Goal: Task Accomplishment & Management: Use online tool/utility

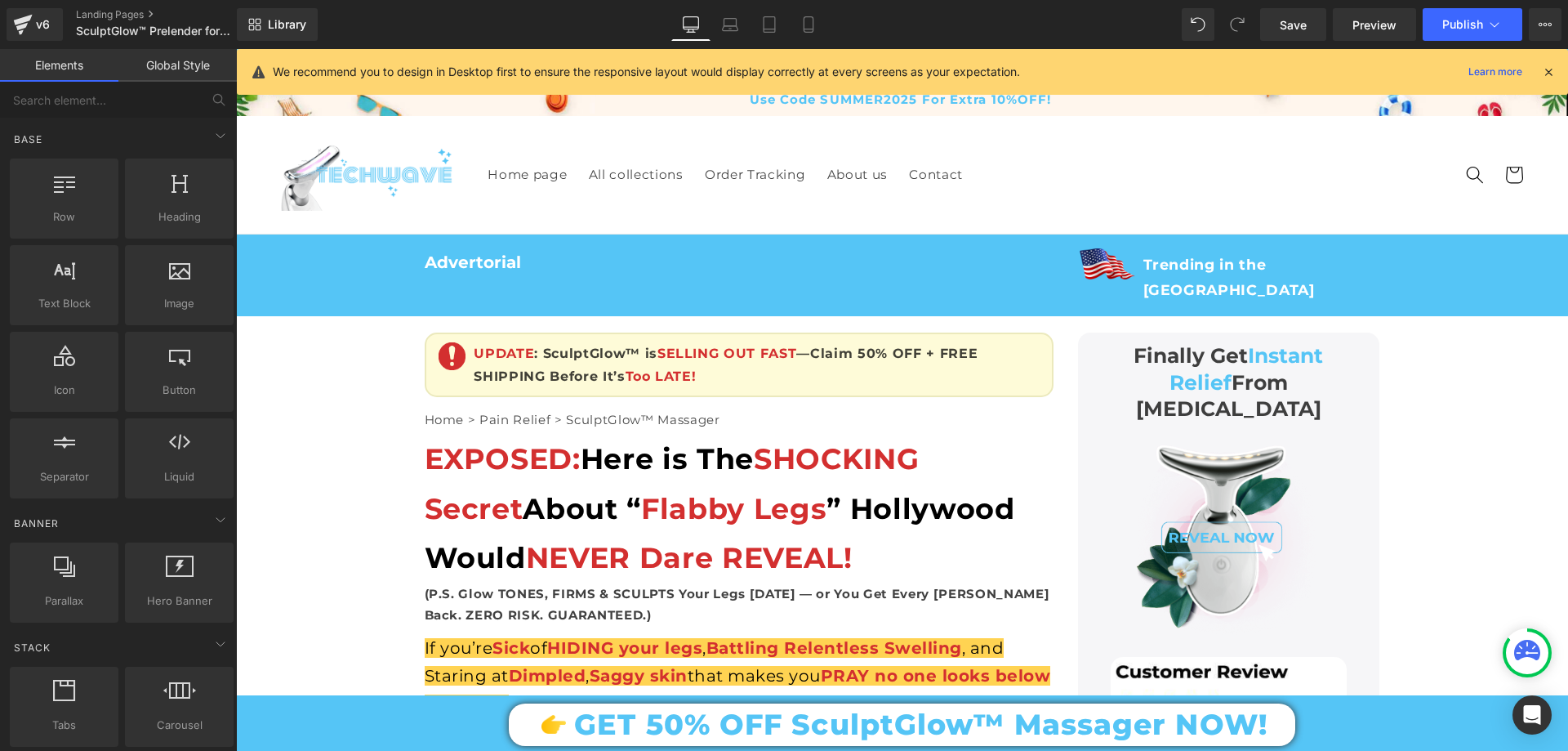
drag, startPoint x: 1559, startPoint y: 494, endPoint x: 1794, endPoint y: 105, distance: 454.5
click at [1549, 73] on icon at bounding box center [1548, 72] width 14 height 14
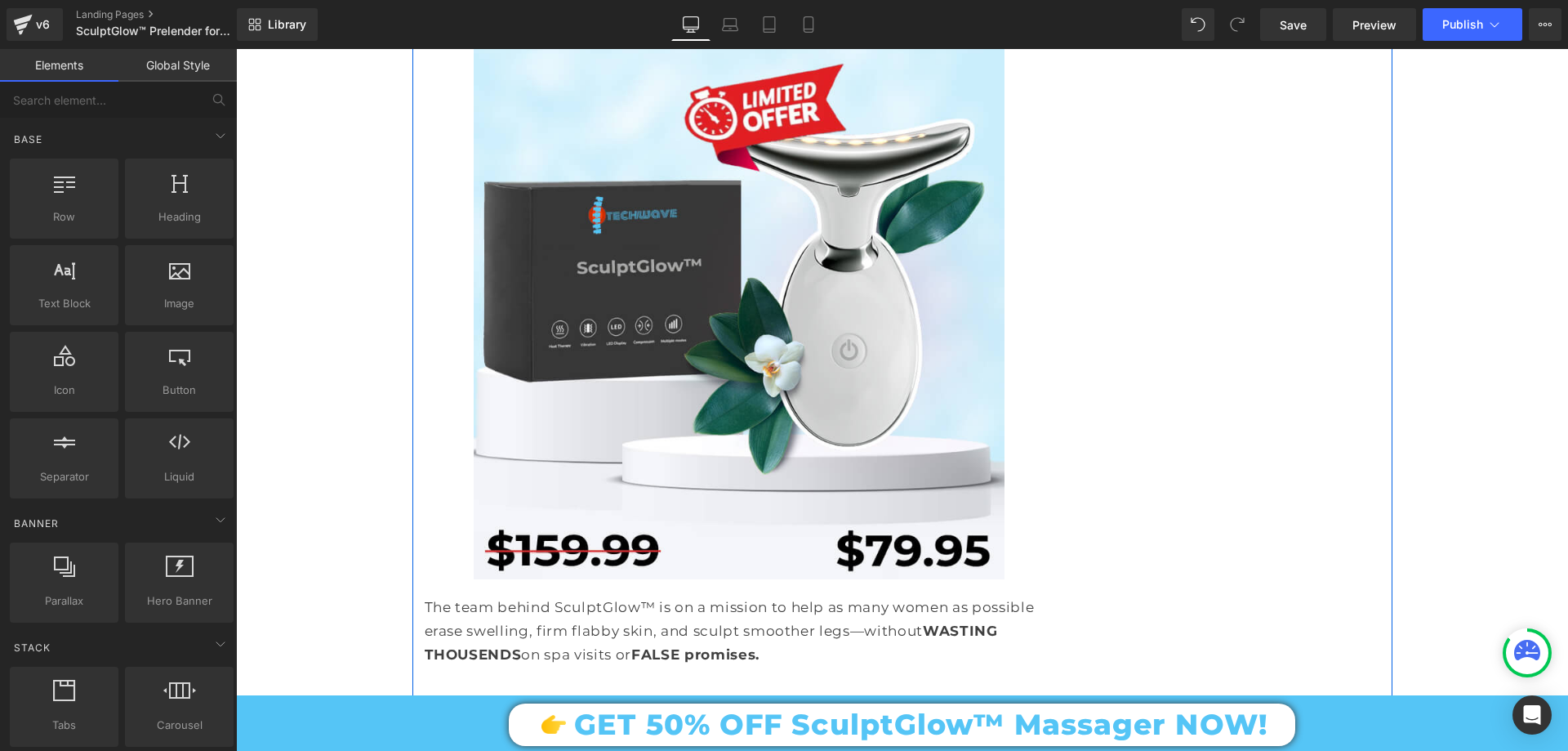
scroll to position [12825, 0]
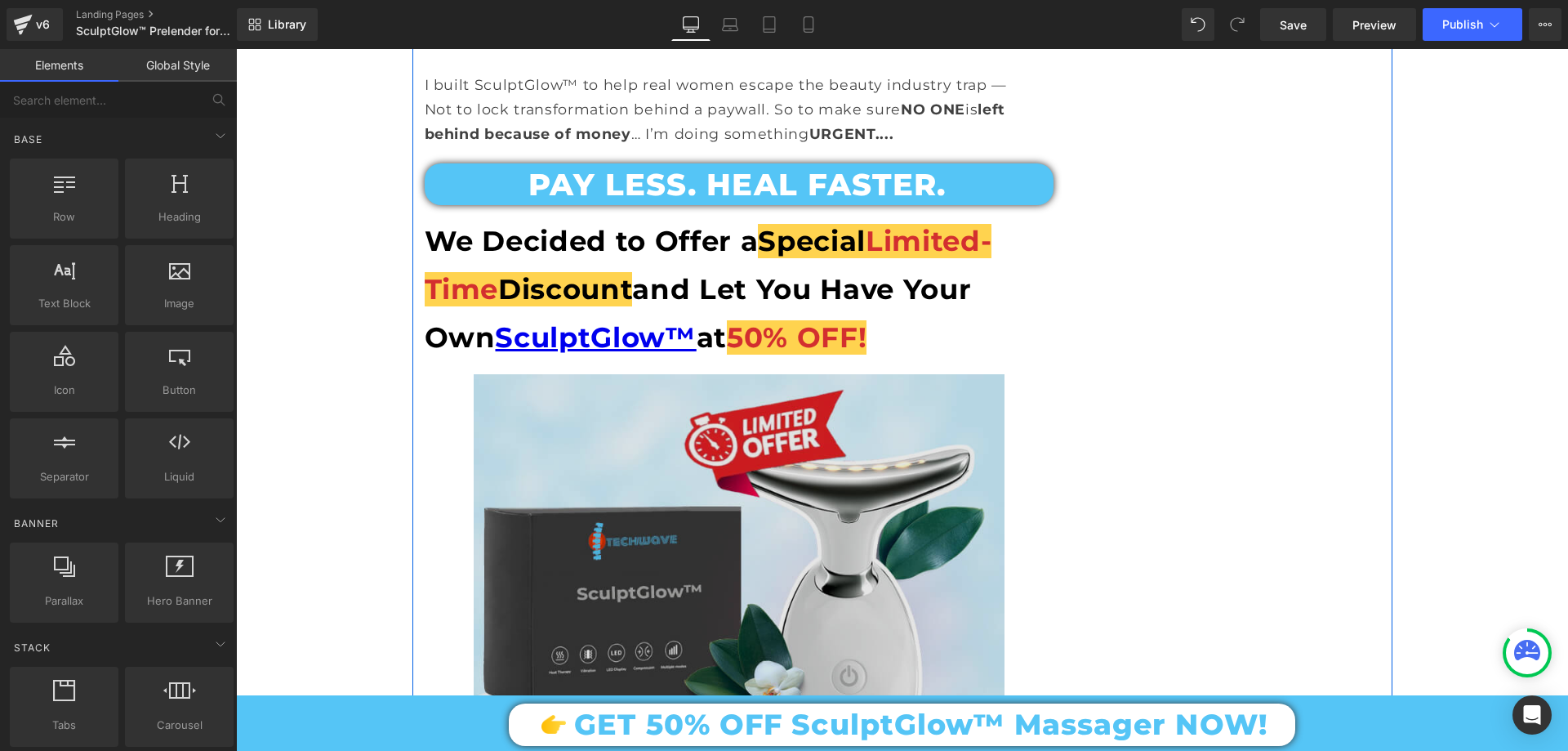
click at [700, 374] on img at bounding box center [739, 640] width 531 height 531
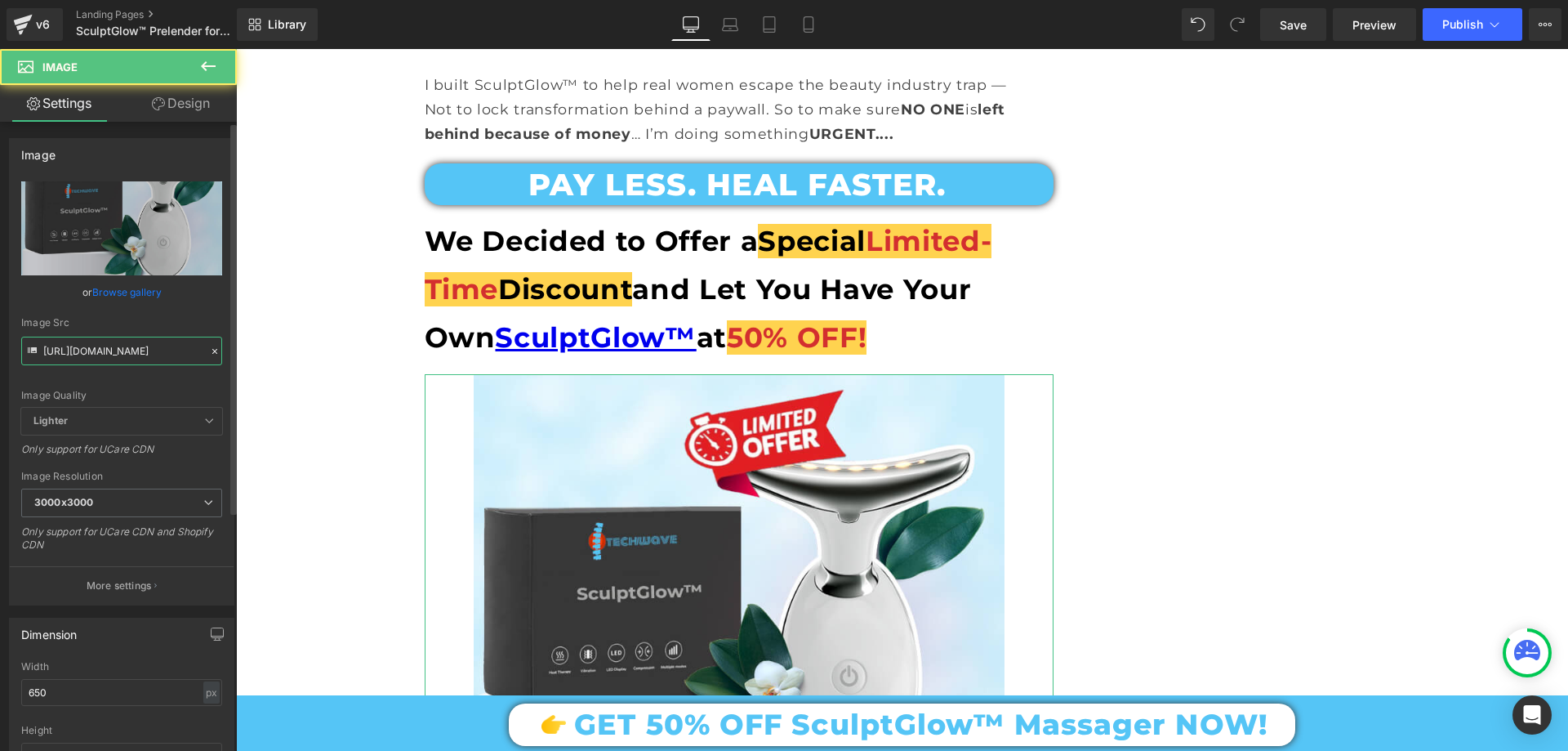
click at [145, 352] on input "[URL][DOMAIN_NAME]" at bounding box center [121, 351] width 201 height 29
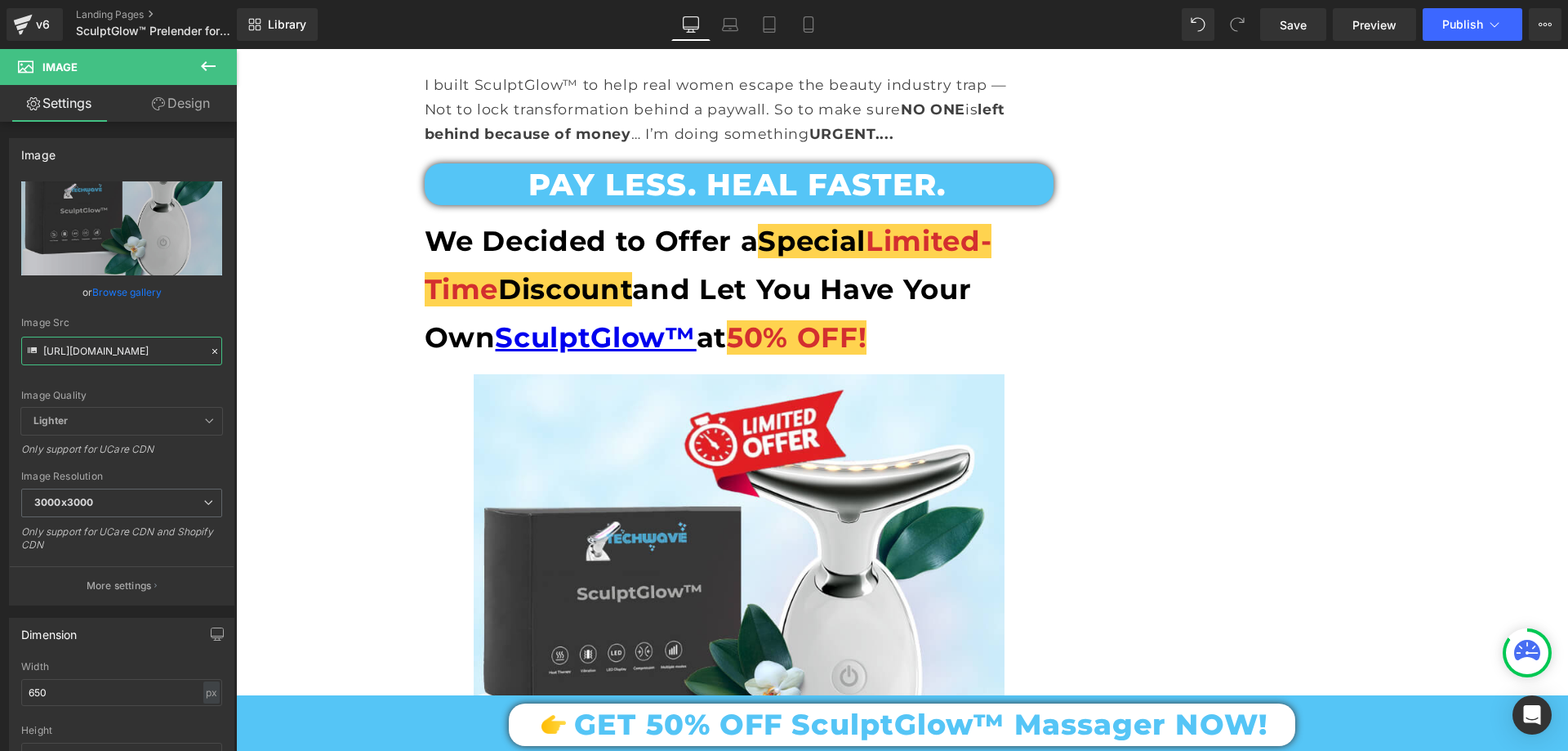
type input "[URL][DOMAIN_NAME]"
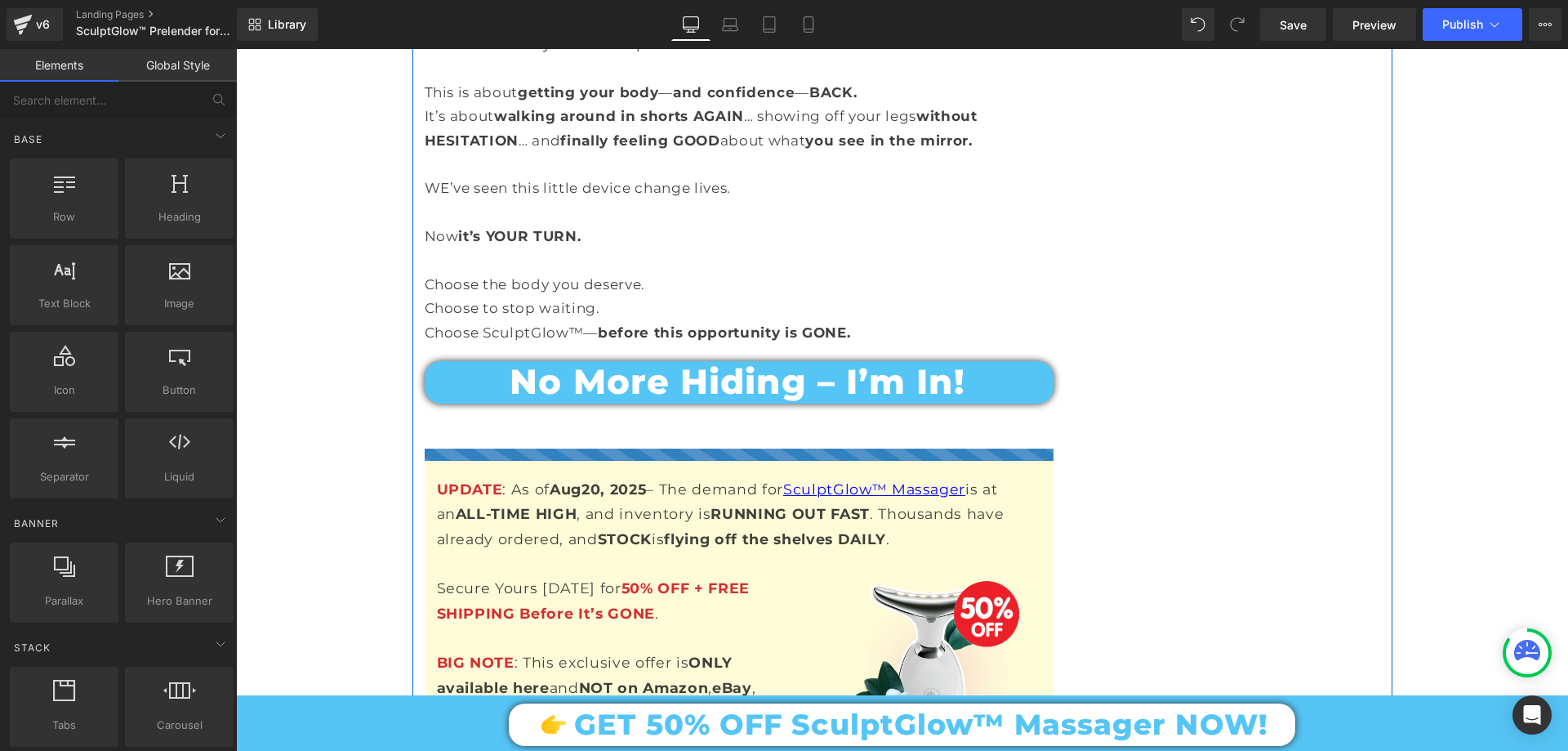
scroll to position [18054, 0]
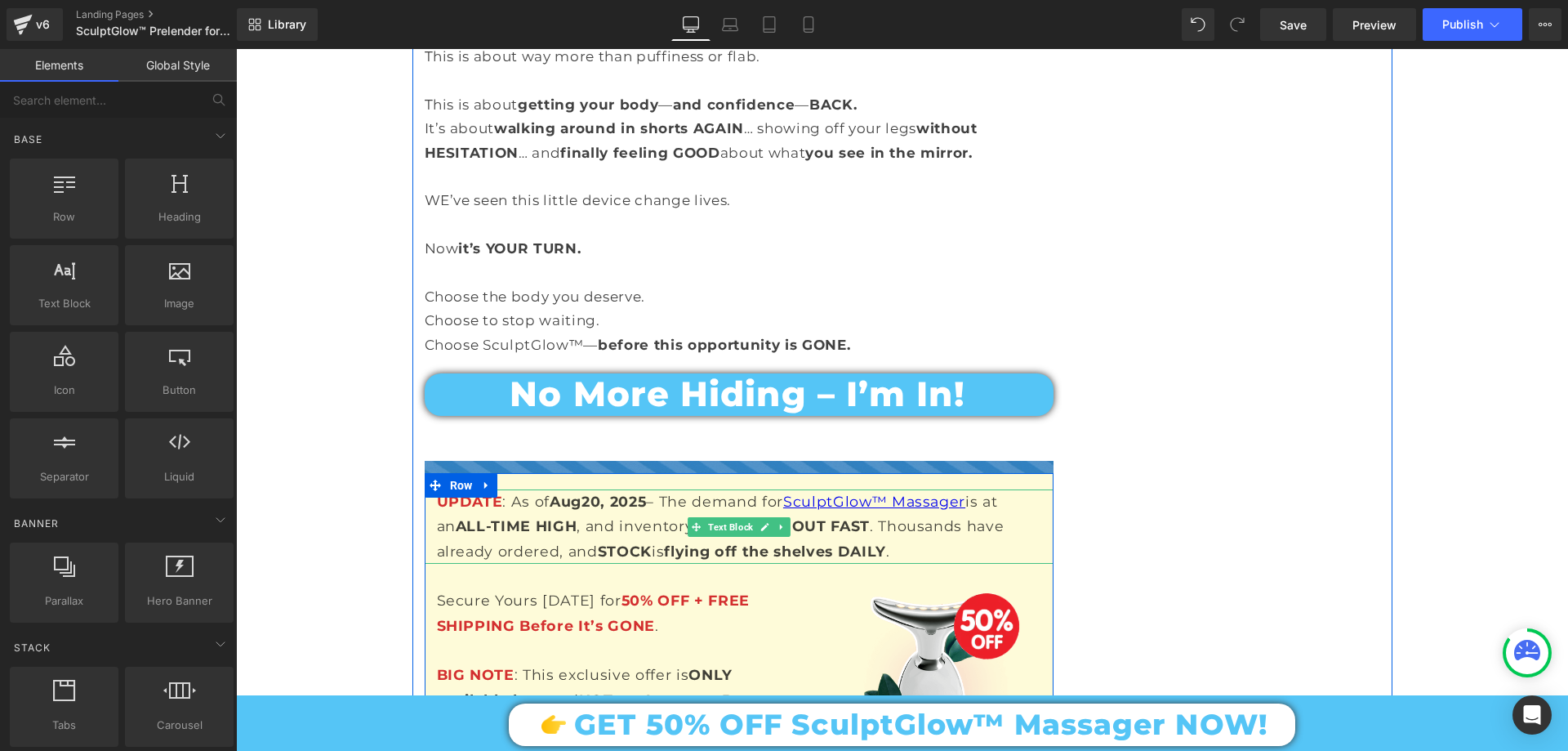
click at [596, 492] on strong "20, 2025" at bounding box center [613, 501] width 65 height 17
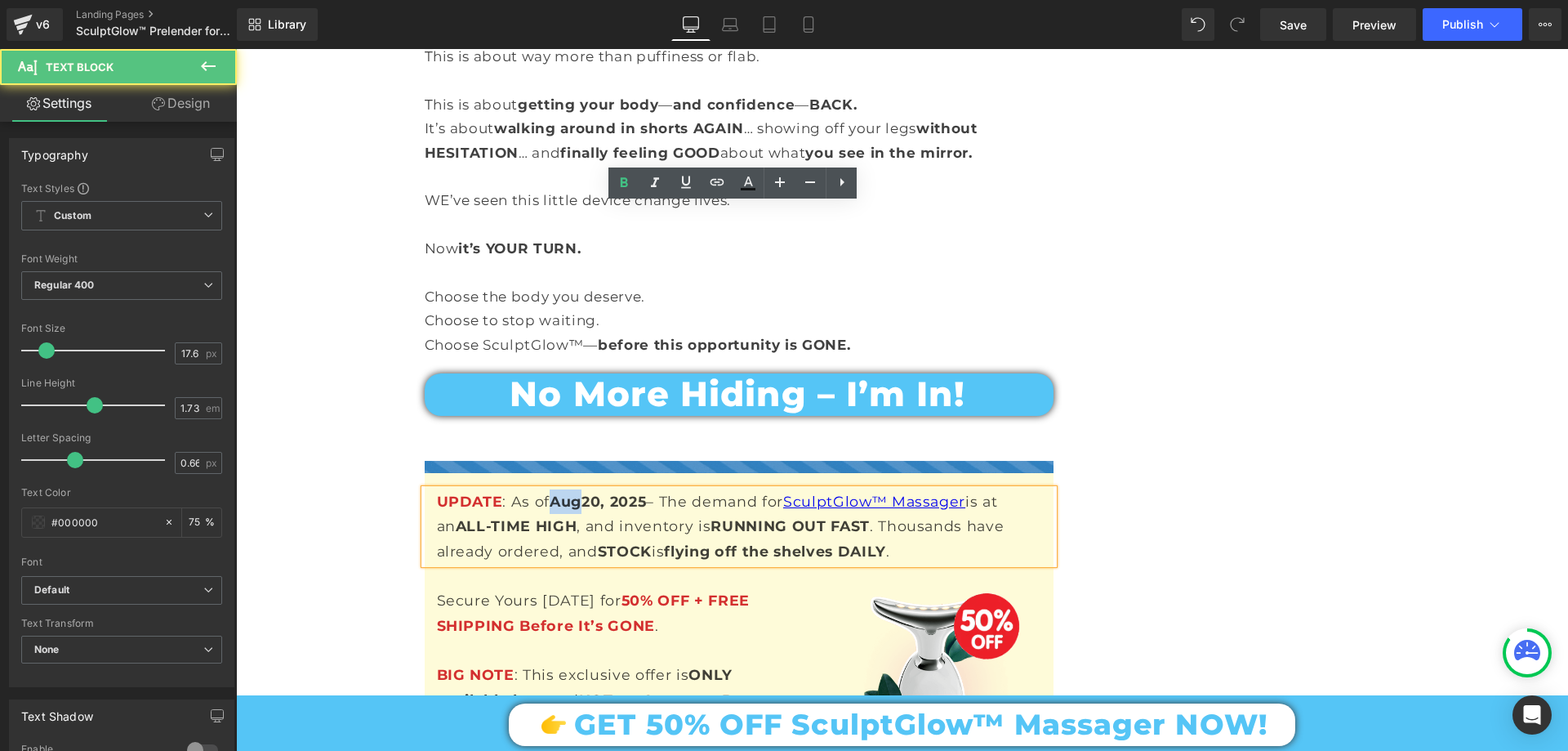
drag, startPoint x: 574, startPoint y: 215, endPoint x: 550, endPoint y: 221, distance: 24.7
click at [550, 492] on strong "Aug" at bounding box center [565, 501] width 32 height 17
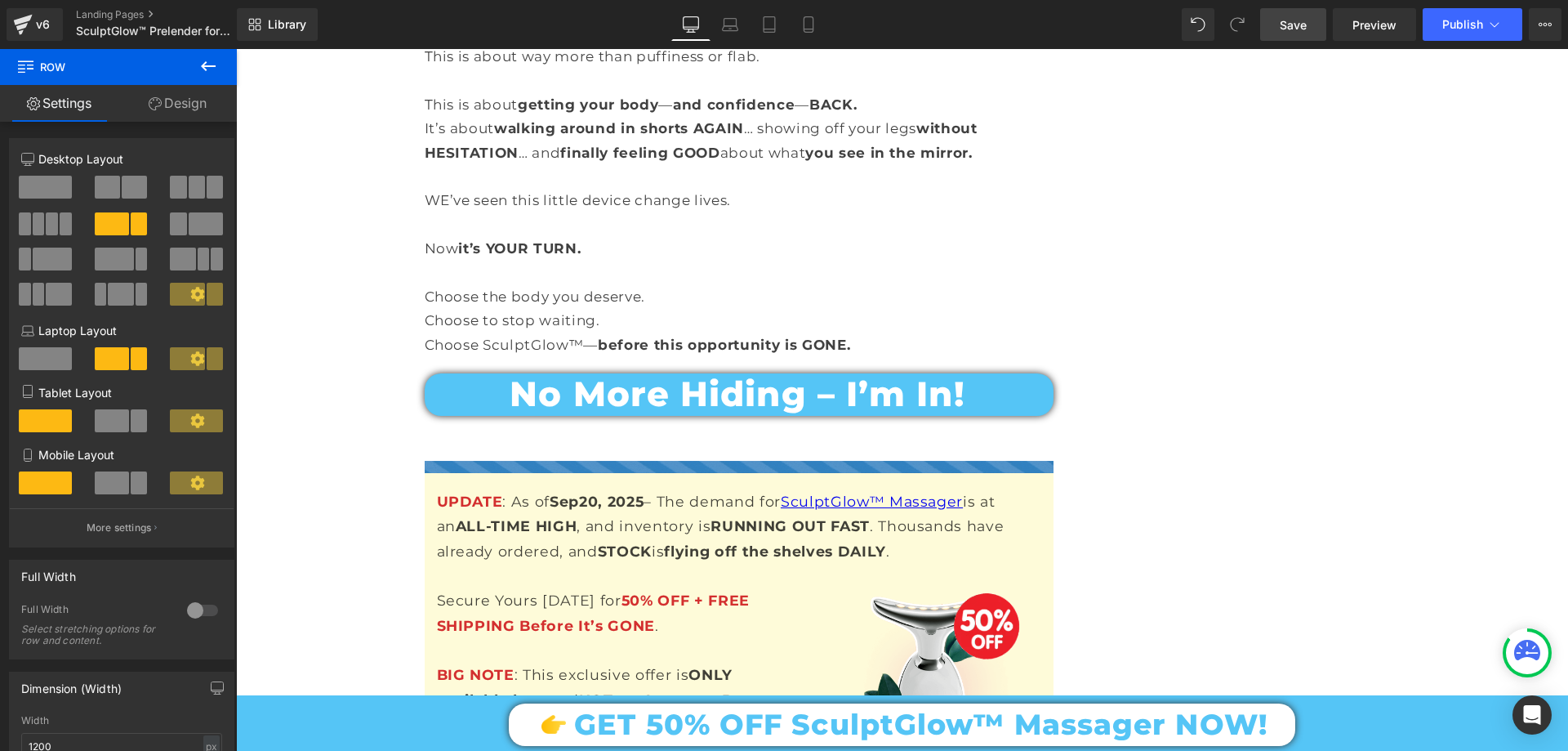
click at [1298, 28] on span "Save" at bounding box center [1293, 24] width 27 height 17
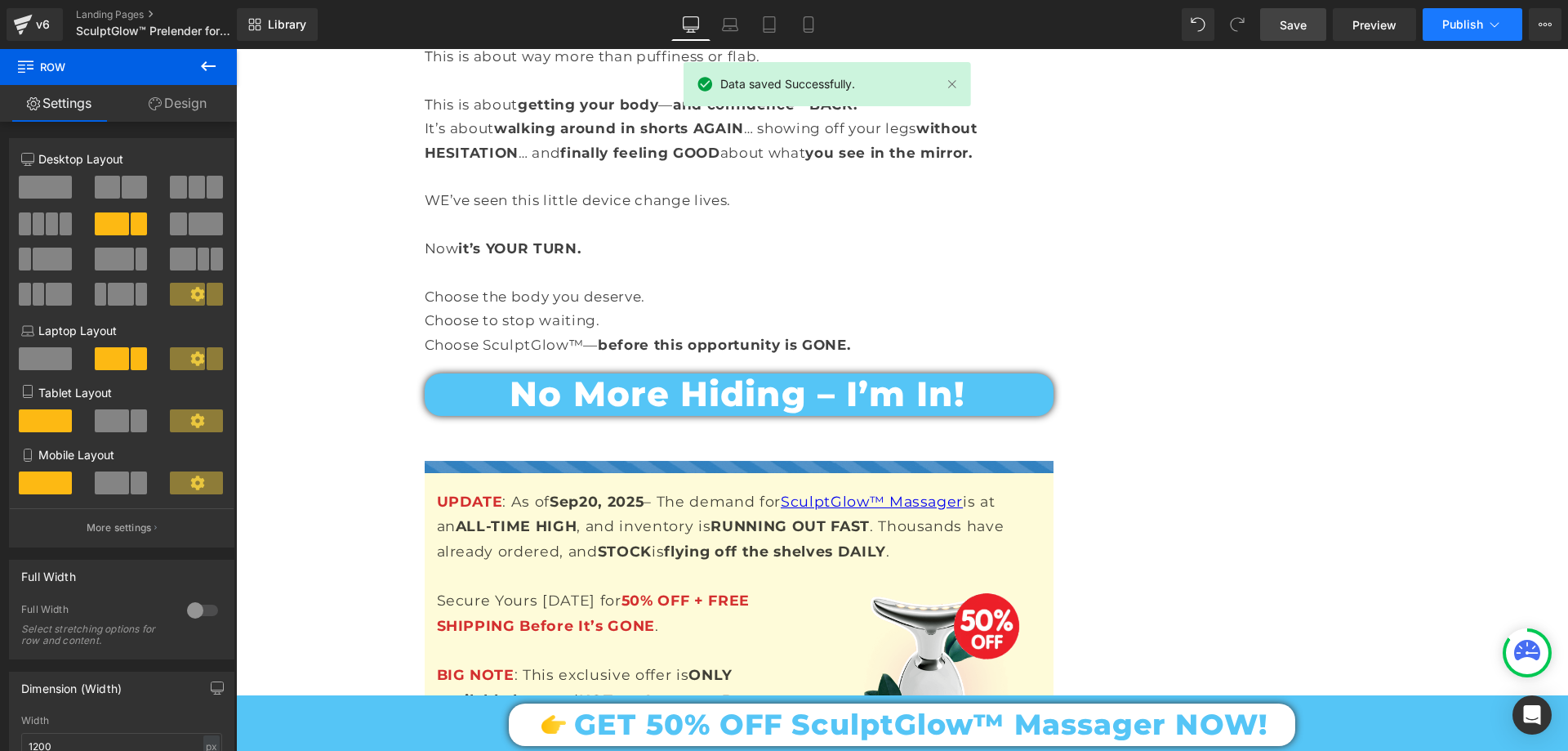
click at [1443, 26] on span "Publish" at bounding box center [1463, 24] width 40 height 13
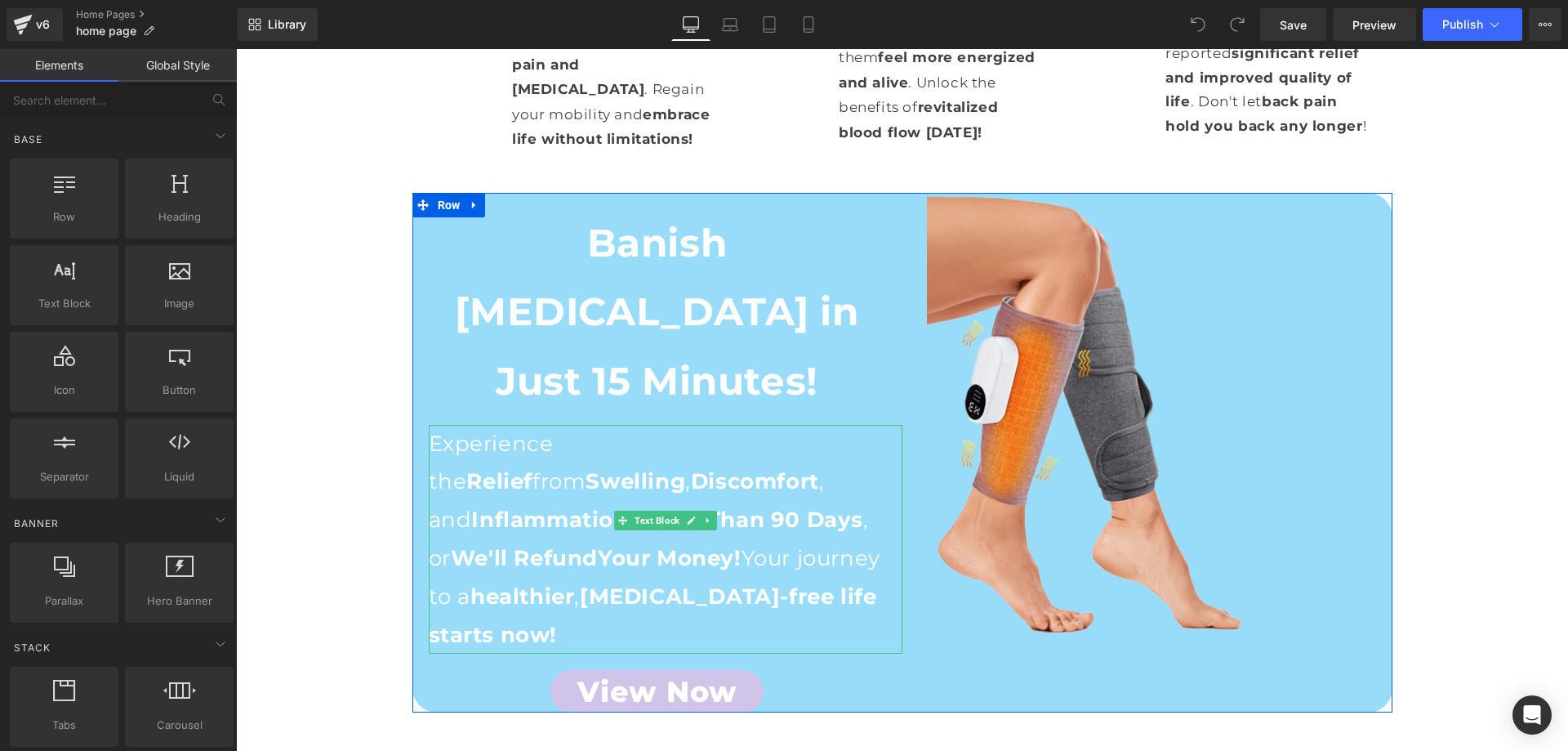
scroll to position [1389, 0]
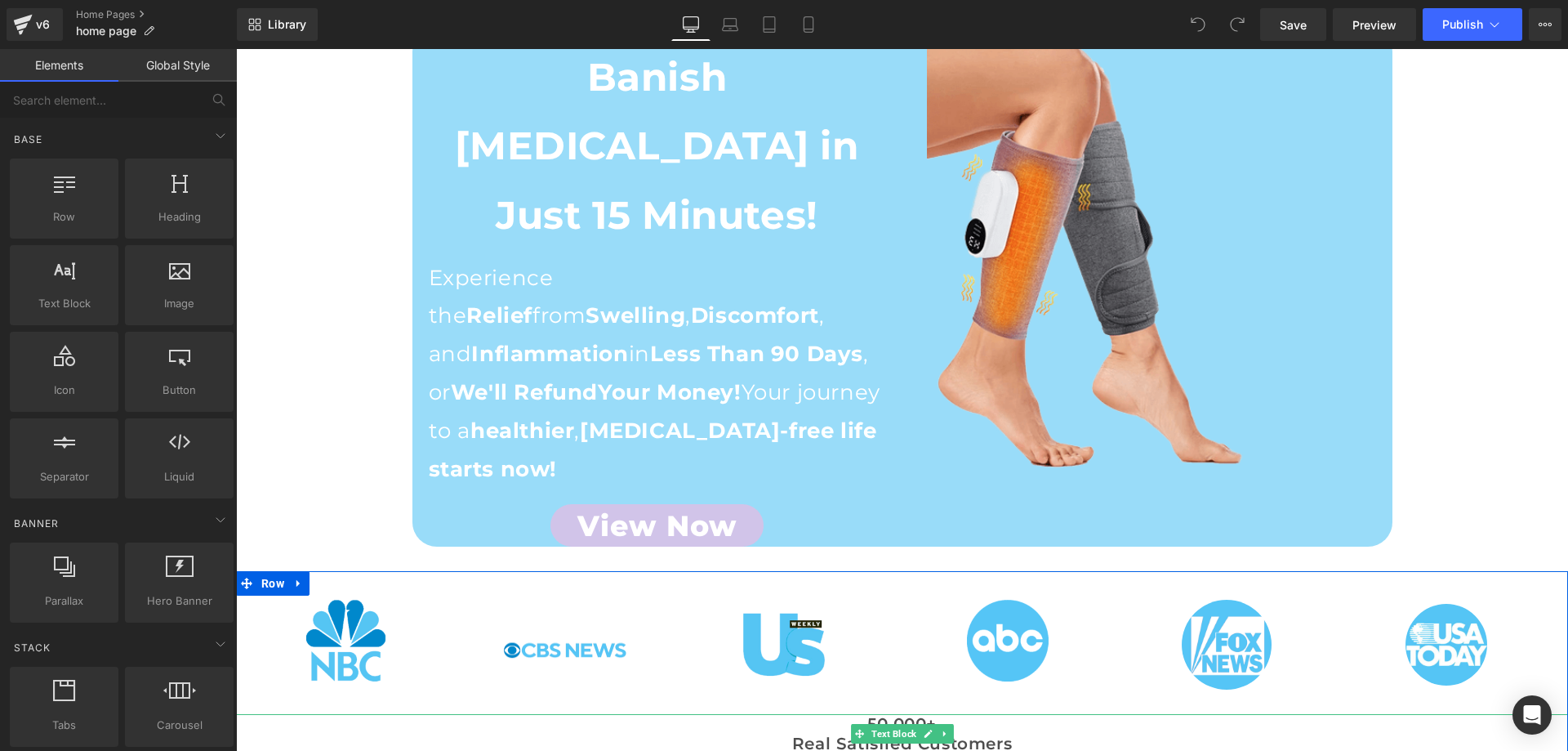
click at [923, 728] on icon at bounding box center [928, 733] width 9 height 10
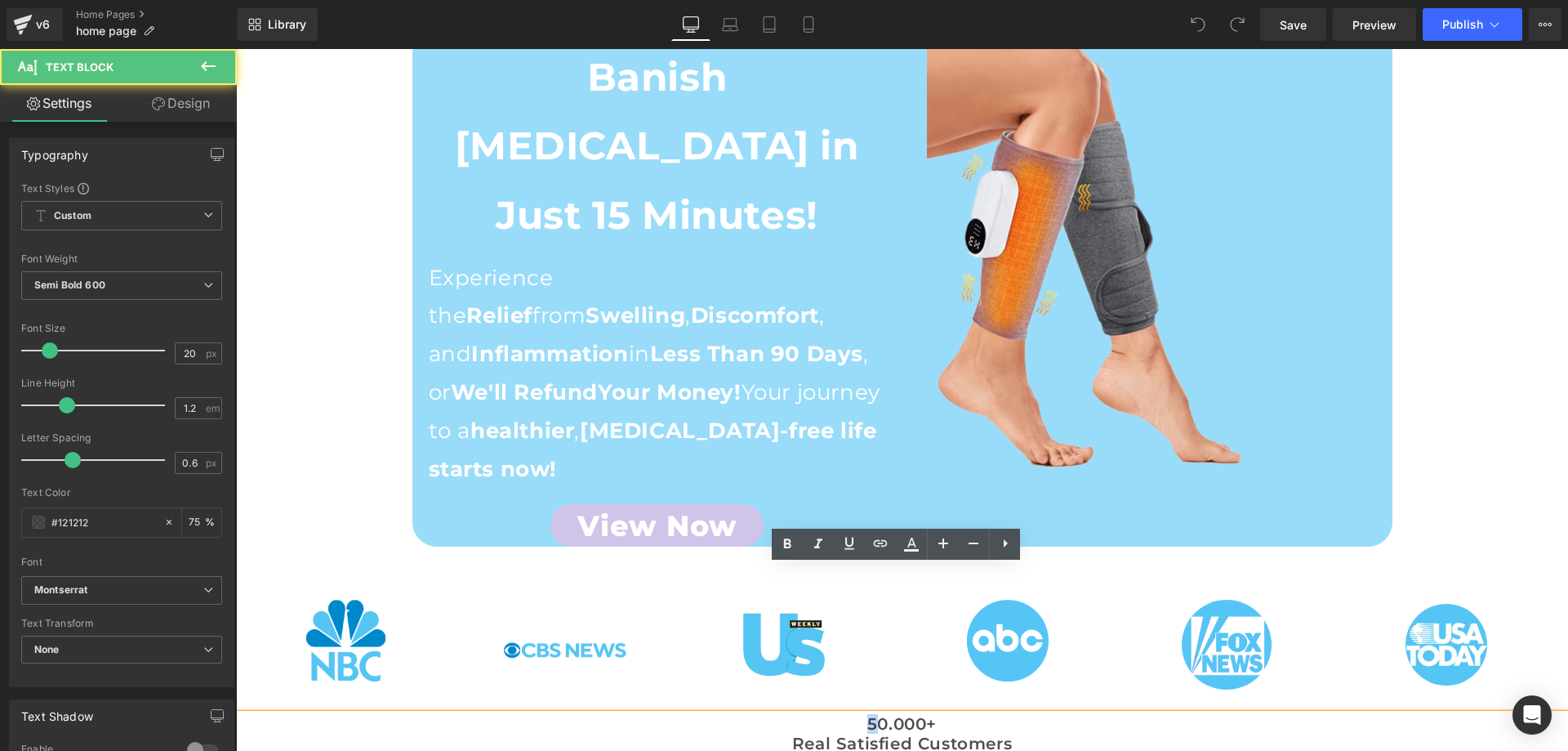
drag, startPoint x: 867, startPoint y: 573, endPoint x: 858, endPoint y: 578, distance: 10.3
click at [858, 714] on p "50.000+" at bounding box center [902, 723] width 1332 height 19
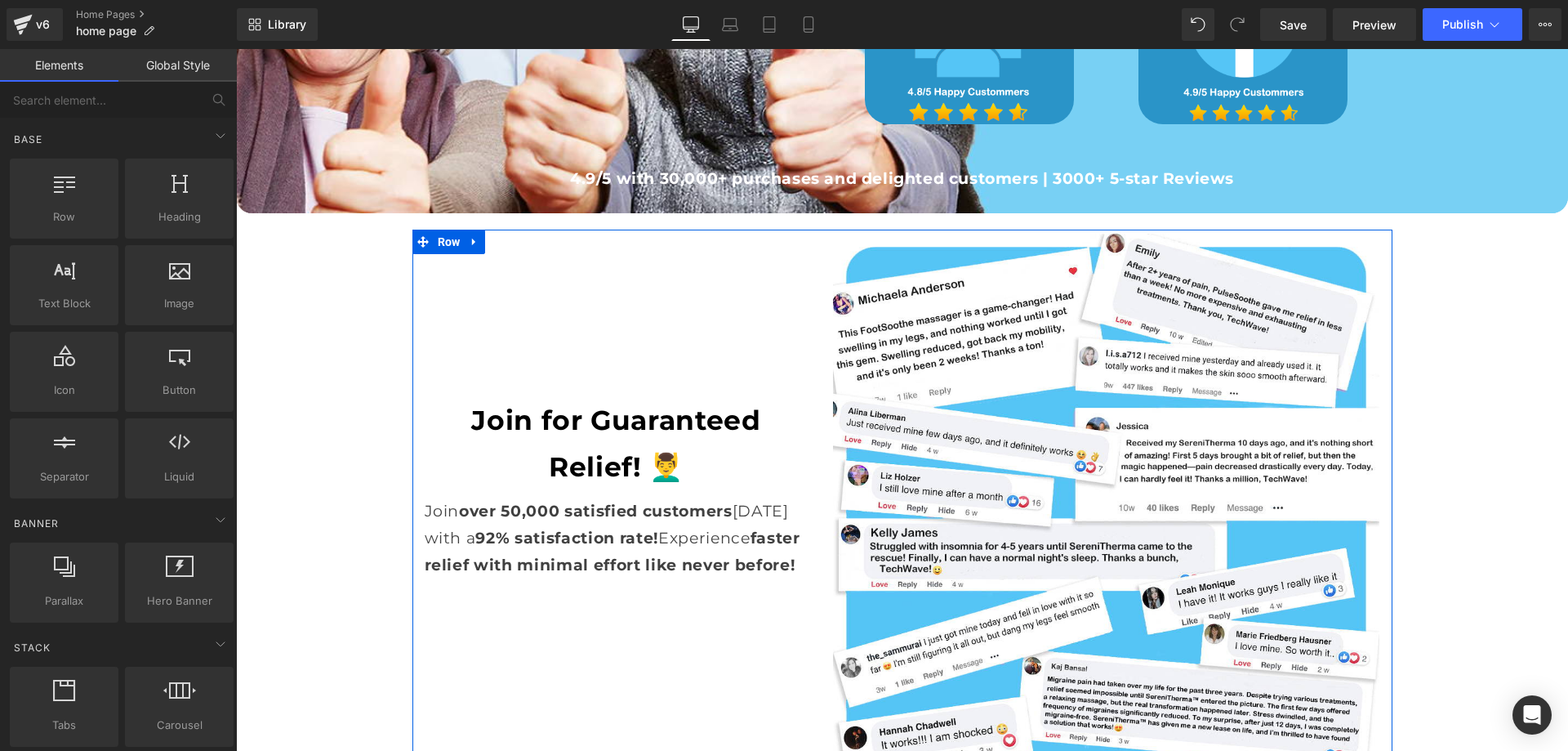
scroll to position [4738, 0]
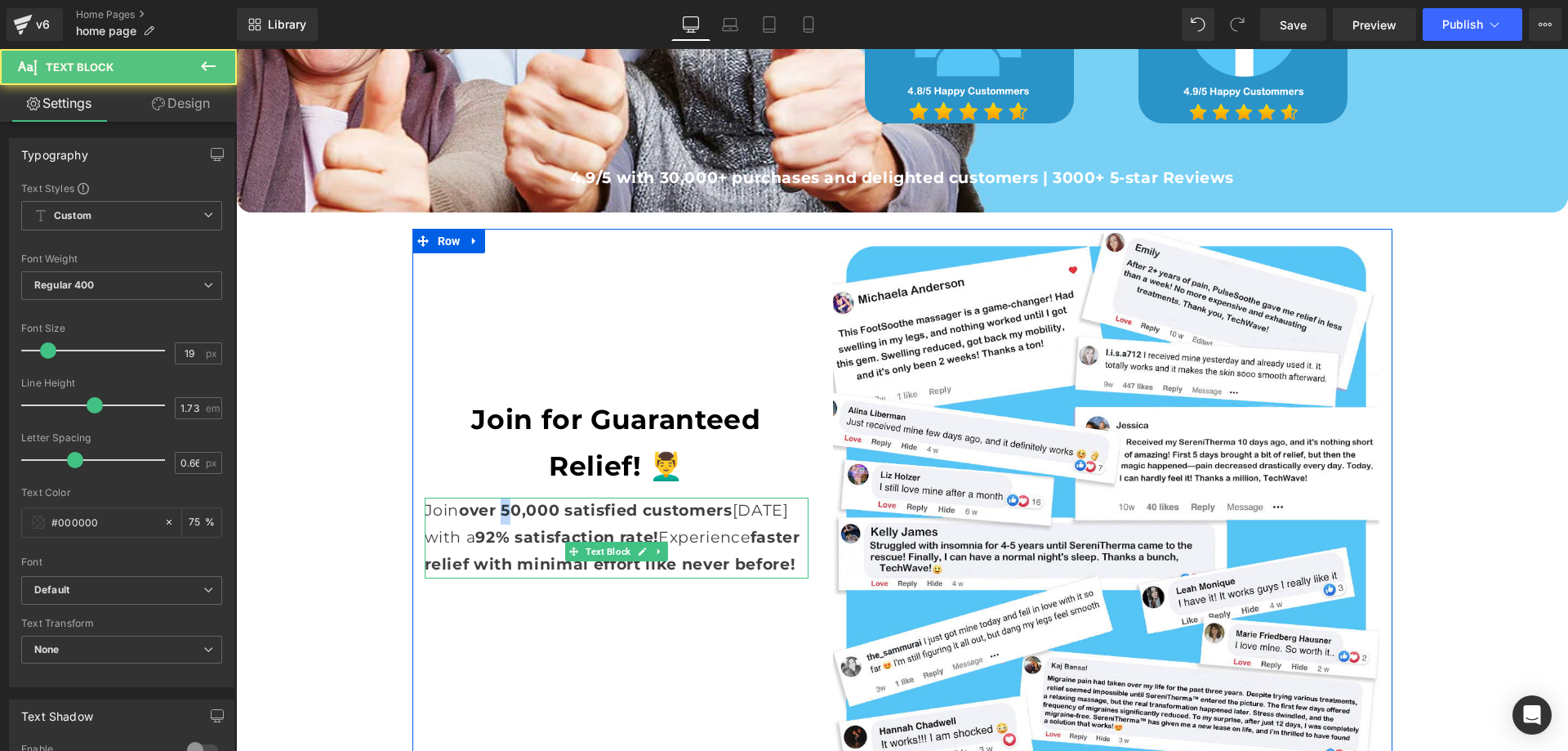
click at [499, 501] on strong "over 50,000 satisfied customers" at bounding box center [596, 510] width 273 height 19
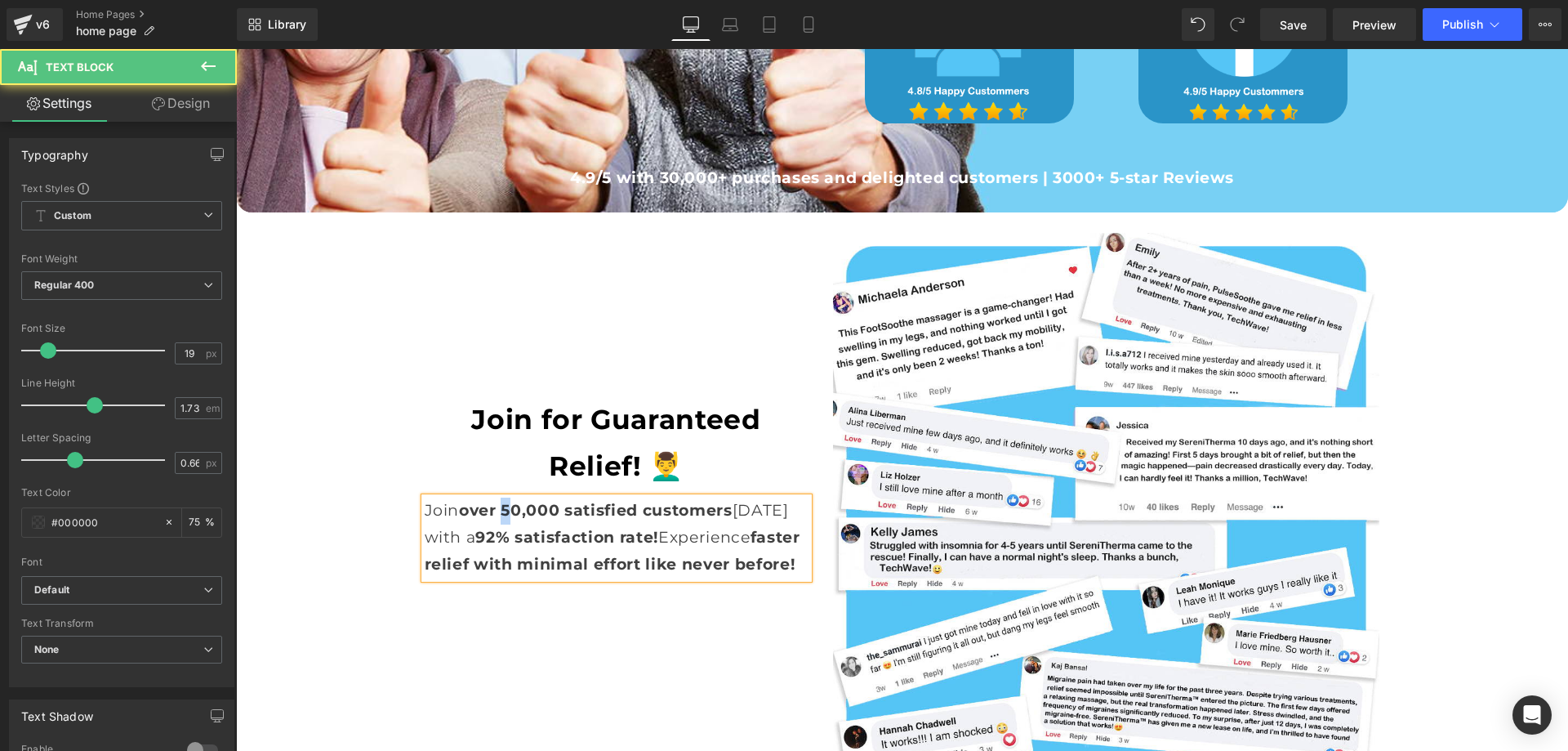
click at [505, 501] on strong "over 50,000 satisfied customers" at bounding box center [596, 510] width 273 height 19
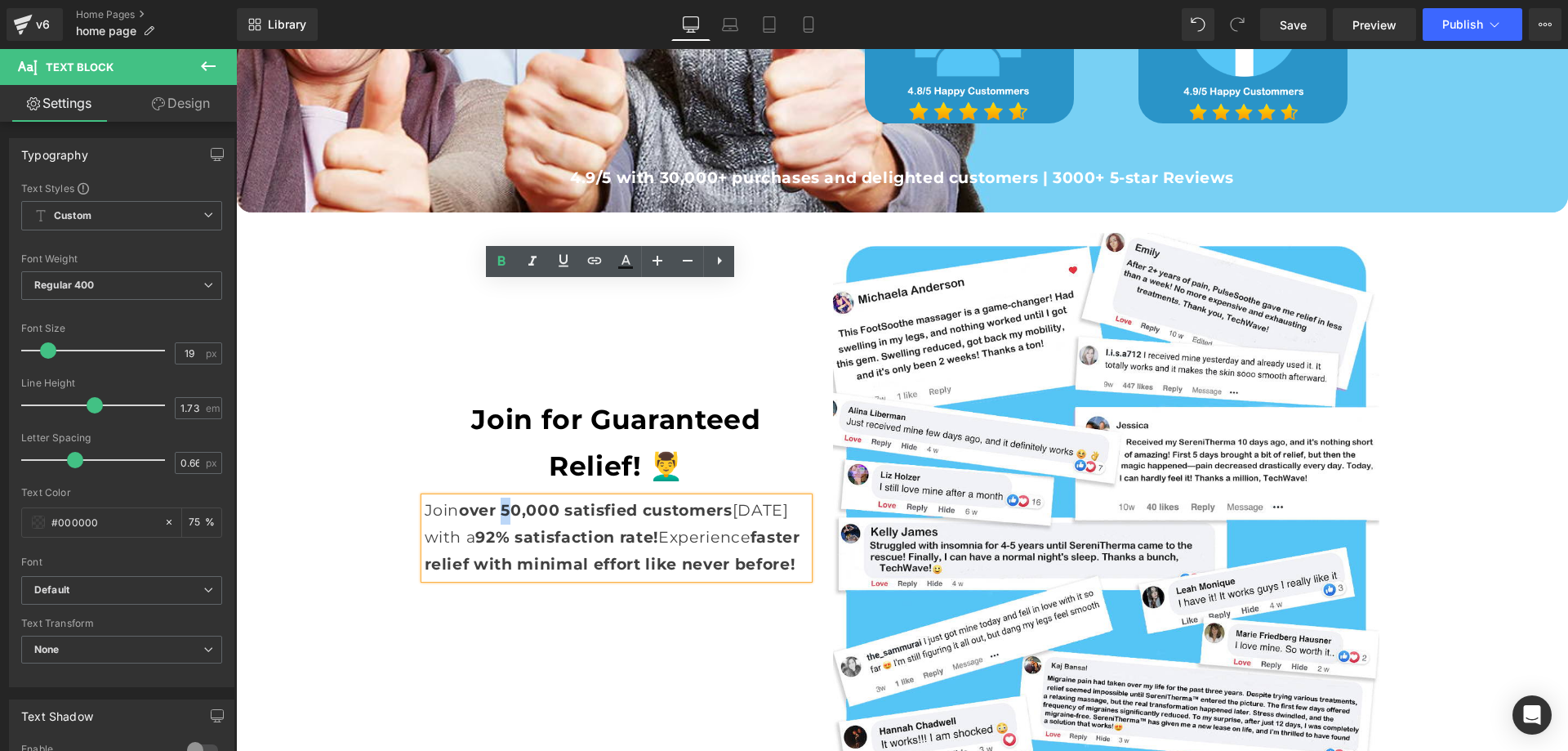
click at [506, 501] on strong "over 50,000 satisfied customers" at bounding box center [596, 510] width 273 height 19
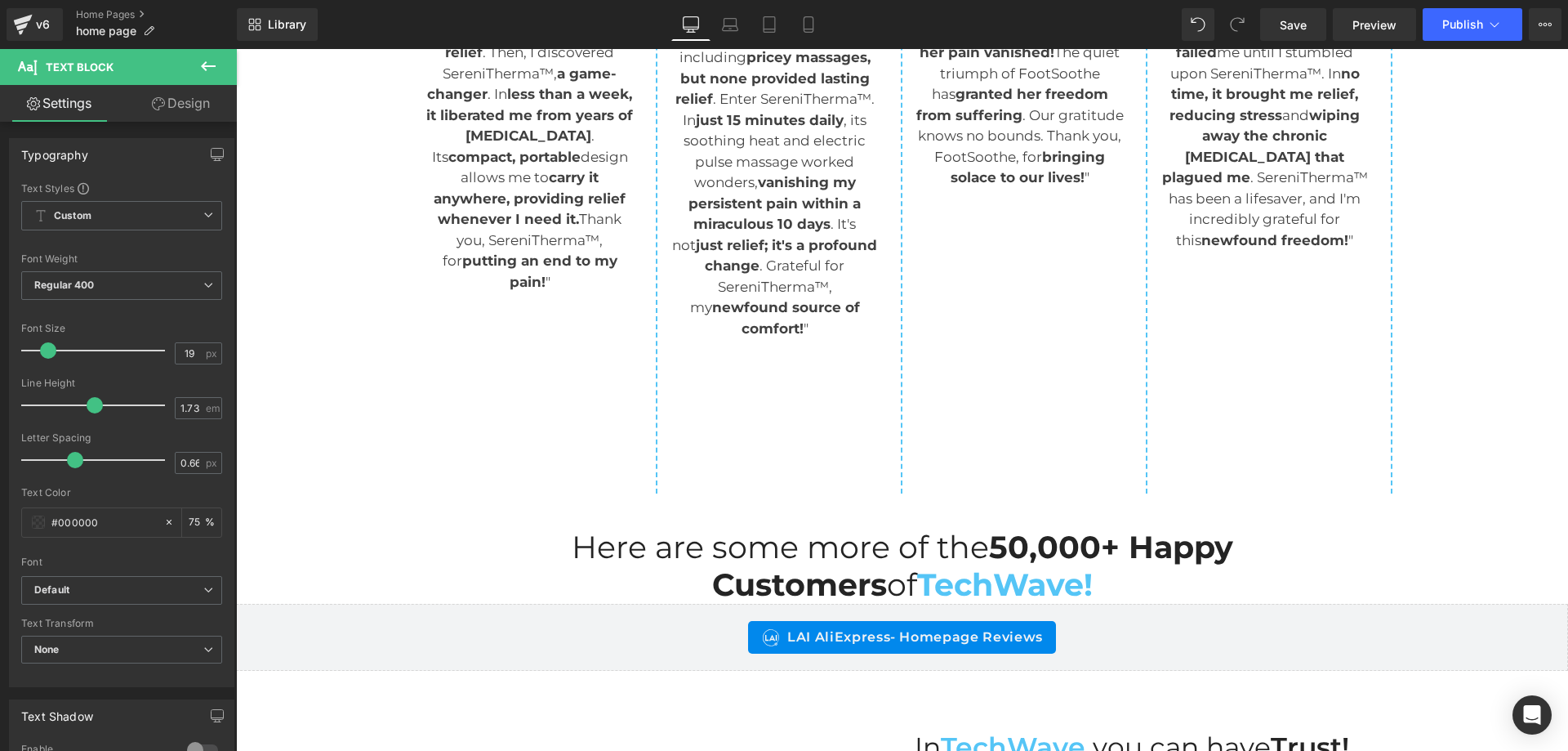
scroll to position [6045, 0]
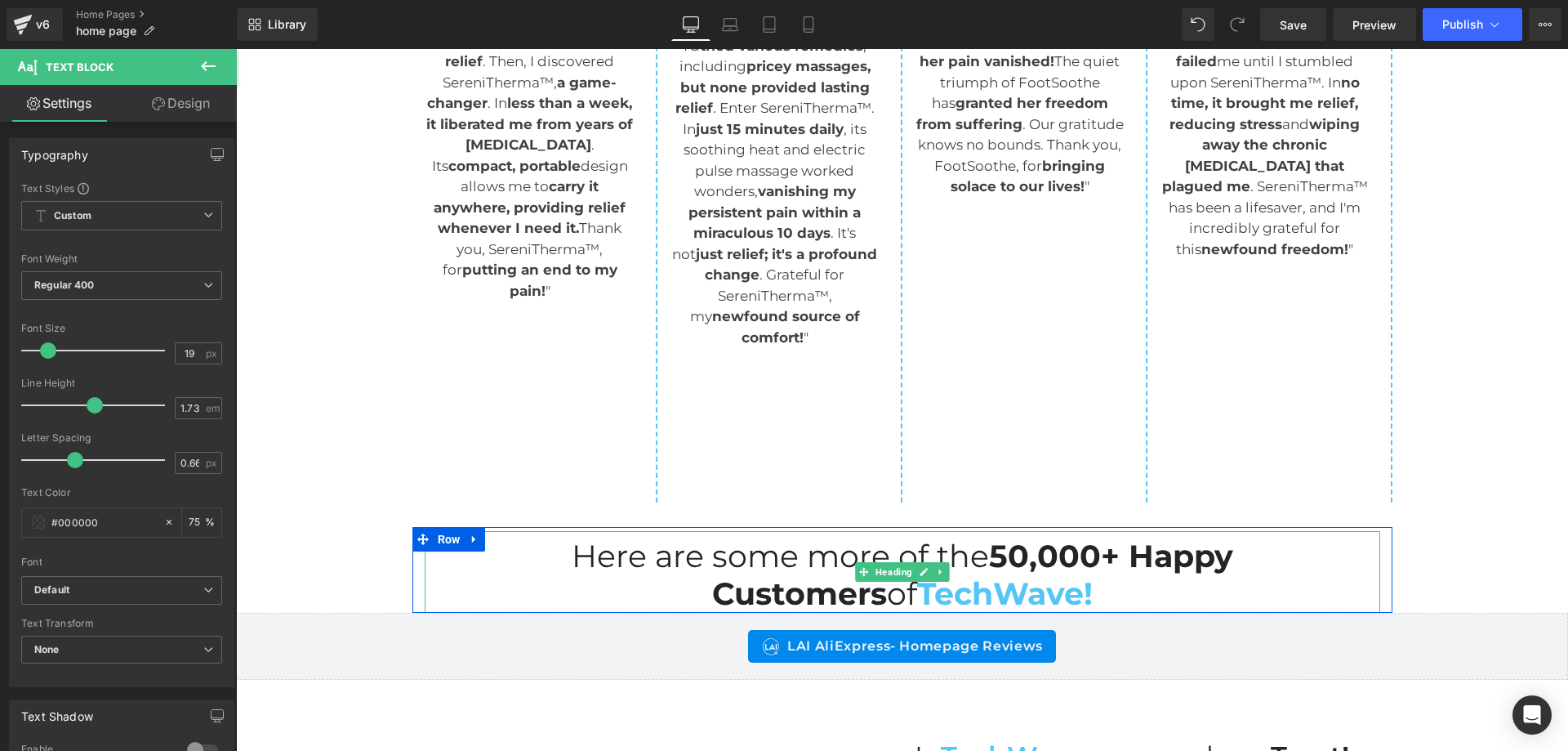
click at [891, 537] on strong "50,000+ Happy Customers" at bounding box center [972, 575] width 521 height 76
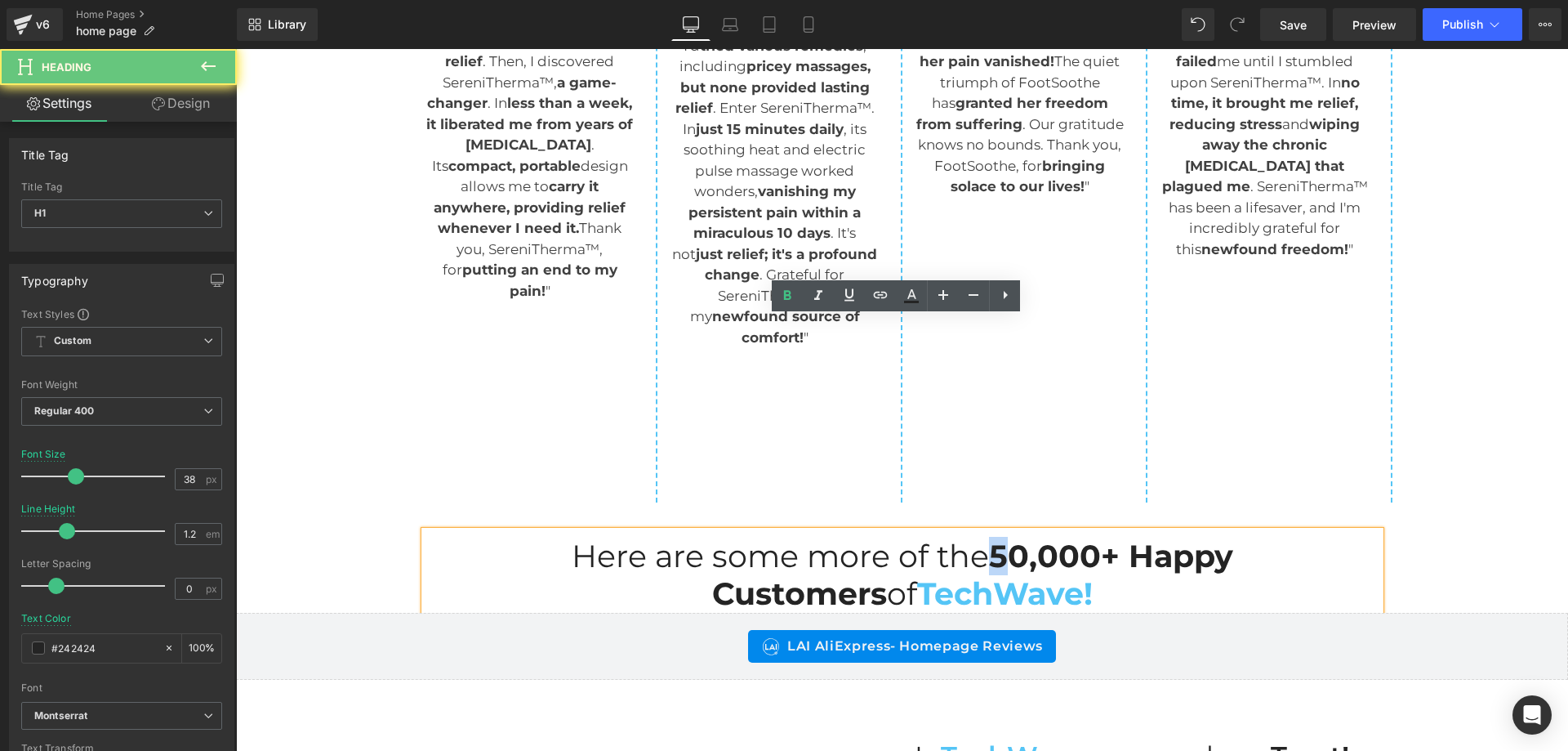
drag, startPoint x: 891, startPoint y: 334, endPoint x: 882, endPoint y: 336, distance: 9.2
click at [882, 537] on strong "50,000+ Happy Customers" at bounding box center [972, 575] width 521 height 76
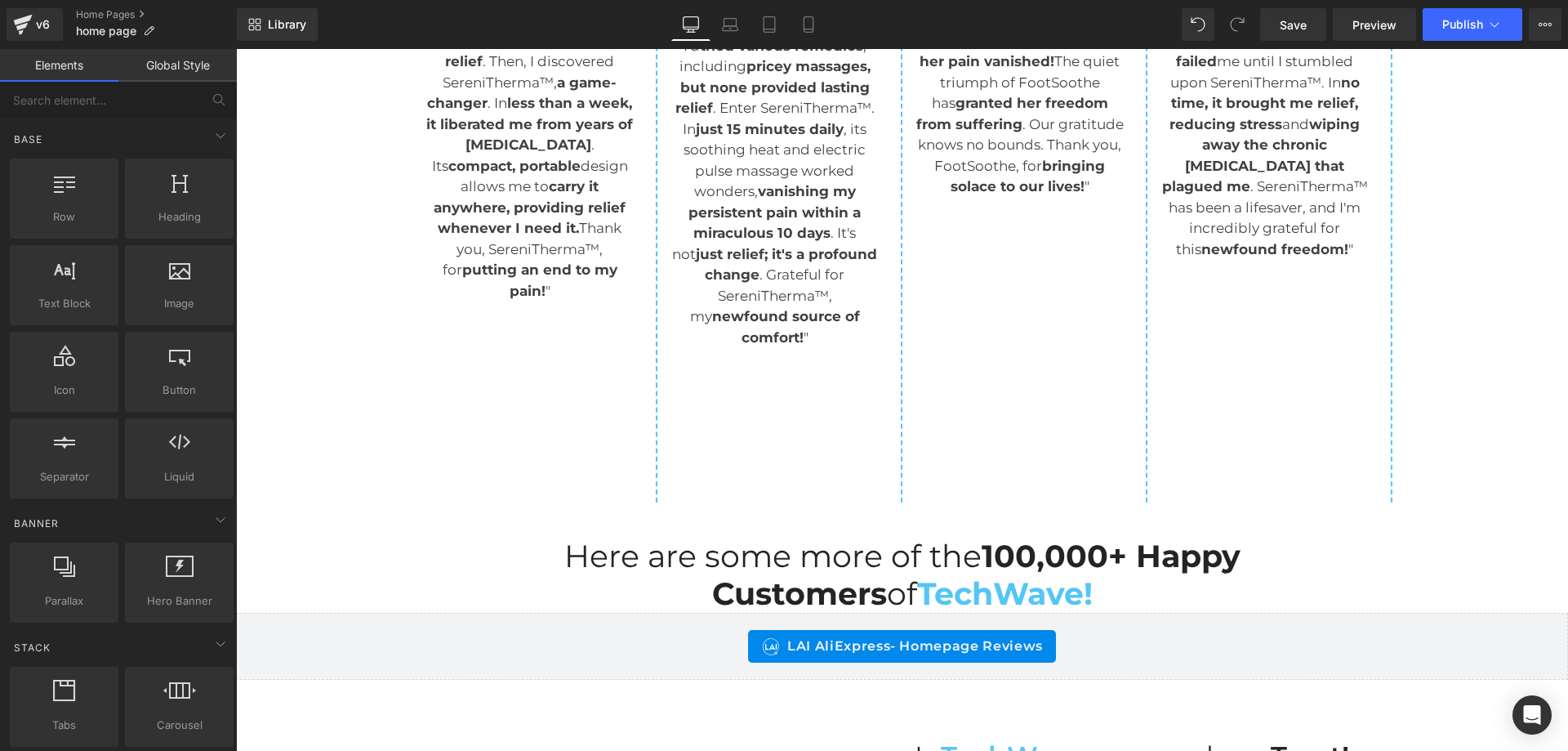
scroll to position [6453, 0]
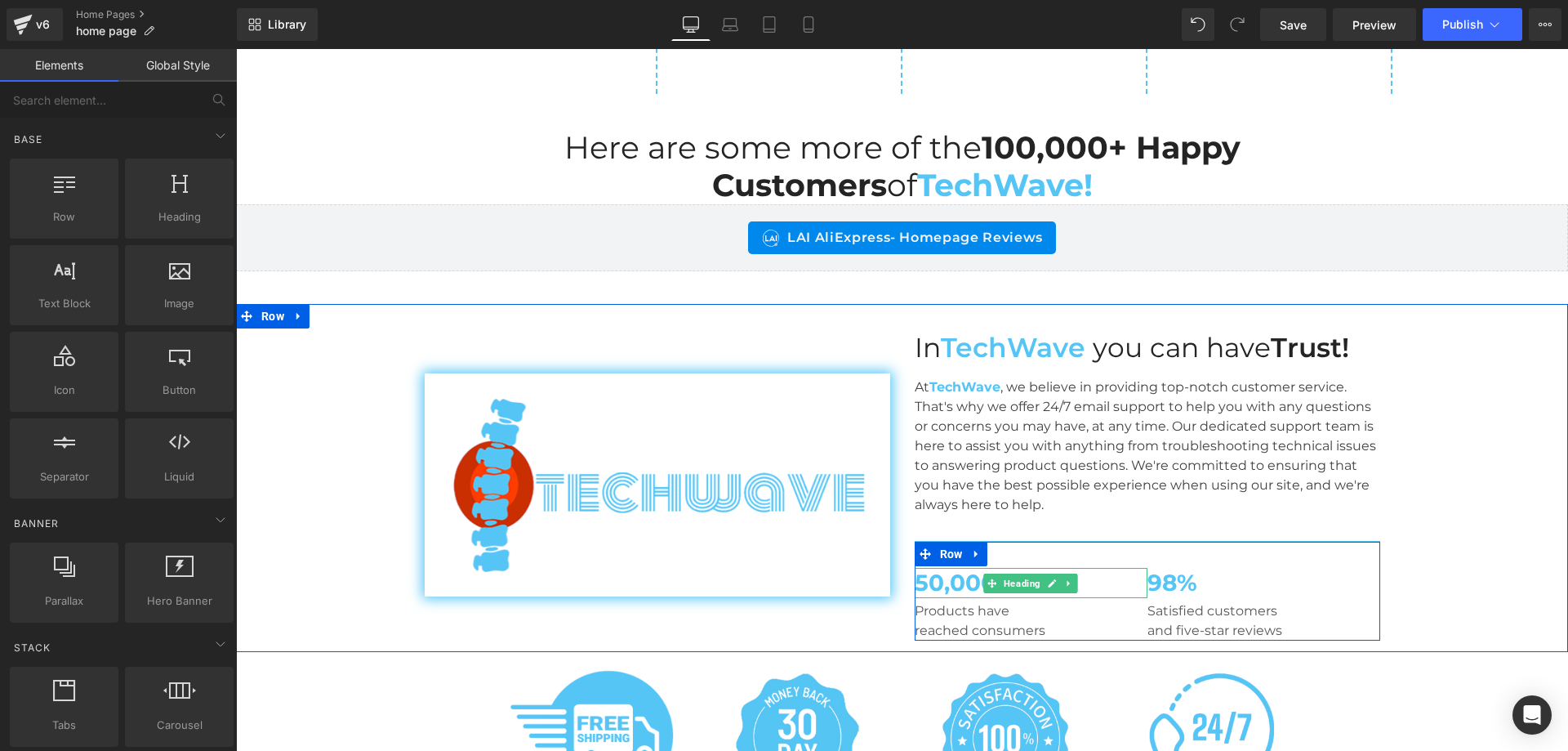
click at [914, 568] on h2 "50,000+" at bounding box center [1030, 582] width 233 height 30
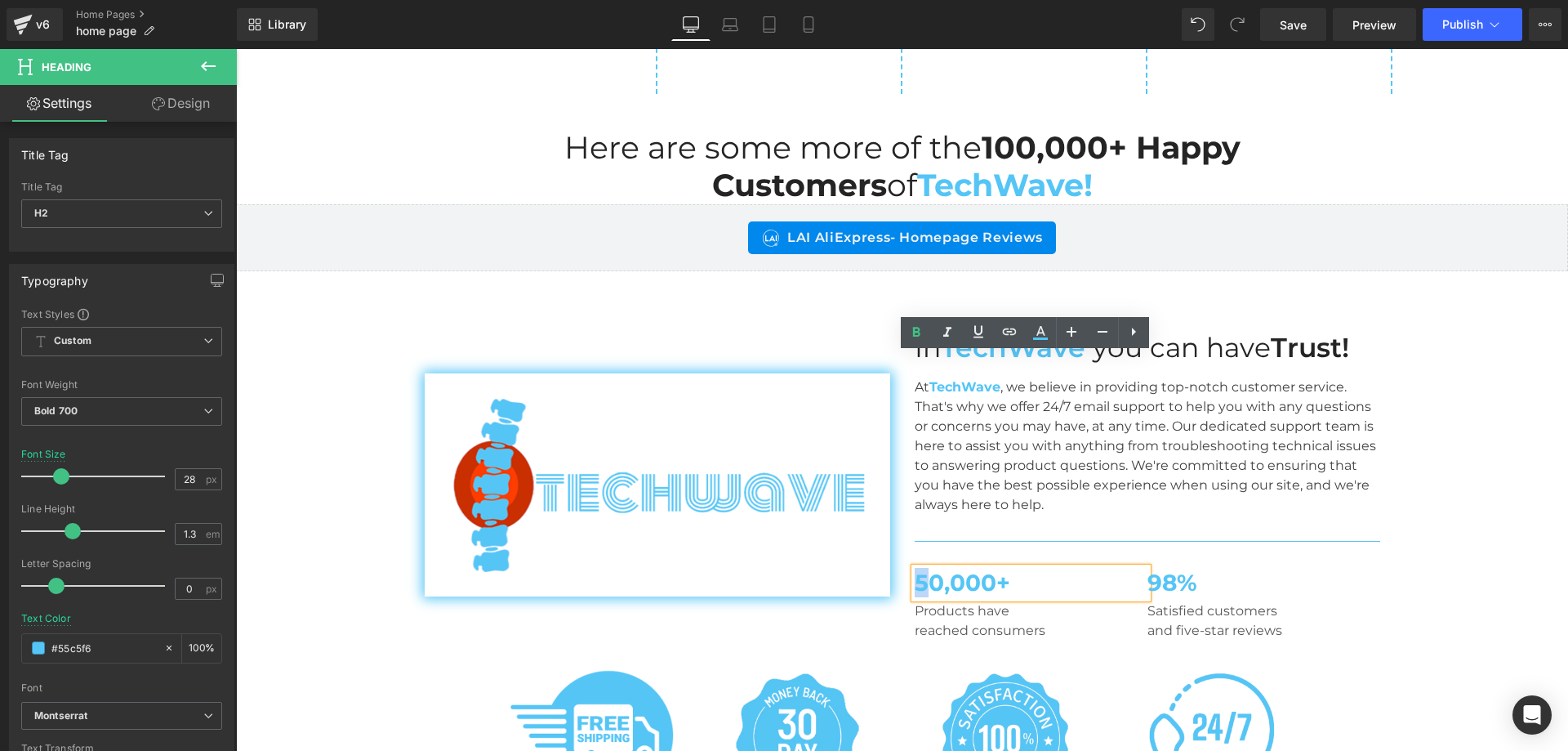
click at [916, 568] on h2 "50,000+" at bounding box center [1030, 582] width 233 height 30
click at [1441, 359] on div "Image In TechWave you can have Trust! Heading At TechWave , we believe in provi…" at bounding box center [902, 476] width 1332 height 343
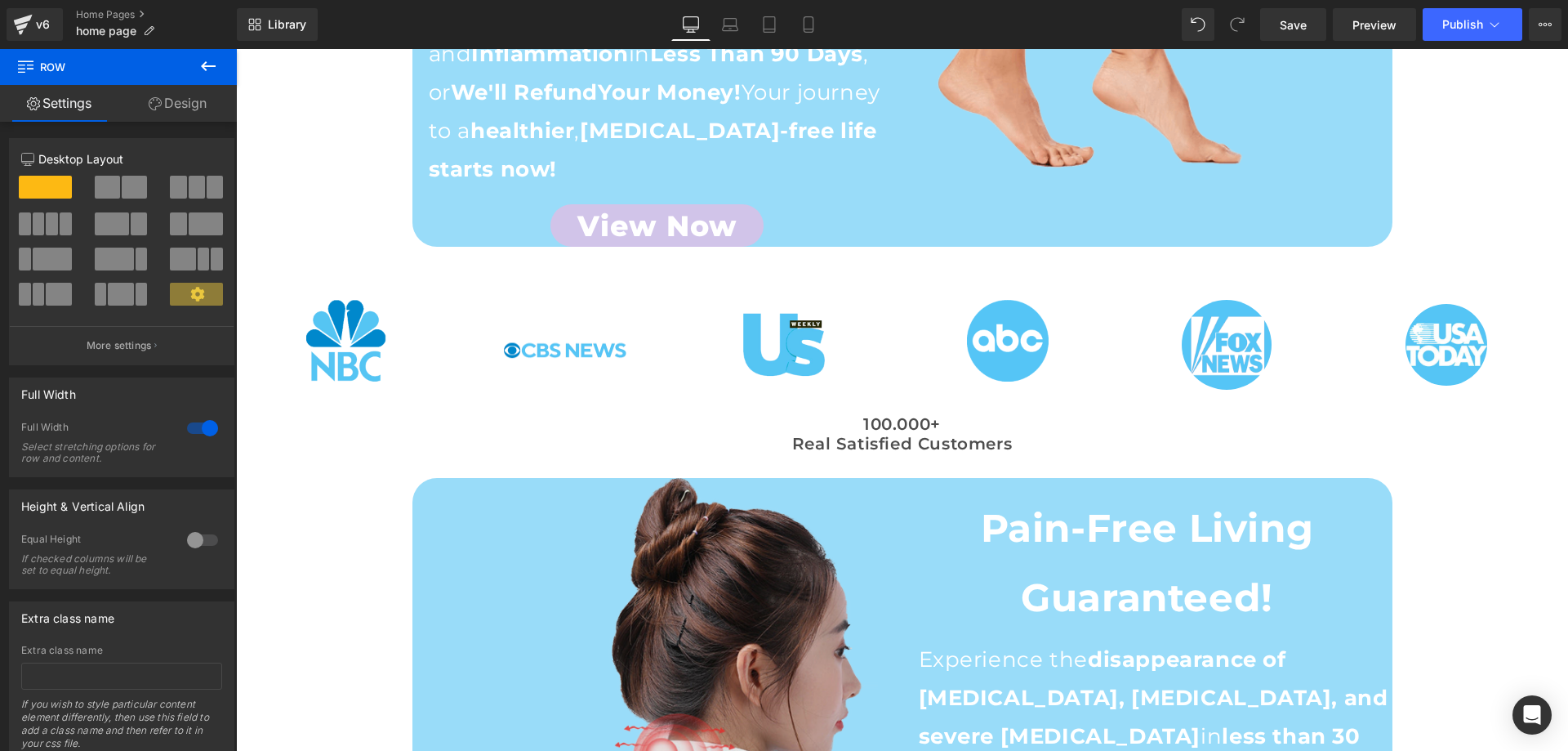
scroll to position [1879, 0]
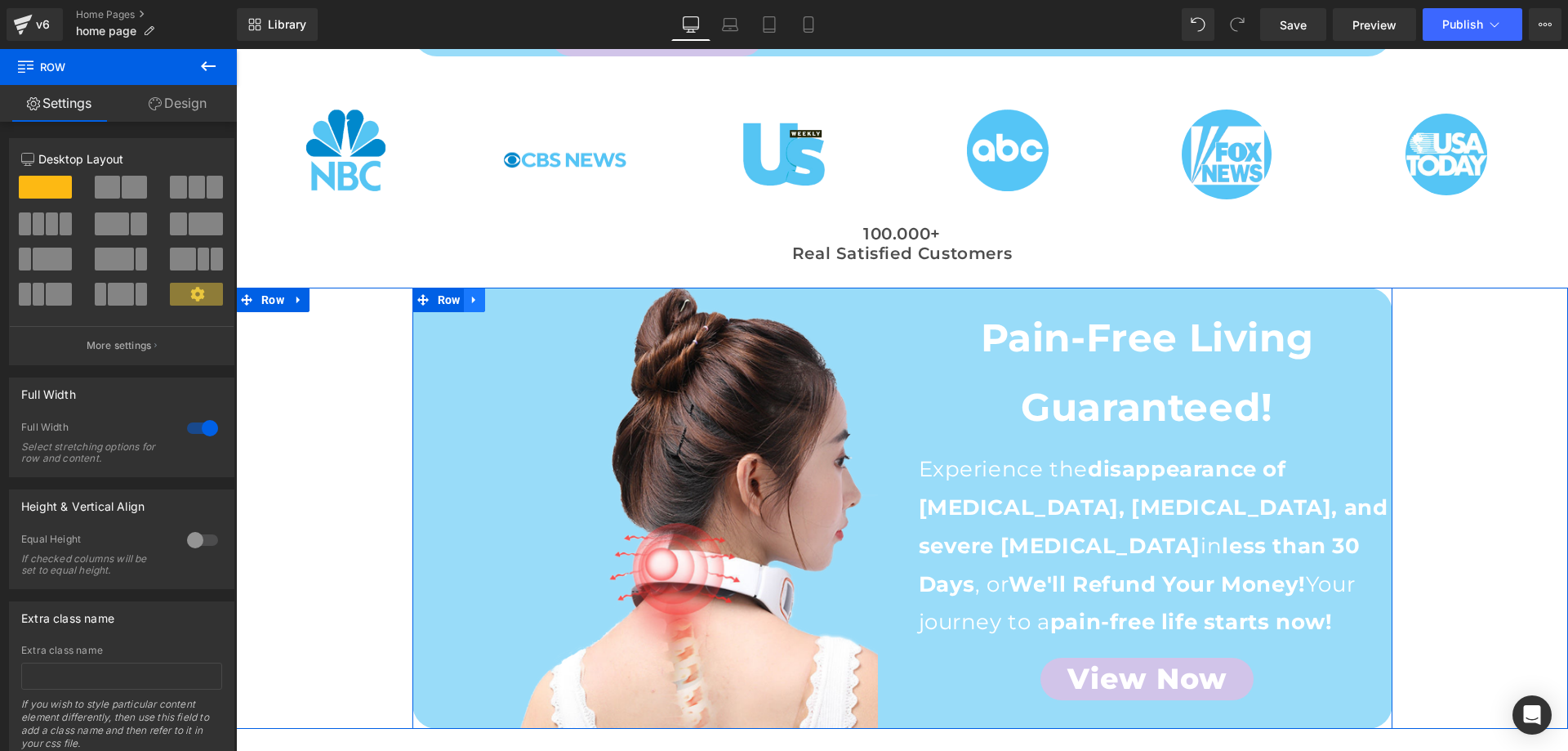
click at [474, 293] on icon at bounding box center [474, 299] width 12 height 13
click at [494, 294] on icon at bounding box center [496, 300] width 12 height 12
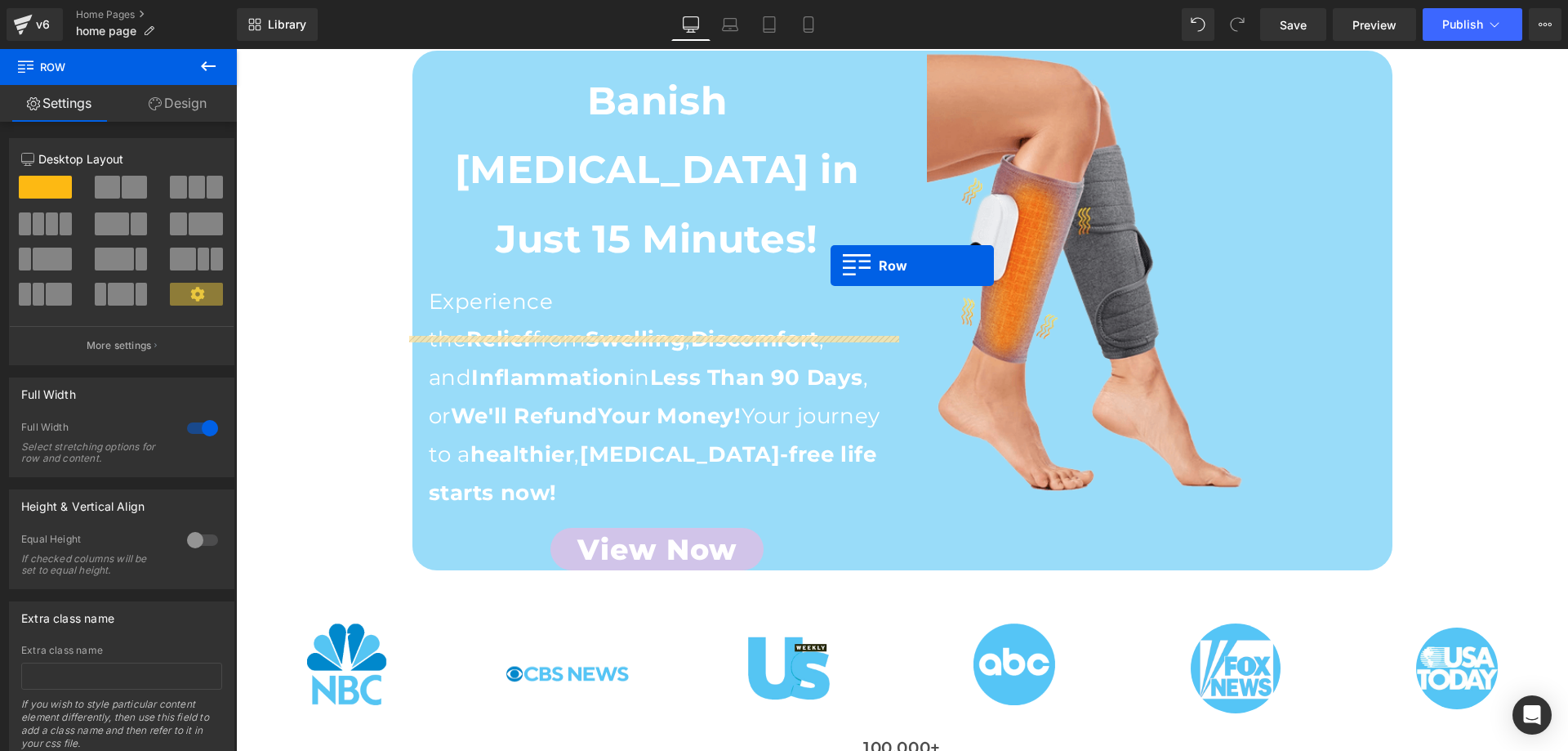
scroll to position [957, 0]
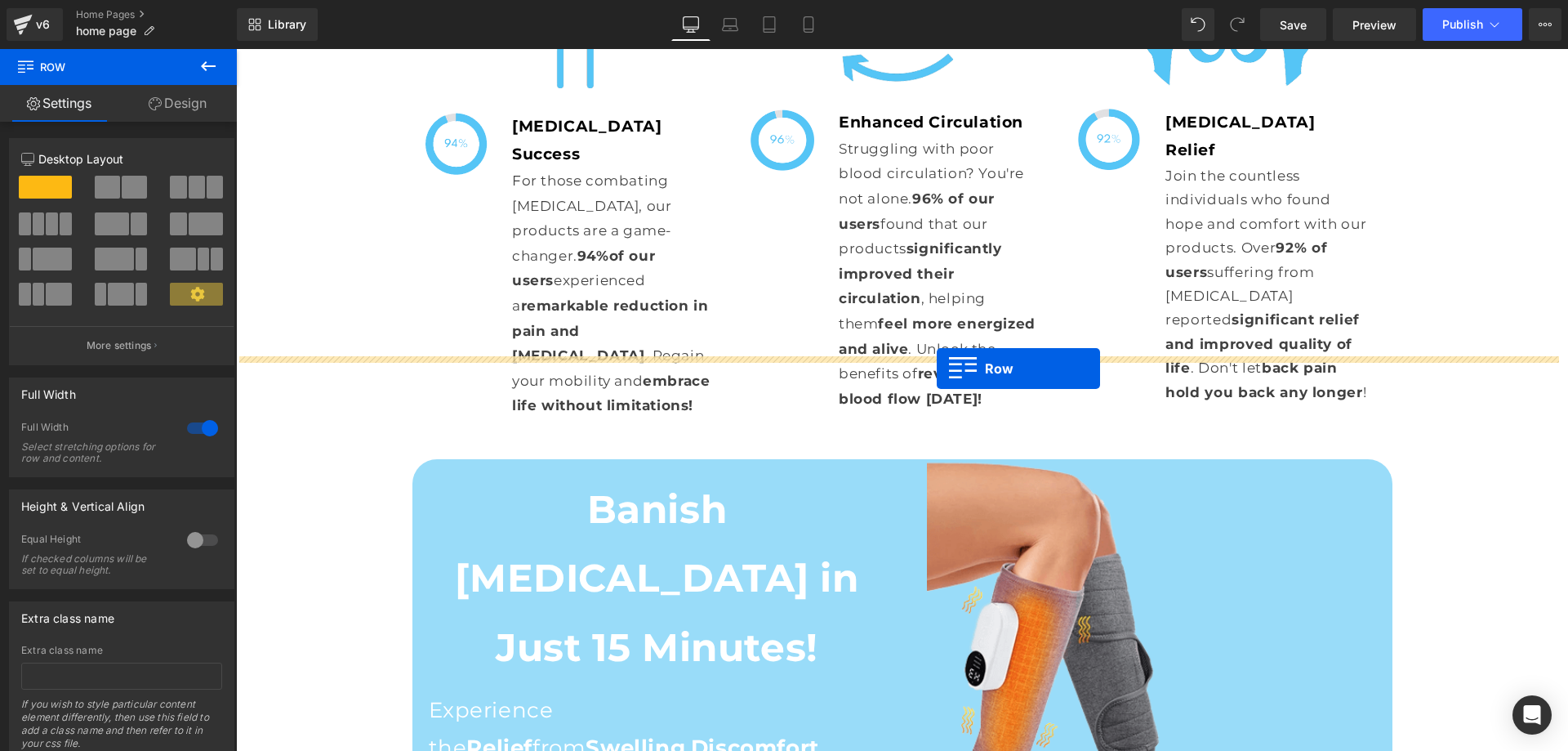
drag, startPoint x: 415, startPoint y: 129, endPoint x: 937, endPoint y: 368, distance: 574.1
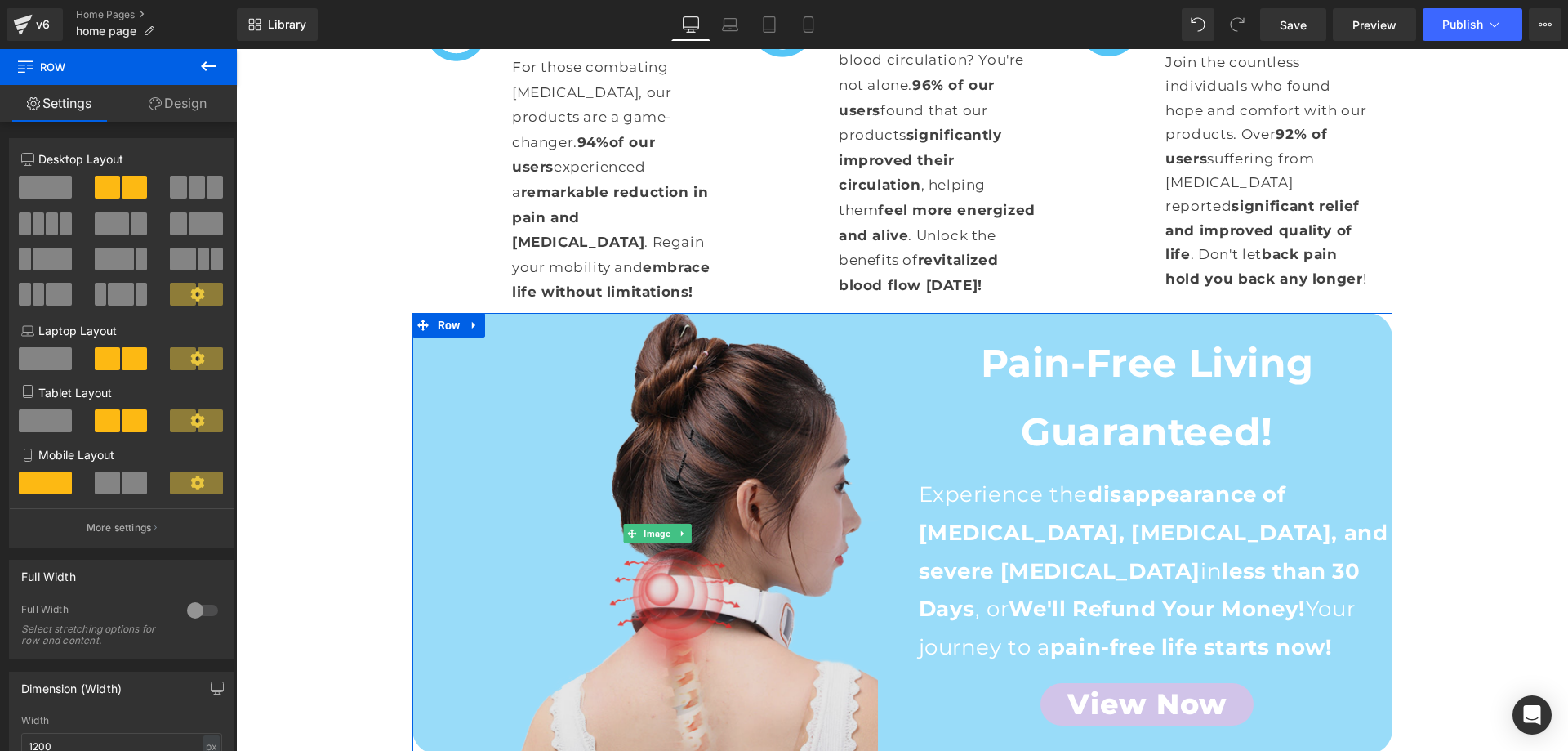
scroll to position [1226, 0]
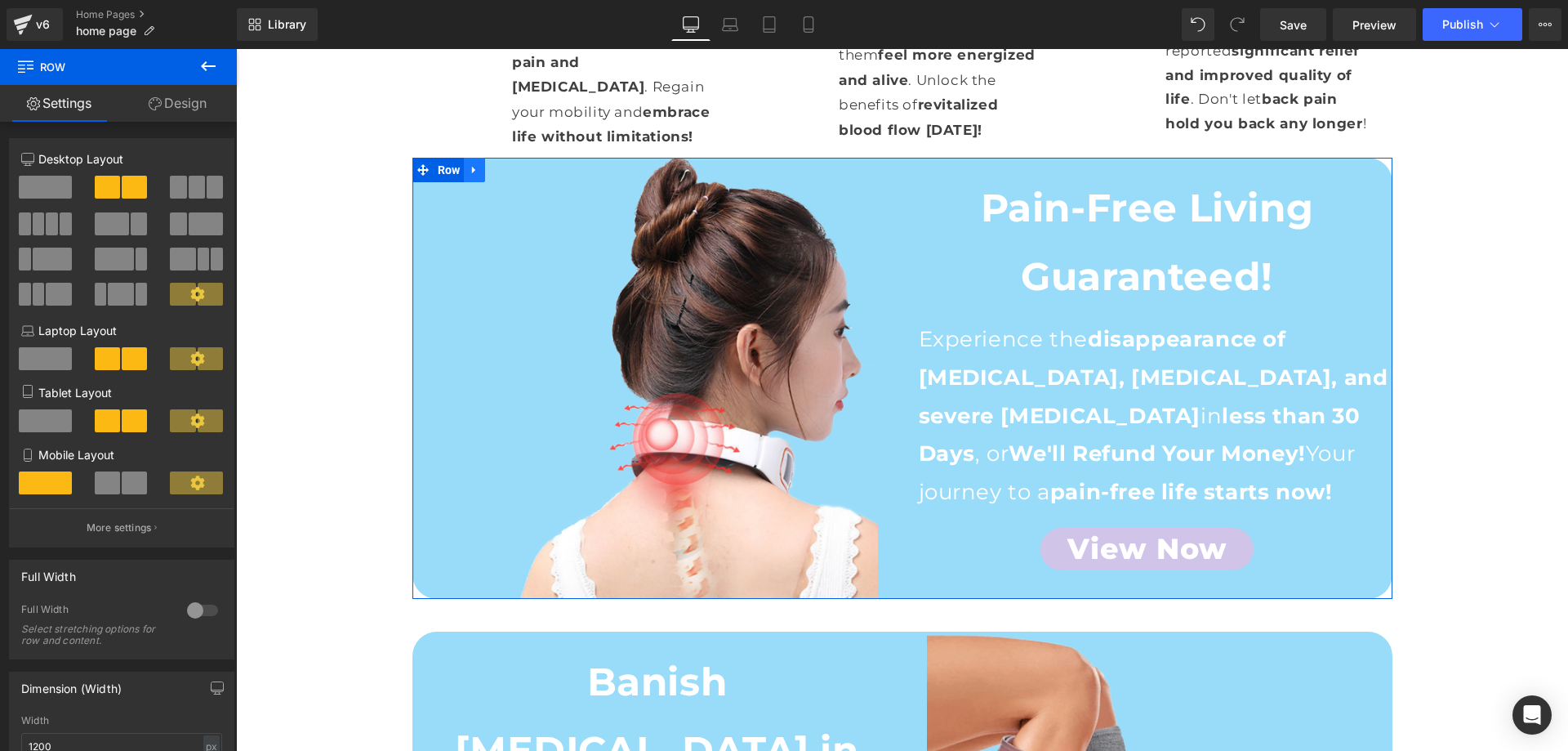
click at [469, 158] on link at bounding box center [474, 169] width 21 height 24
click at [521, 158] on link at bounding box center [516, 169] width 21 height 24
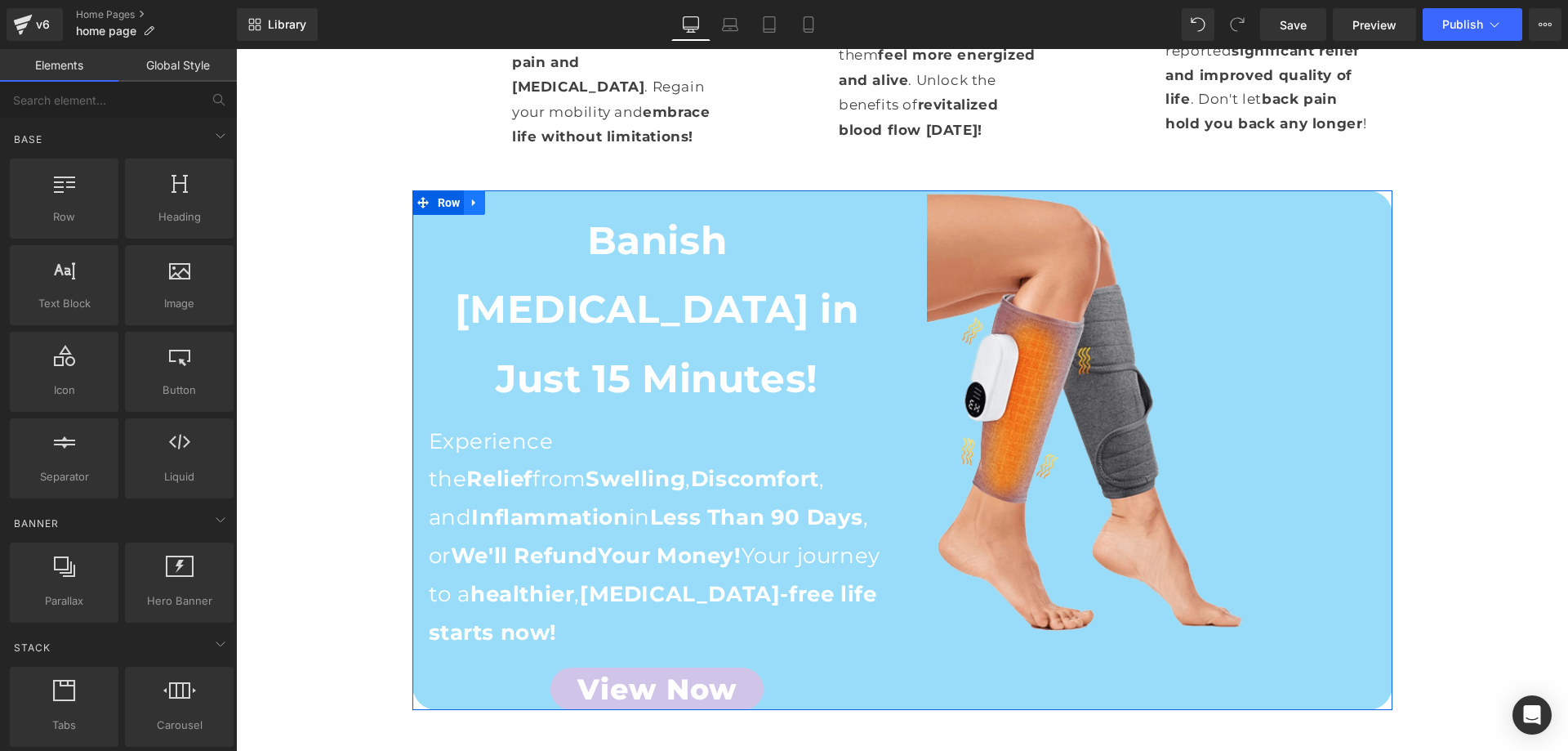
click at [472, 190] on link at bounding box center [474, 202] width 21 height 24
click at [490, 197] on icon at bounding box center [496, 203] width 12 height 12
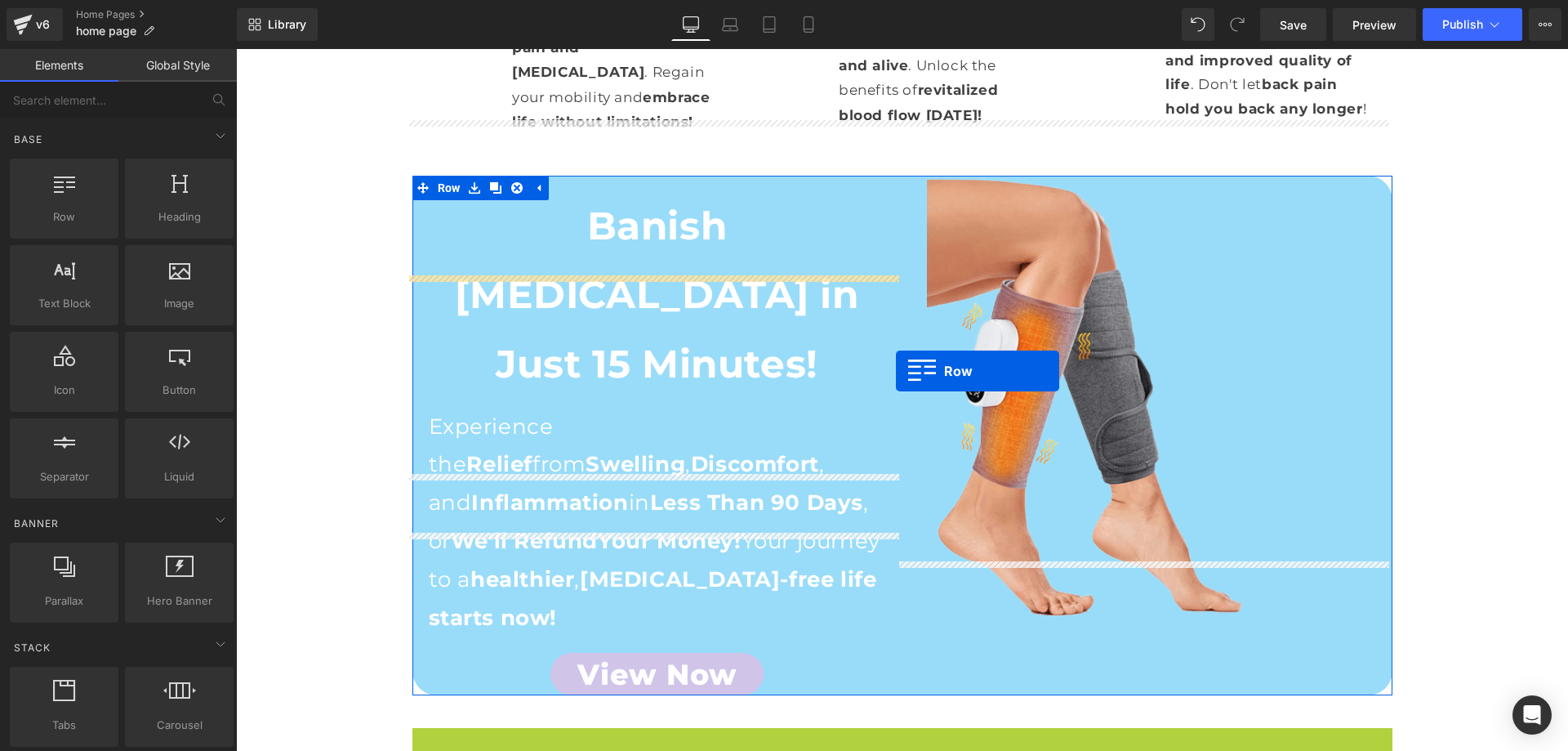
scroll to position [1633, 0]
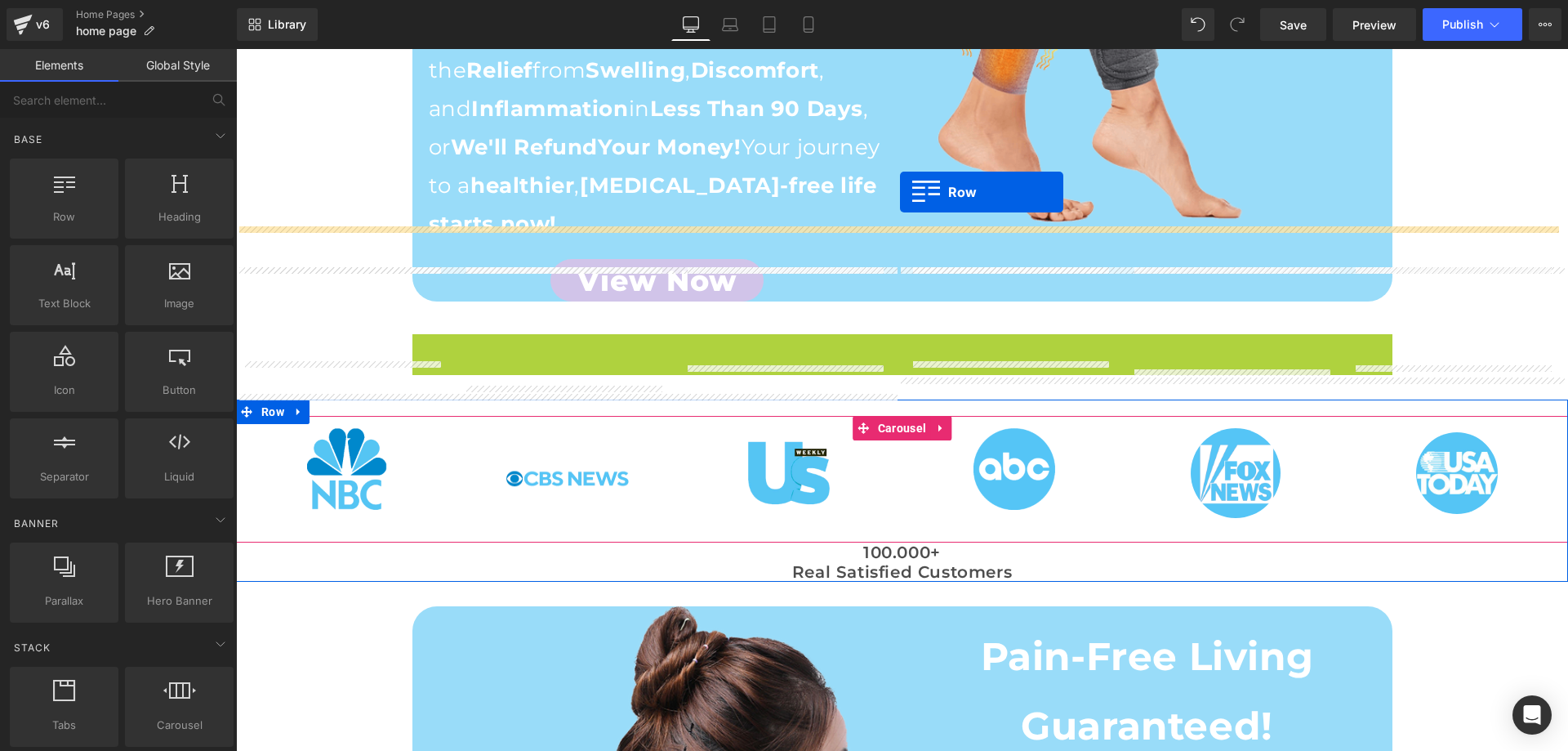
drag, startPoint x: 420, startPoint y: 132, endPoint x: 900, endPoint y: 192, distance: 483.7
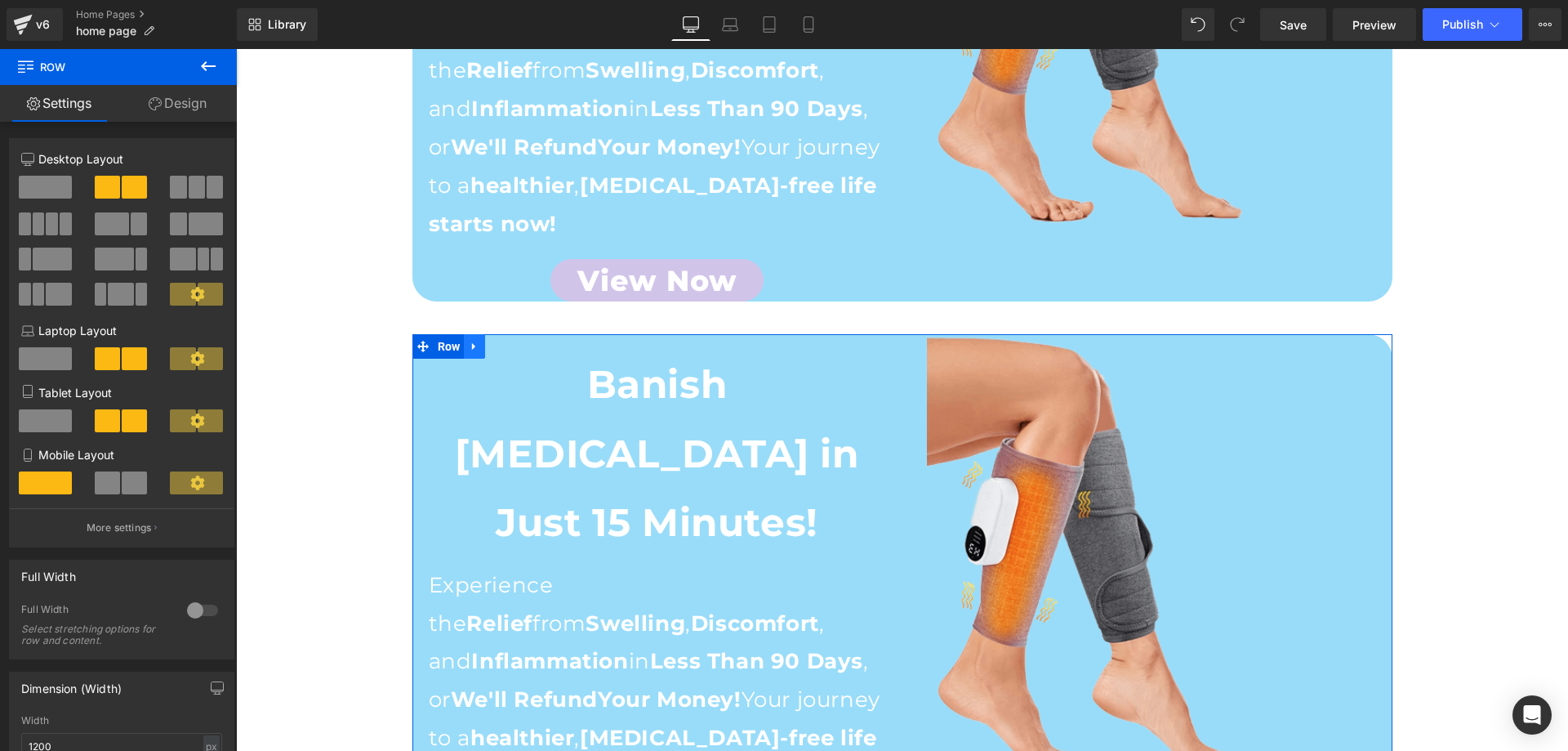
click at [472, 343] on icon at bounding box center [474, 346] width 3 height 8
click at [511, 340] on icon at bounding box center [517, 346] width 12 height 13
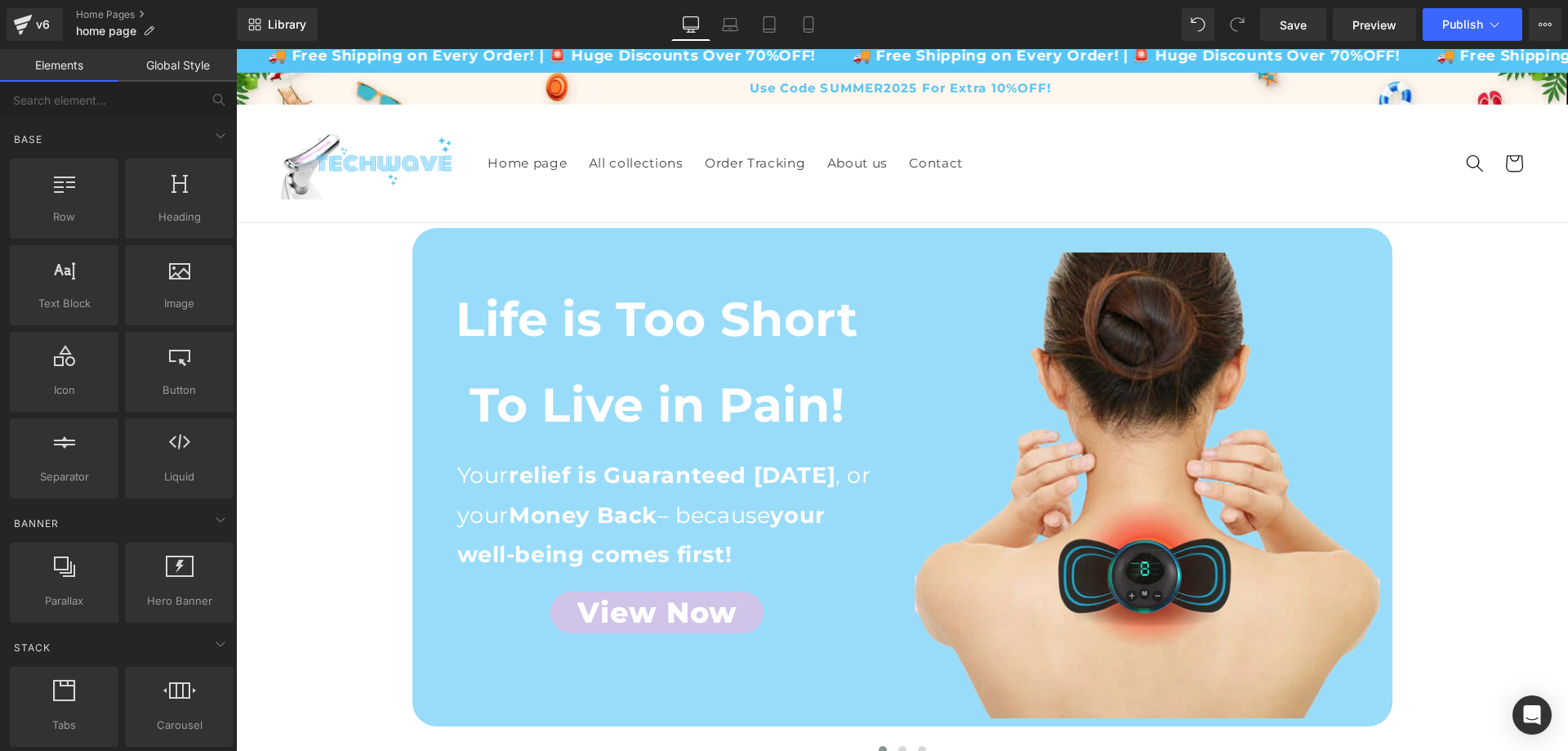
scroll to position [0, 0]
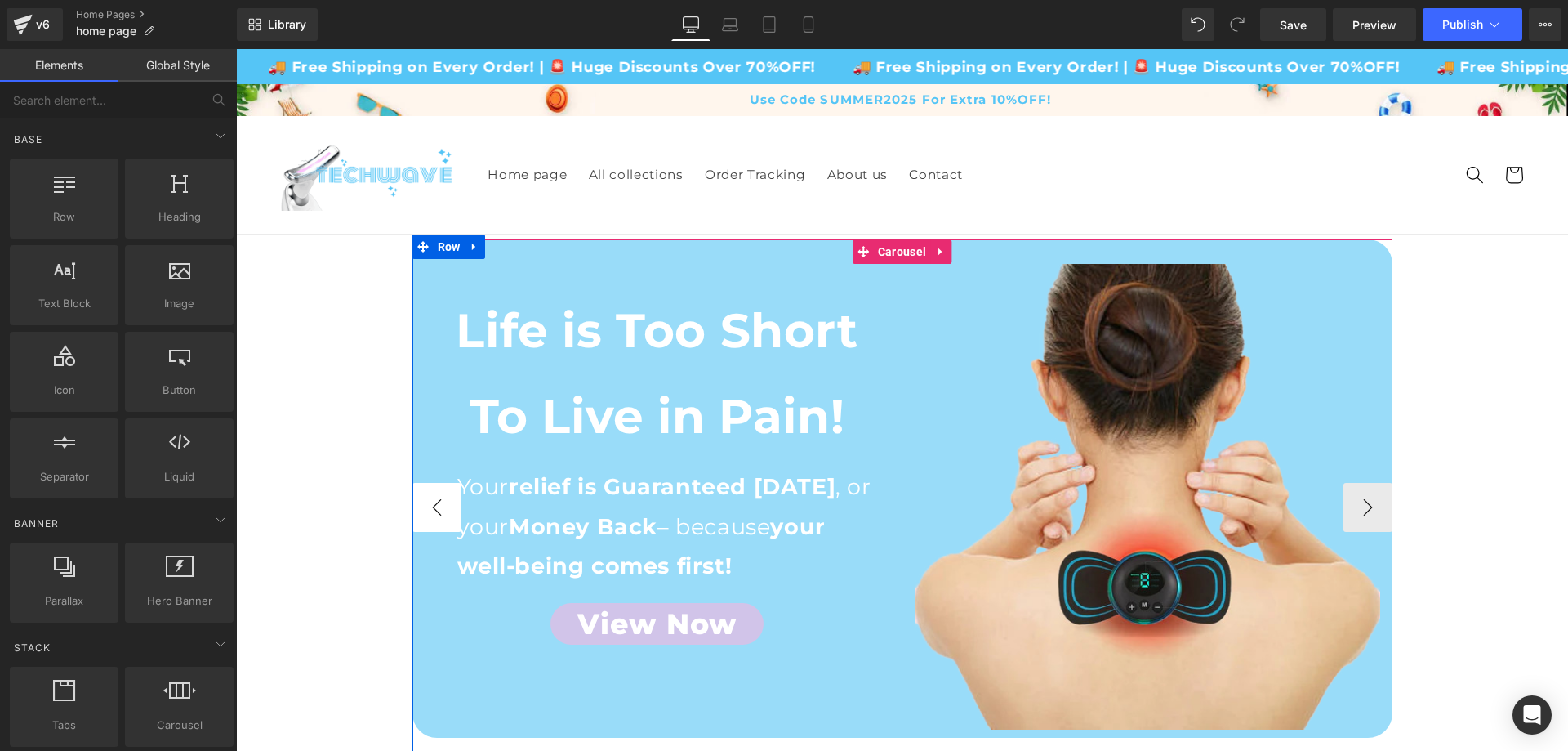
click at [436, 513] on button "‹" at bounding box center [436, 507] width 49 height 49
click at [442, 499] on button "‹" at bounding box center [436, 507] width 49 height 49
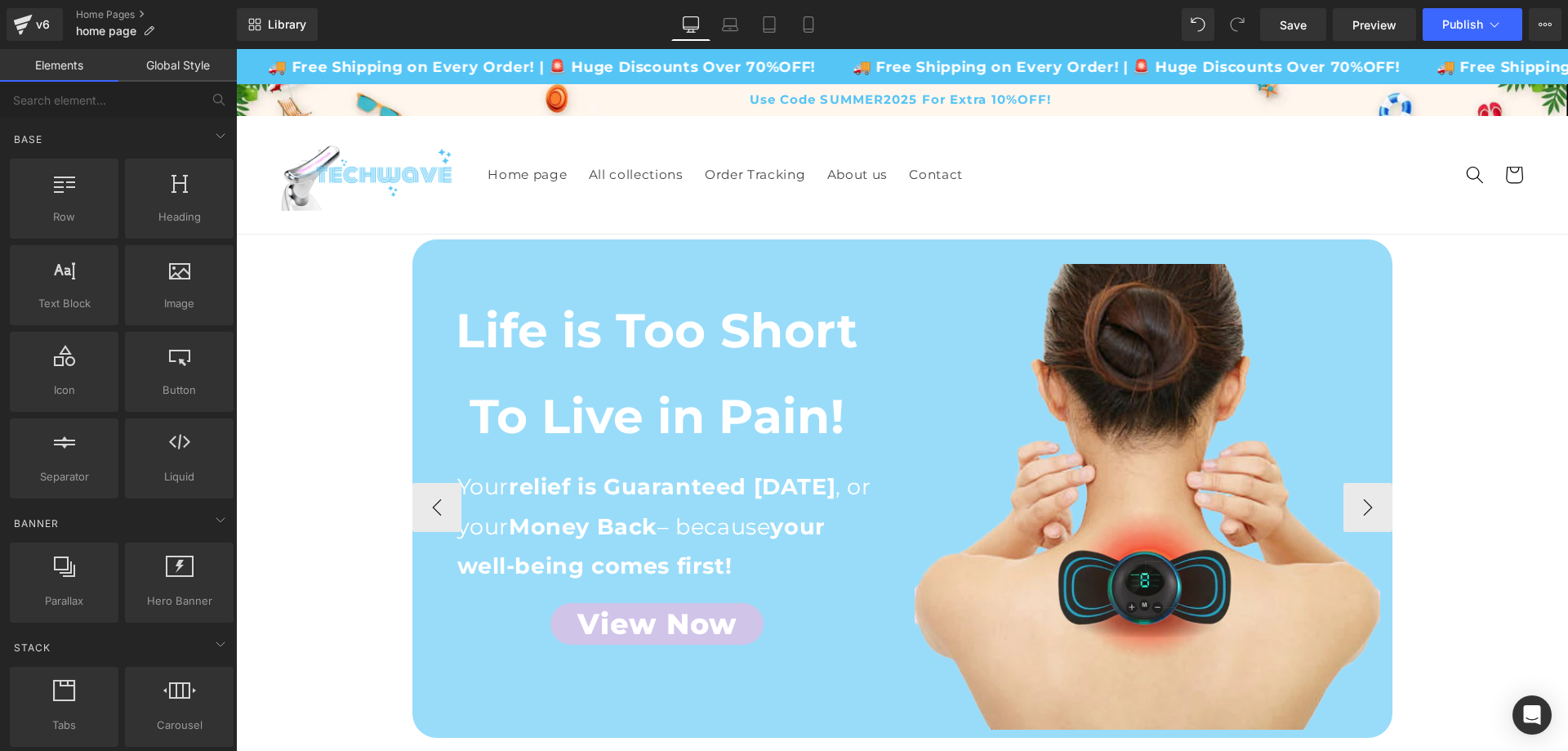
click at [891, 256] on span "Carousel" at bounding box center [902, 251] width 45 height 19
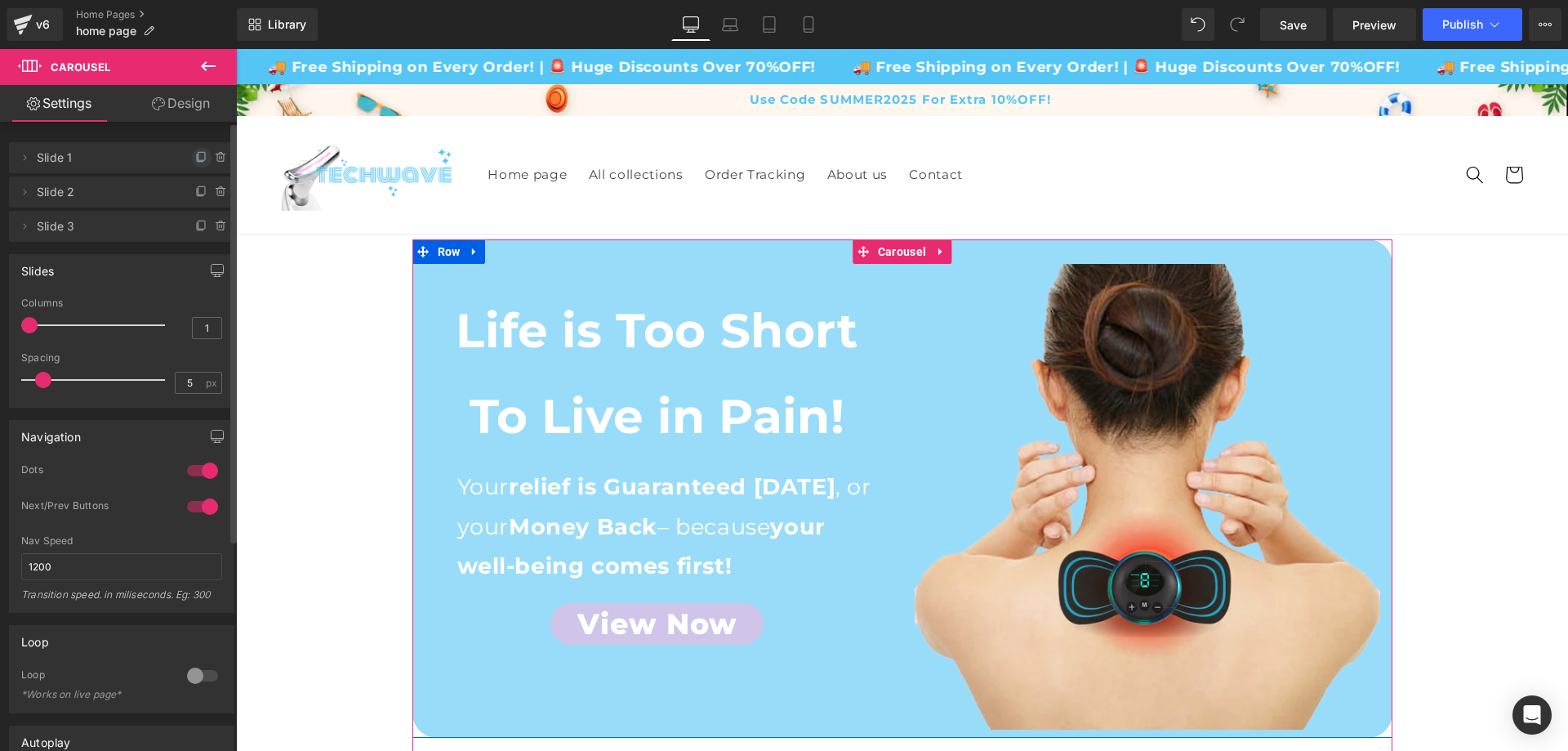
drag, startPoint x: 190, startPoint y: 154, endPoint x: 164, endPoint y: 164, distance: 27.9
click at [197, 154] on icon at bounding box center [201, 158] width 7 height 8
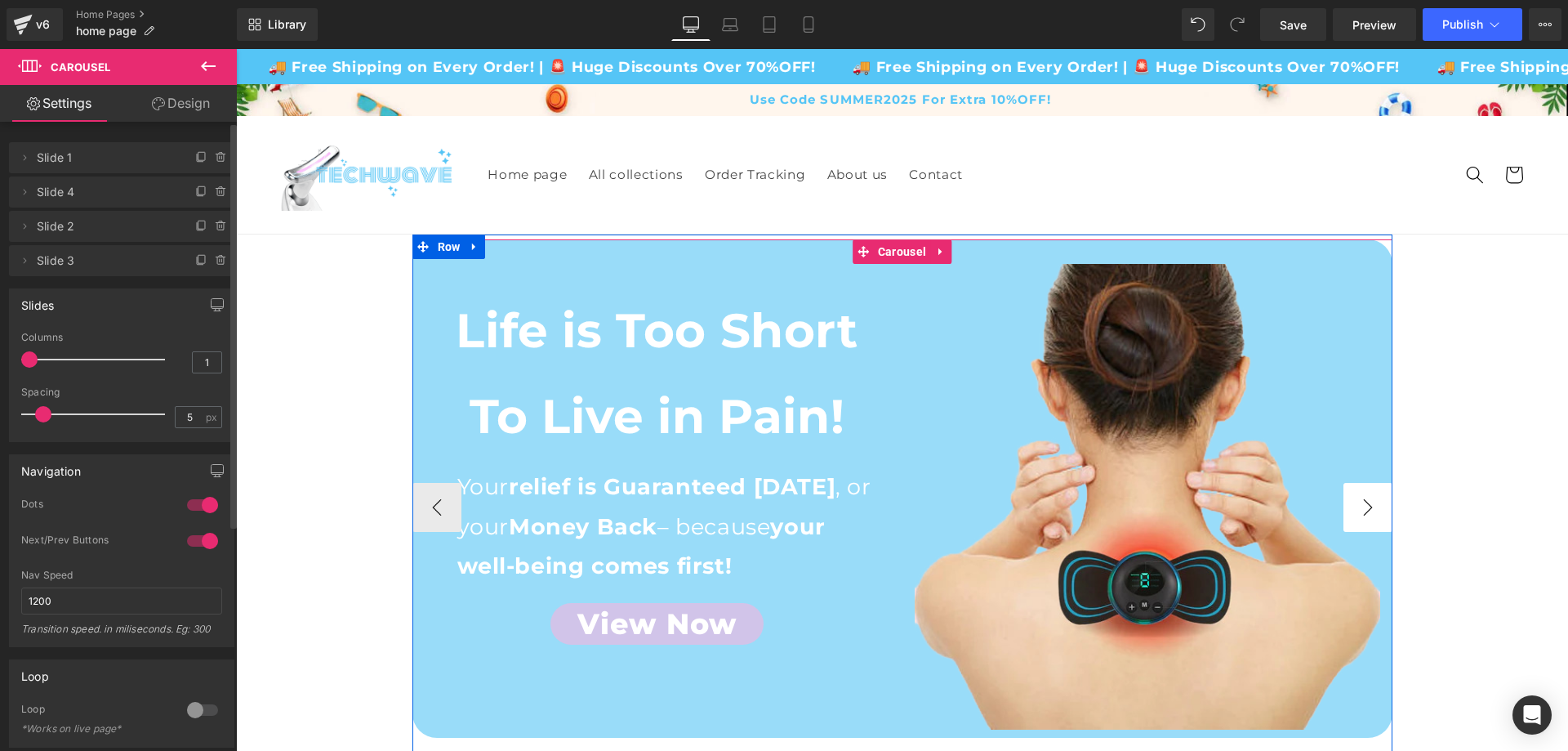
click at [1367, 486] on button "›" at bounding box center [1367, 507] width 49 height 49
click at [422, 491] on button "‹" at bounding box center [436, 507] width 49 height 49
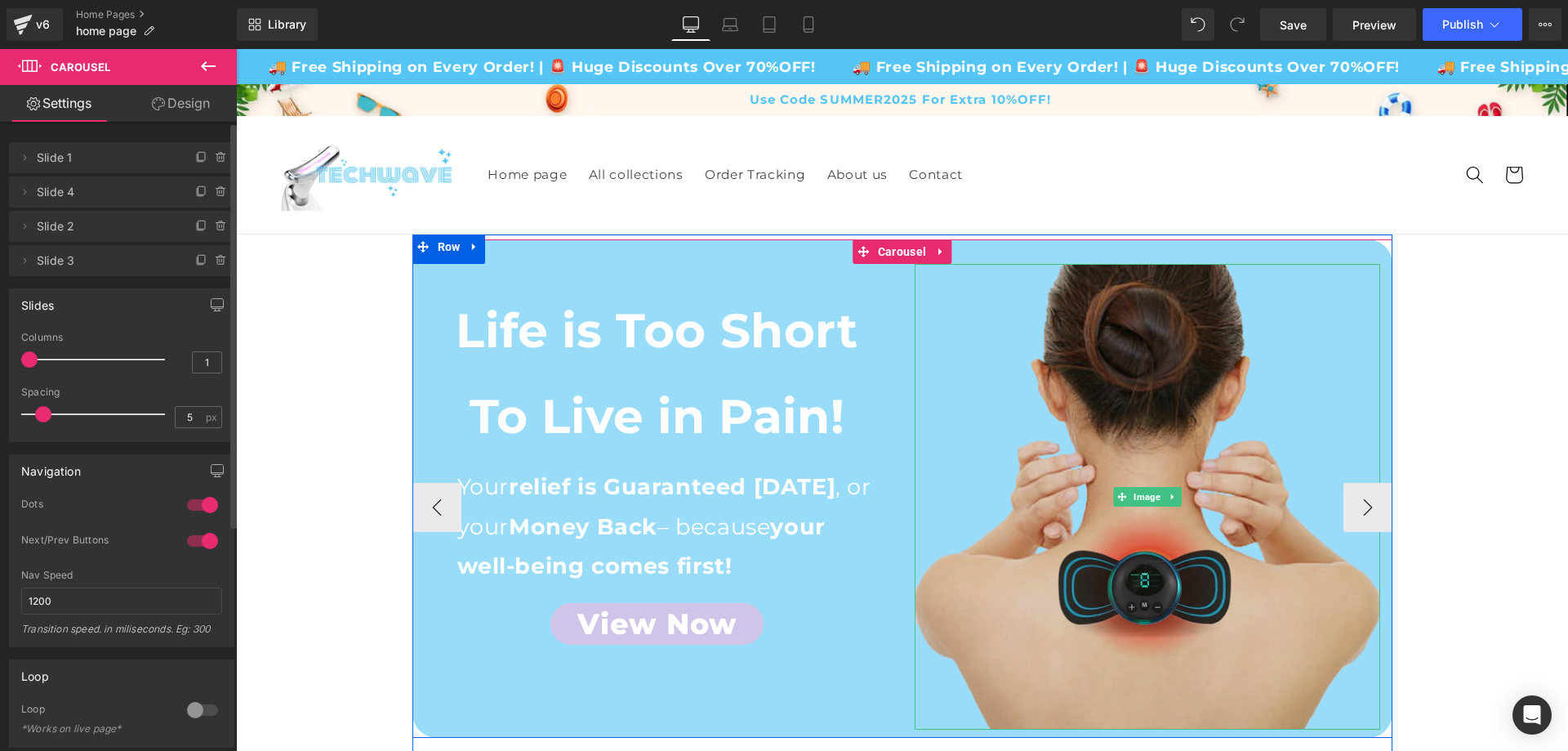
click at [1201, 478] on img at bounding box center [1147, 496] width 465 height 465
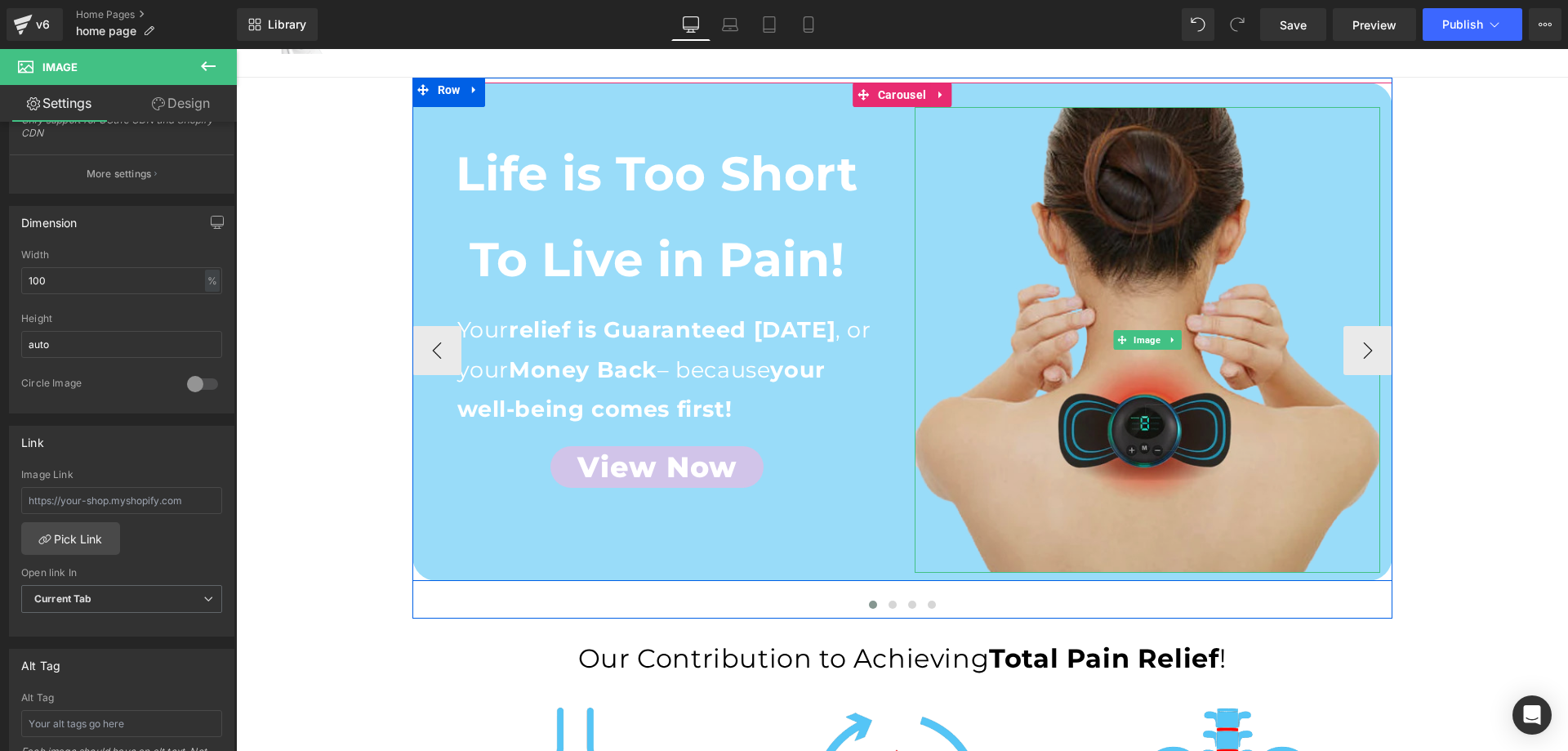
scroll to position [164, 0]
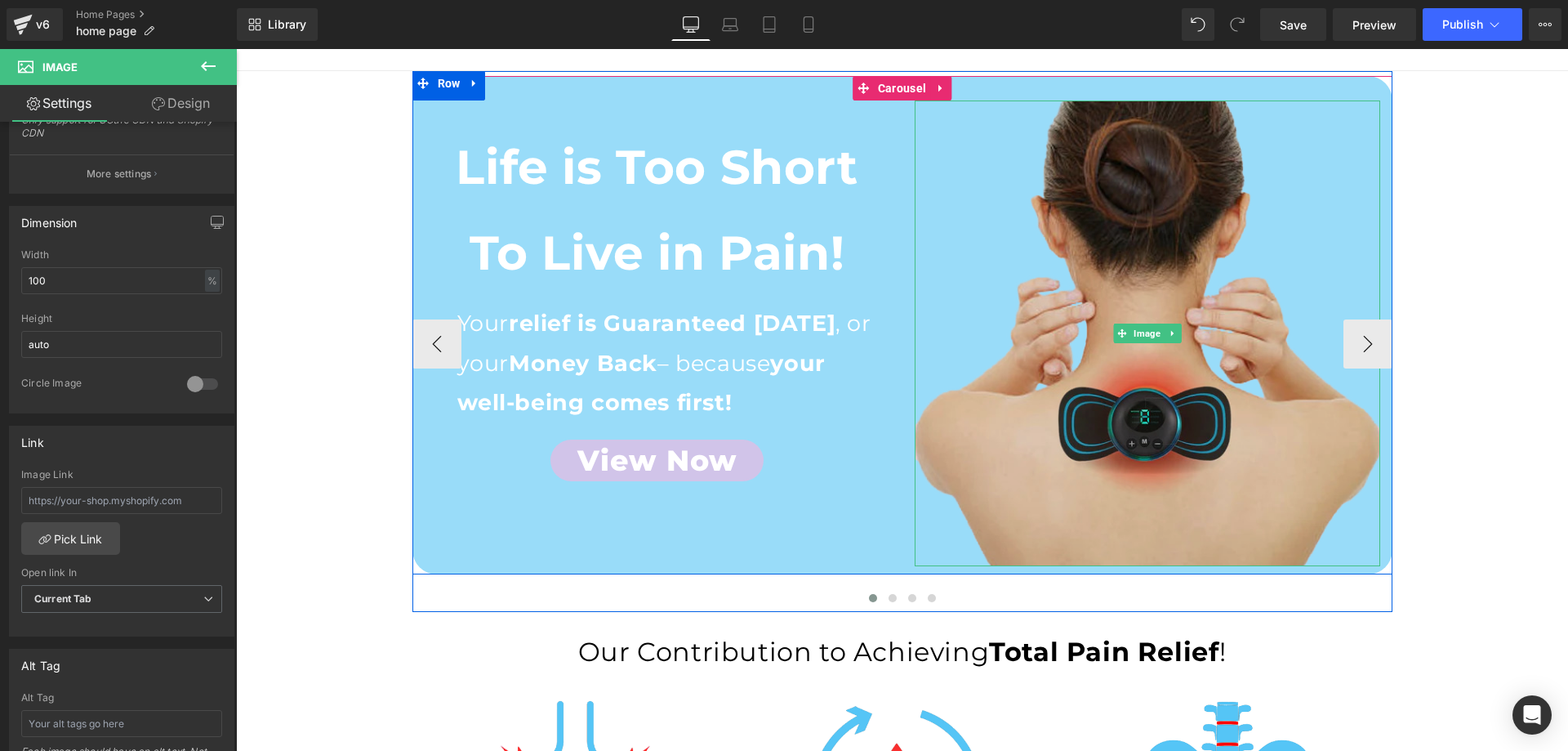
click at [1110, 320] on img at bounding box center [1147, 333] width 465 height 465
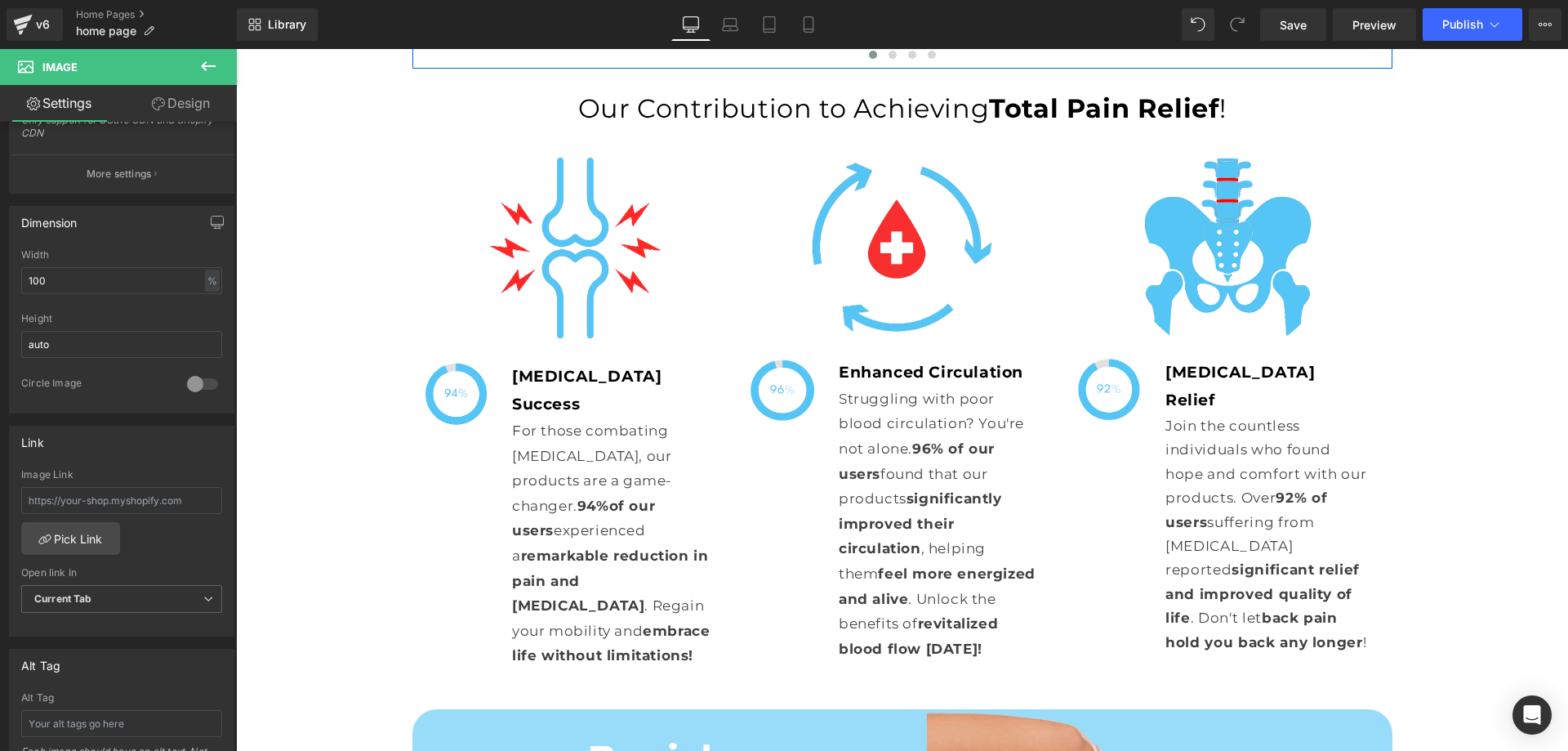
scroll to position [409, 0]
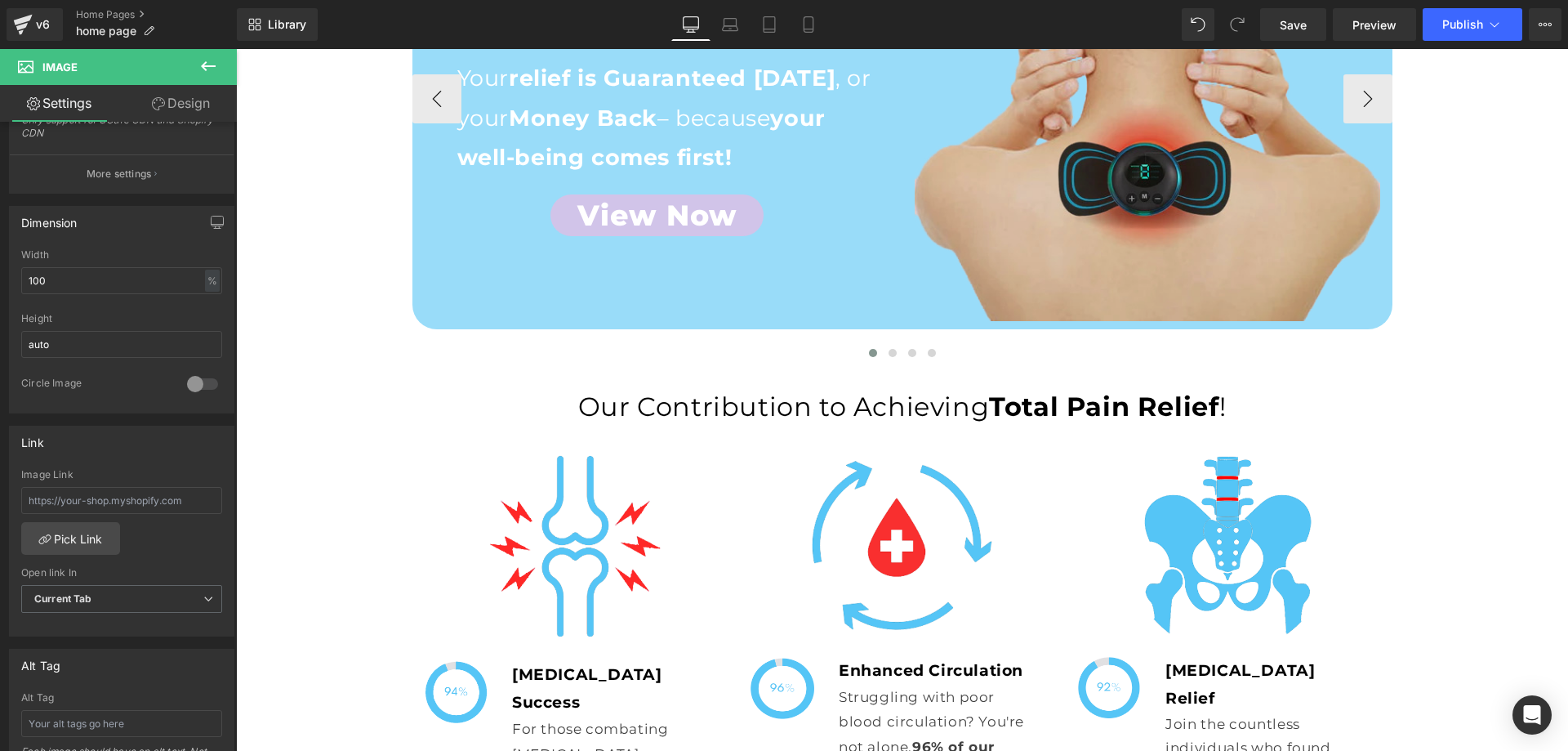
click at [1048, 241] on img at bounding box center [1147, 88] width 465 height 465
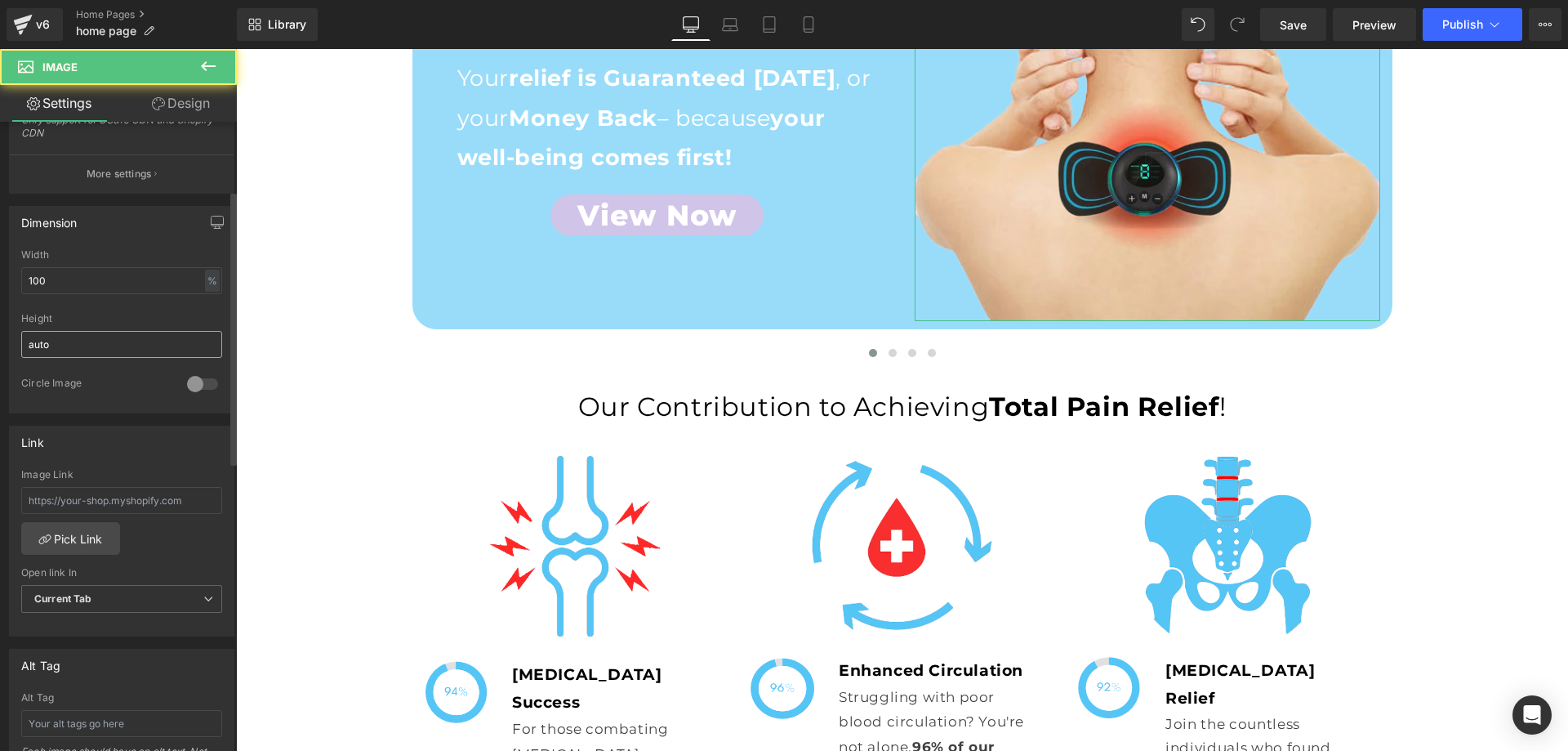
scroll to position [0, 0]
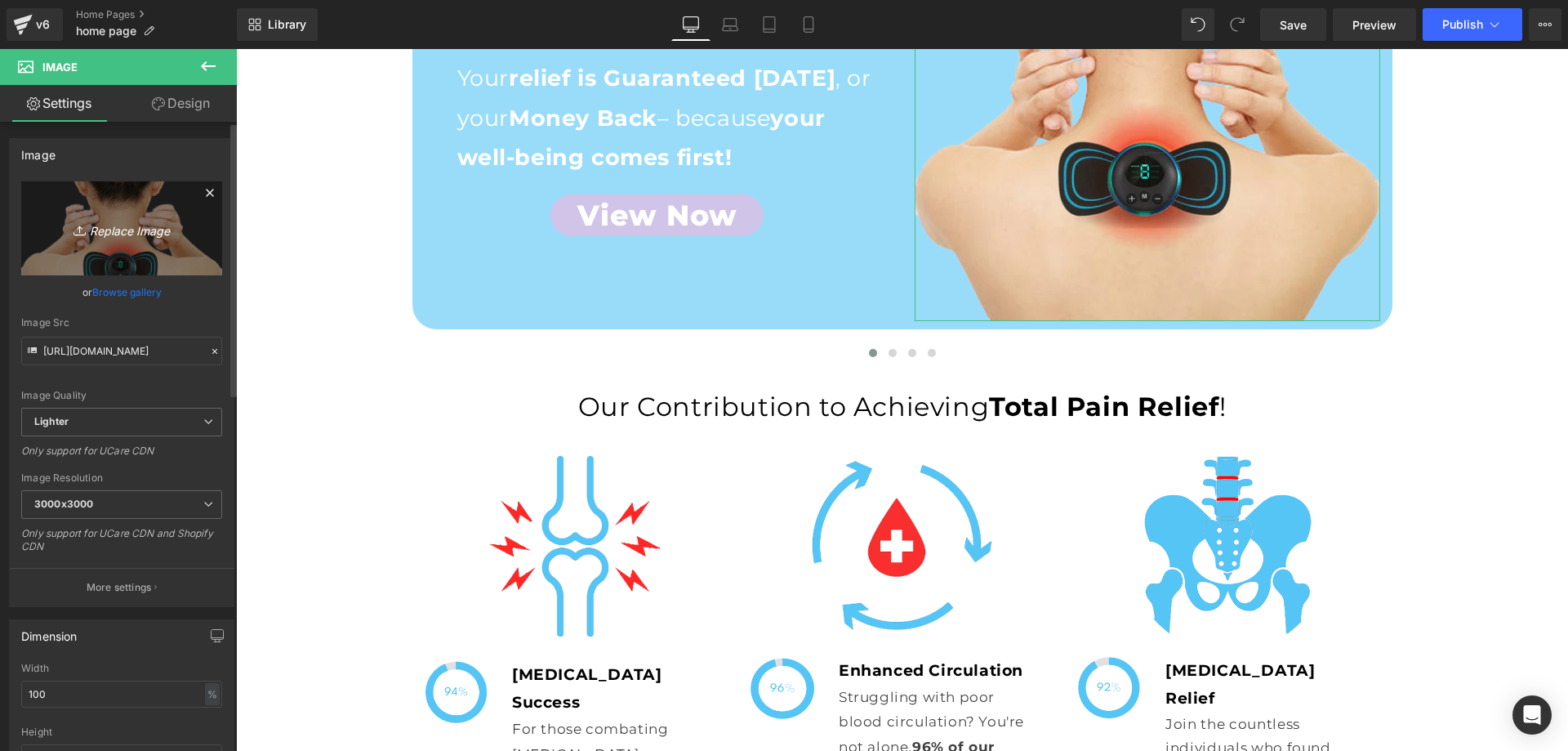
click at [172, 229] on icon "Replace Image" at bounding box center [121, 228] width 131 height 20
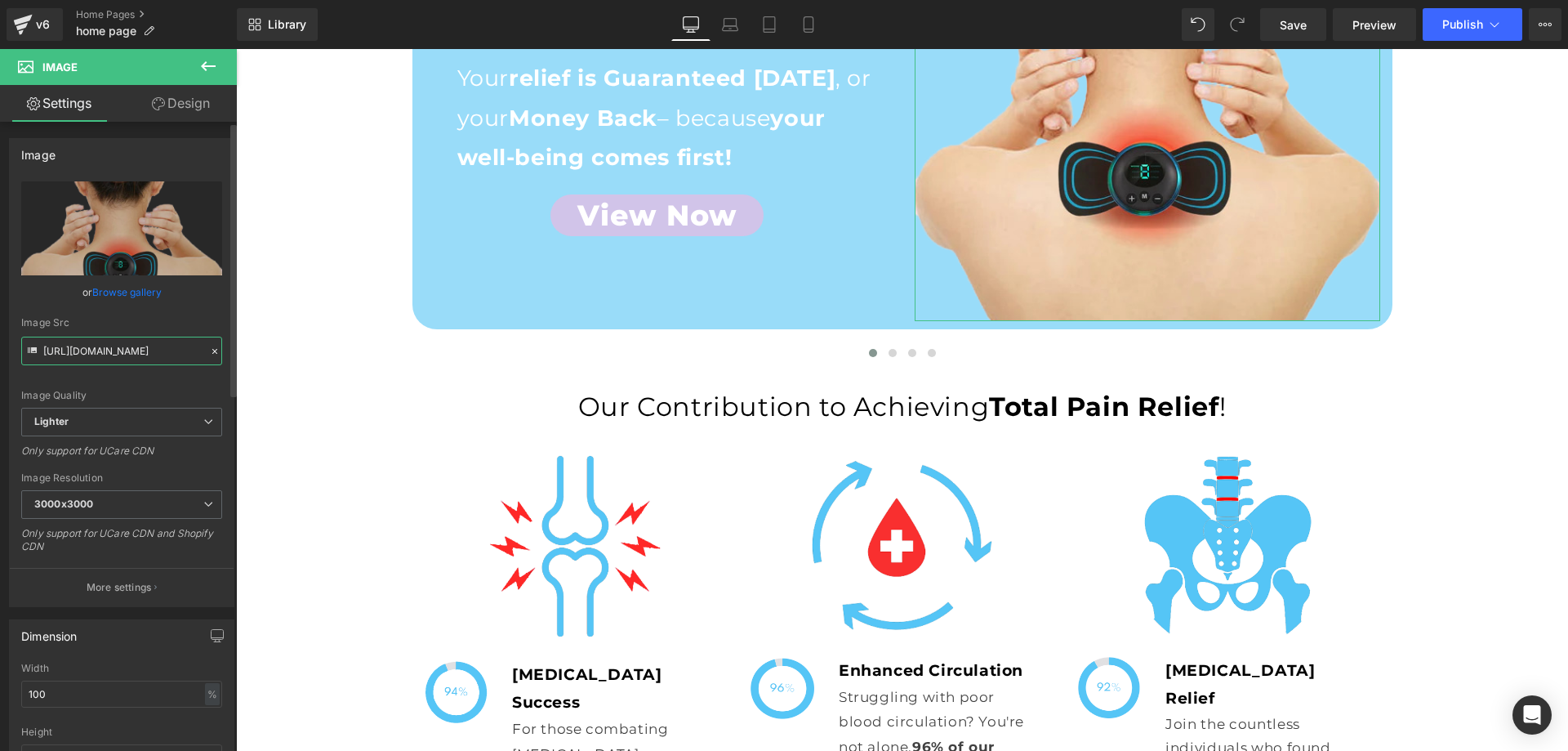
click at [104, 358] on input "https://ucarecdn.com/c34fd75c-19bb-40de-b7ba-b7351373482a/-/format/auto/-/previ…" at bounding box center [121, 351] width 201 height 29
paste input "cdn.shopify.com/s/files/1/0709/7824/0807/files/Home_page_SculptGlow_Section.png…"
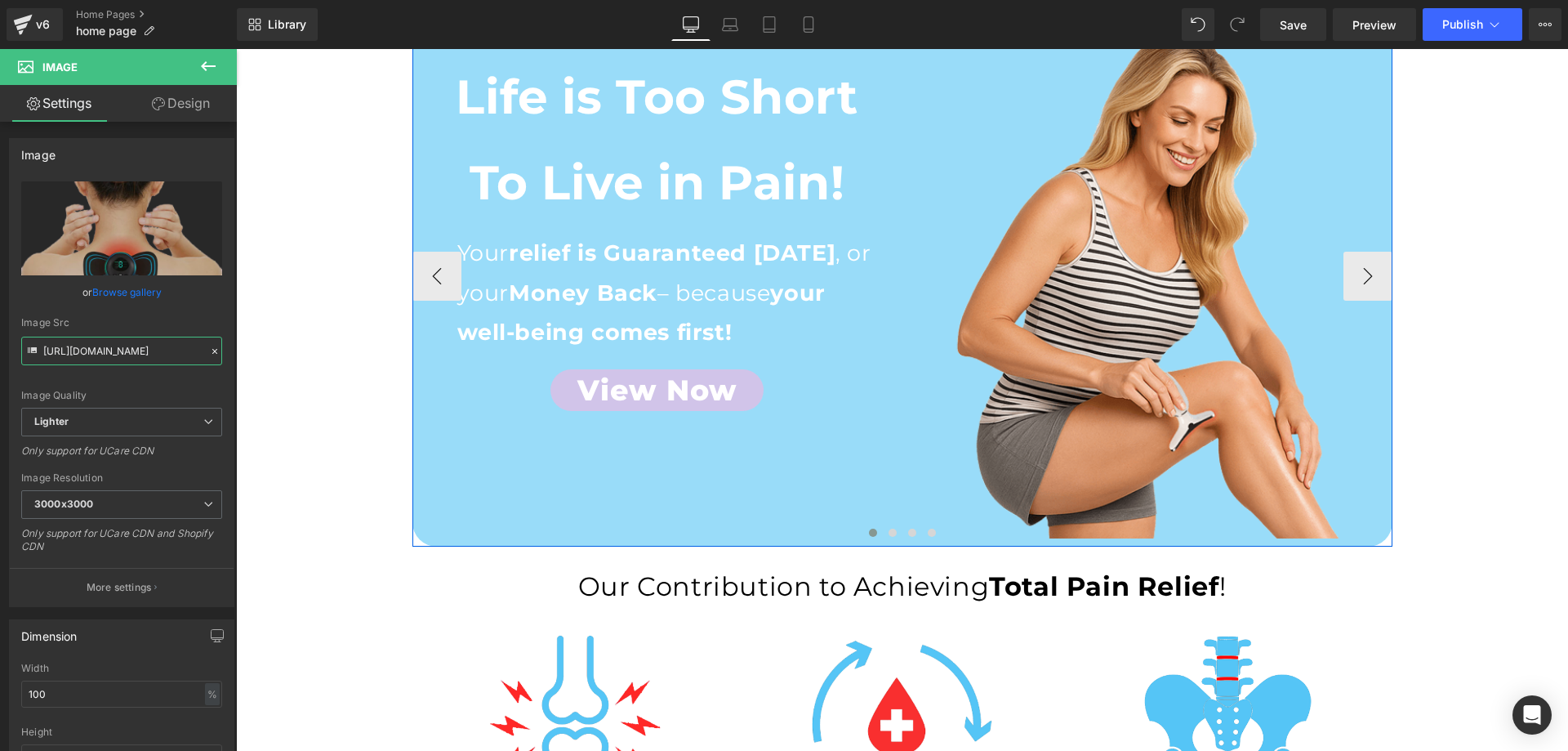
scroll to position [164, 0]
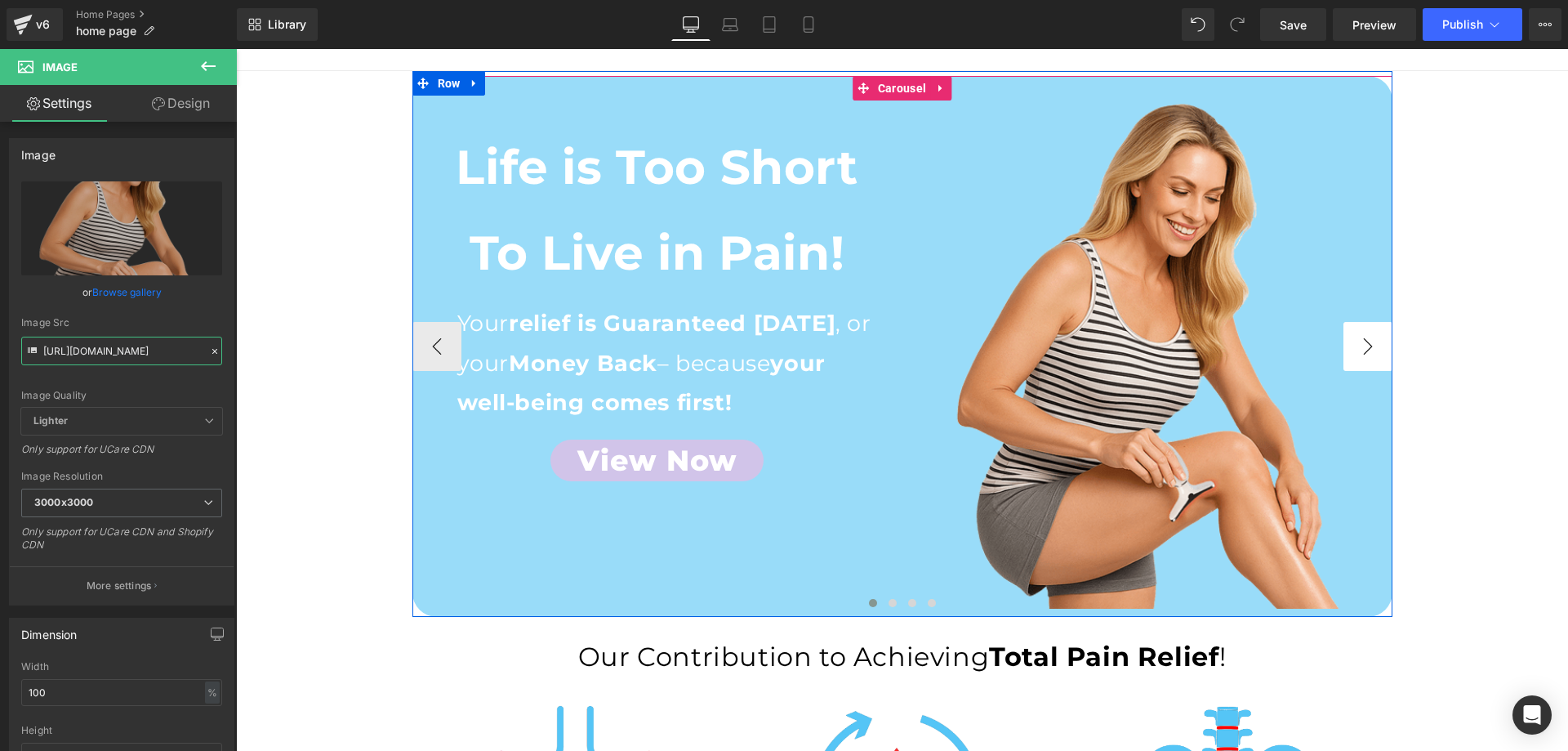
type input "https://cdn.shopify.com/s/files/1/0709/7824/0807/files/Home_page_SculptGlow_Sec…"
click at [1362, 357] on button "›" at bounding box center [1367, 346] width 49 height 49
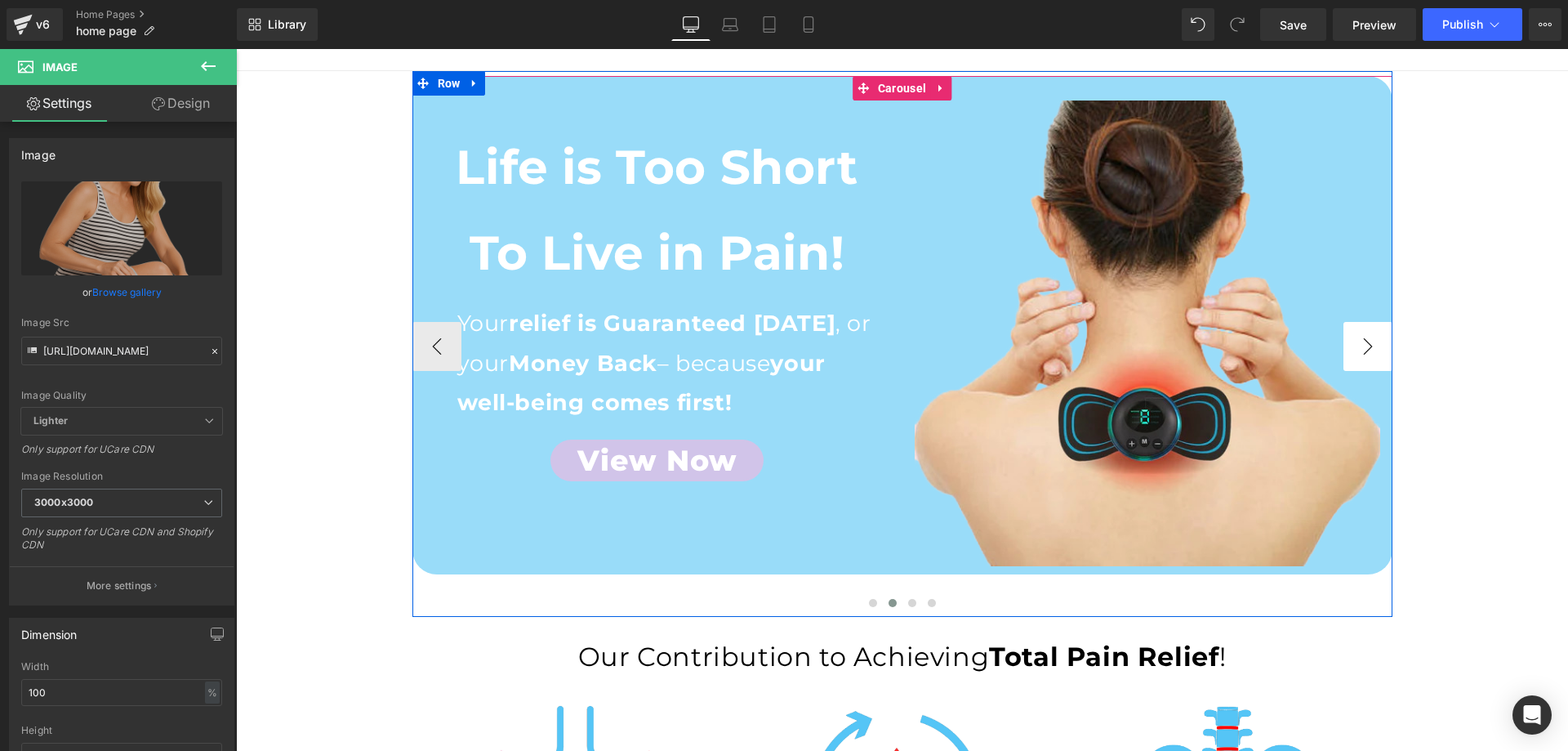
click at [1362, 357] on button "›" at bounding box center [1367, 346] width 49 height 49
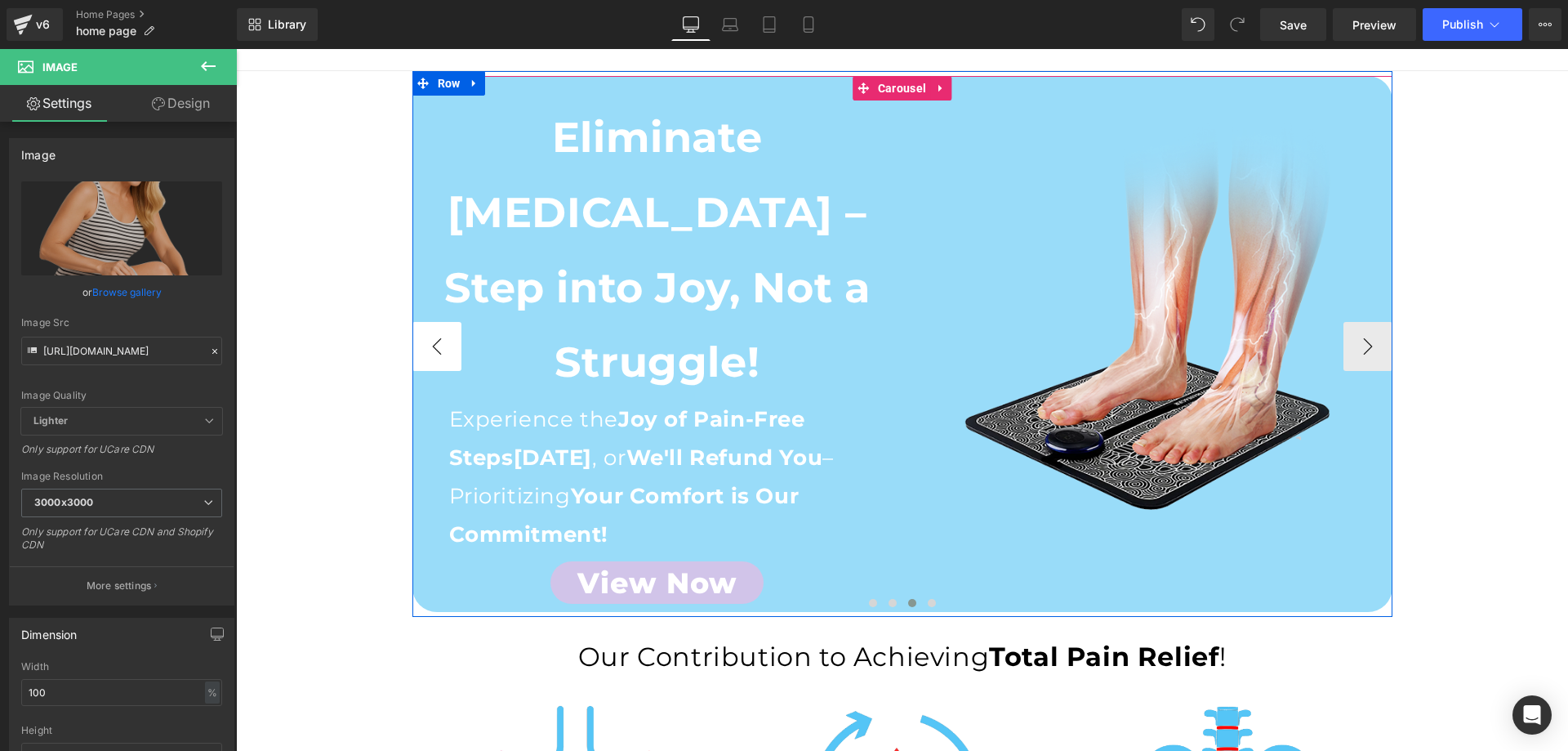
click at [412, 347] on button "‹" at bounding box center [436, 346] width 49 height 49
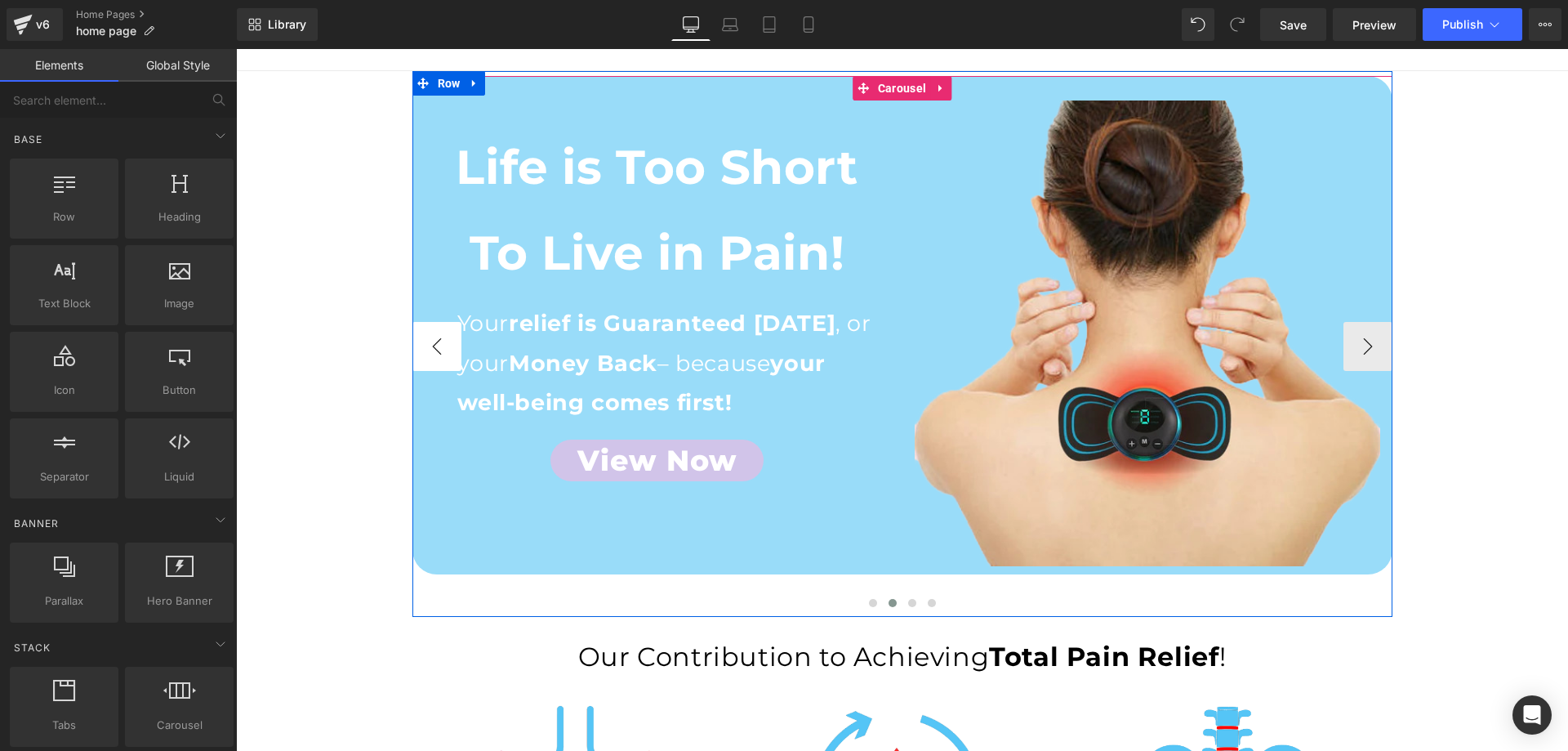
click at [426, 364] on button "‹" at bounding box center [436, 346] width 49 height 49
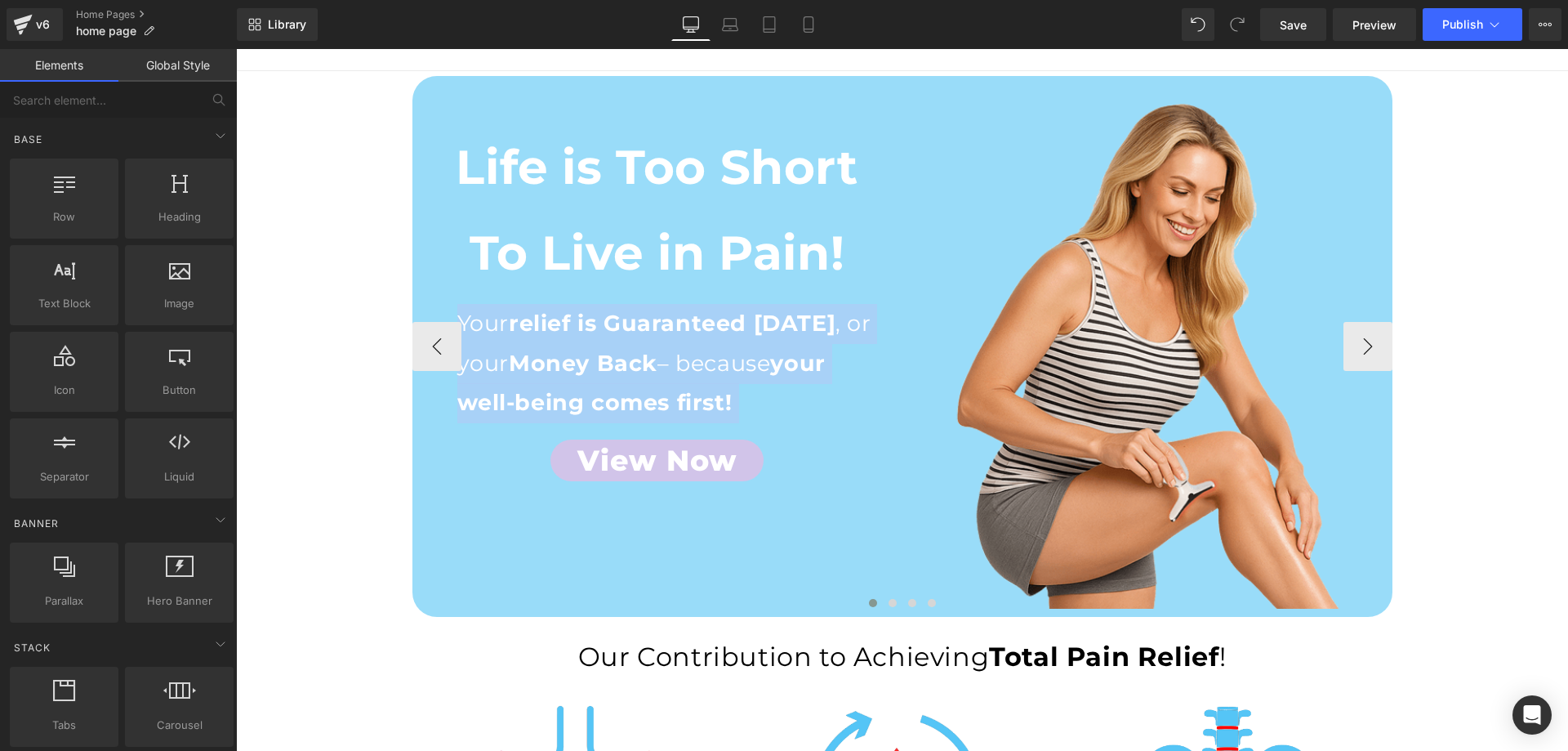
click at [659, 603] on div at bounding box center [902, 606] width 980 height 24
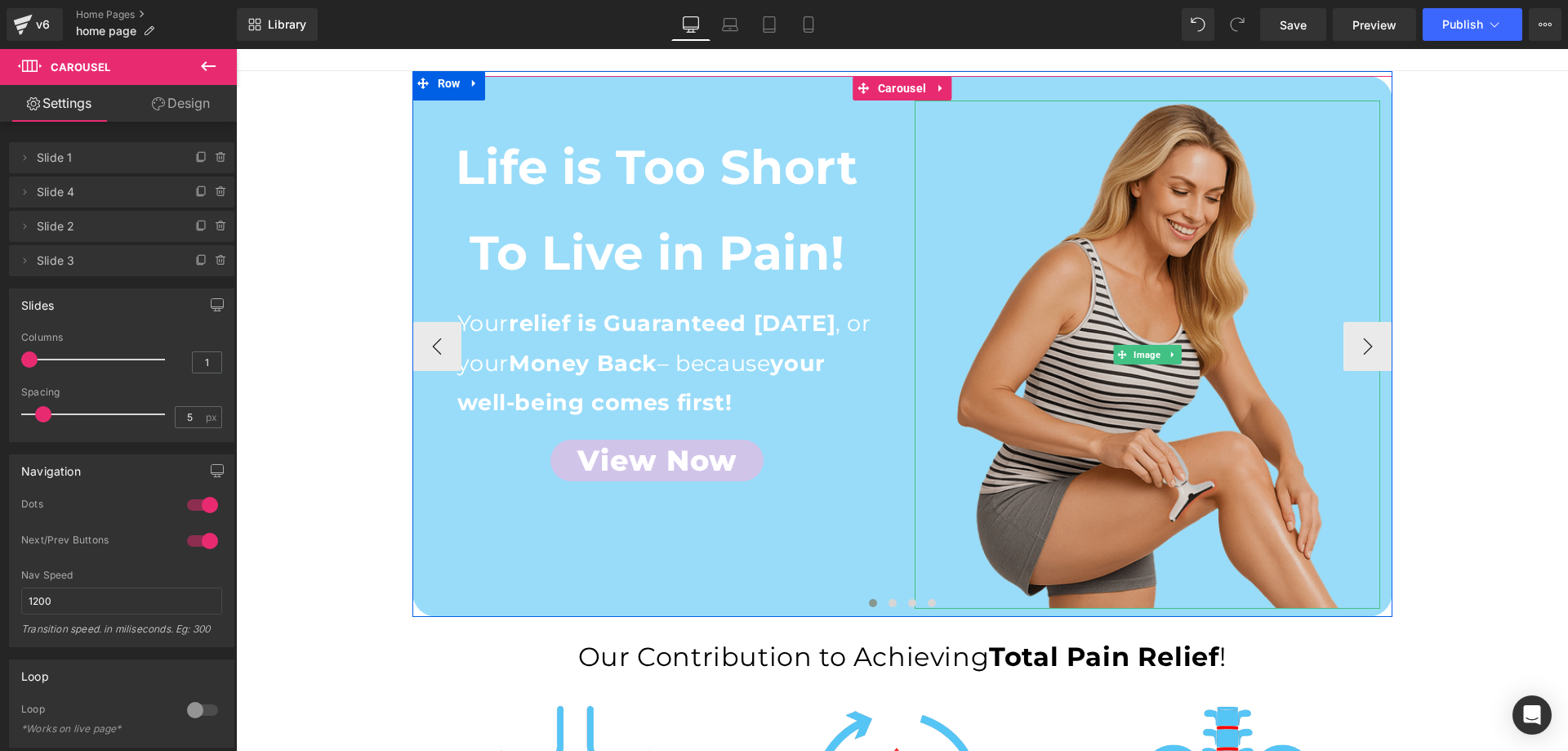
click at [1086, 318] on img at bounding box center [1147, 354] width 465 height 508
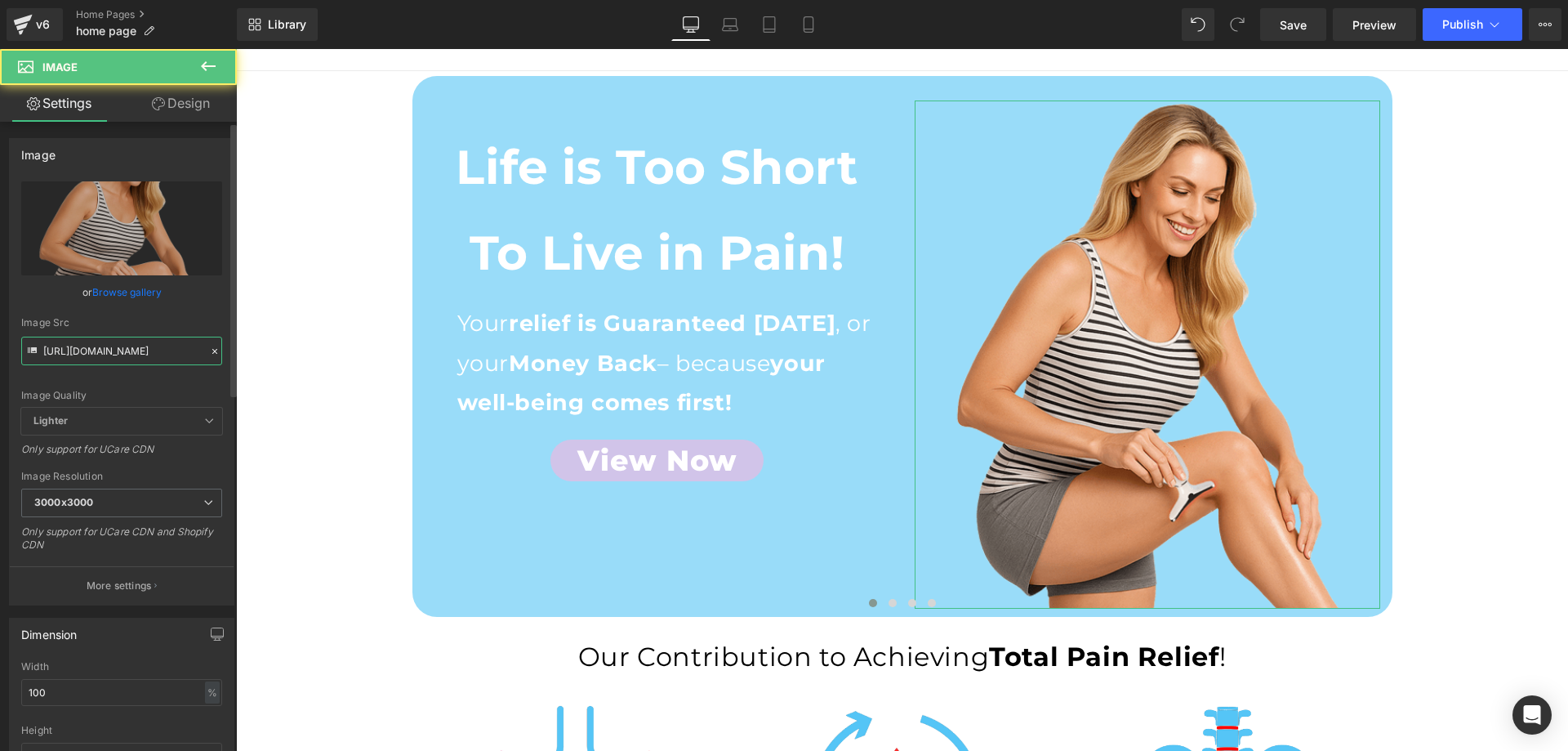
click at [158, 359] on input "https://cdn.shopify.com/s/files/1/0709/7824/0807/files/Home_page_SculptGlow_Sec…" at bounding box center [121, 351] width 201 height 29
paste input "a92cc2b2-6271-435f-8a5e-9691481682d1.png?v=1758199539"
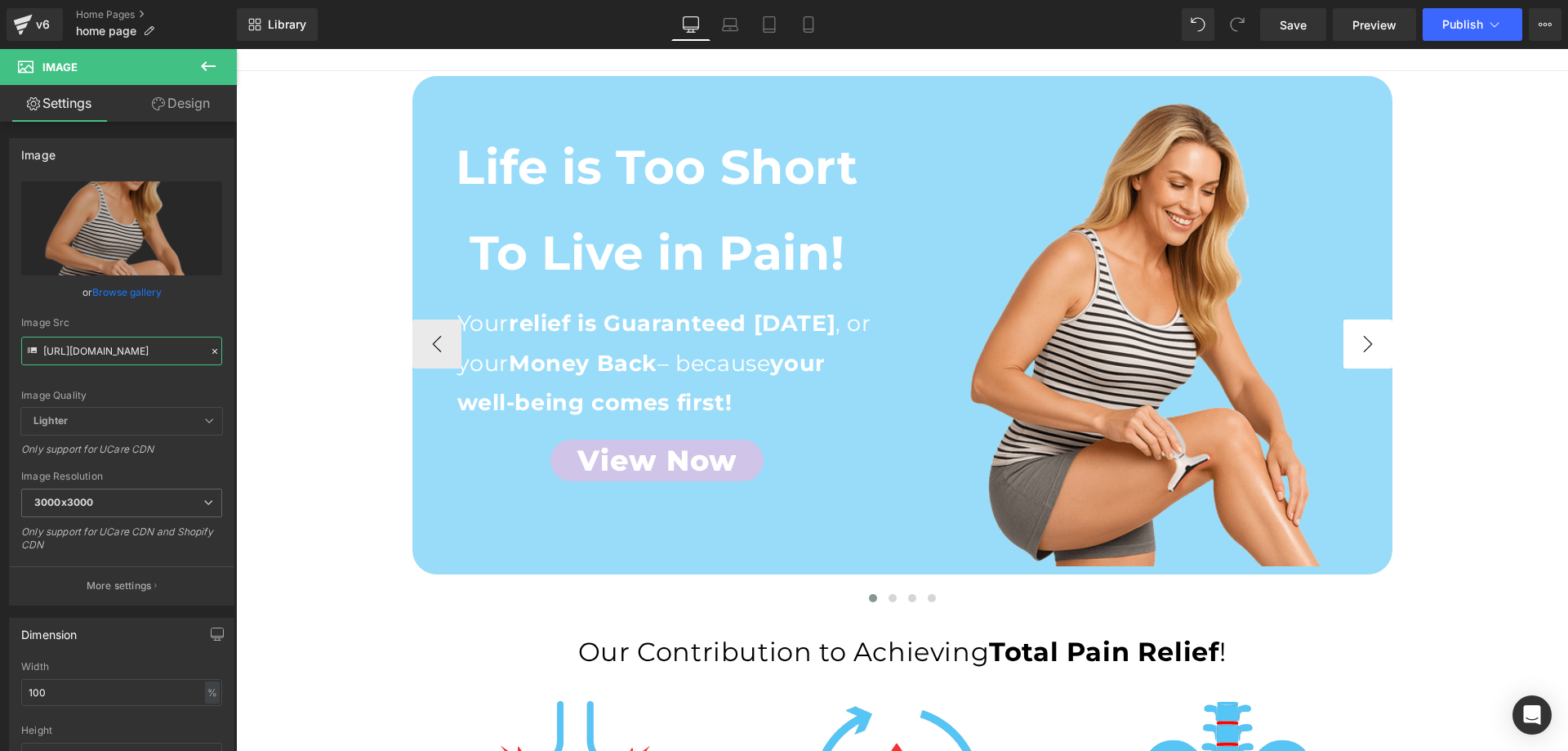
type input "https://cdn.shopify.com/s/files/1/0709/7824/0807/files/Home_page_SculptGlow_Sec…"
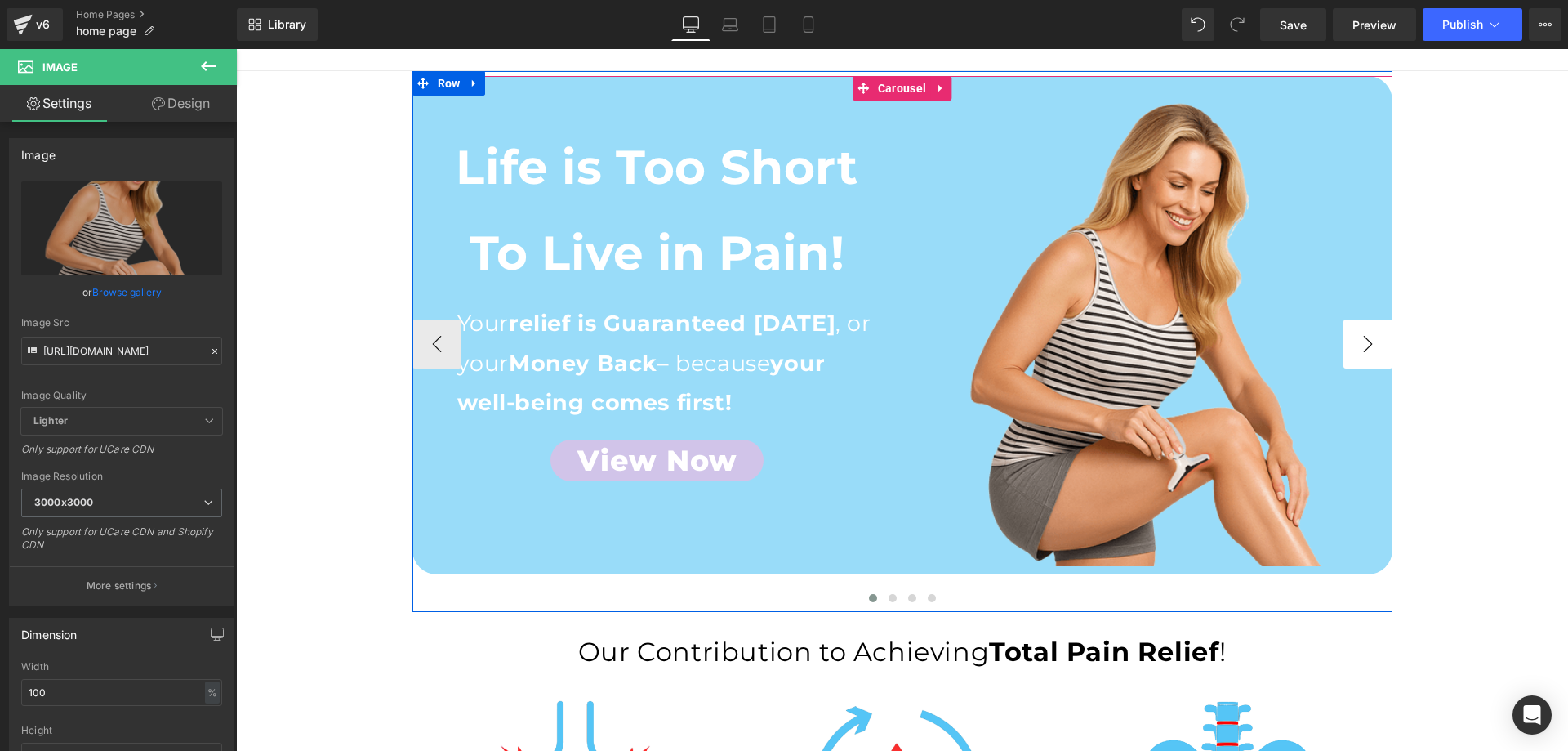
click at [1367, 330] on button "›" at bounding box center [1367, 344] width 49 height 49
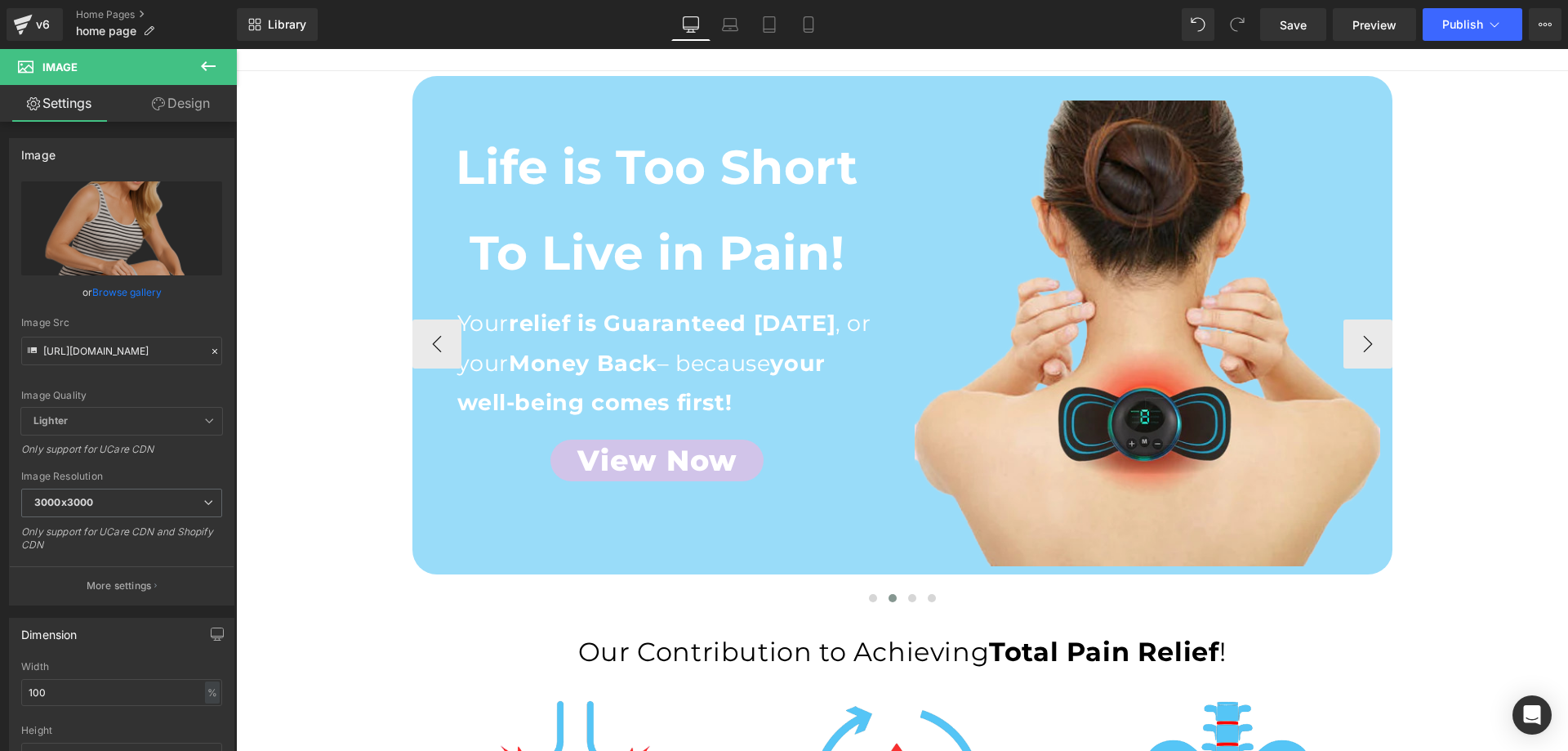
click at [423, 327] on button "‹" at bounding box center [436, 344] width 49 height 49
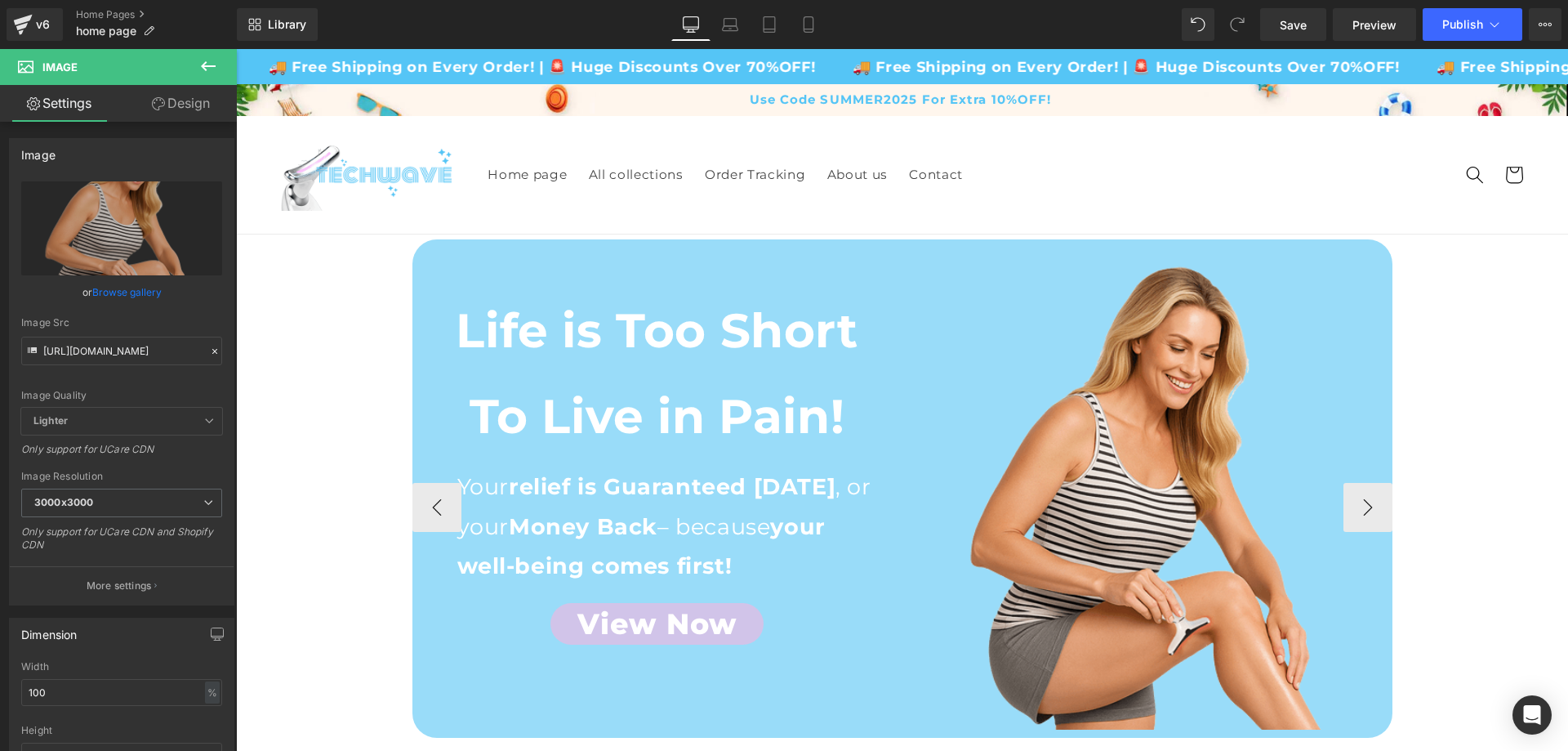
click at [596, 361] on p "Life is Too Short To Live in Pain!" at bounding box center [657, 373] width 465 height 171
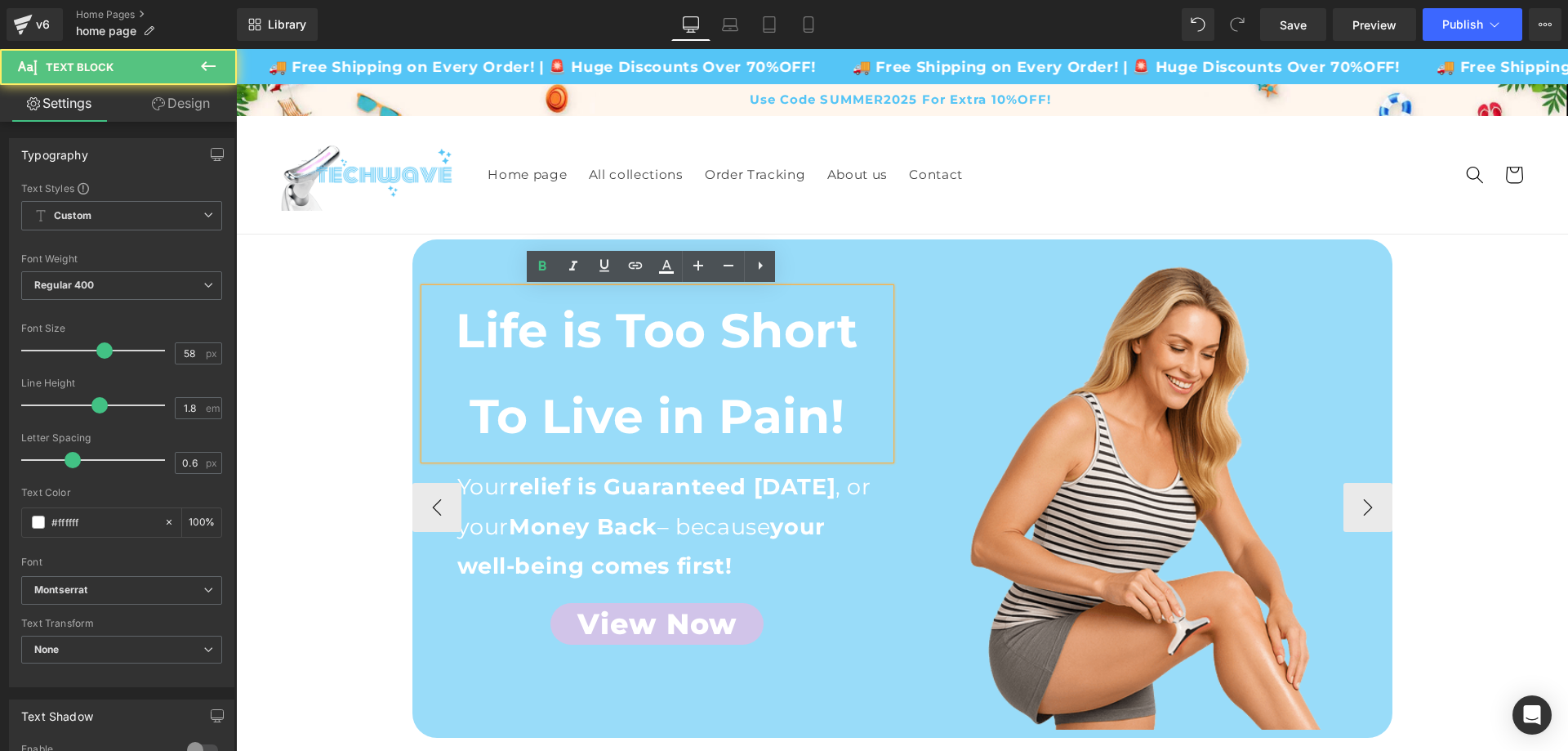
click at [574, 357] on strong "Life is Too Short To Live in Pain!" at bounding box center [656, 373] width 402 height 143
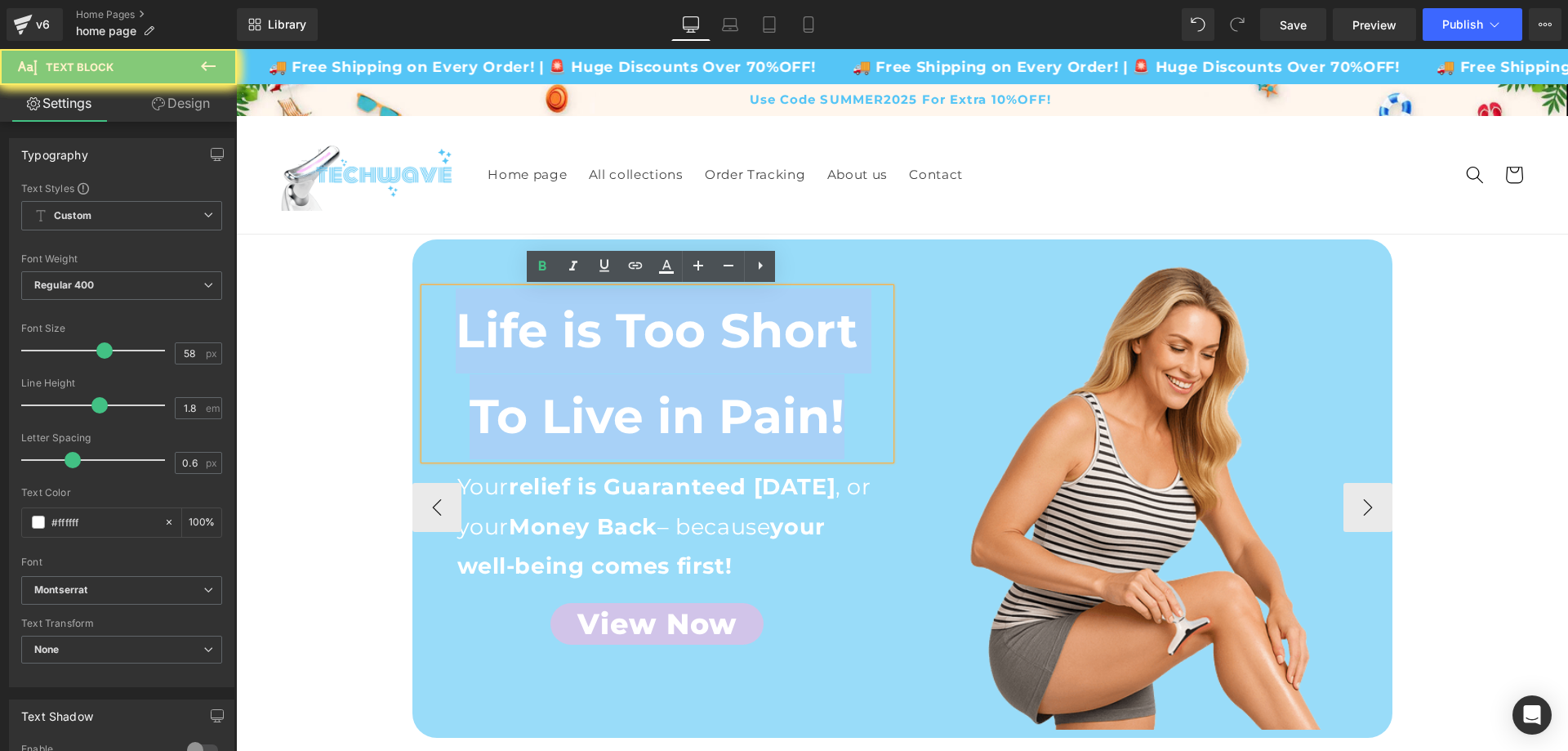
click at [574, 357] on strong "Life is Too Short To Live in Pain!" at bounding box center [656, 373] width 402 height 143
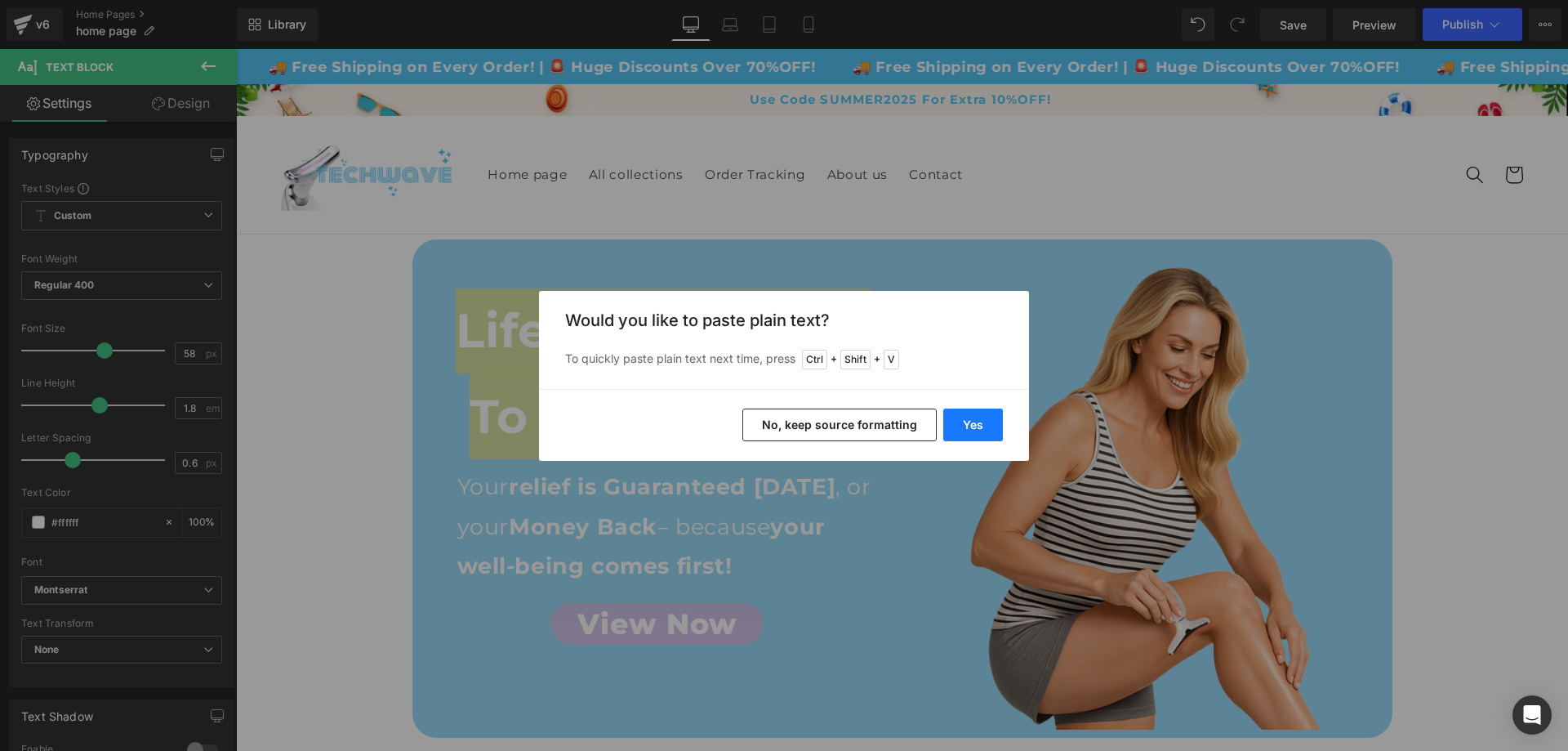
click at [978, 418] on button "Yes" at bounding box center [972, 425] width 60 height 33
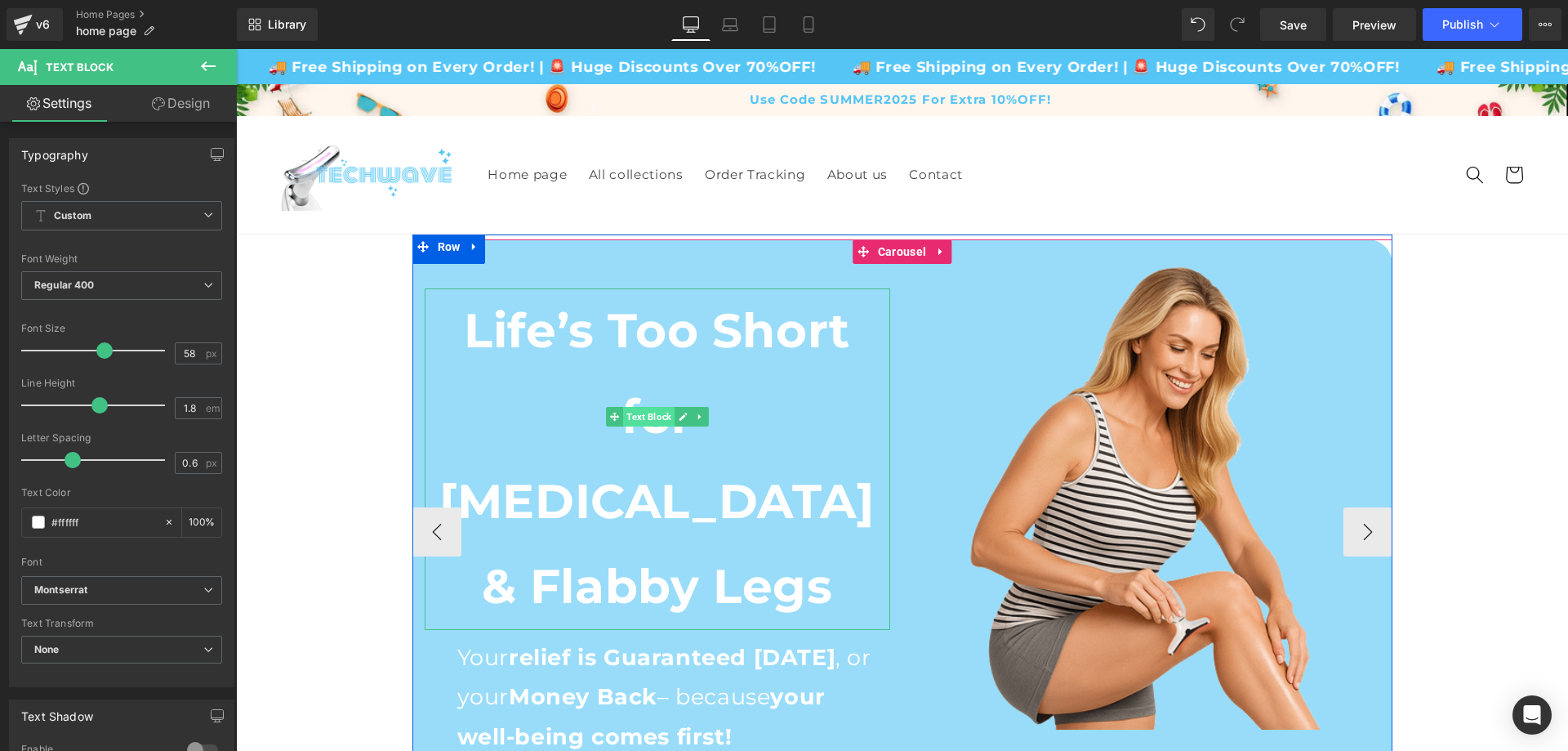
click at [635, 416] on span "Text Block" at bounding box center [648, 416] width 51 height 19
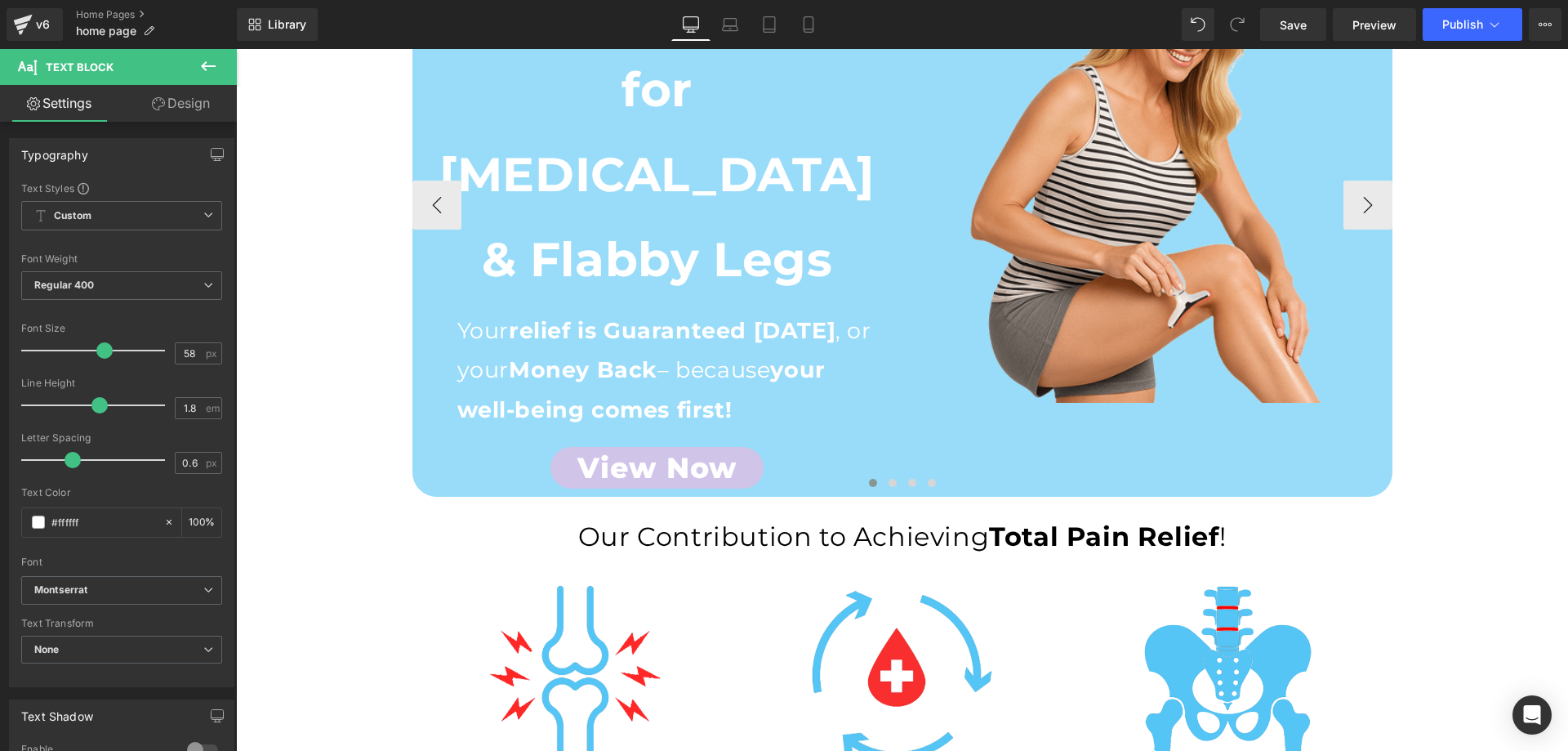
scroll to position [82, 0]
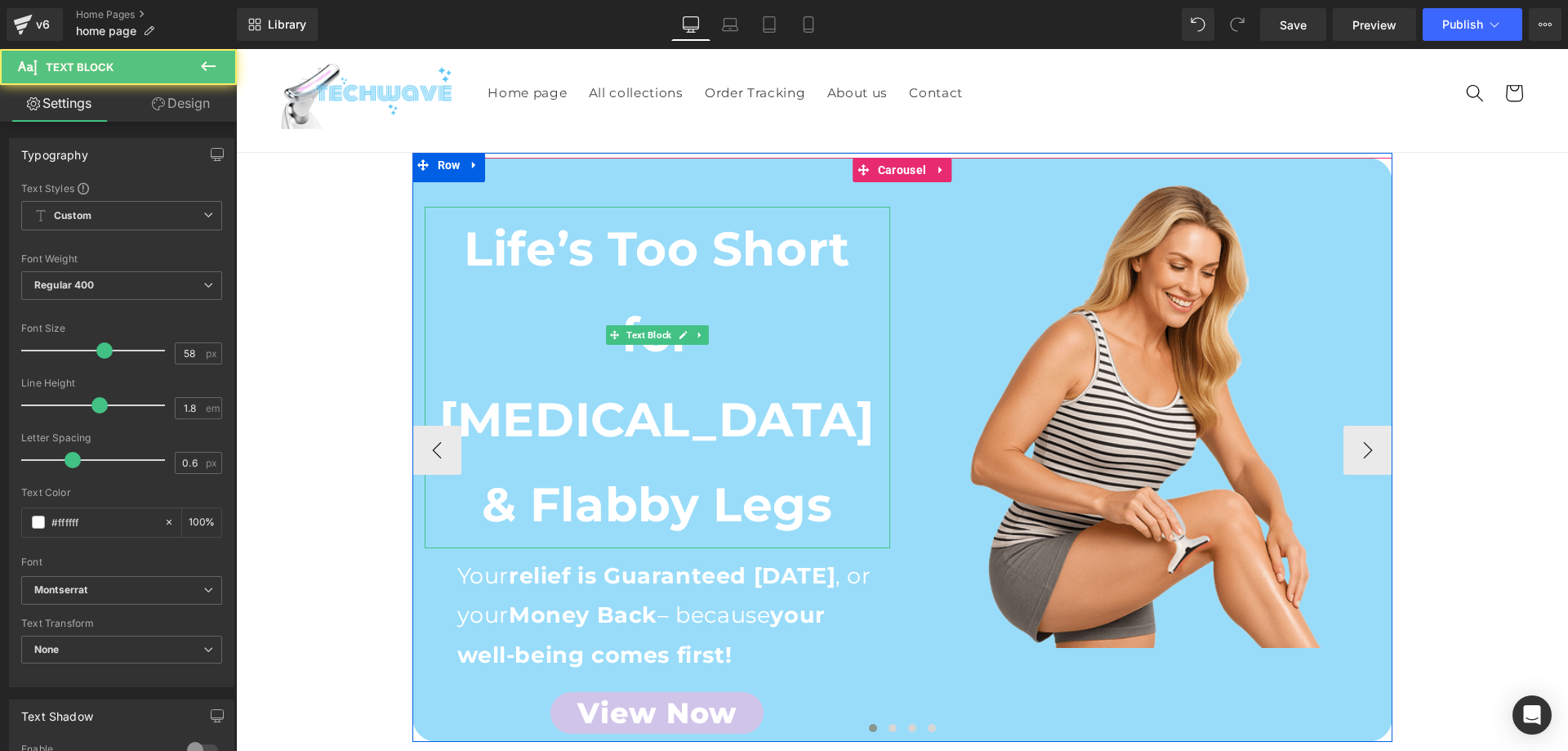
click at [660, 323] on b "Life’s Too Short for Cellulite & Flabby Legs" at bounding box center [656, 377] width 435 height 314
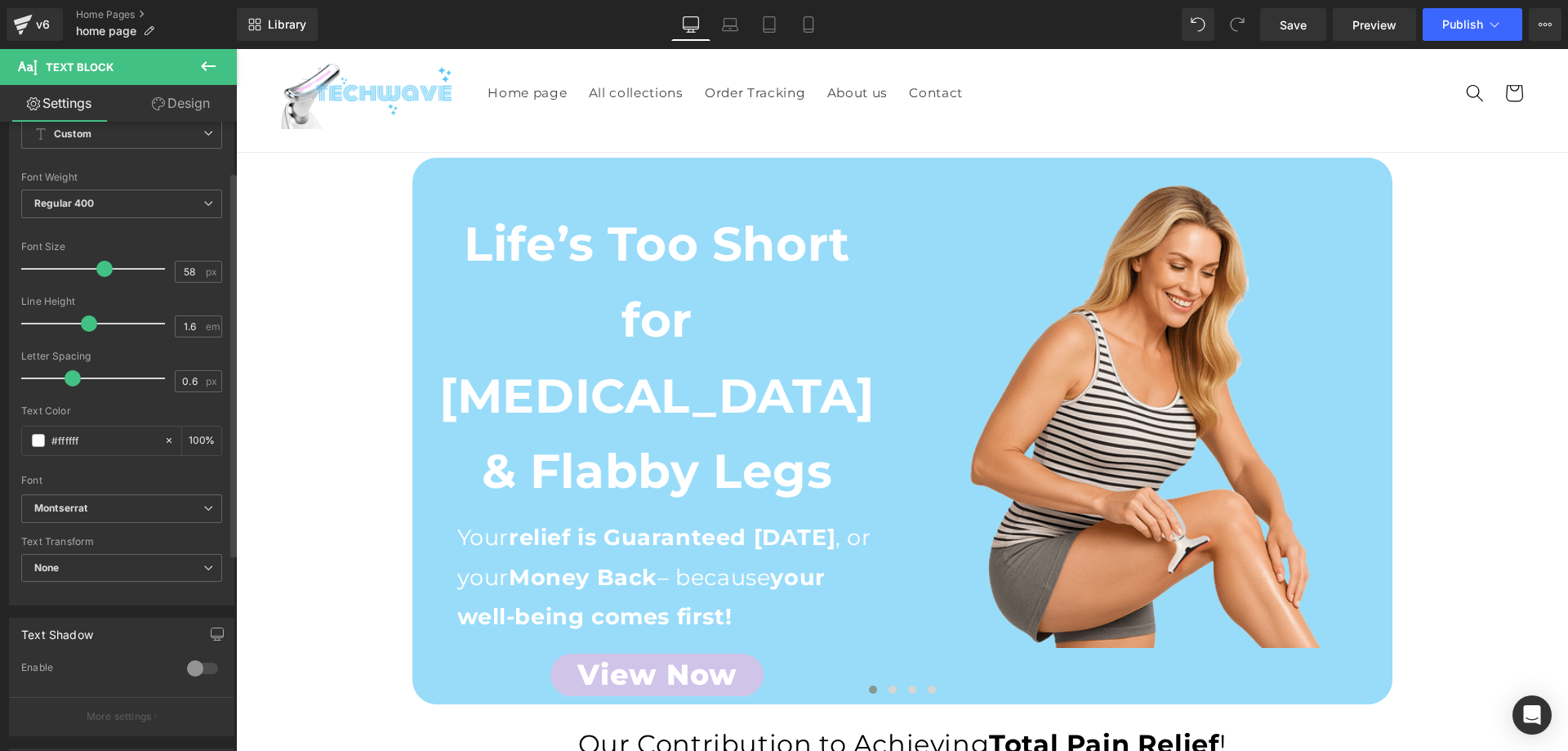
type input "1.5"
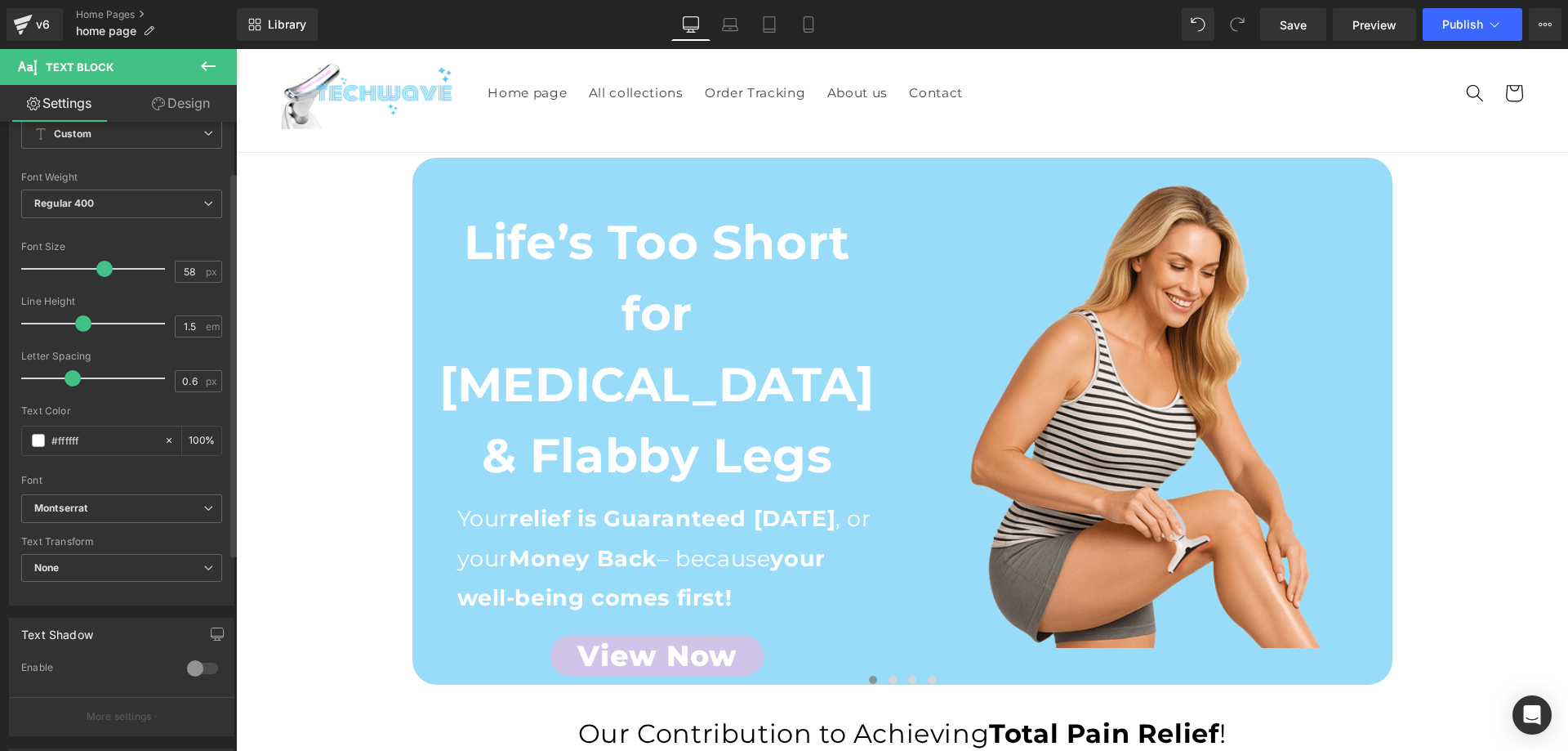
drag, startPoint x: 96, startPoint y: 321, endPoint x: 83, endPoint y: 323, distance: 13.2
click at [83, 323] on span at bounding box center [83, 323] width 16 height 16
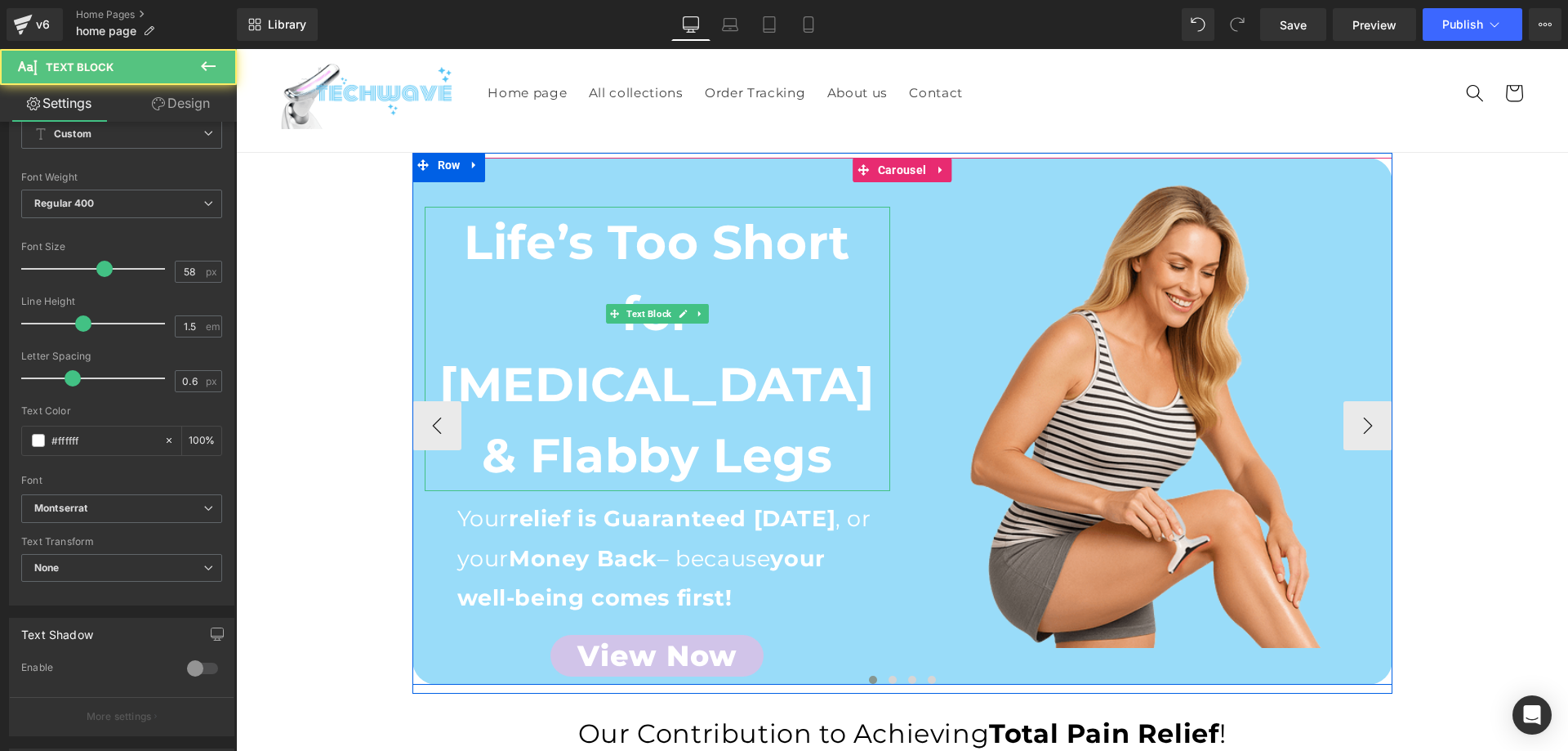
click at [602, 384] on b "Life’s Too Short for Cellulite & Flabby Legs" at bounding box center [656, 349] width 435 height 271
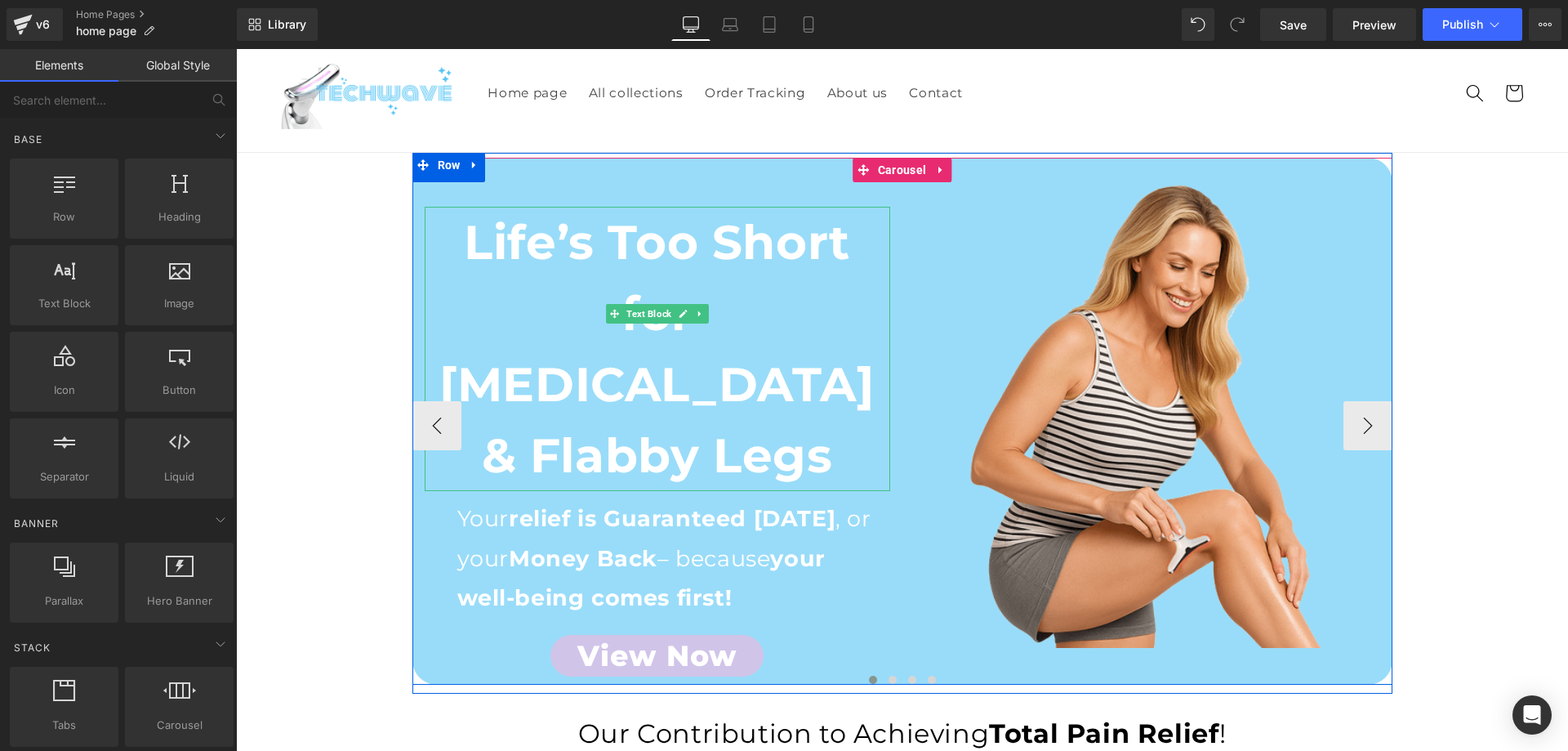
click at [573, 300] on b "Life’s Too Short for Cellulite & Flabby Legs" at bounding box center [656, 349] width 435 height 271
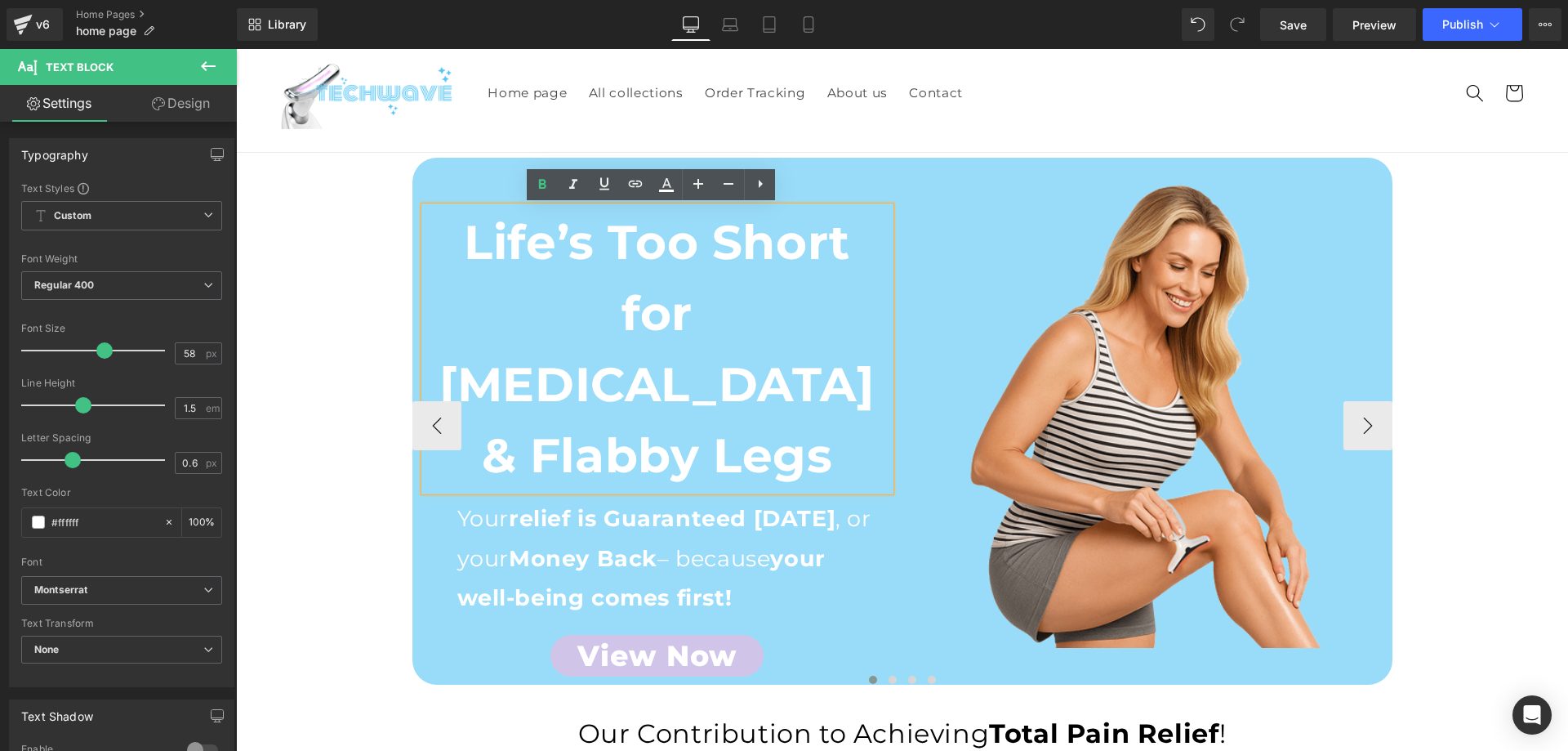
click at [626, 505] on strong "relief is Guaranteed within 30 days" at bounding box center [672, 518] width 327 height 27
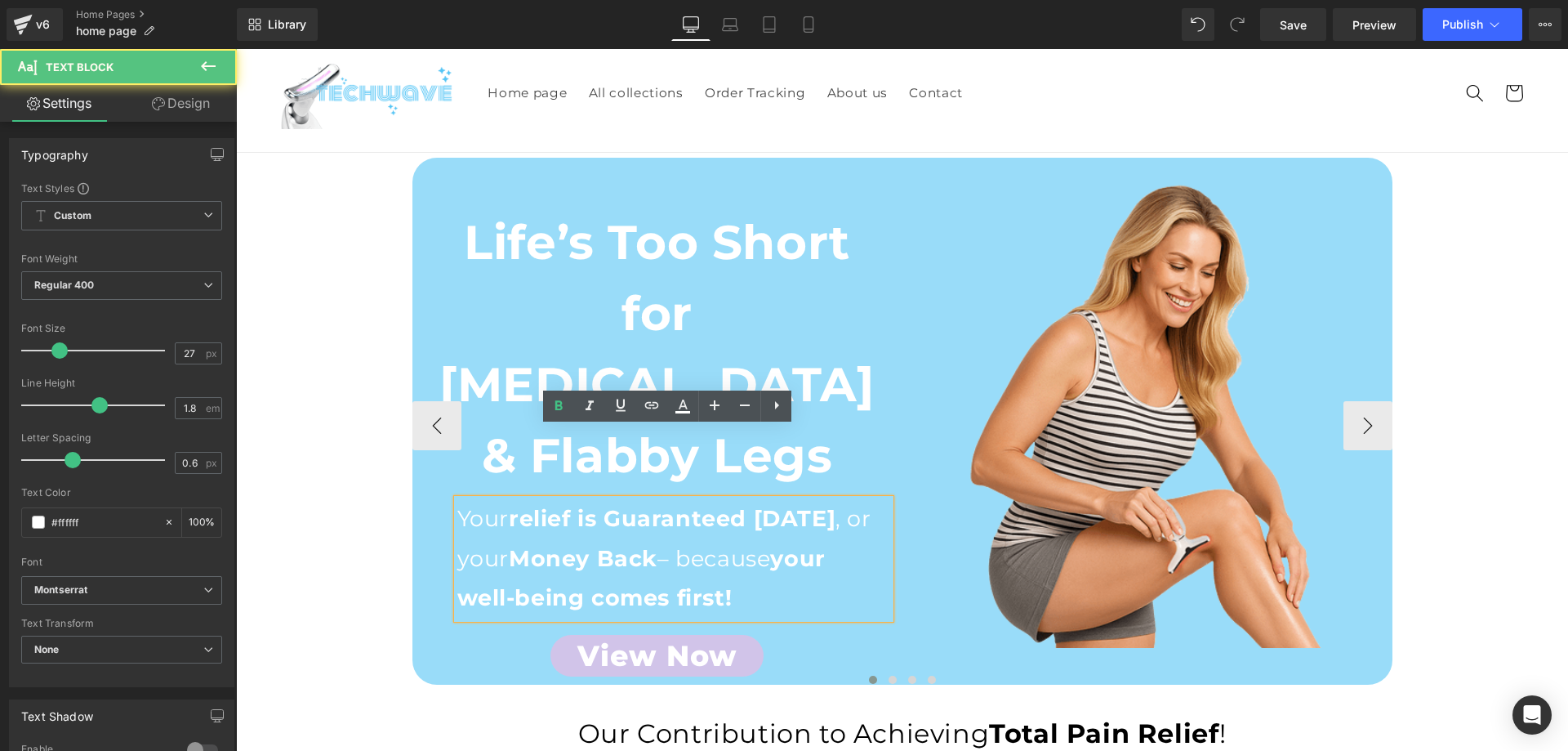
click at [627, 505] on strong "relief is Guaranteed within 30 days" at bounding box center [672, 518] width 327 height 27
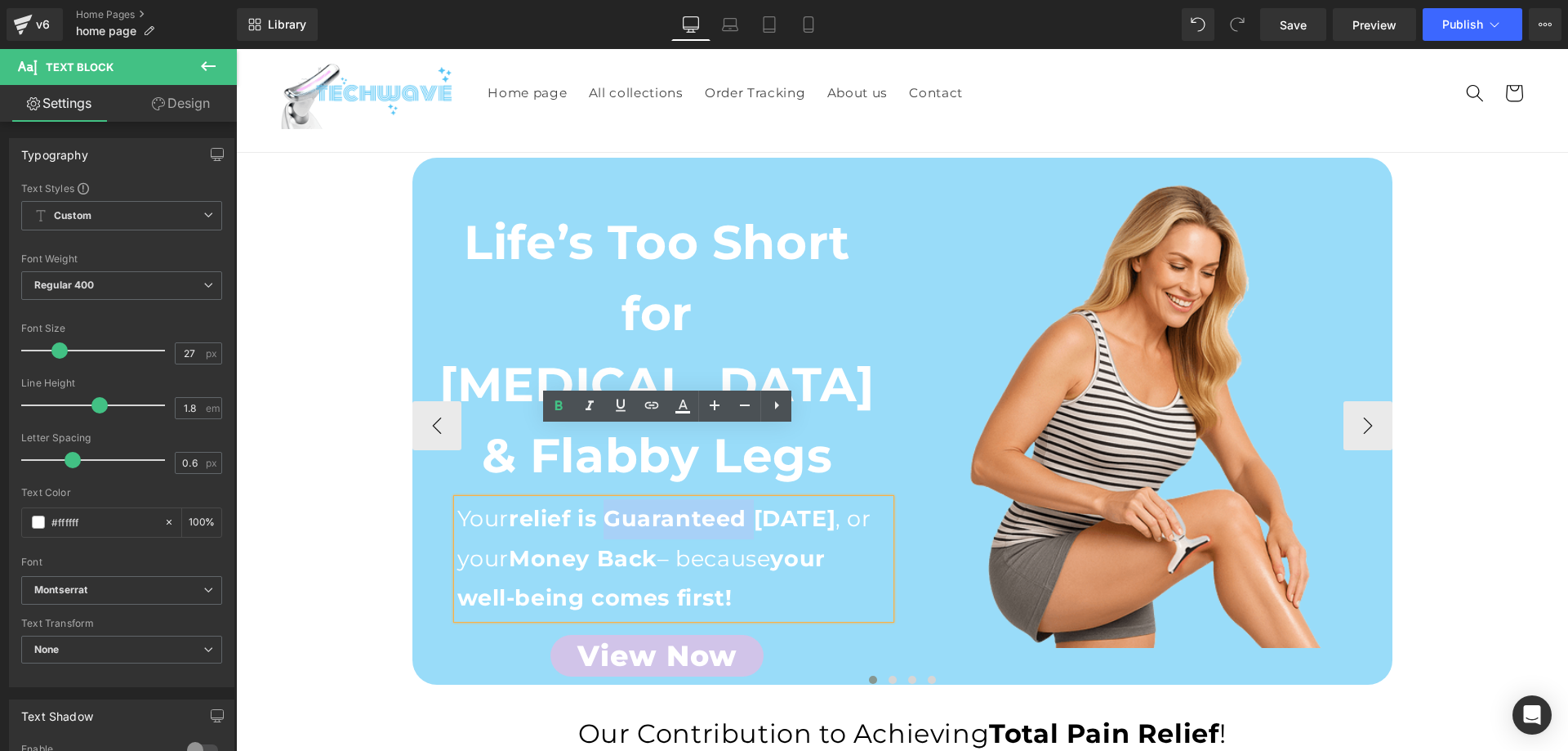
click at [629, 505] on strong "relief is Guaranteed within 30 days" at bounding box center [672, 518] width 327 height 27
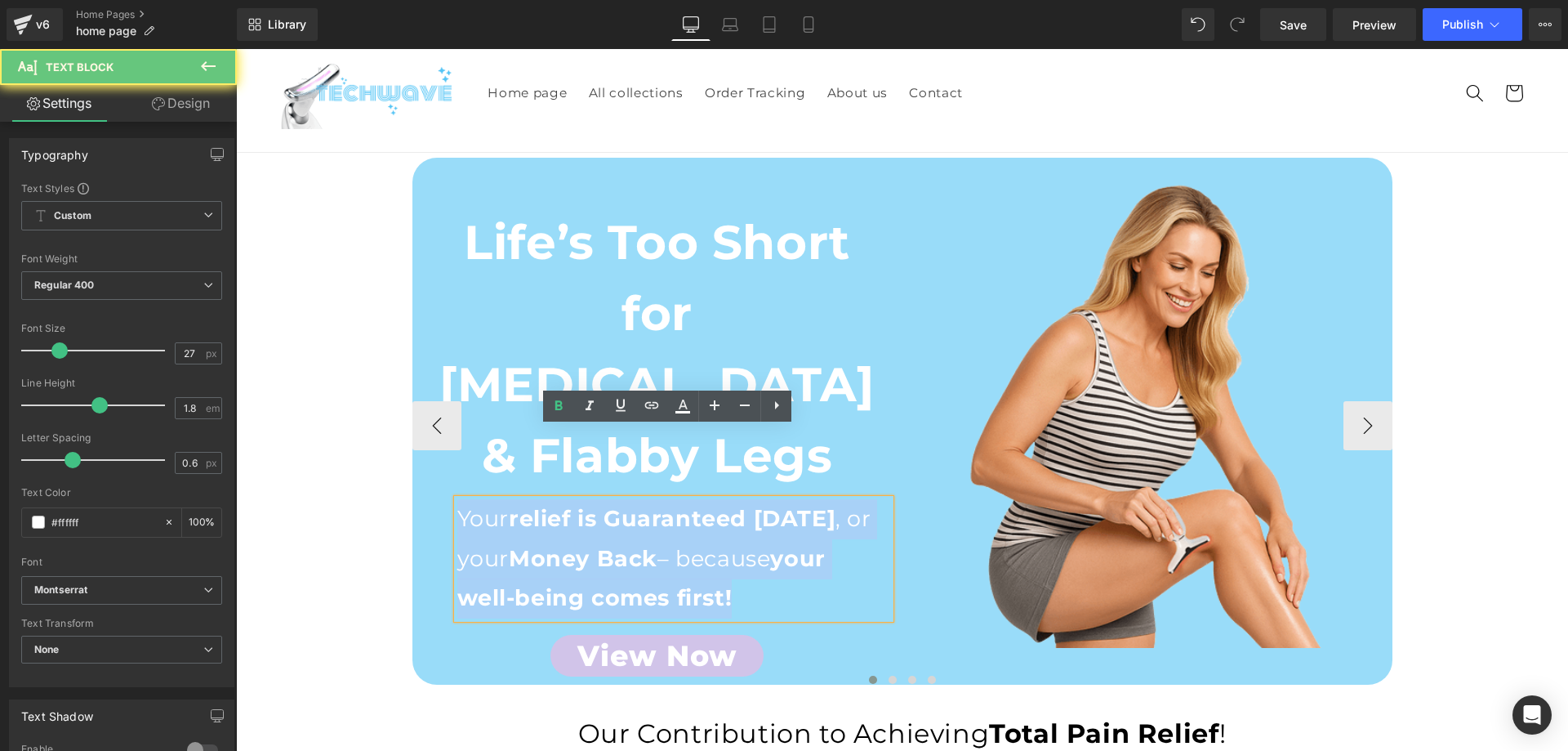
click at [629, 505] on strong "relief is Guaranteed within 30 days" at bounding box center [672, 518] width 327 height 27
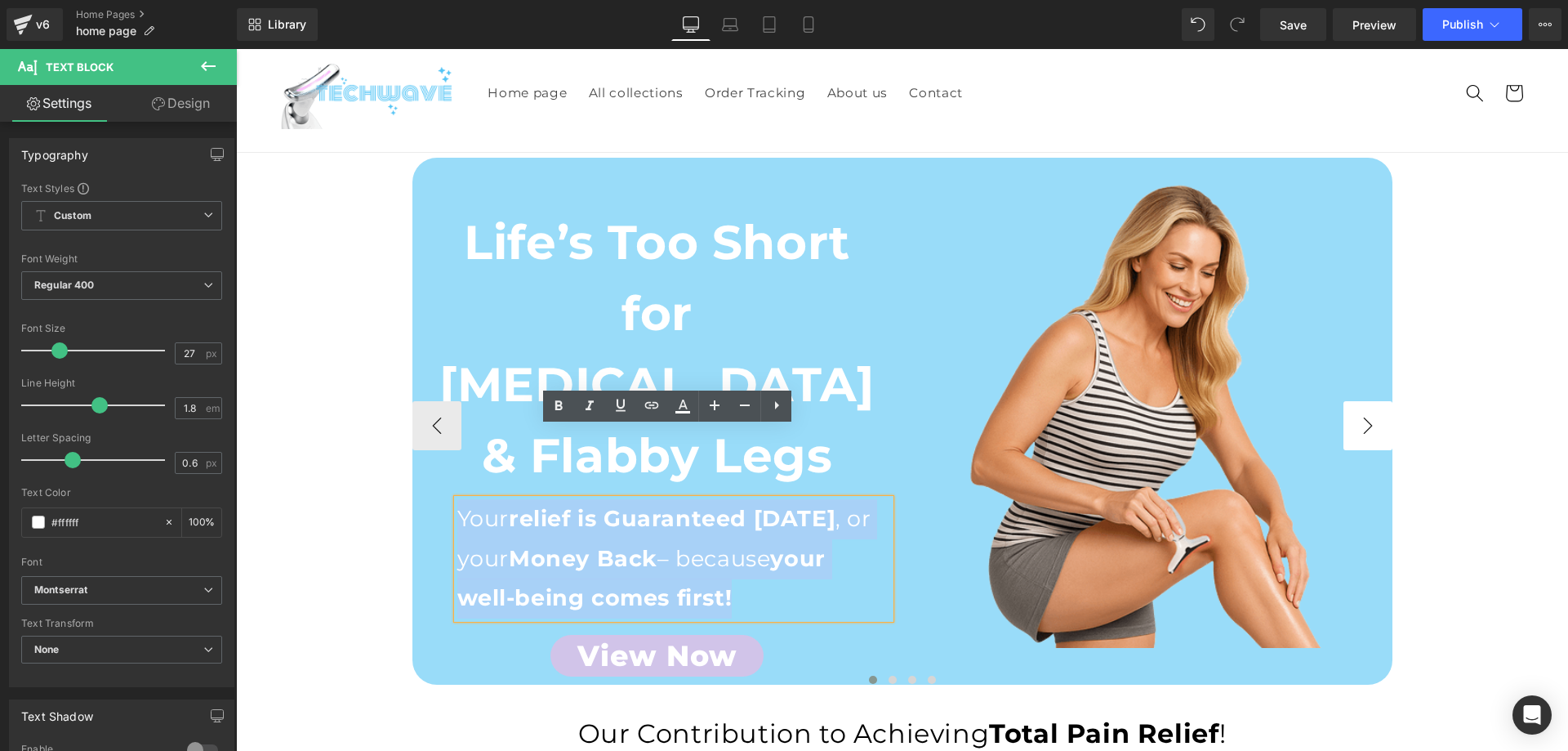
click at [1378, 409] on button "›" at bounding box center [1367, 426] width 49 height 49
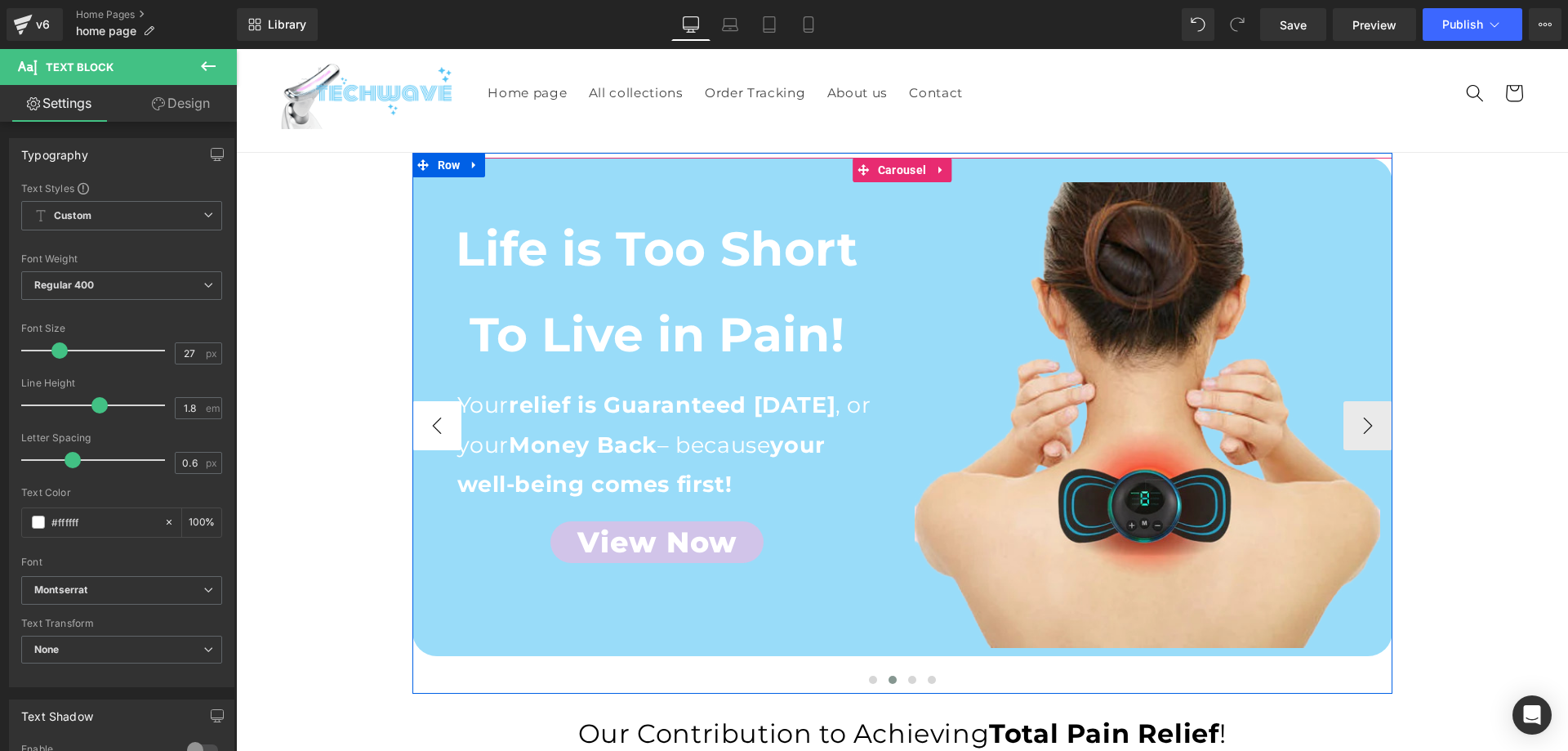
click at [423, 408] on button "‹" at bounding box center [436, 426] width 49 height 49
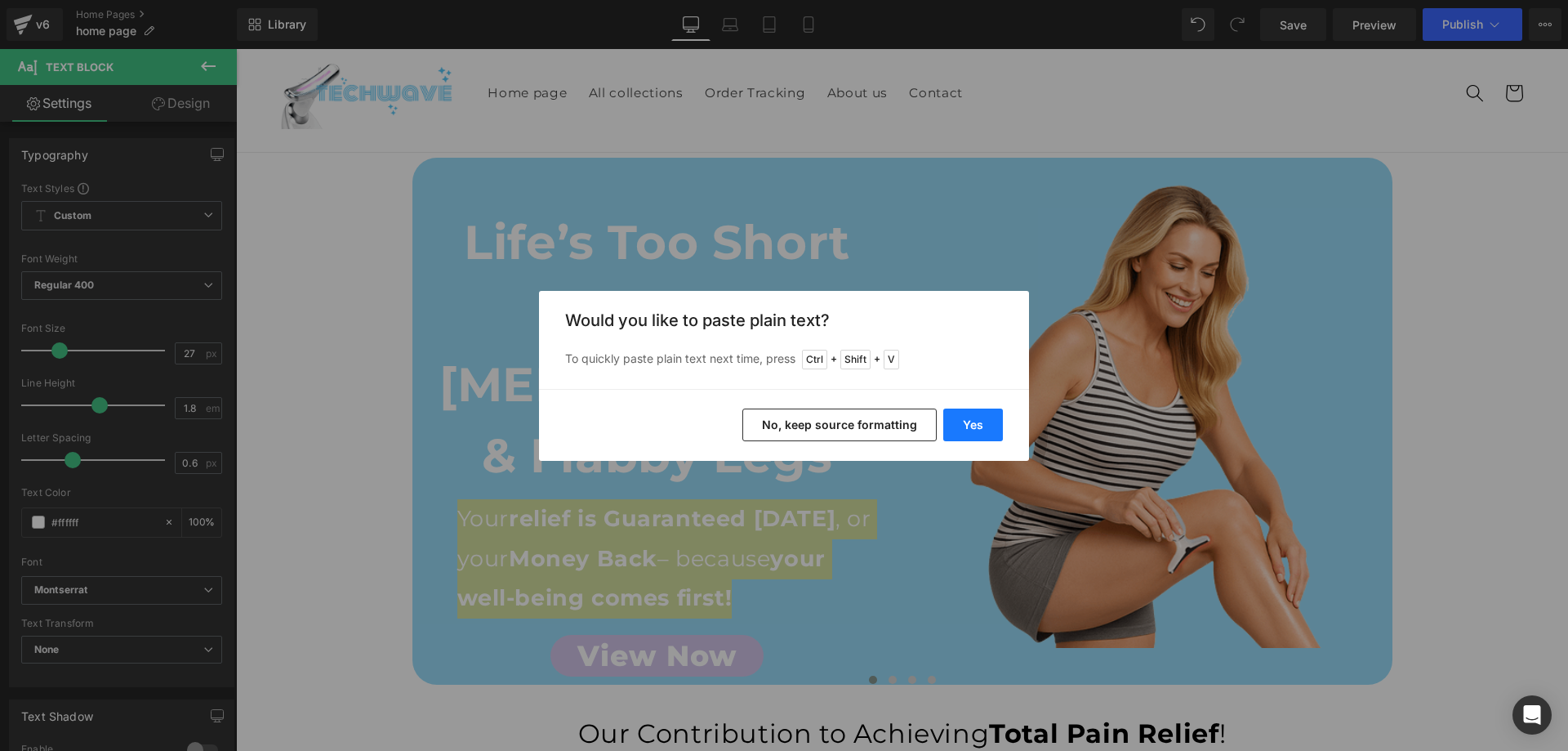
click at [979, 419] on button "Yes" at bounding box center [972, 425] width 60 height 33
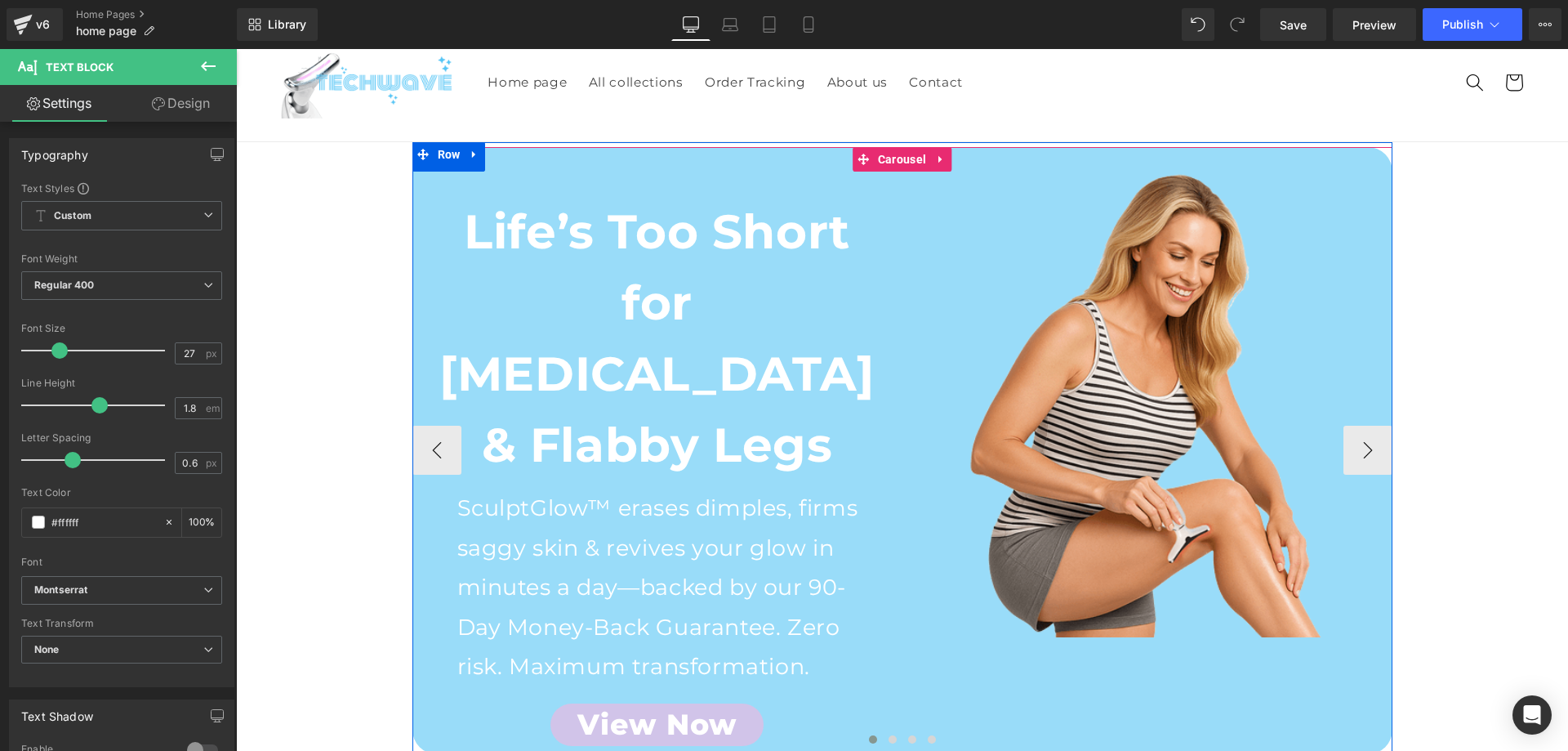
scroll to position [327, 0]
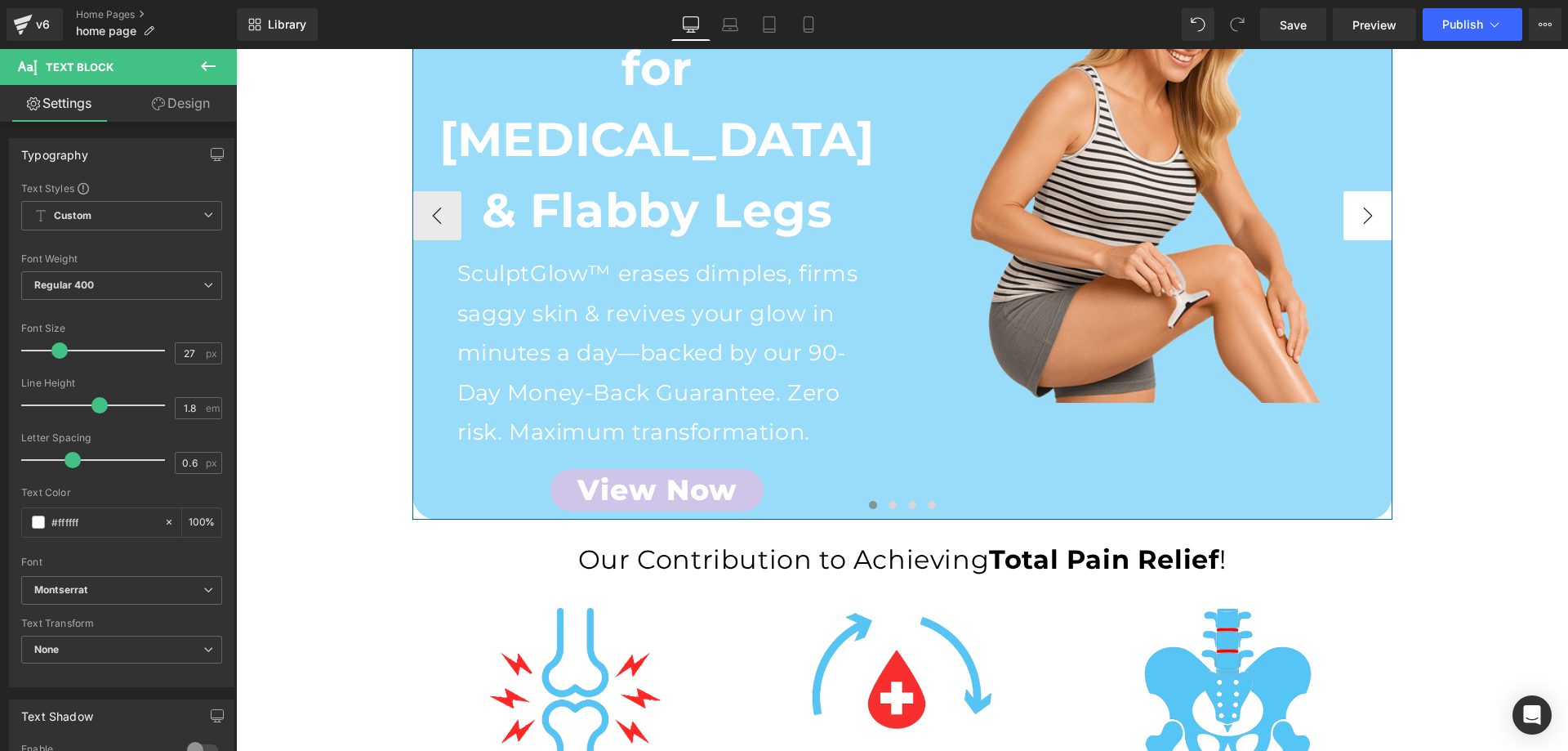
click at [1345, 197] on button "›" at bounding box center [1367, 216] width 49 height 49
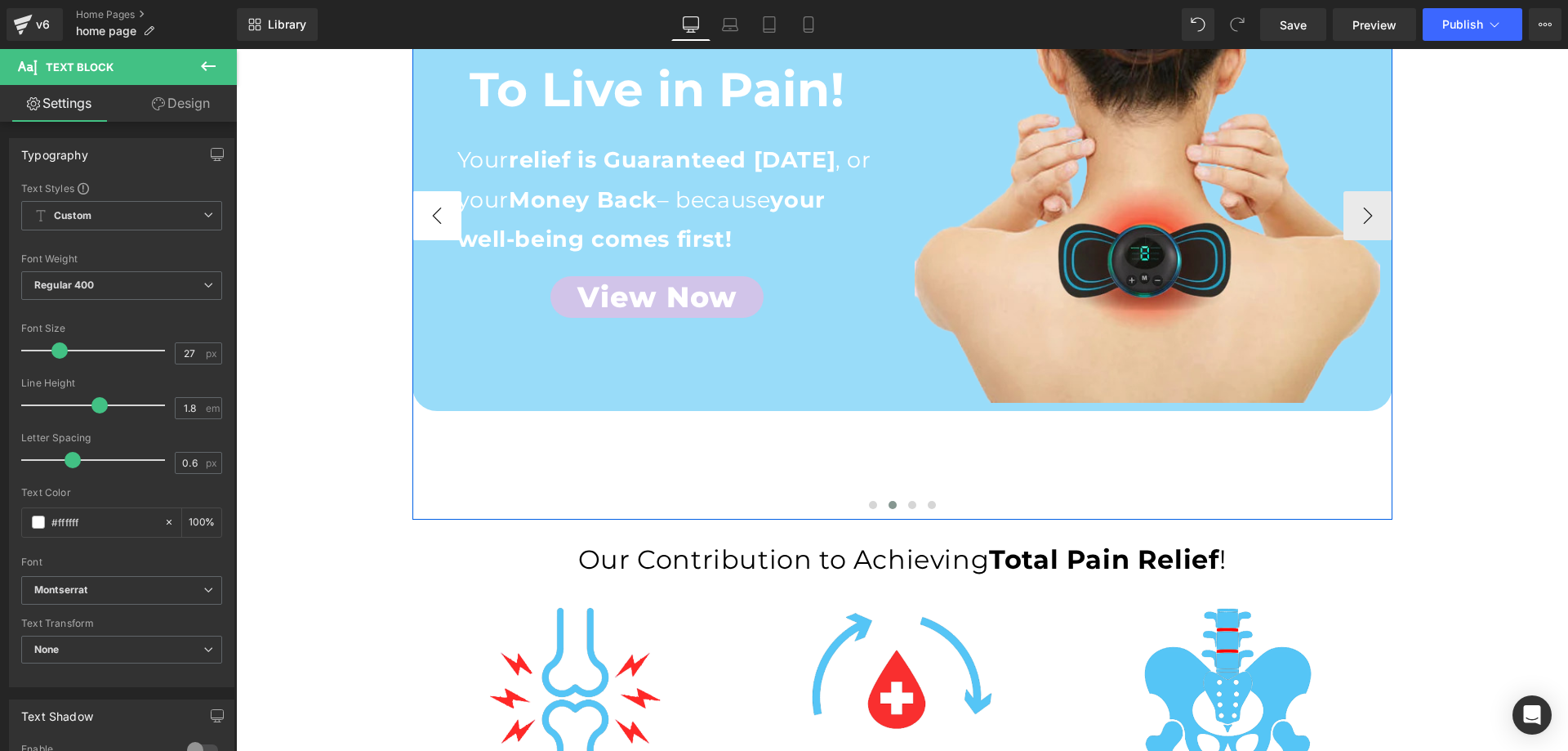
click at [422, 191] on button "‹" at bounding box center [436, 216] width 49 height 49
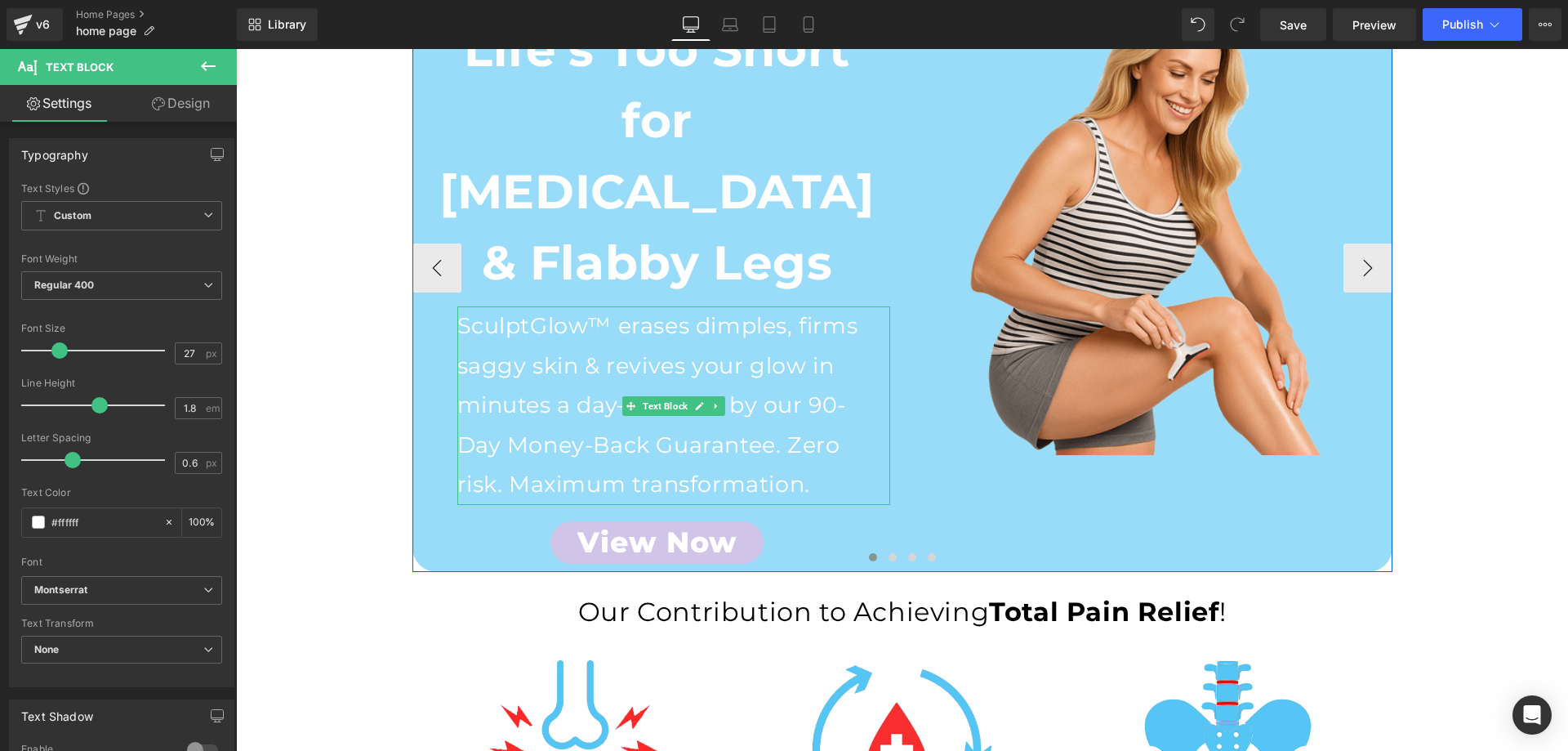
scroll to position [245, 0]
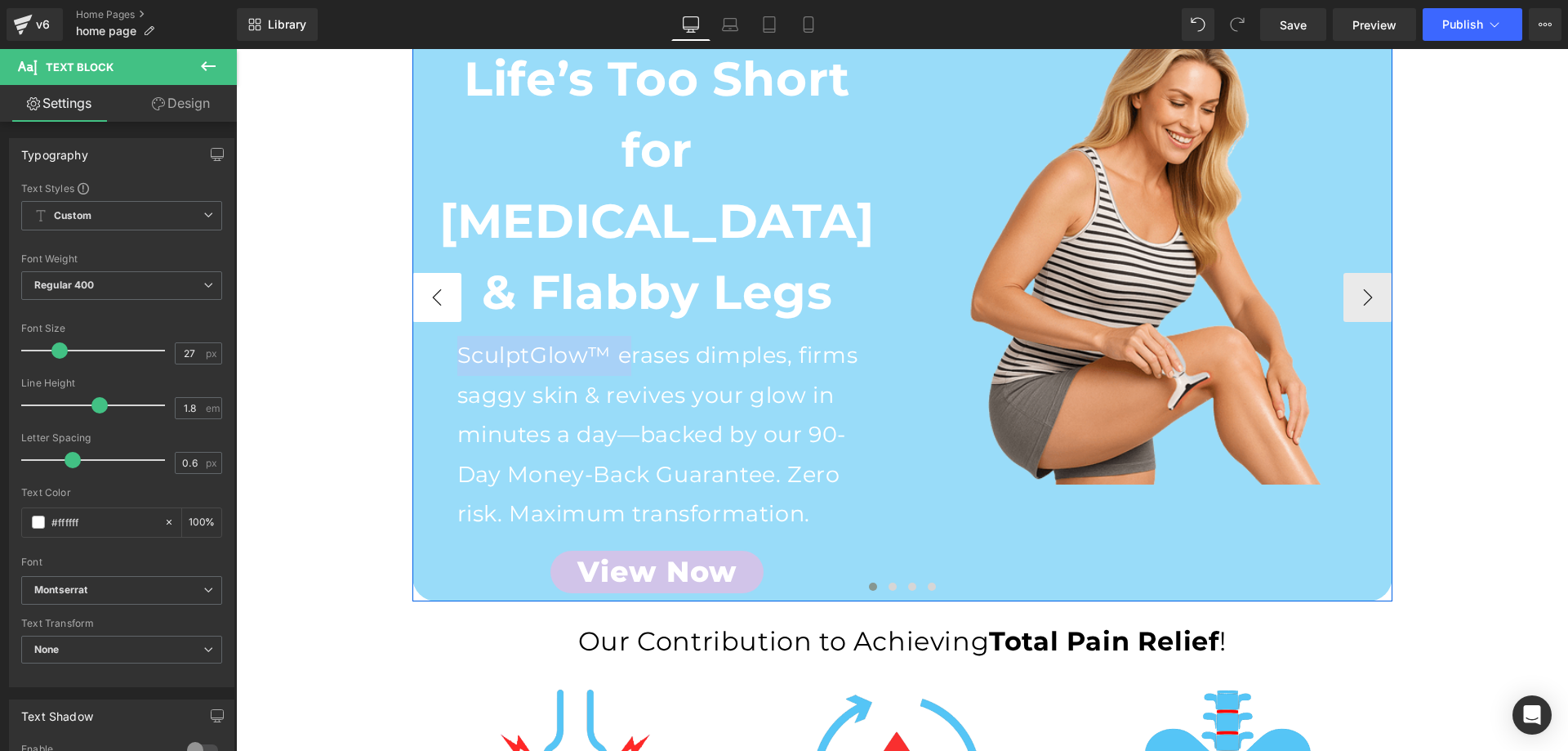
drag, startPoint x: 624, startPoint y: 283, endPoint x: 446, endPoint y: 278, distance: 178.1
click at [446, 278] on div "Life’s Too Short for Cellulite & Flabby Legs Text Block SculptGlow™ erases dimp…" at bounding box center [902, 297] width 980 height 606
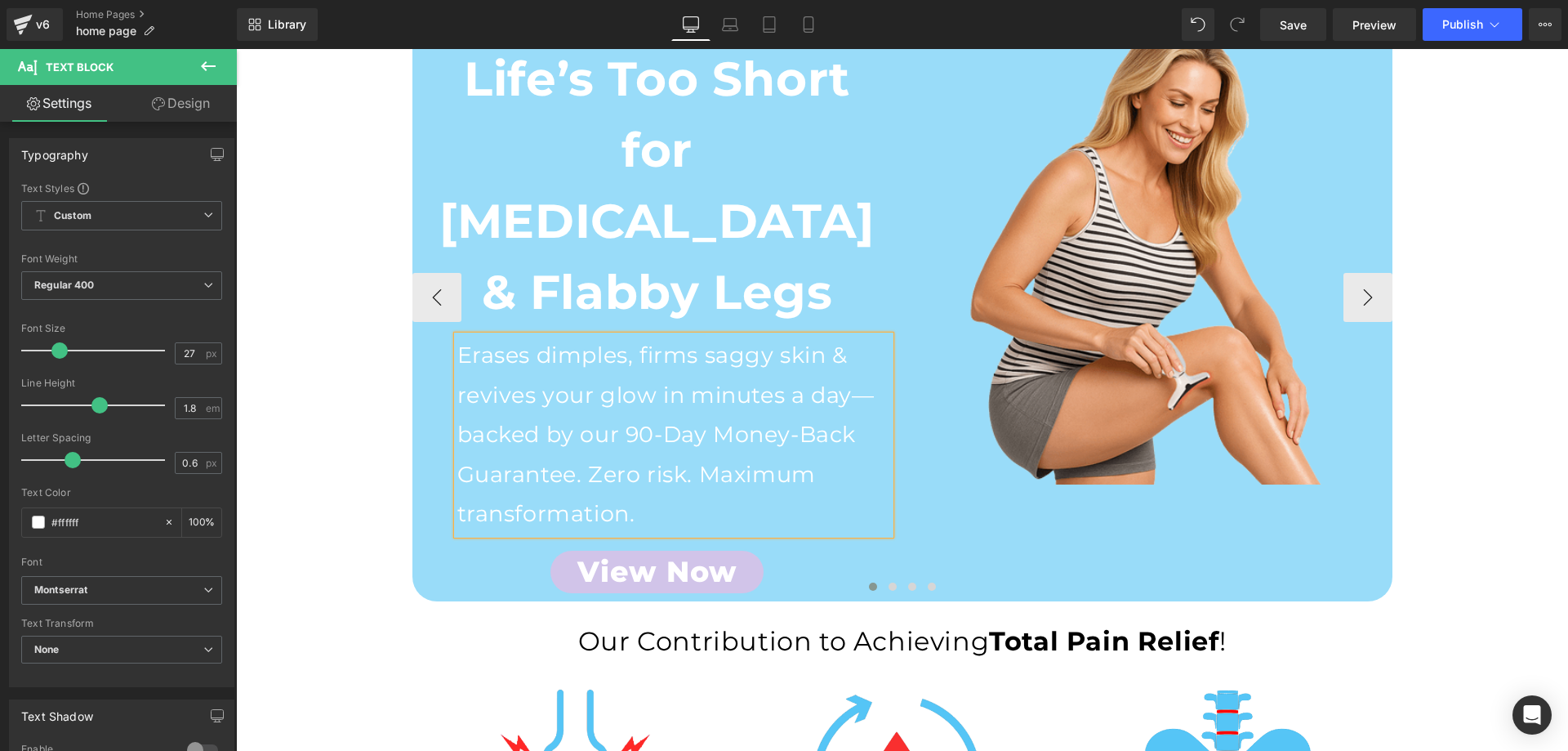
click at [518, 335] on p "Erases dimples, firms saggy skin & revives your glow in minutes a day—backed by…" at bounding box center [674, 435] width 433 height 199
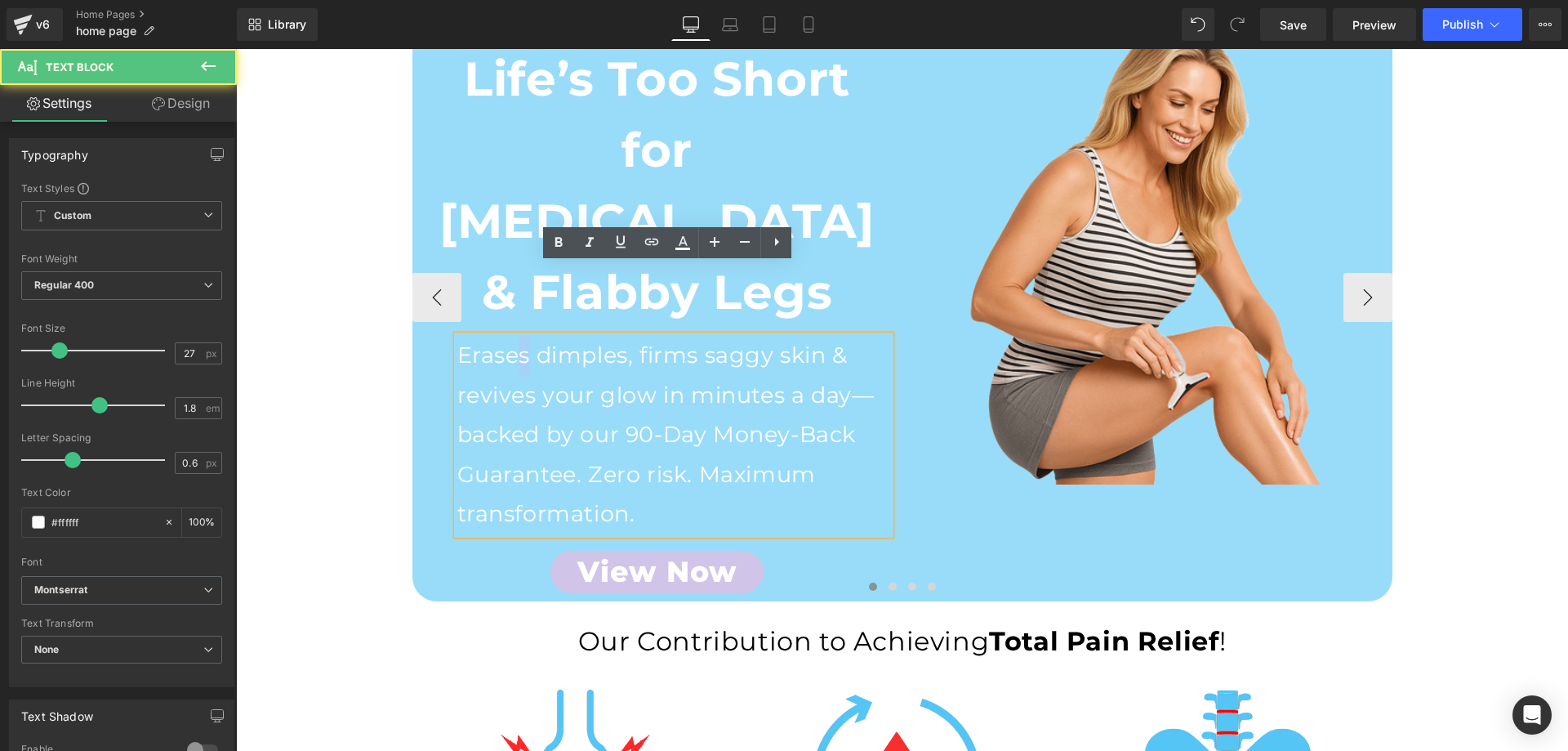
click at [519, 335] on p "Erases dimples, firms saggy skin & revives your glow in minutes a day—backed by…" at bounding box center [674, 435] width 433 height 199
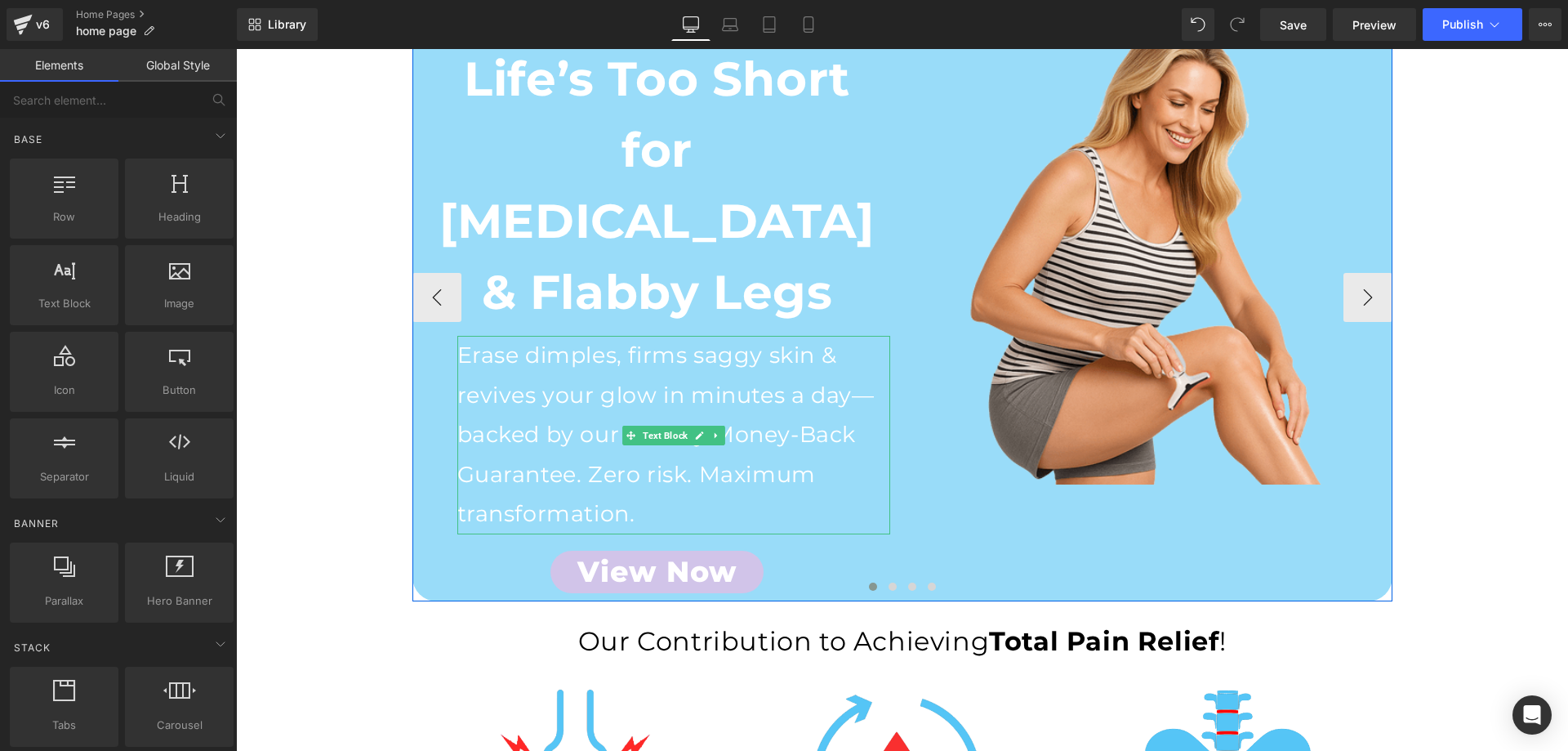
click at [610, 441] on p "Erase dimples, firms saggy skin & revives your glow in minutes a day—backed by …" at bounding box center [674, 435] width 433 height 199
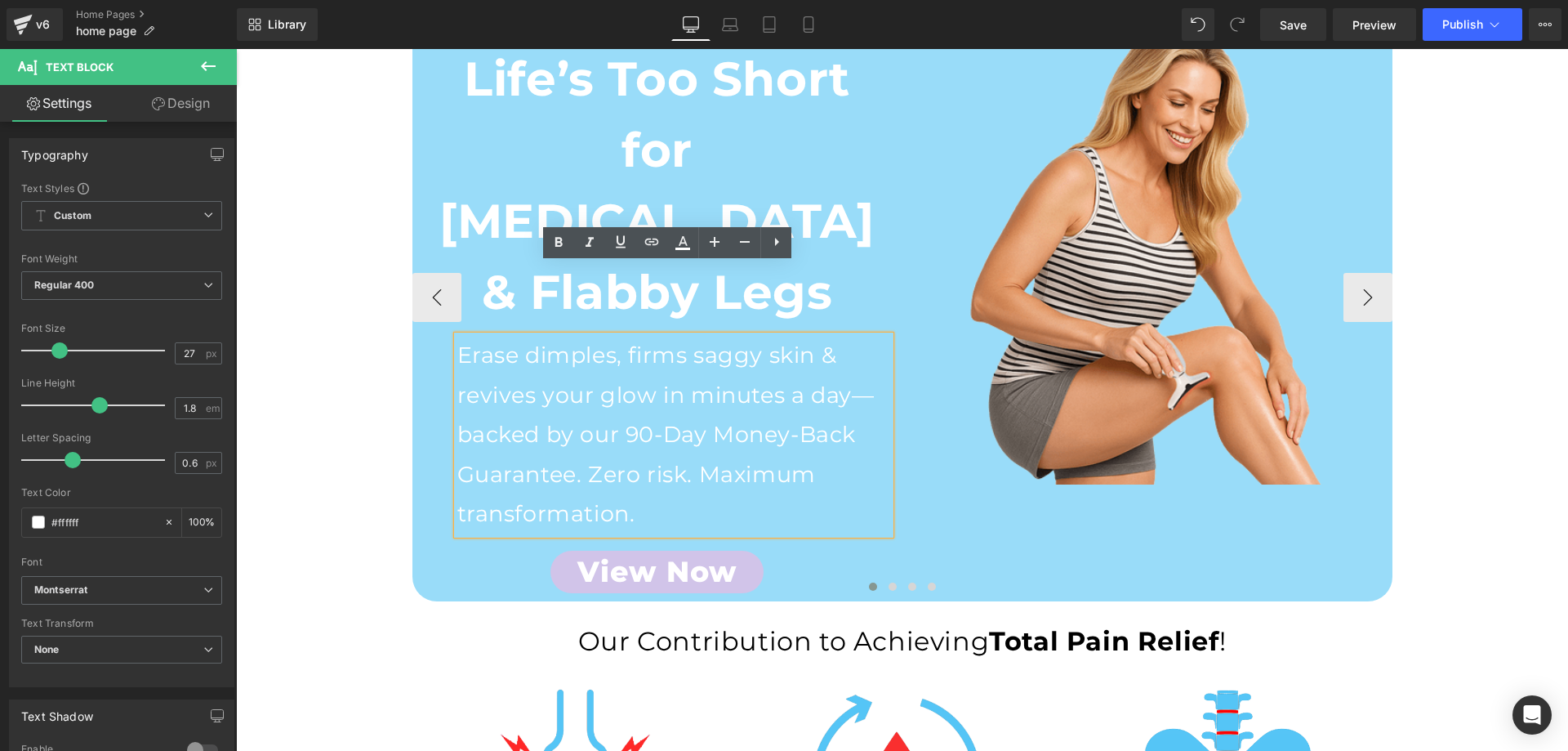
click at [412, 416] on div "Life’s Too Short for Cellulite & Flabby Legs Text Block Erase dimples, firms sa…" at bounding box center [657, 305] width 490 height 573
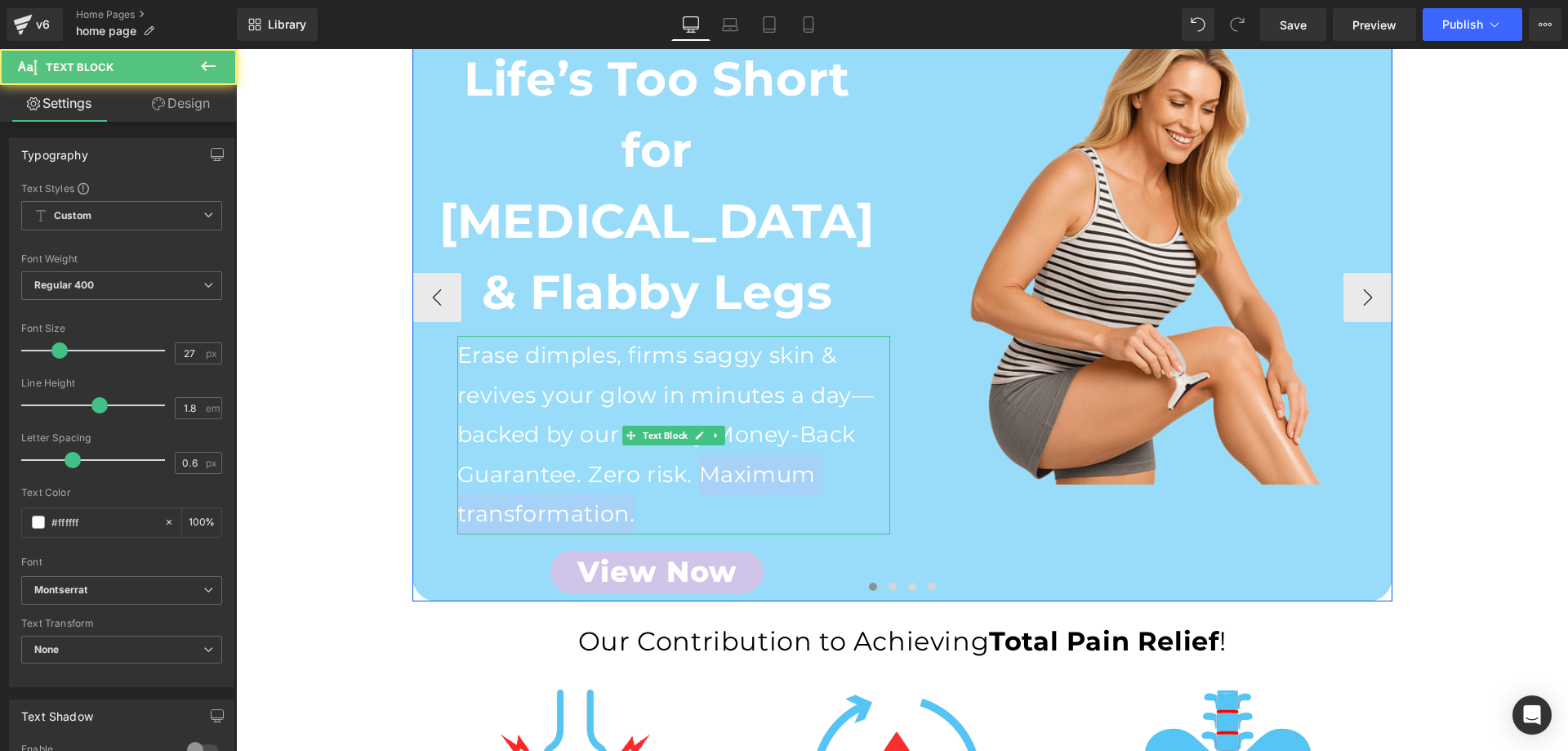
drag, startPoint x: 692, startPoint y: 398, endPoint x: 801, endPoint y: 449, distance: 120.3
click at [801, 449] on p "Erase dimples, firms saggy skin & revives your glow in minutes a day—backed by …" at bounding box center [674, 435] width 433 height 199
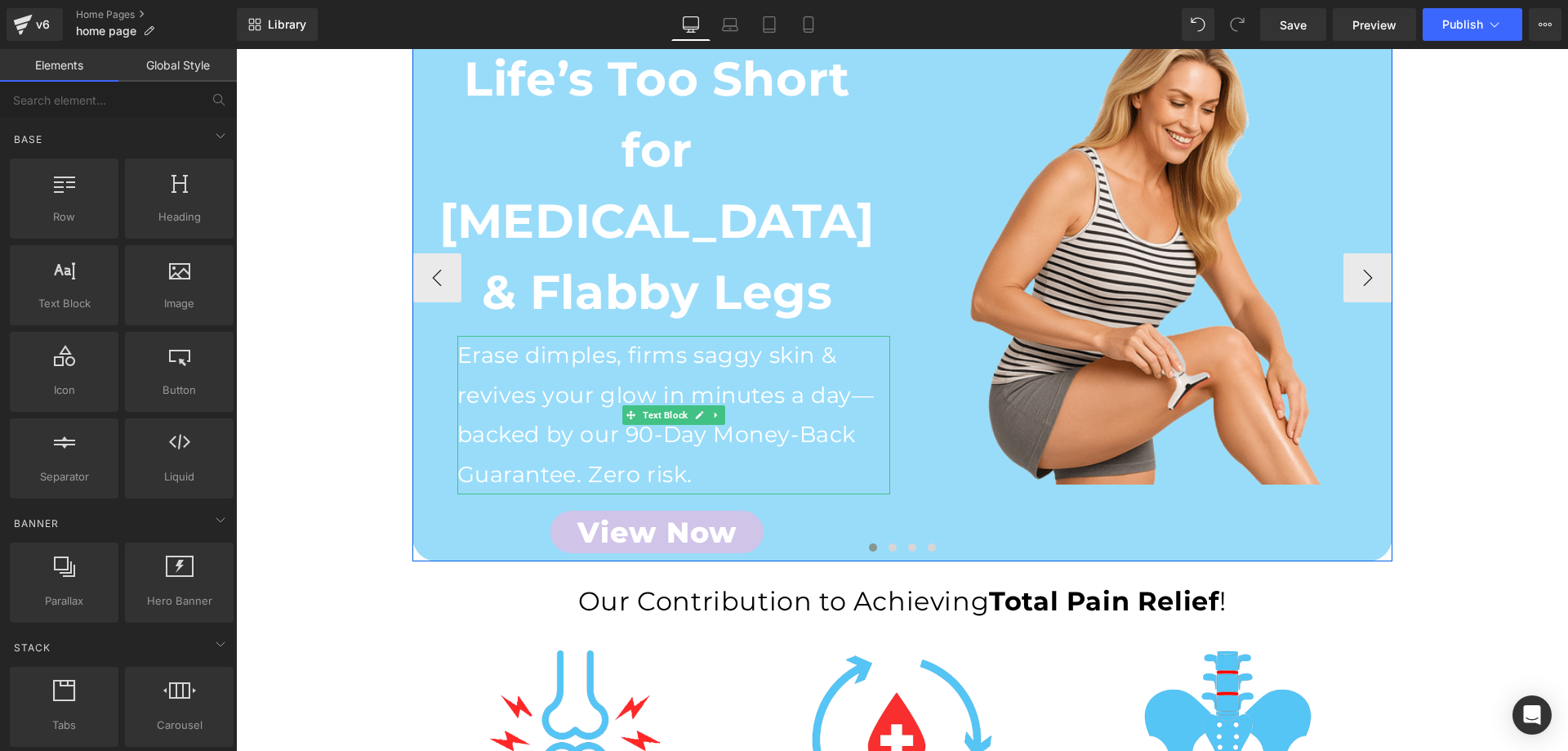
click at [704, 406] on p "Erase dimples, firms saggy skin & revives your glow in minutes a day—backed by …" at bounding box center [674, 415] width 433 height 158
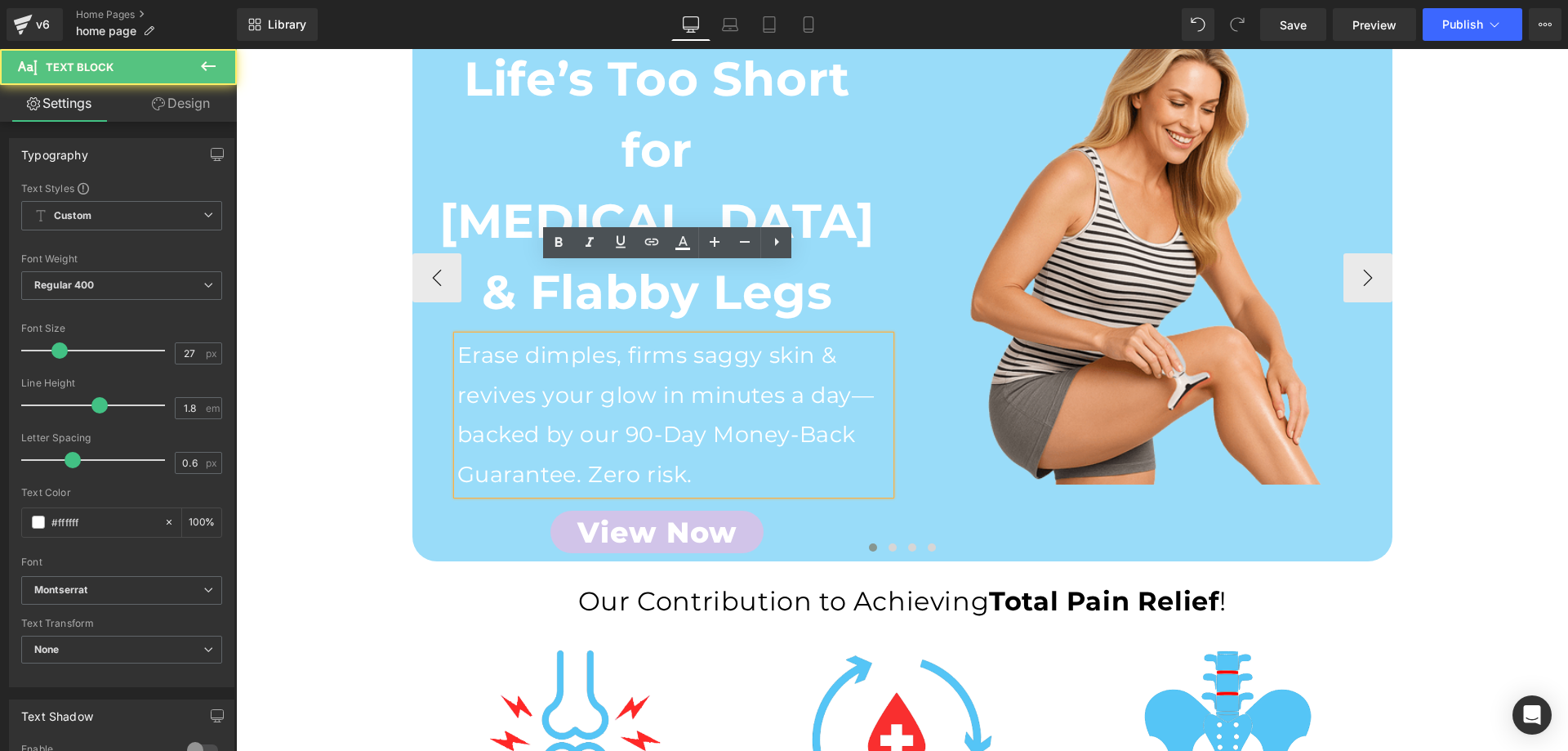
click at [688, 403] on p "Erase dimples, firms saggy skin & revives your glow in minutes a day—backed by …" at bounding box center [674, 415] width 433 height 158
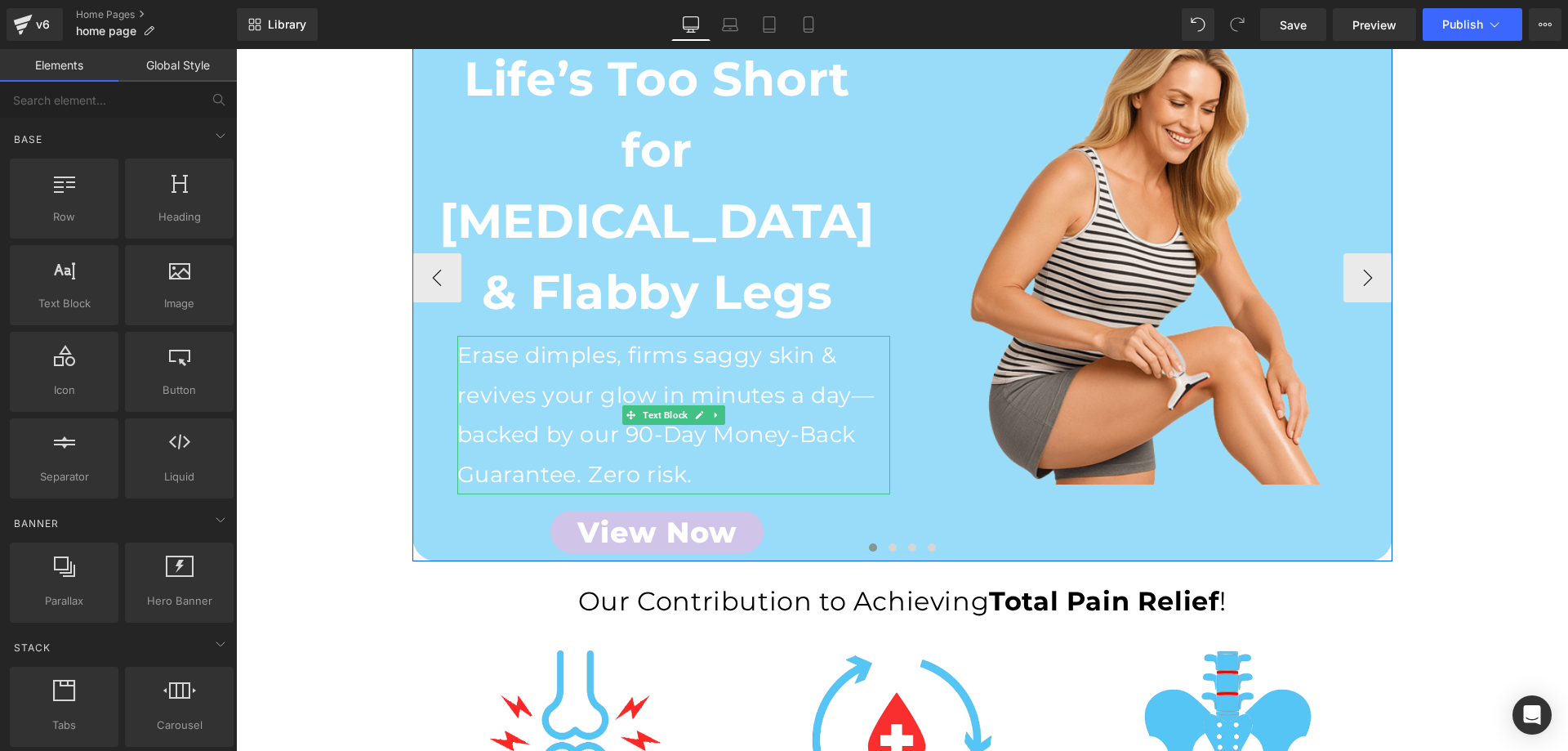
click at [688, 394] on p "Erase dimples, firms saggy skin & revives your glow in minutes a day—backed by …" at bounding box center [674, 415] width 433 height 158
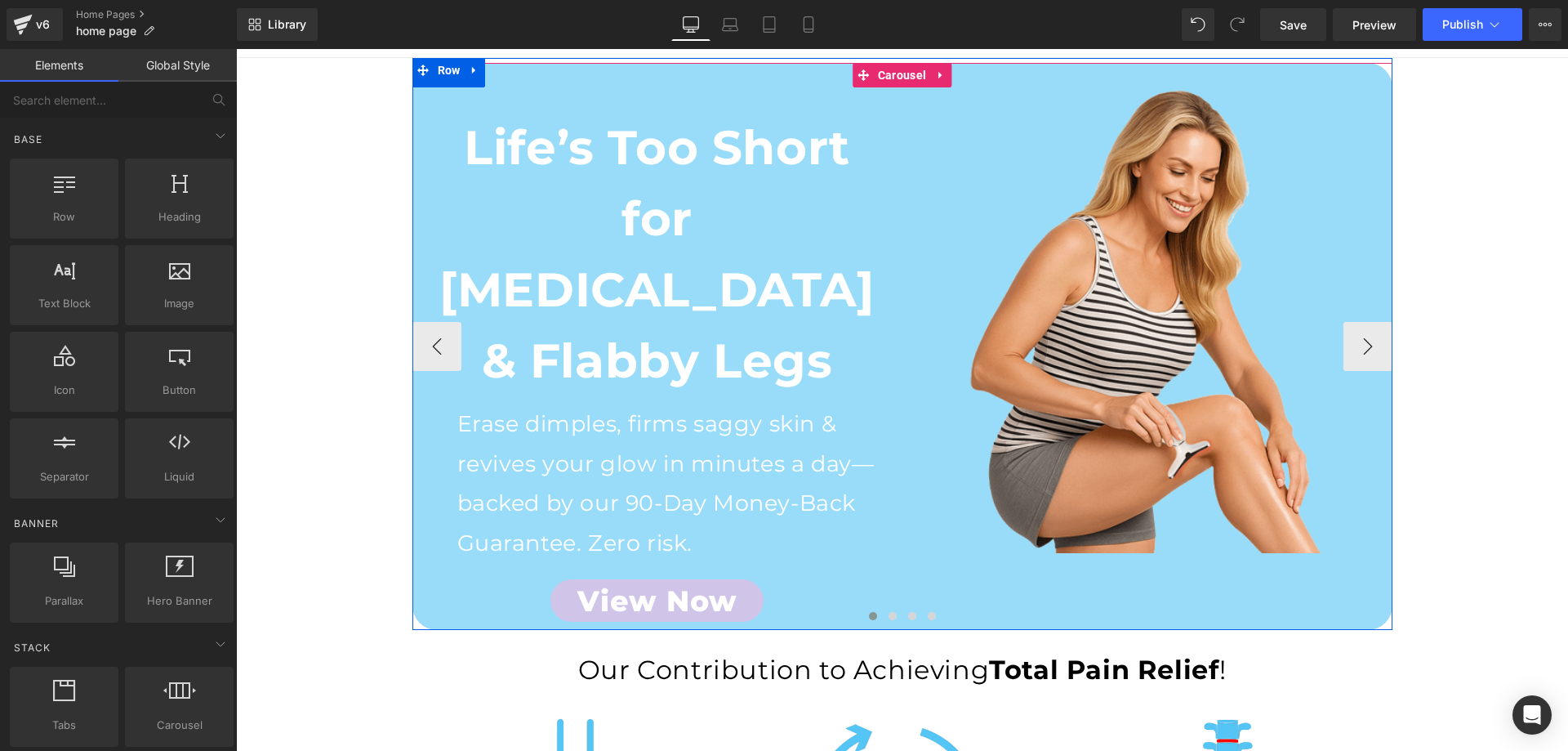
scroll to position [327, 0]
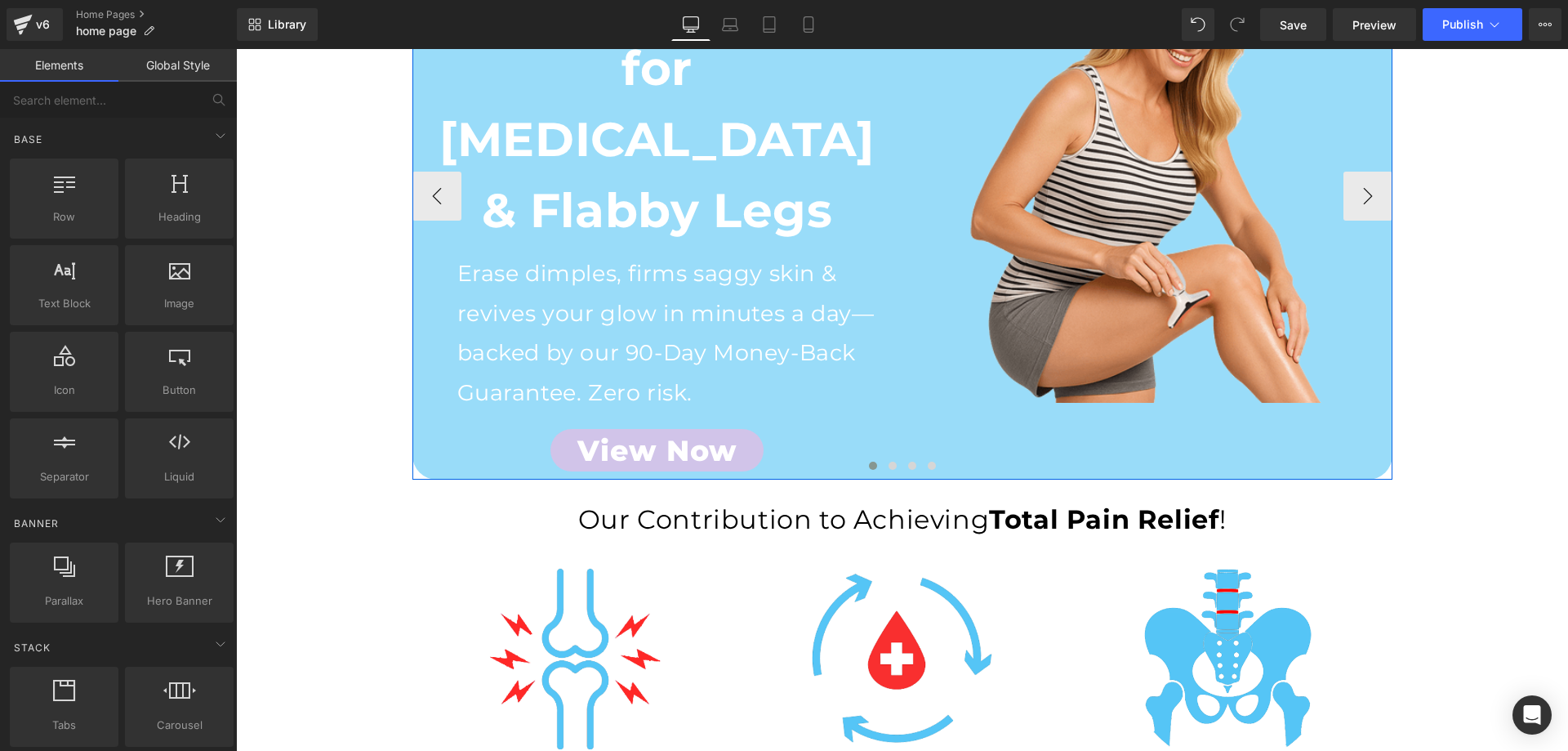
click at [500, 254] on p "Erase dimples, firms saggy skin & revives your glow in minutes a day—backed by …" at bounding box center [674, 333] width 433 height 158
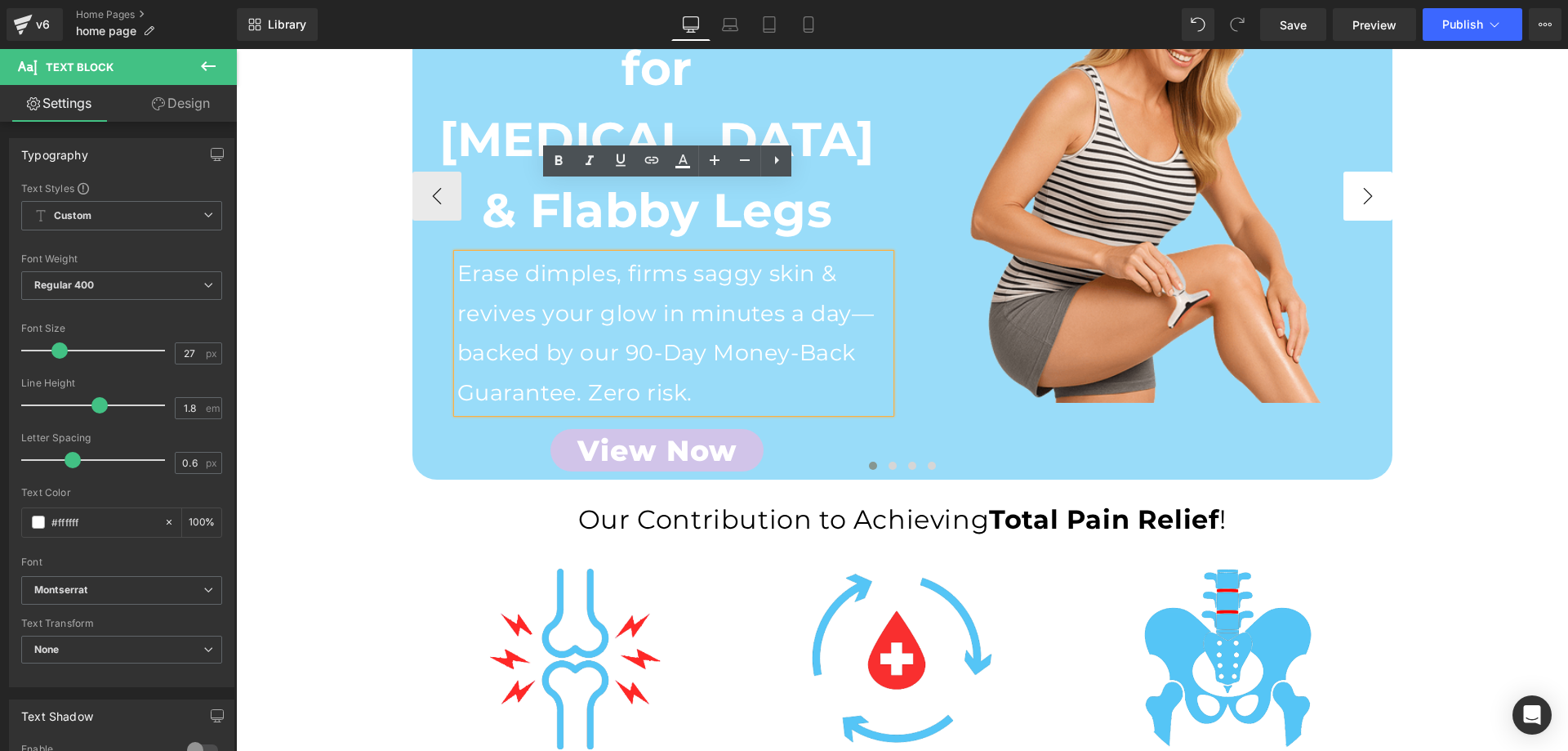
click at [1356, 172] on button "›" at bounding box center [1367, 196] width 49 height 49
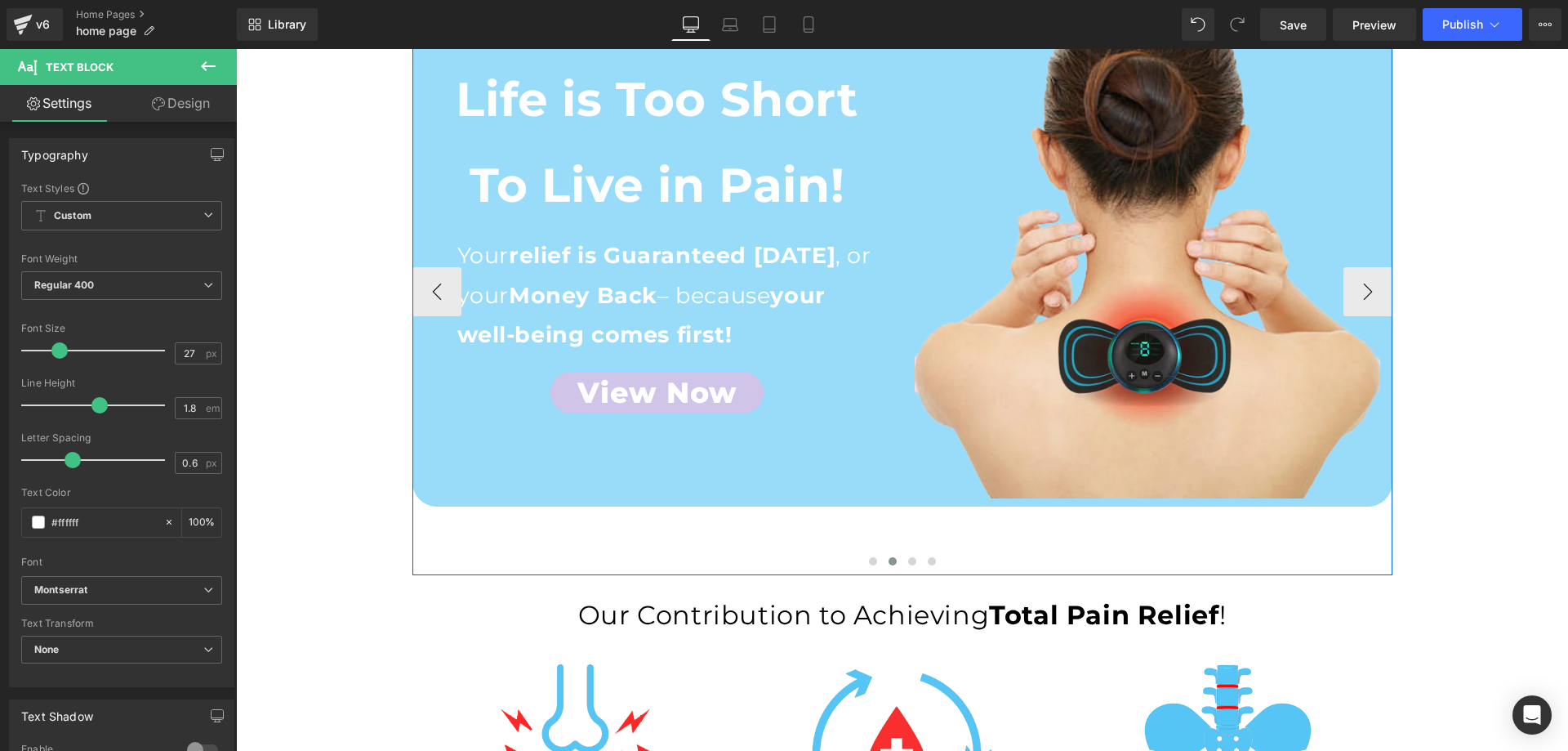
scroll to position [82, 0]
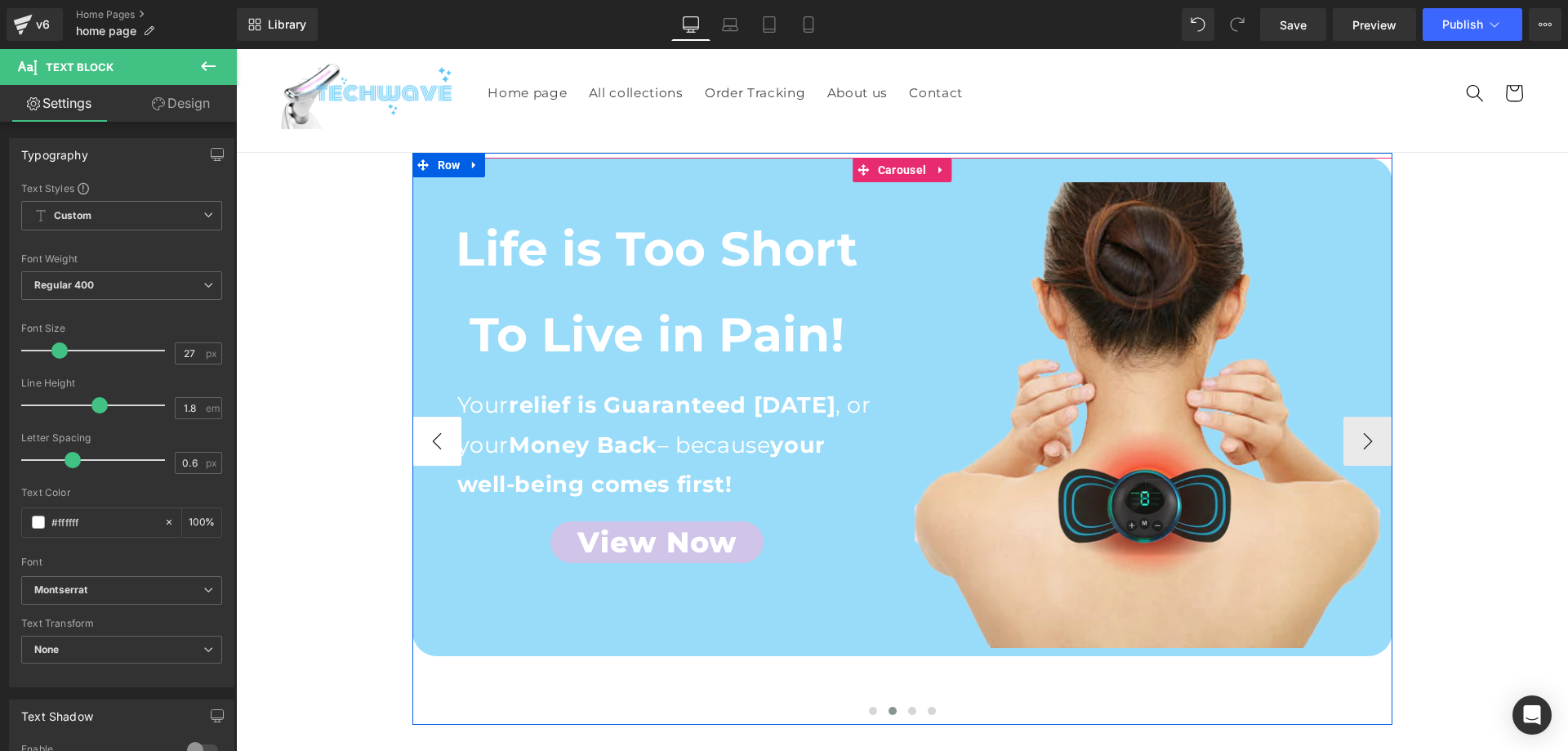
click at [447, 421] on button "‹" at bounding box center [436, 441] width 49 height 49
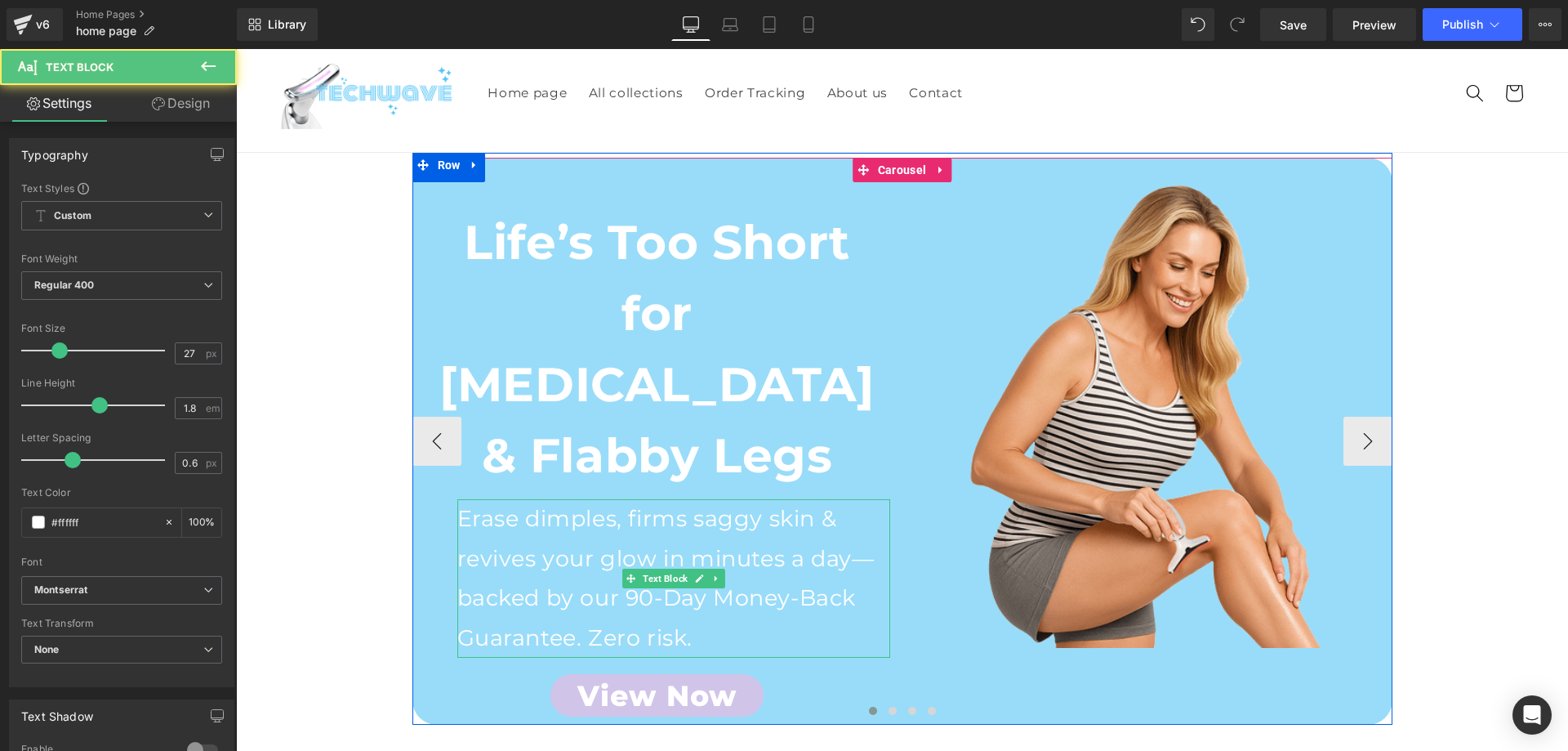
click at [532, 499] on p "Erase dimples, firms saggy skin & revives your glow in minutes a day—backed by …" at bounding box center [674, 578] width 433 height 158
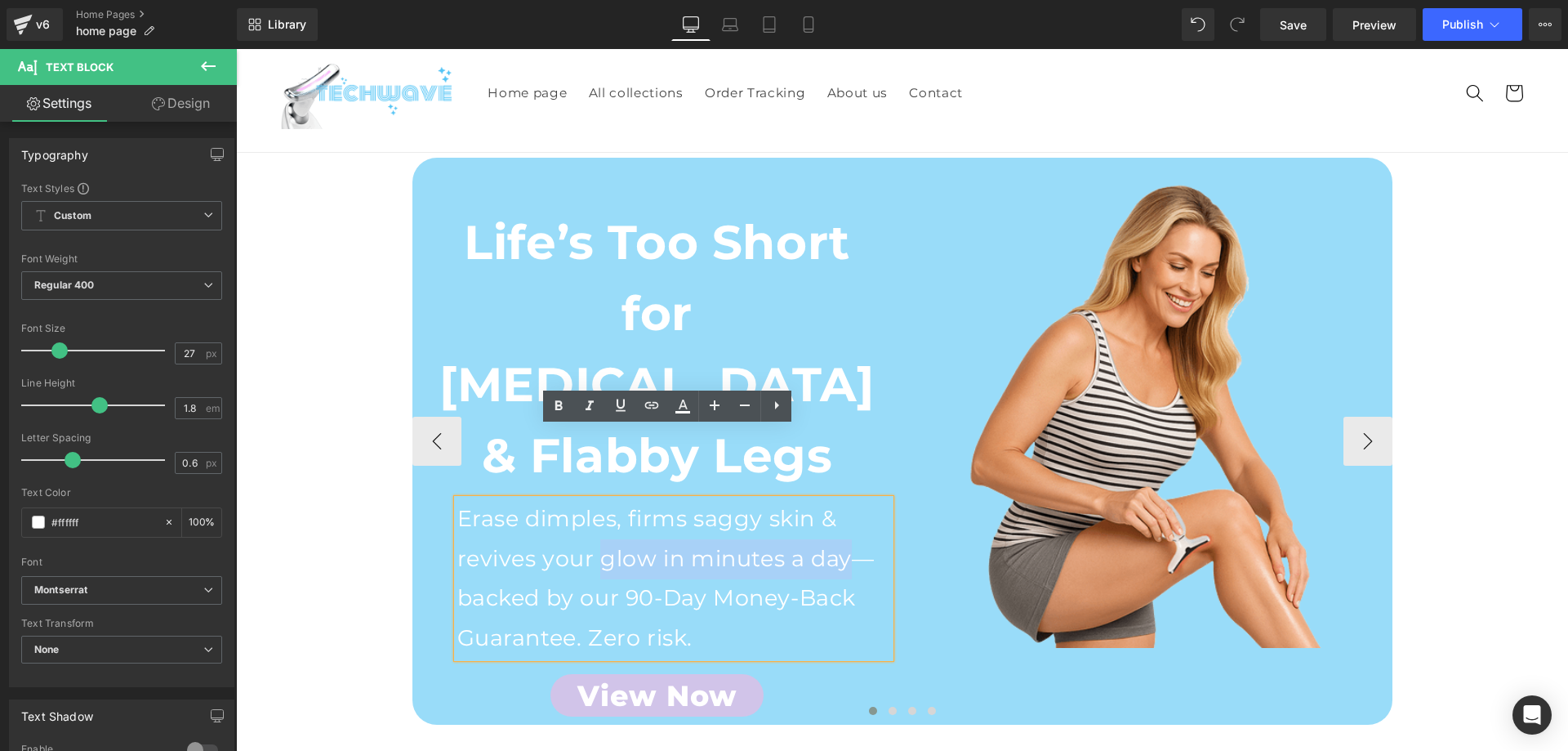
drag, startPoint x: 596, startPoint y: 487, endPoint x: 847, endPoint y: 486, distance: 251.0
click at [847, 499] on p "Erase dimples, firms saggy skin & revives your glow in minutes a day—backed by …" at bounding box center [674, 578] width 433 height 158
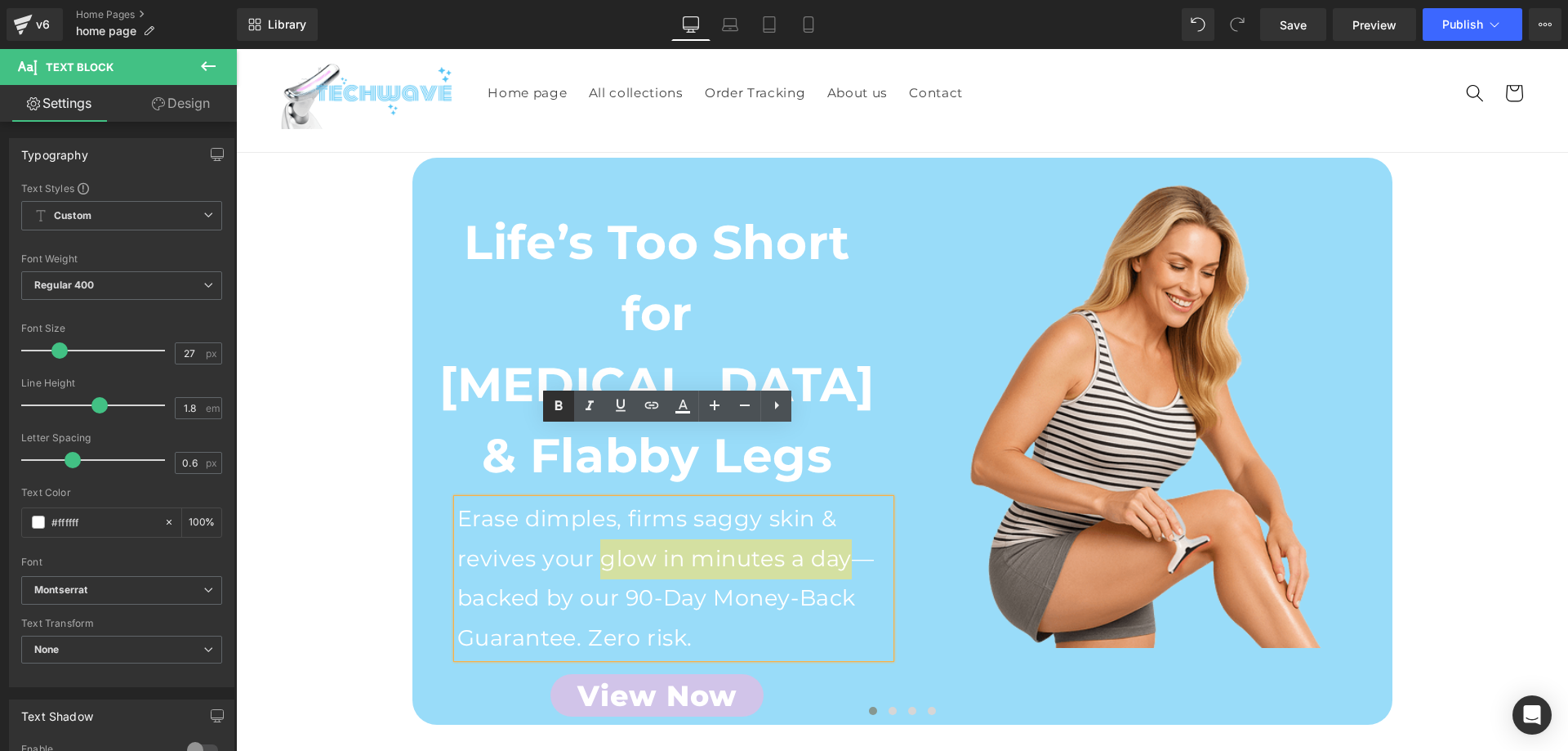
click at [554, 405] on icon at bounding box center [558, 405] width 19 height 19
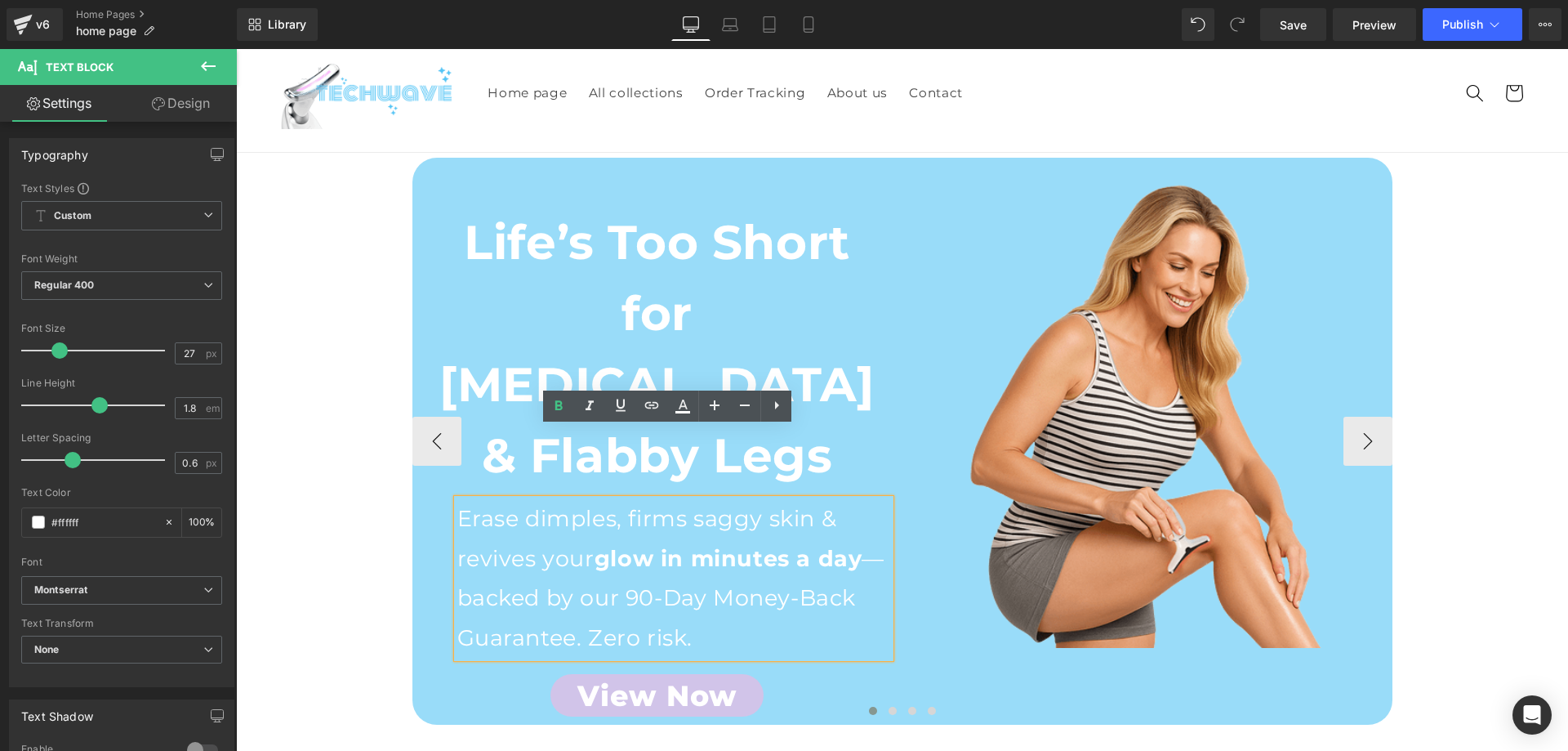
click at [645, 544] on strong "glow in minutes a day" at bounding box center [729, 558] width 268 height 27
drag, startPoint x: 595, startPoint y: 485, endPoint x: 607, endPoint y: 496, distance: 16.3
click at [607, 544] on strong "glow in minutes a day" at bounding box center [729, 558] width 268 height 27
click at [679, 506] on p "Erase dimples, firms saggy skin & revives your glow in minutes a day —backed by…" at bounding box center [674, 578] width 433 height 158
click at [541, 539] on p "Erase dimples, firms saggy skin & revives your glow in minutes a day —backed by…" at bounding box center [674, 578] width 433 height 158
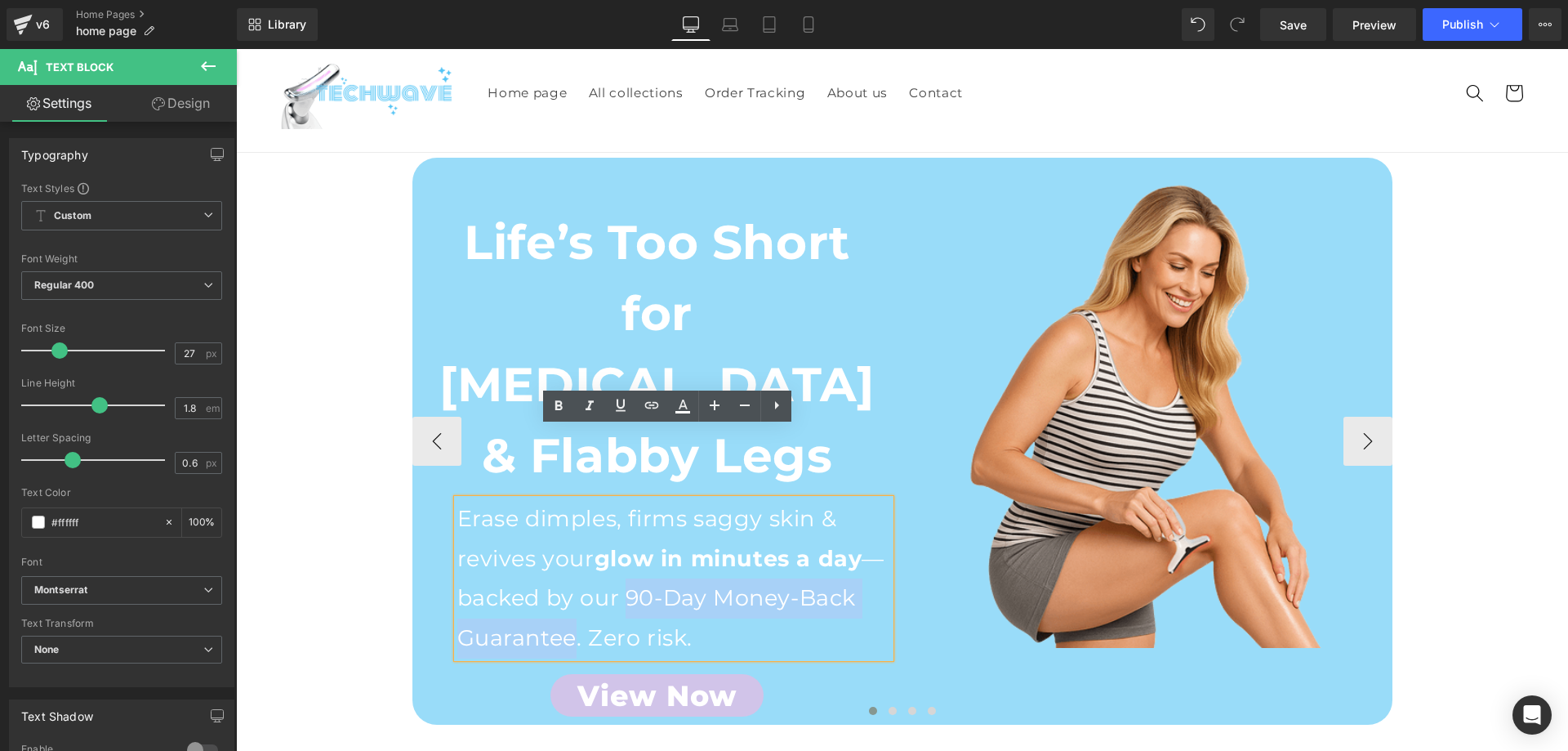
drag, startPoint x: 618, startPoint y: 524, endPoint x: 573, endPoint y: 570, distance: 64.4
click at [573, 570] on p "Erase dimples, firms saggy skin & revives your glow in minutes a day —backed by…" at bounding box center [674, 578] width 433 height 158
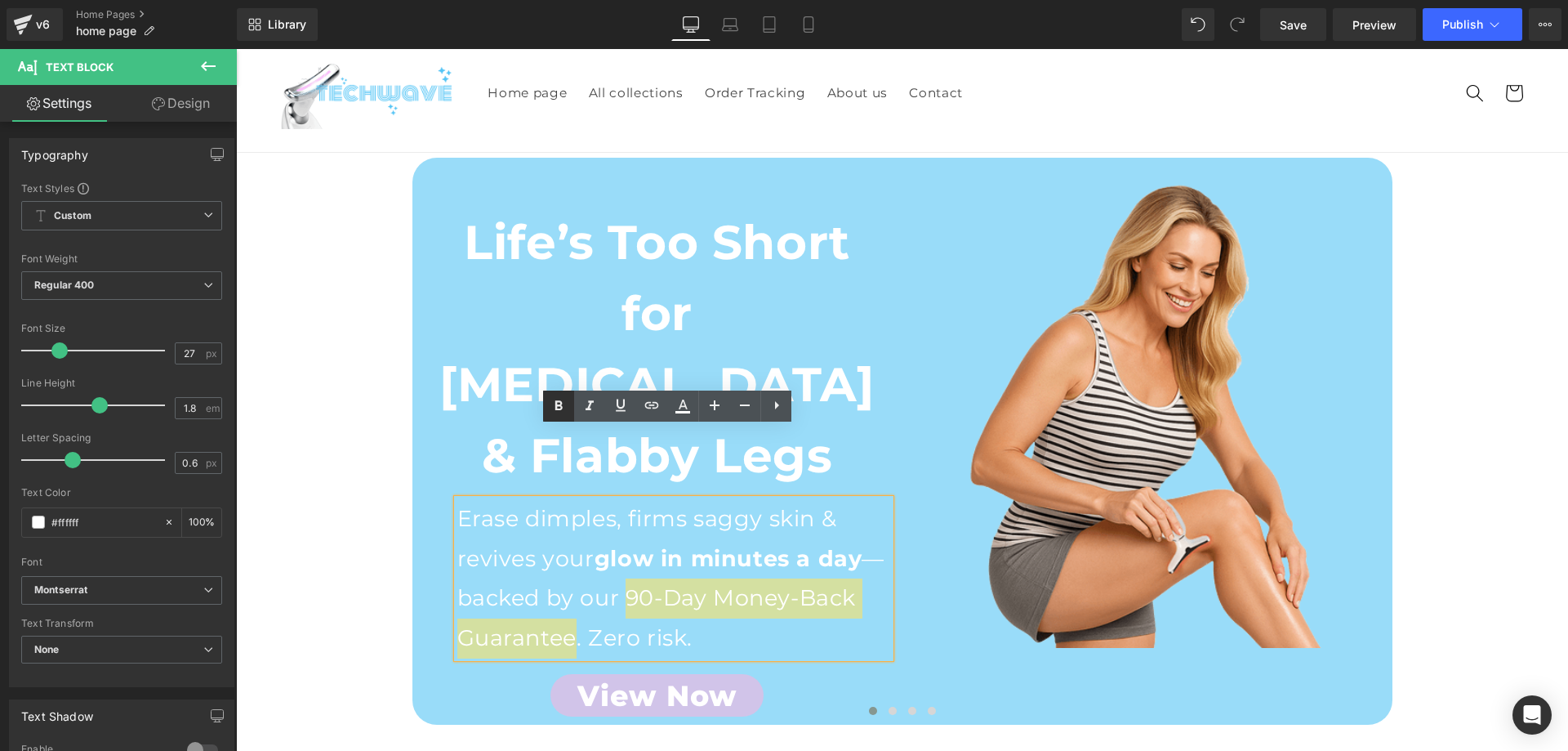
click at [550, 410] on icon at bounding box center [558, 405] width 19 height 19
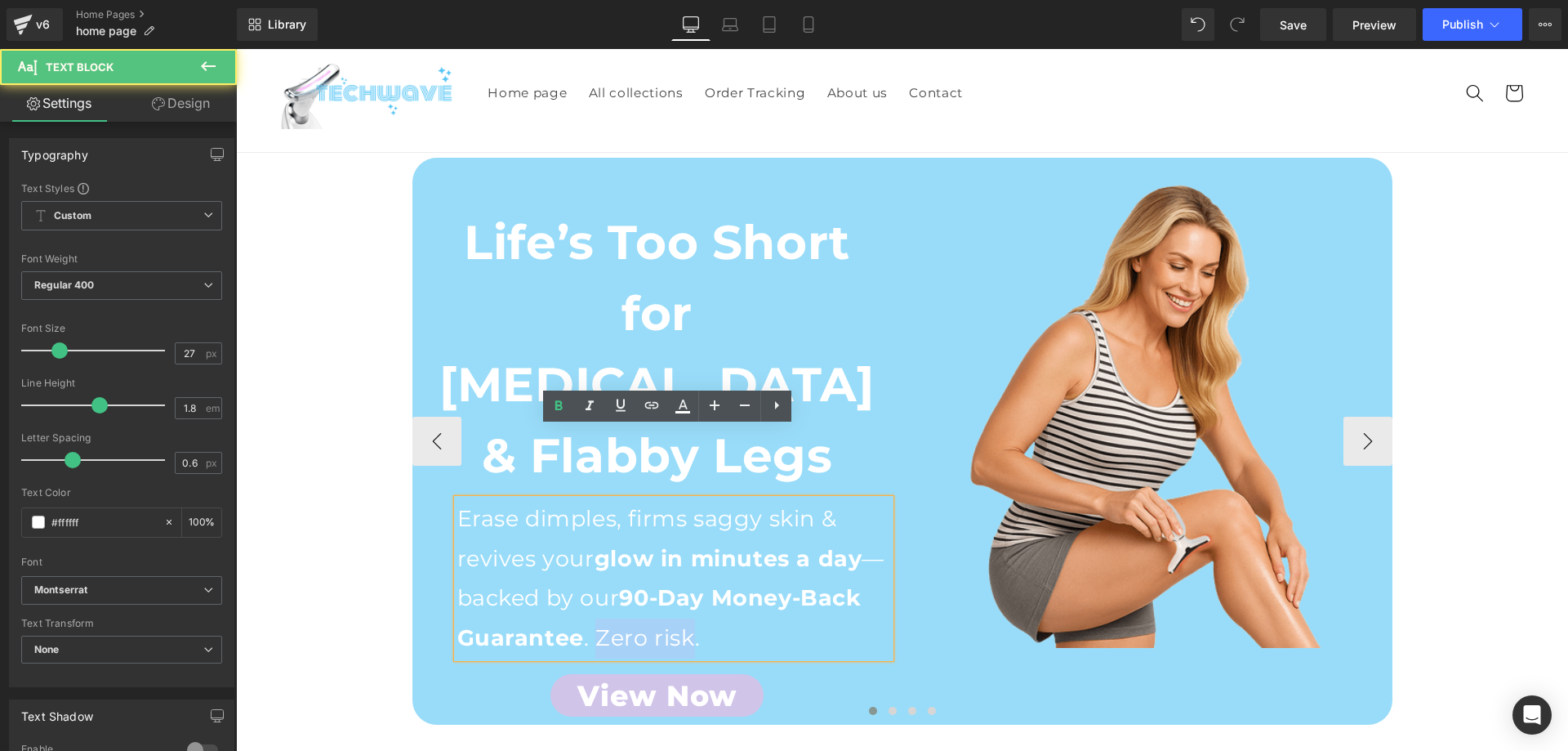
drag, startPoint x: 586, startPoint y: 564, endPoint x: 684, endPoint y: 566, distance: 98.0
click at [684, 566] on p "Erase dimples, firms saggy skin & revives your glow in minutes a day —backed by…" at bounding box center [674, 578] width 433 height 158
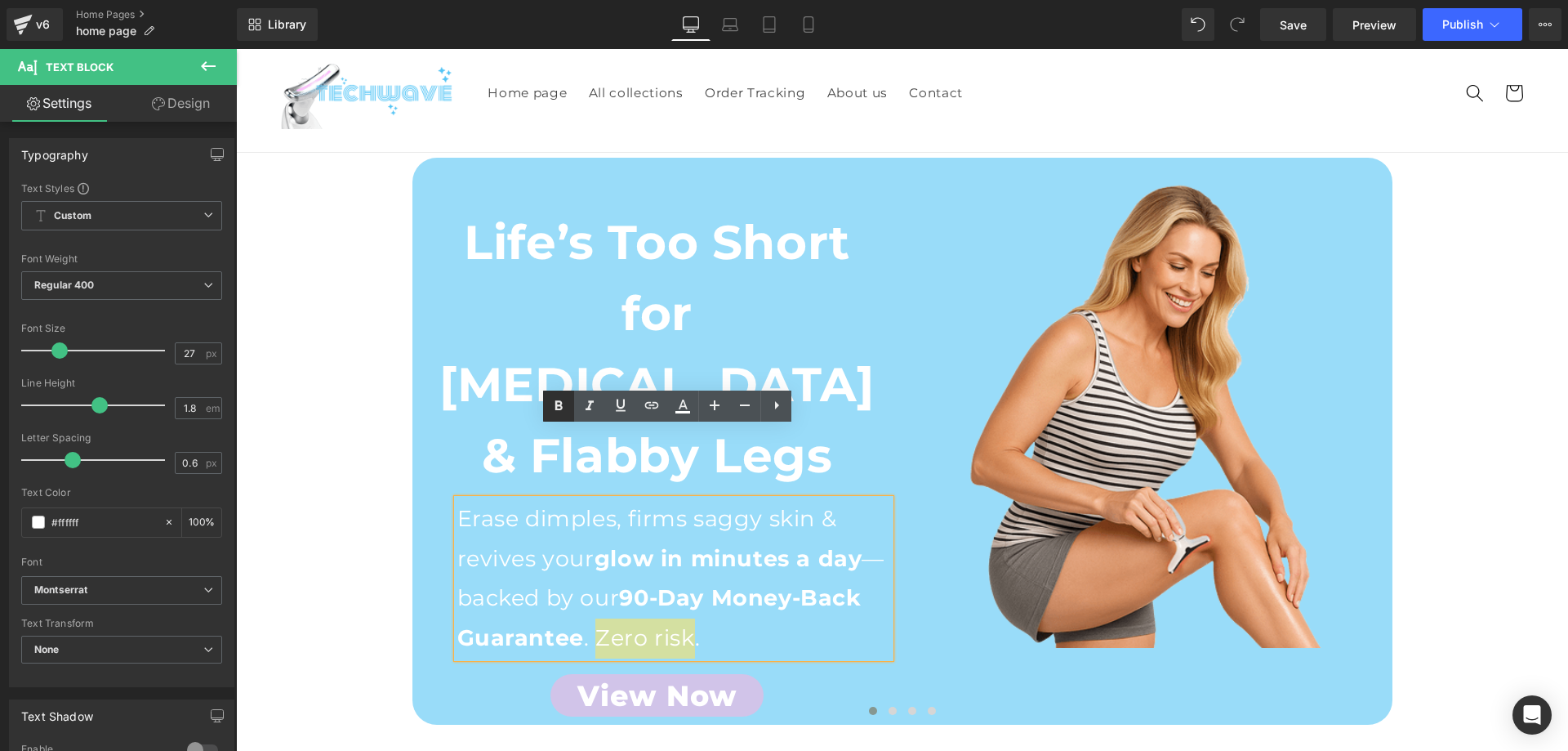
click at [556, 405] on icon at bounding box center [559, 405] width 8 height 10
click at [672, 584] on strong "90-Day Money-Back Guarantee" at bounding box center [660, 617] width 404 height 67
click at [1347, 416] on button "›" at bounding box center [1367, 441] width 49 height 49
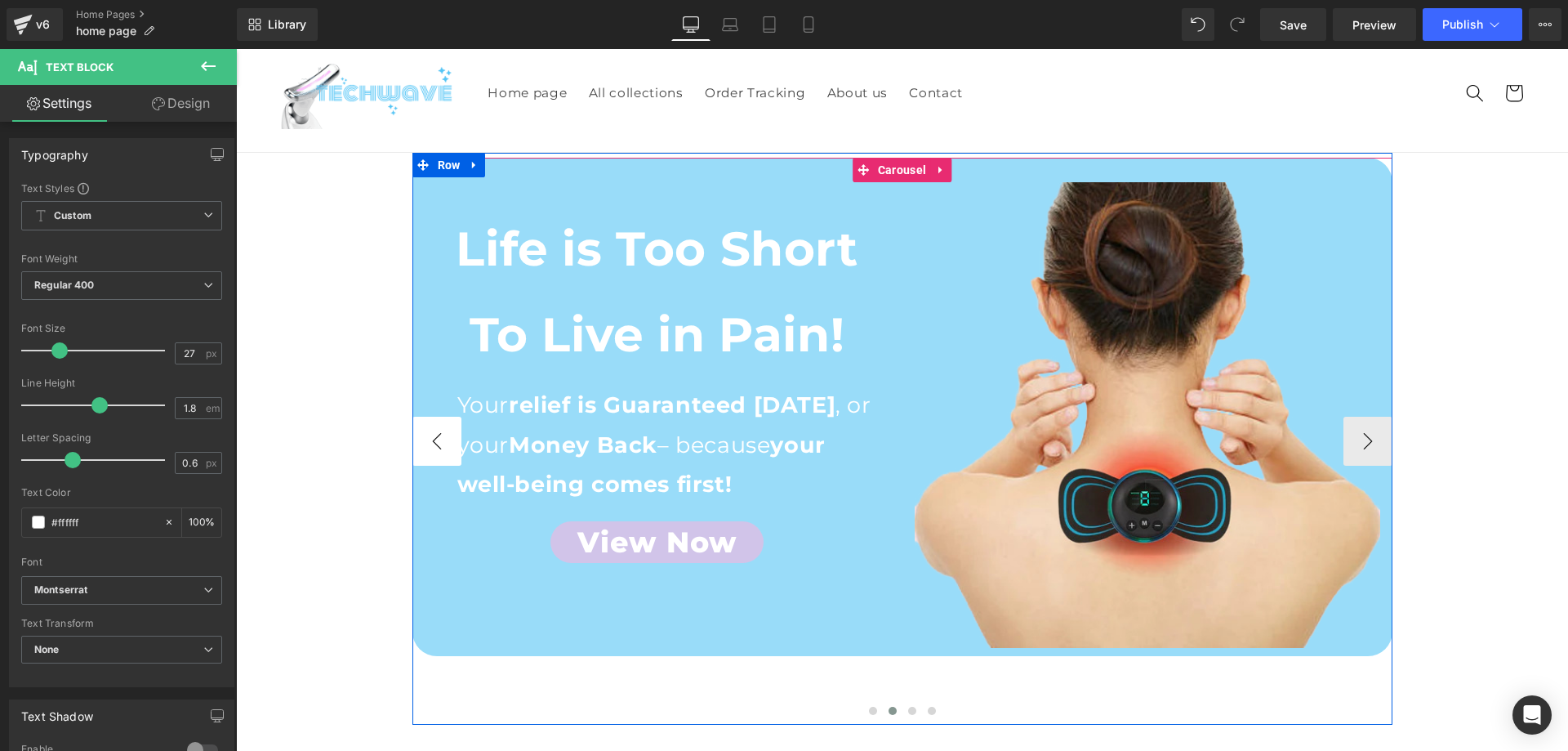
click at [415, 416] on button "‹" at bounding box center [436, 441] width 49 height 49
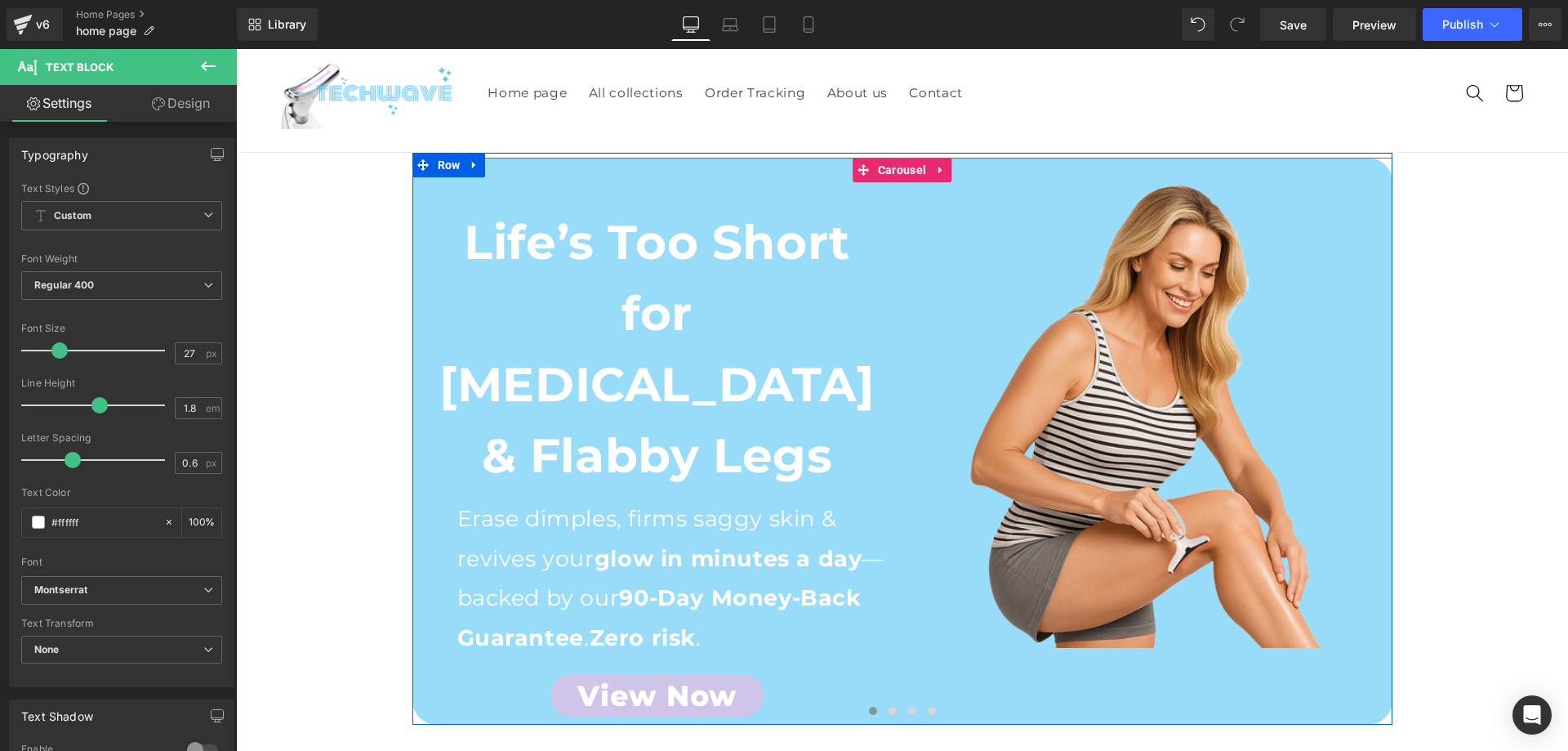
click at [1389, 407] on div at bounding box center [1390, 438] width 4 height 571
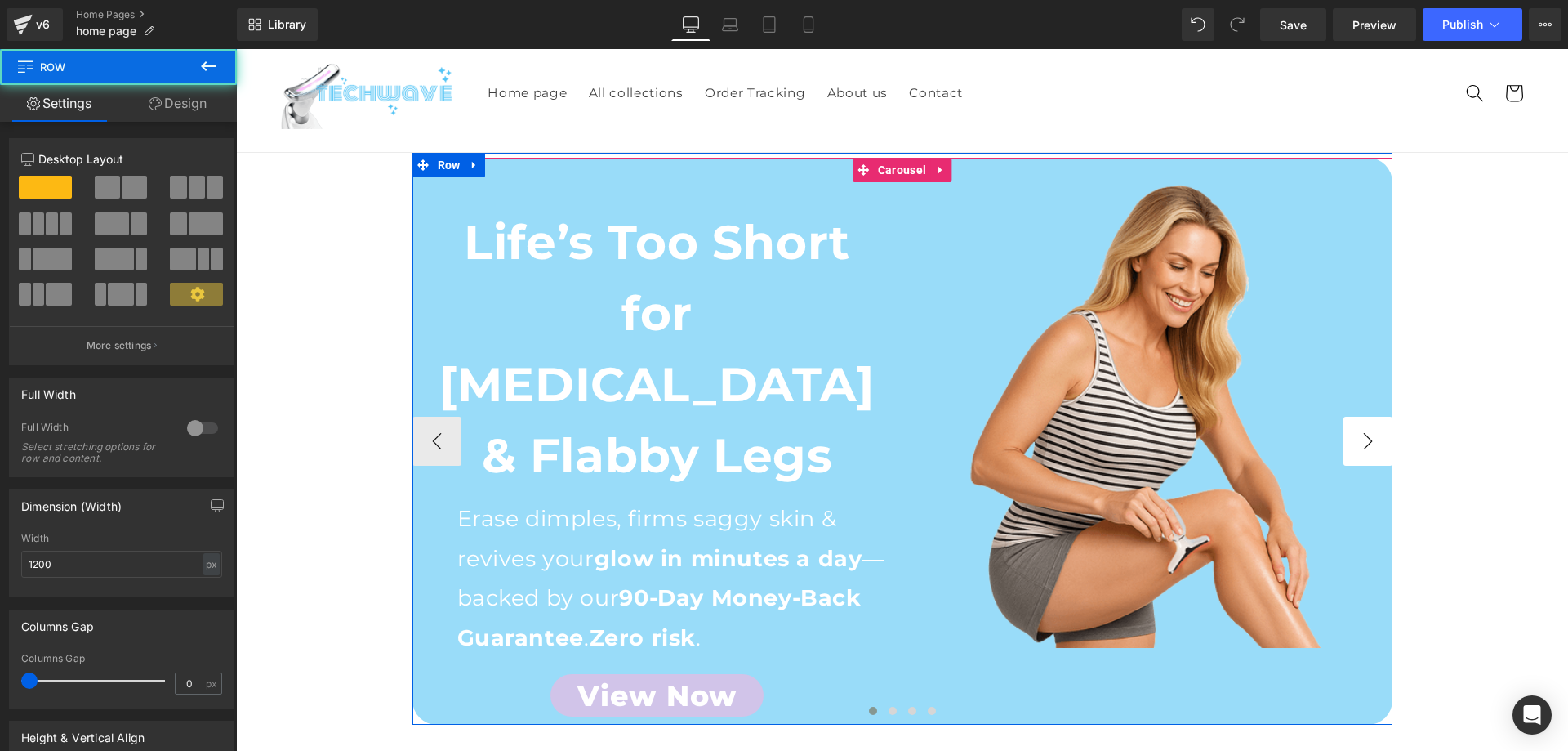
click at [1374, 416] on button "›" at bounding box center [1367, 441] width 49 height 49
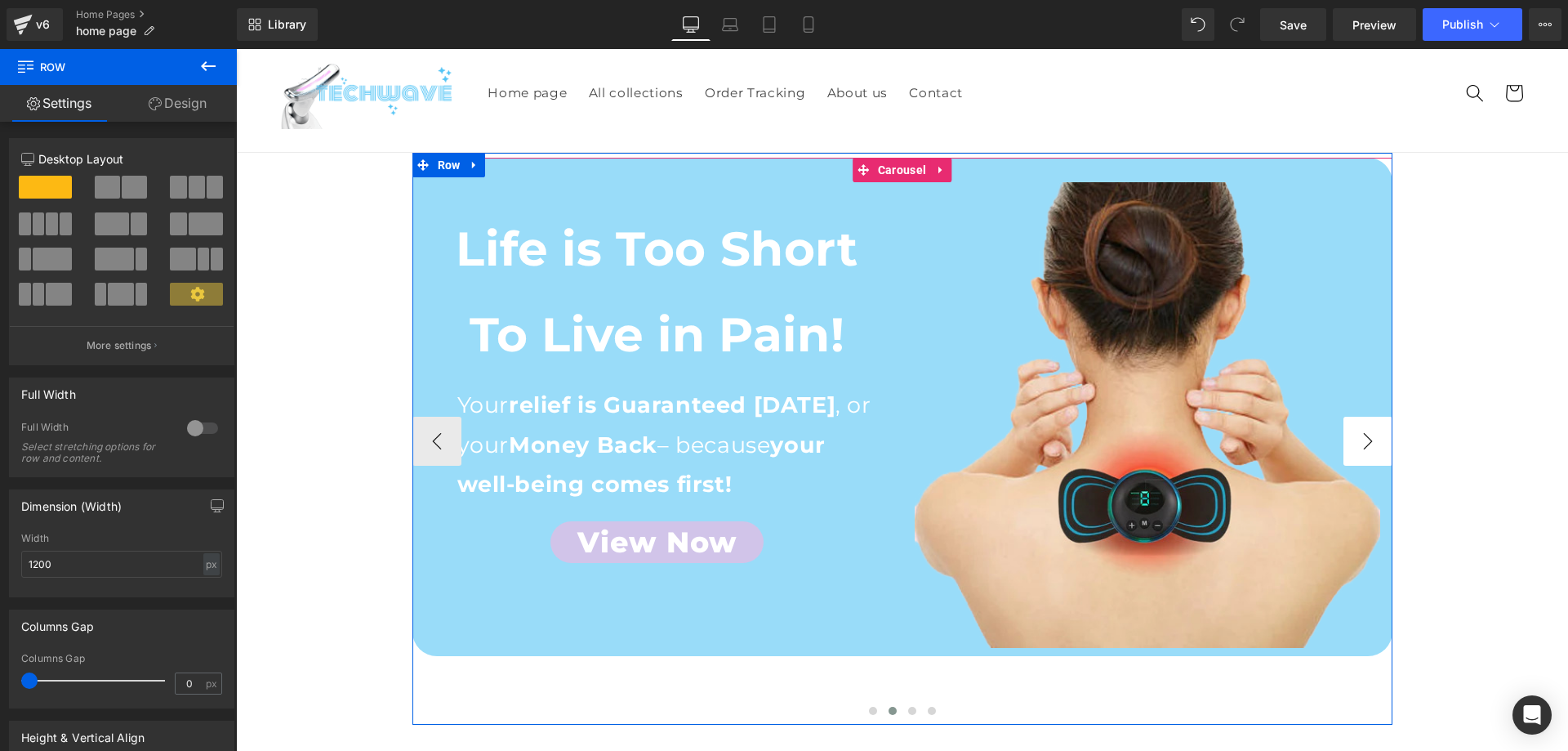
click at [1360, 416] on button "›" at bounding box center [1367, 441] width 49 height 49
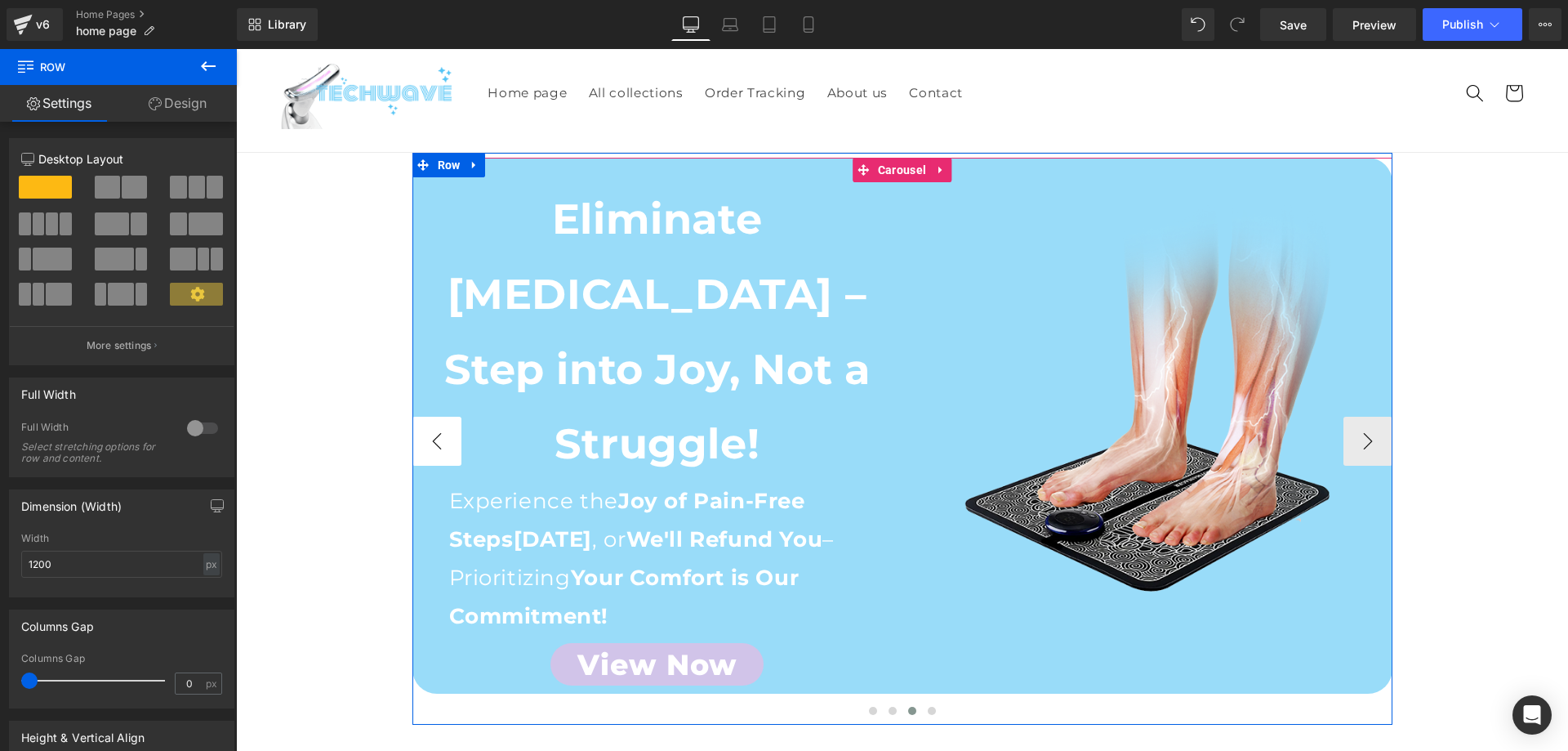
click at [432, 416] on button "‹" at bounding box center [436, 441] width 49 height 49
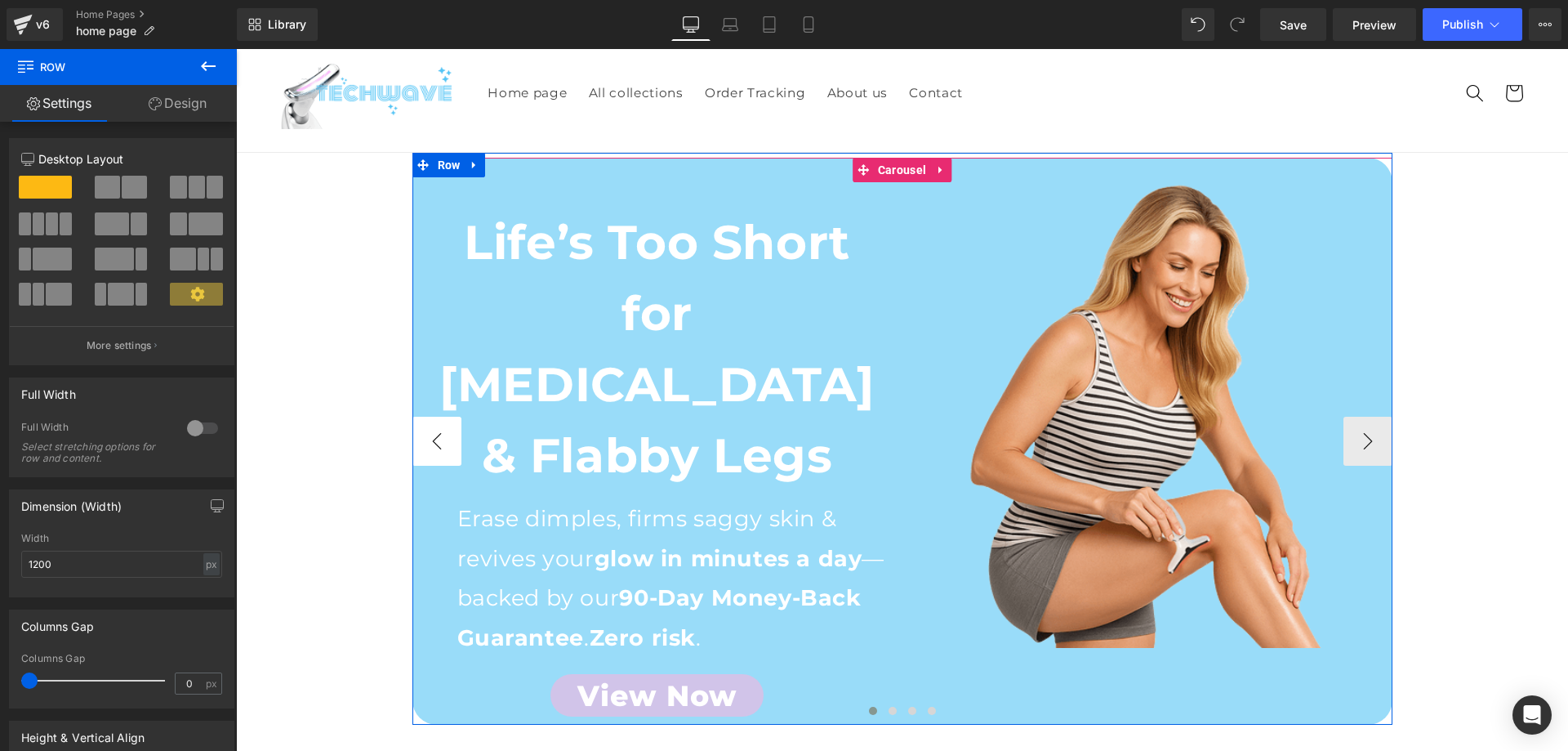
click at [432, 416] on button "‹" at bounding box center [436, 441] width 49 height 49
click at [431, 416] on button "‹" at bounding box center [436, 441] width 49 height 49
click at [640, 685] on span "Button" at bounding box center [657, 695] width 36 height 19
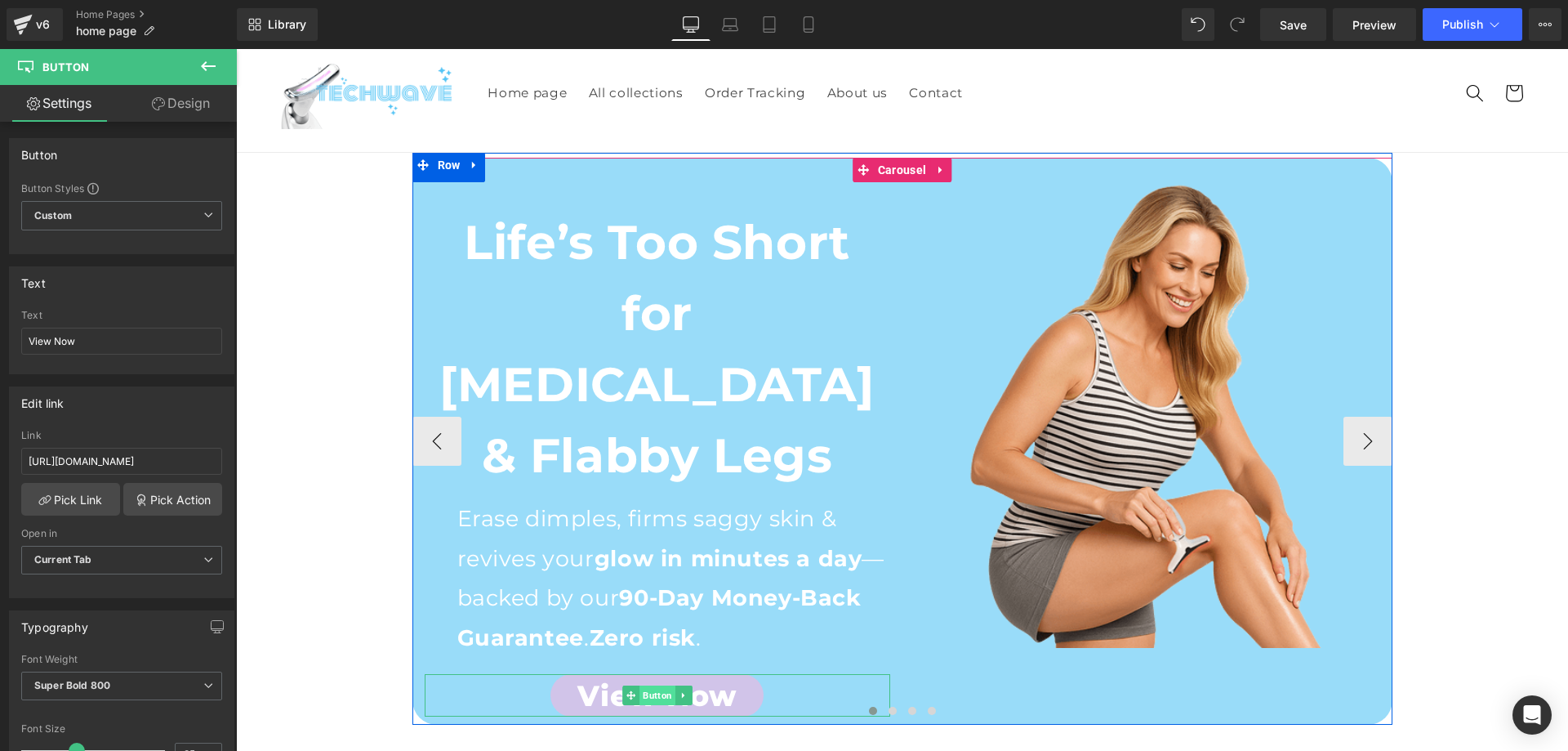
click at [656, 685] on span "Button" at bounding box center [657, 695] width 36 height 19
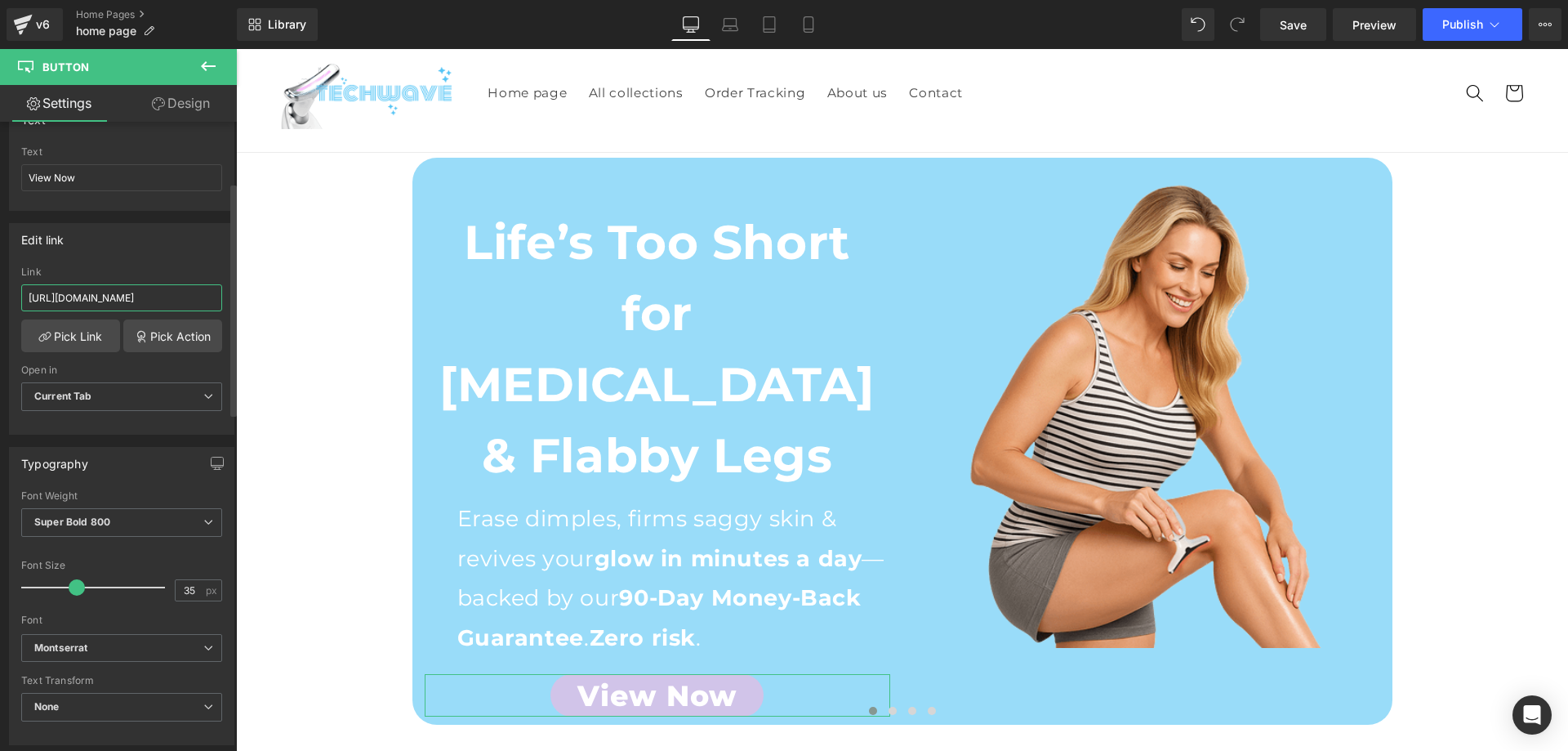
scroll to position [0, 230]
drag, startPoint x: 154, startPoint y: 303, endPoint x: 211, endPoint y: 301, distance: 57.0
click at [211, 301] on input "https://teechwavee.com/products/neck-rechargeable-massager-electric-neck-massage" at bounding box center [121, 298] width 201 height 27
click at [153, 314] on div "Link https://teechwavee.com/products/neck-rechargeable-massager-electric-neck-m…" at bounding box center [121, 292] width 201 height 53
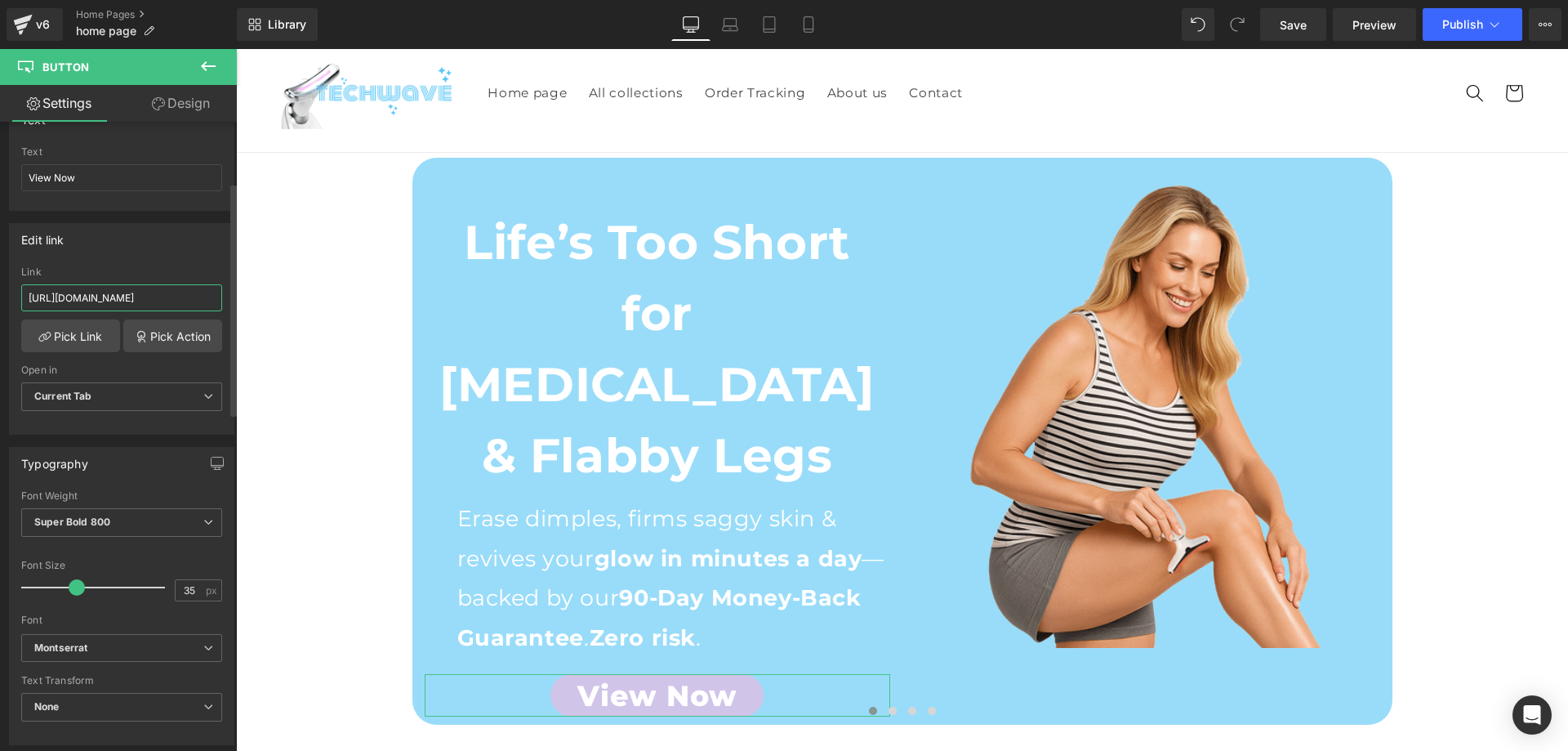
click at [153, 303] on input "https://teechwavee.com/products/neck-rechargeable-massager-electric-neck-massage" at bounding box center [121, 298] width 201 height 27
paste input "sculptglow%E2%84%A2?_ab=0&key=1755961889734"
type input "https://teechwavee.com/products/sculptglow%E2%84%A2?_ab=0&key=1755961889734"
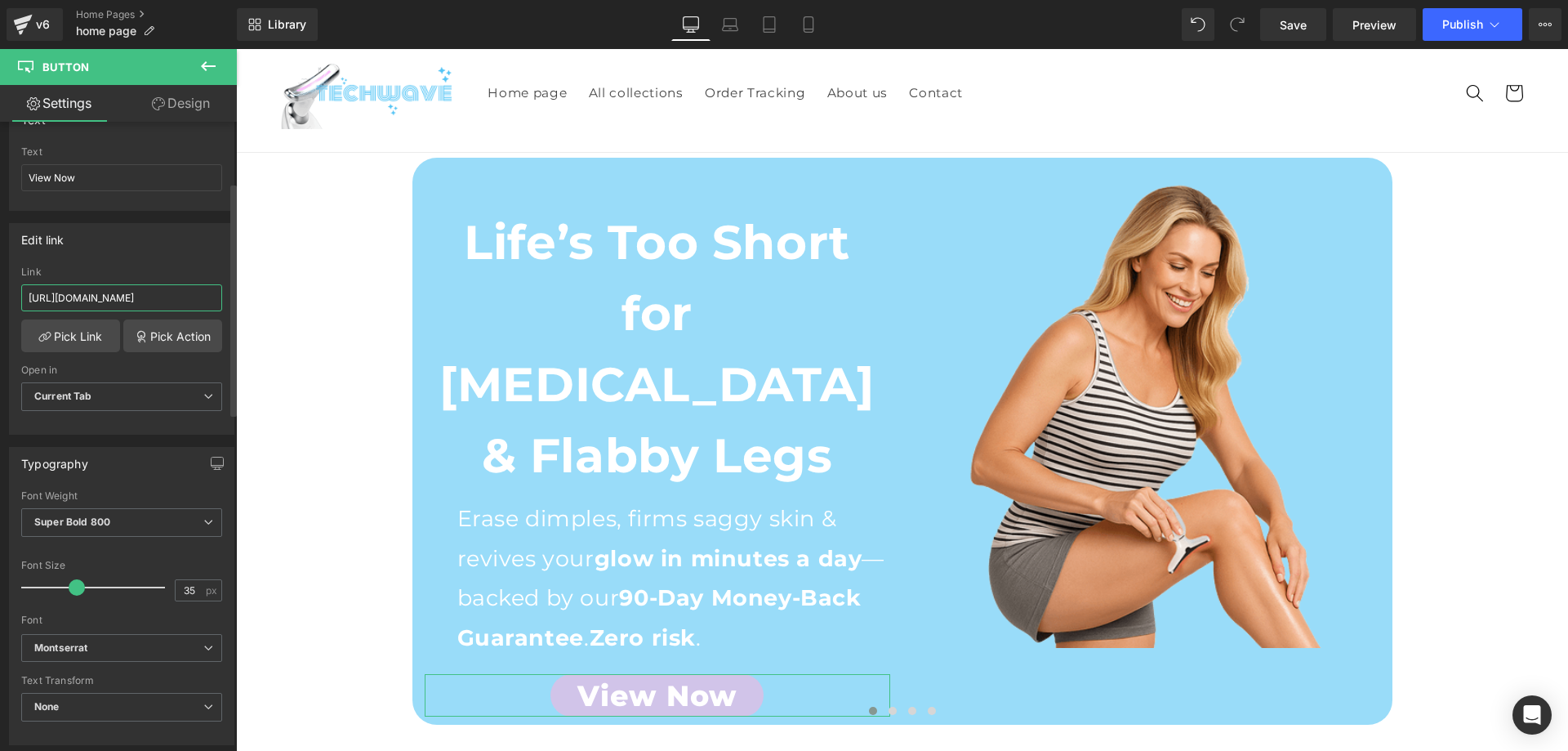
scroll to position [0, 233]
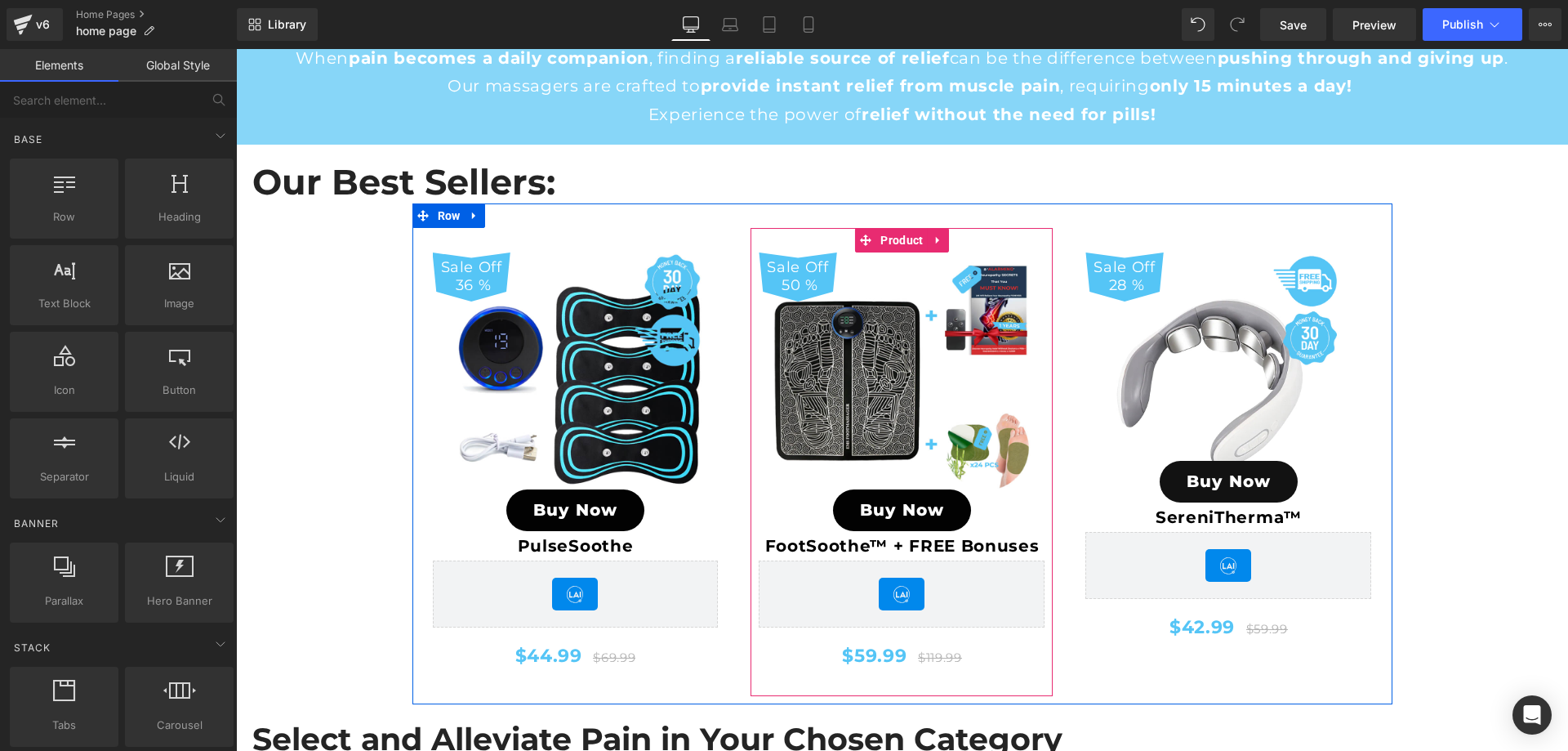
scroll to position [3093, 0]
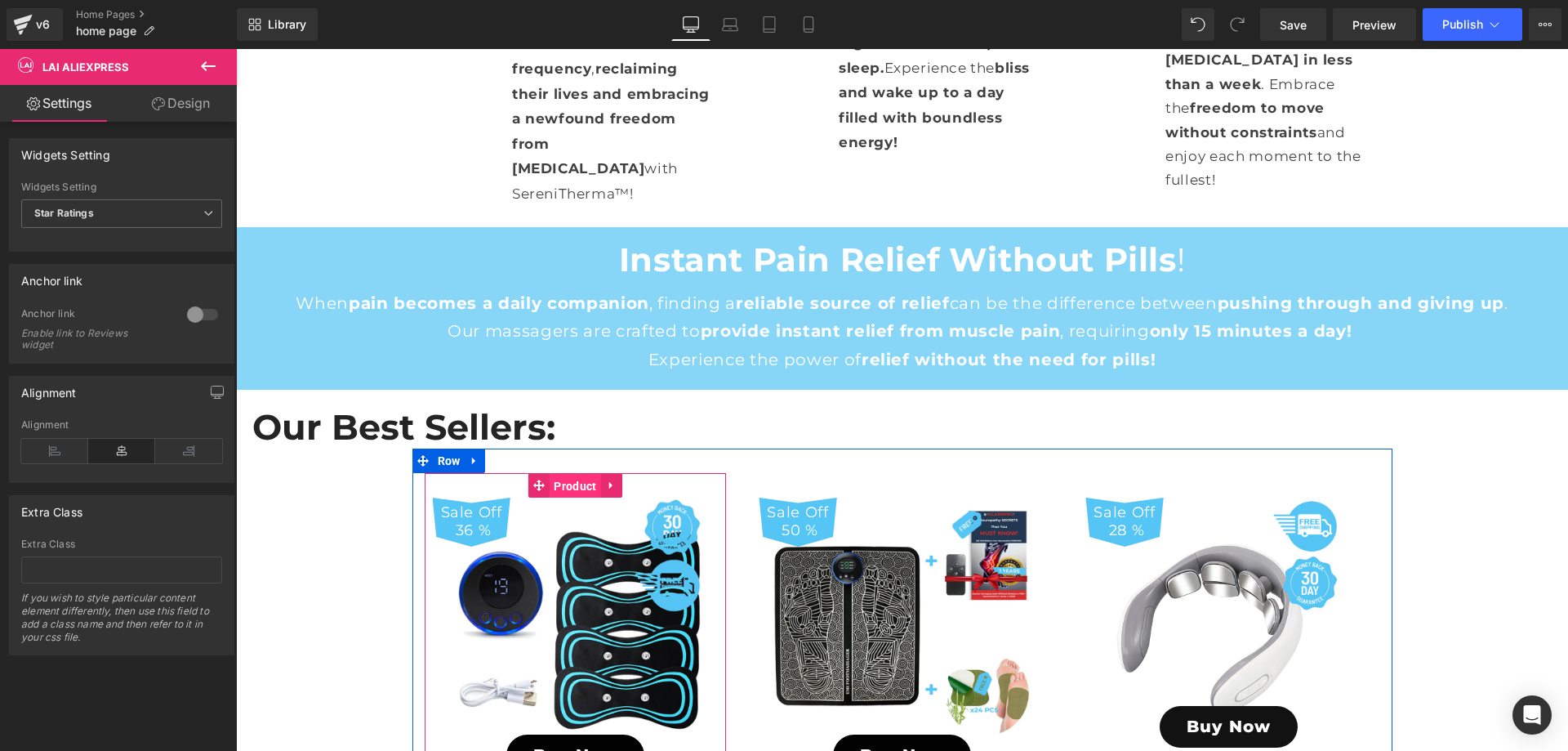
click at [564, 474] on span "Product" at bounding box center [575, 485] width 51 height 24
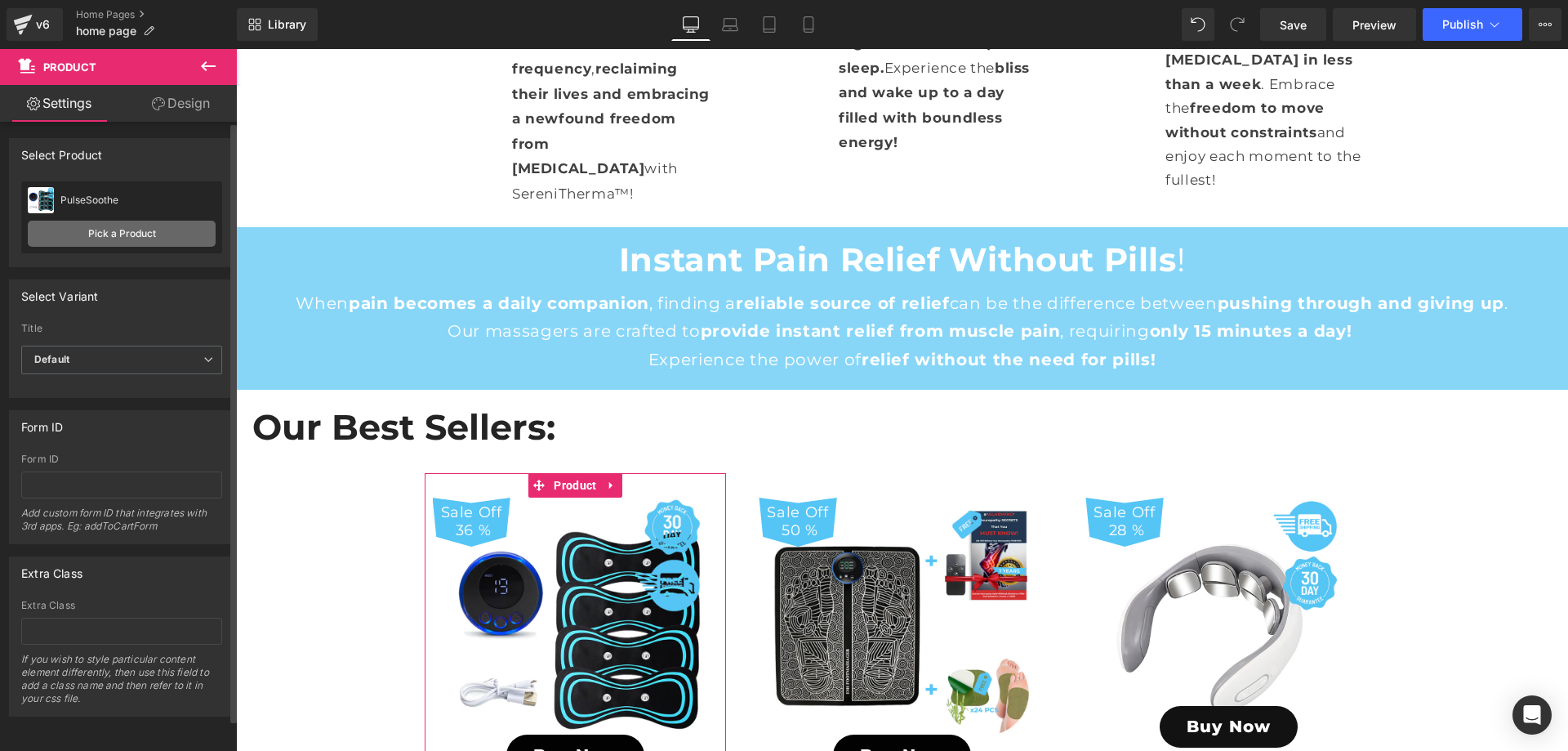
click at [140, 230] on link "Pick a Product" at bounding box center [121, 233] width 188 height 26
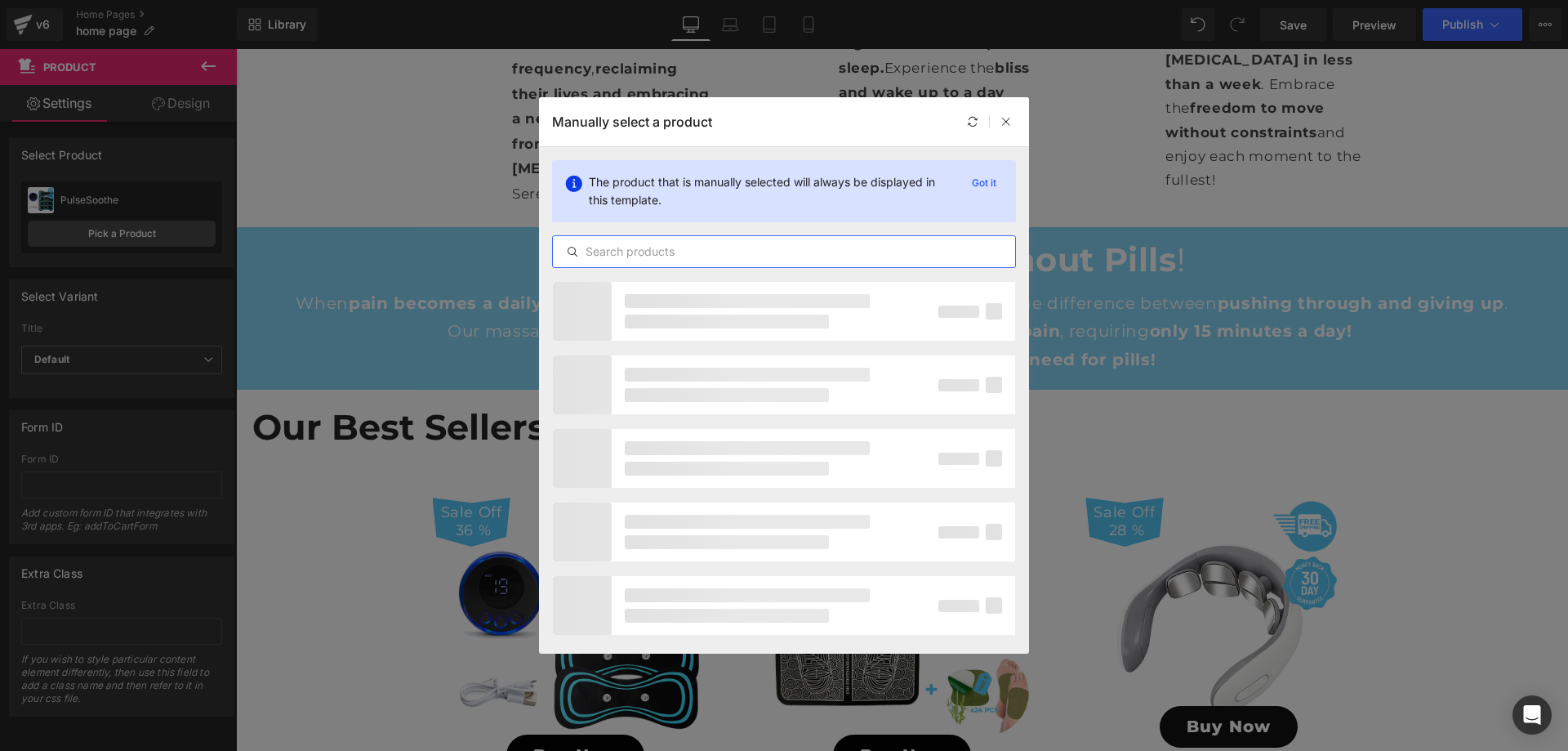
click at [656, 255] on input "text" at bounding box center [784, 251] width 463 height 19
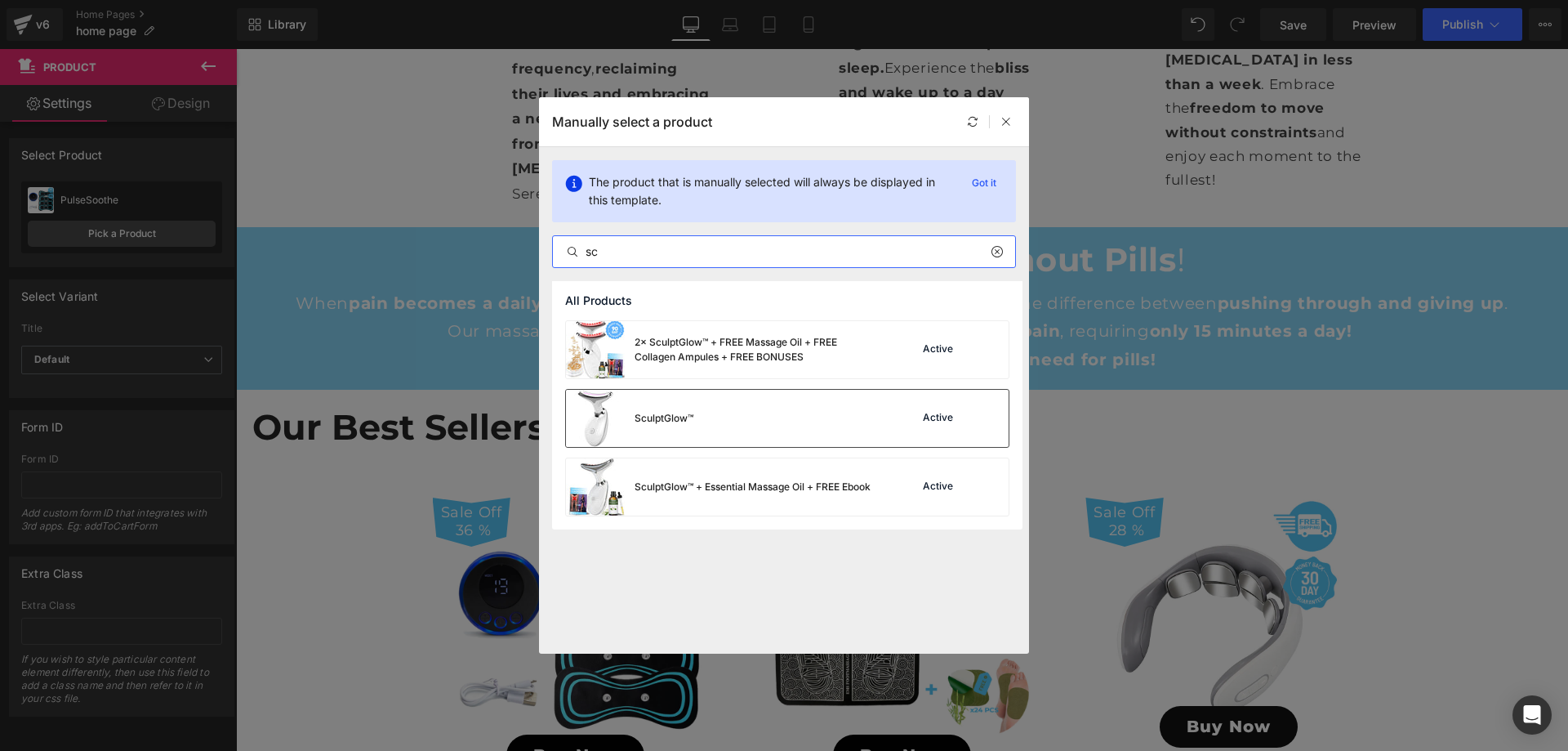
type input "sc"
click at [768, 410] on div "SculptGlow™ Active" at bounding box center [787, 418] width 442 height 57
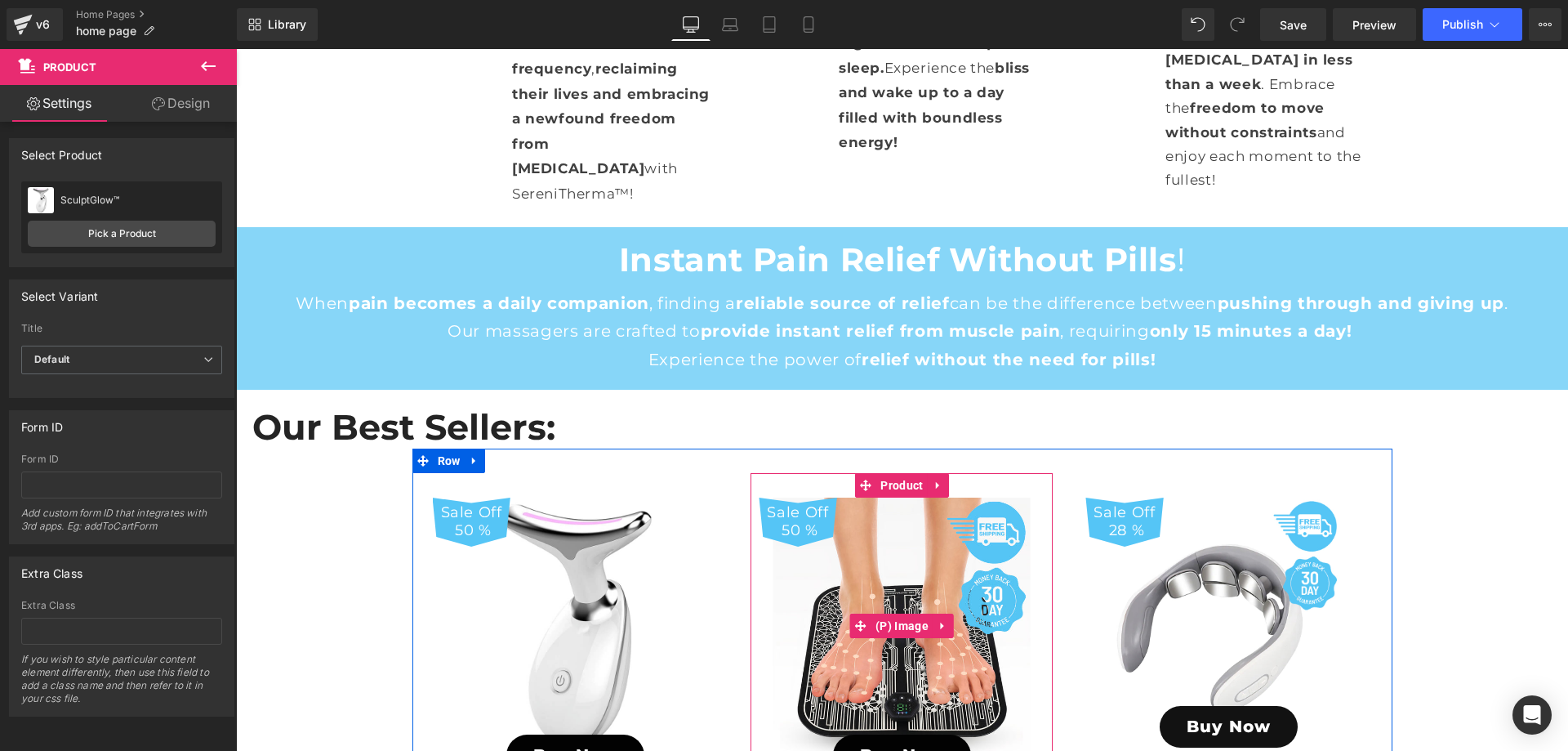
click at [876, 497] on img at bounding box center [902, 625] width 257 height 257
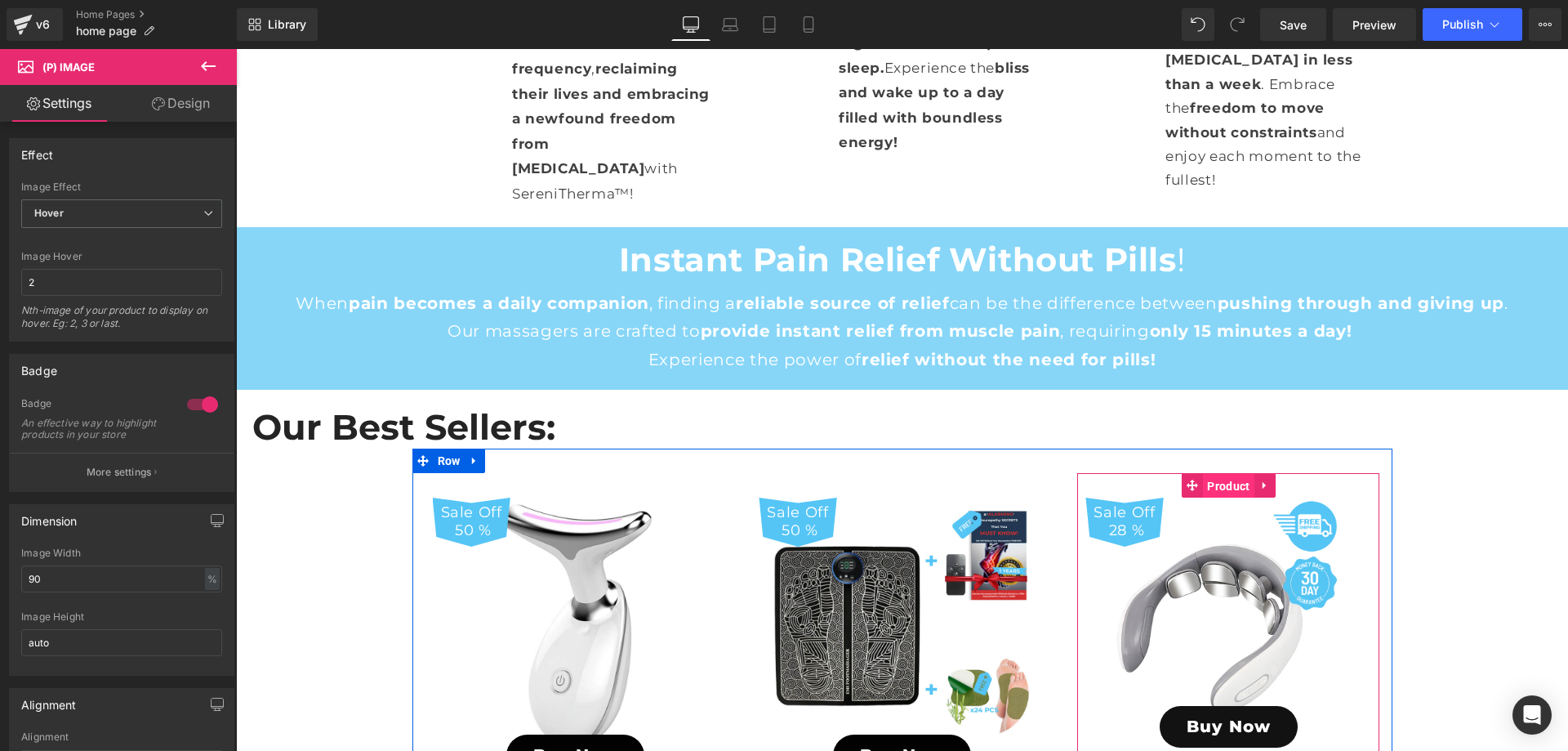
click at [1220, 474] on span "Product" at bounding box center [1228, 485] width 51 height 24
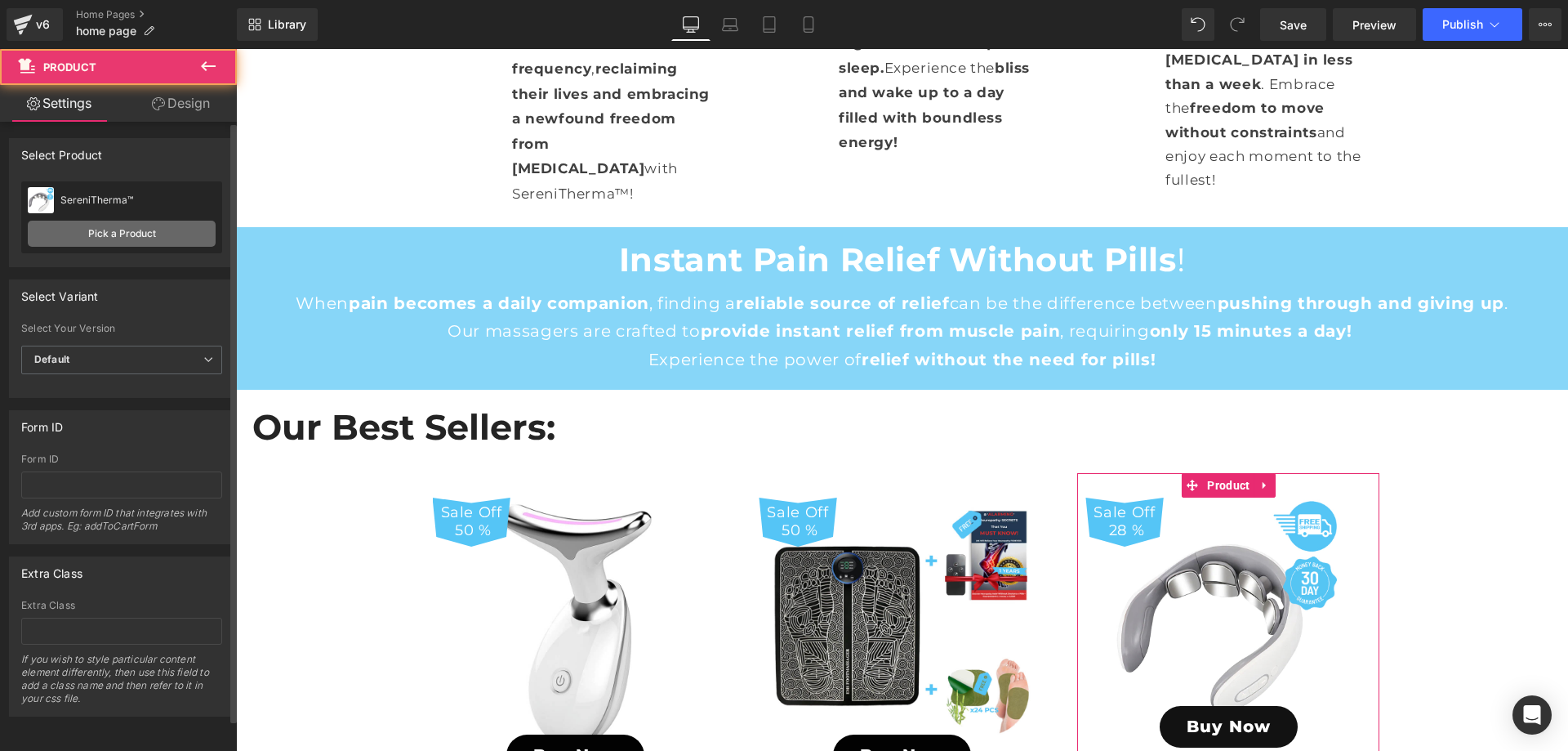
click at [161, 233] on link "Pick a Product" at bounding box center [121, 233] width 188 height 26
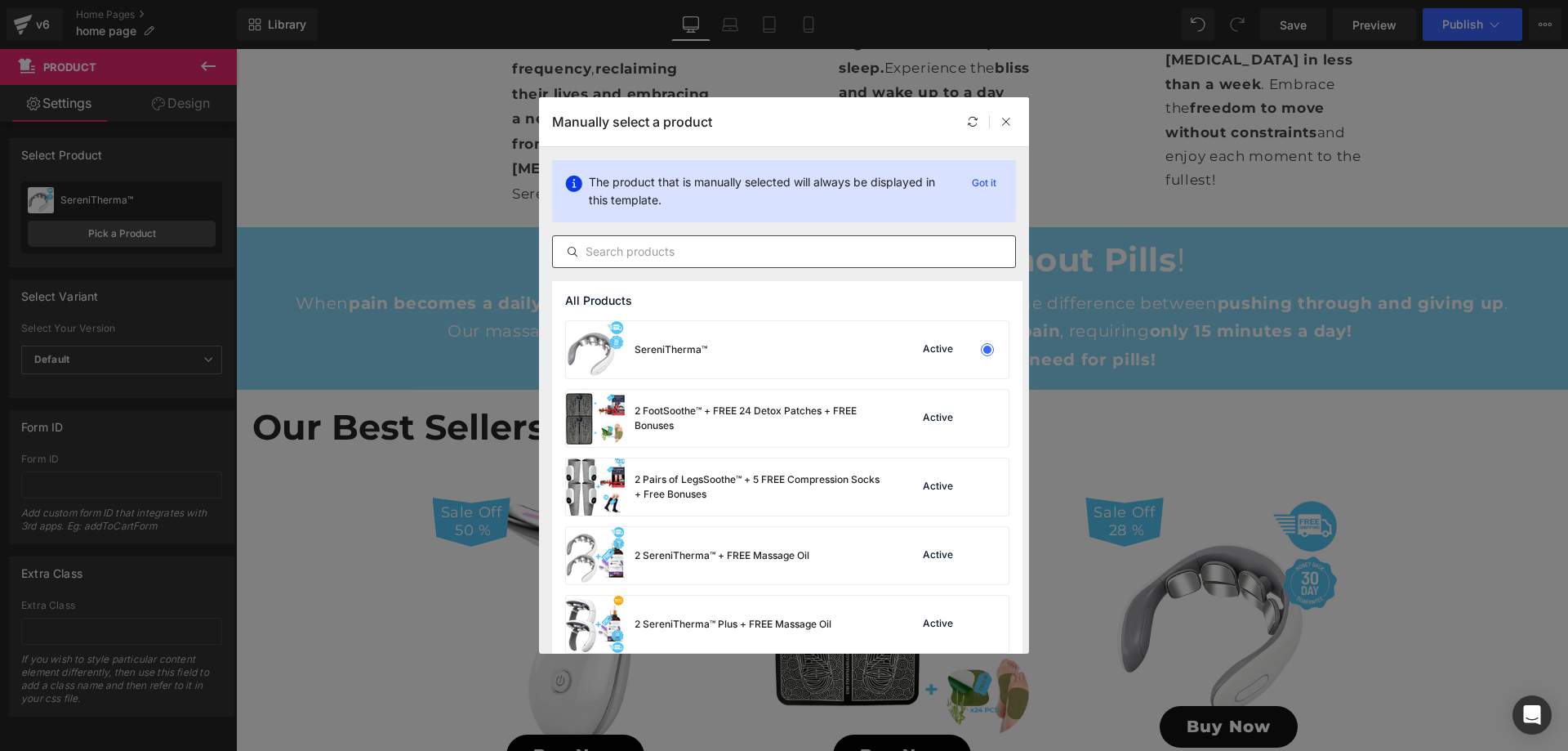
click at [628, 259] on input "text" at bounding box center [784, 251] width 463 height 19
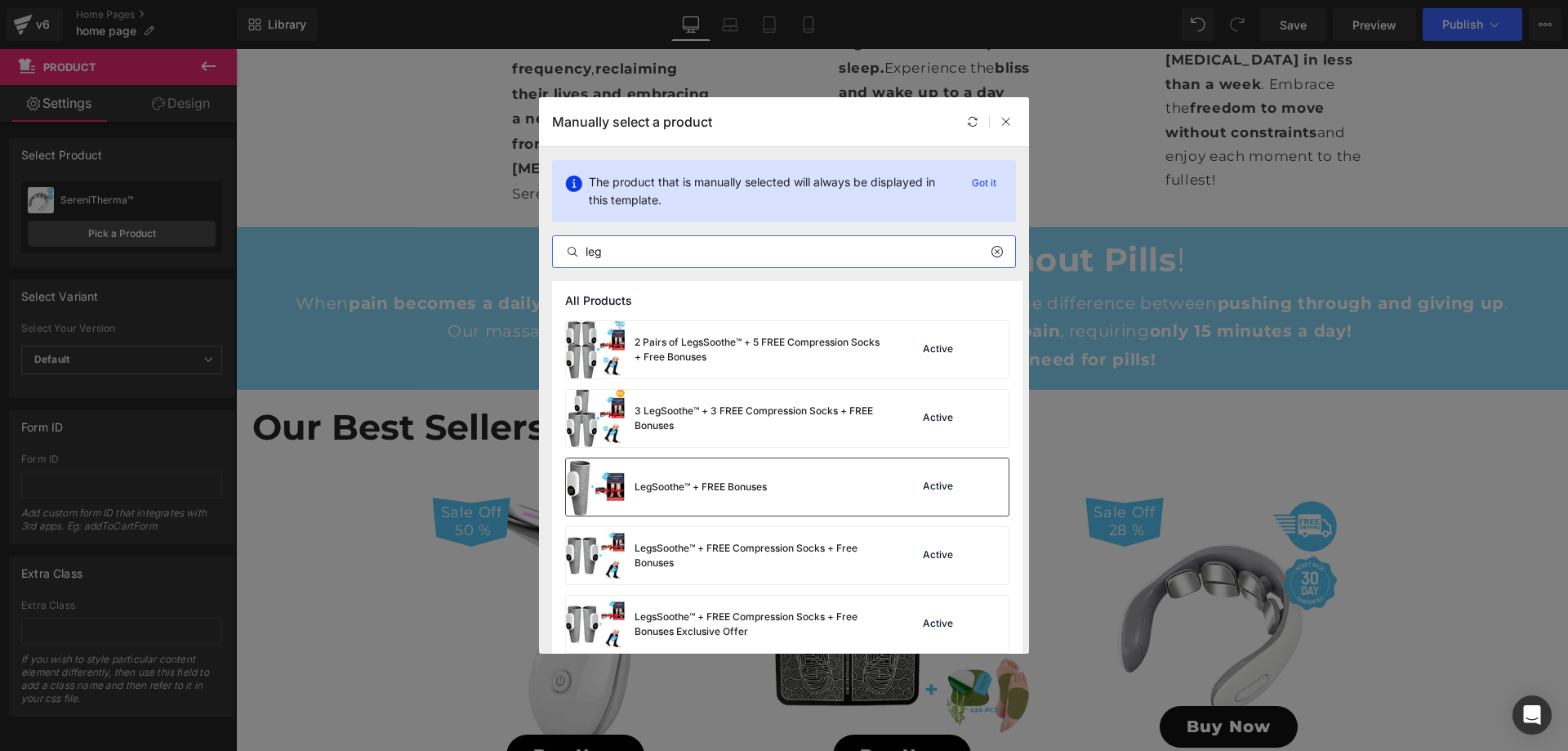
type input "leg"
click at [753, 482] on div "LegSoothe™ + FREE Bonuses" at bounding box center [700, 486] width 132 height 14
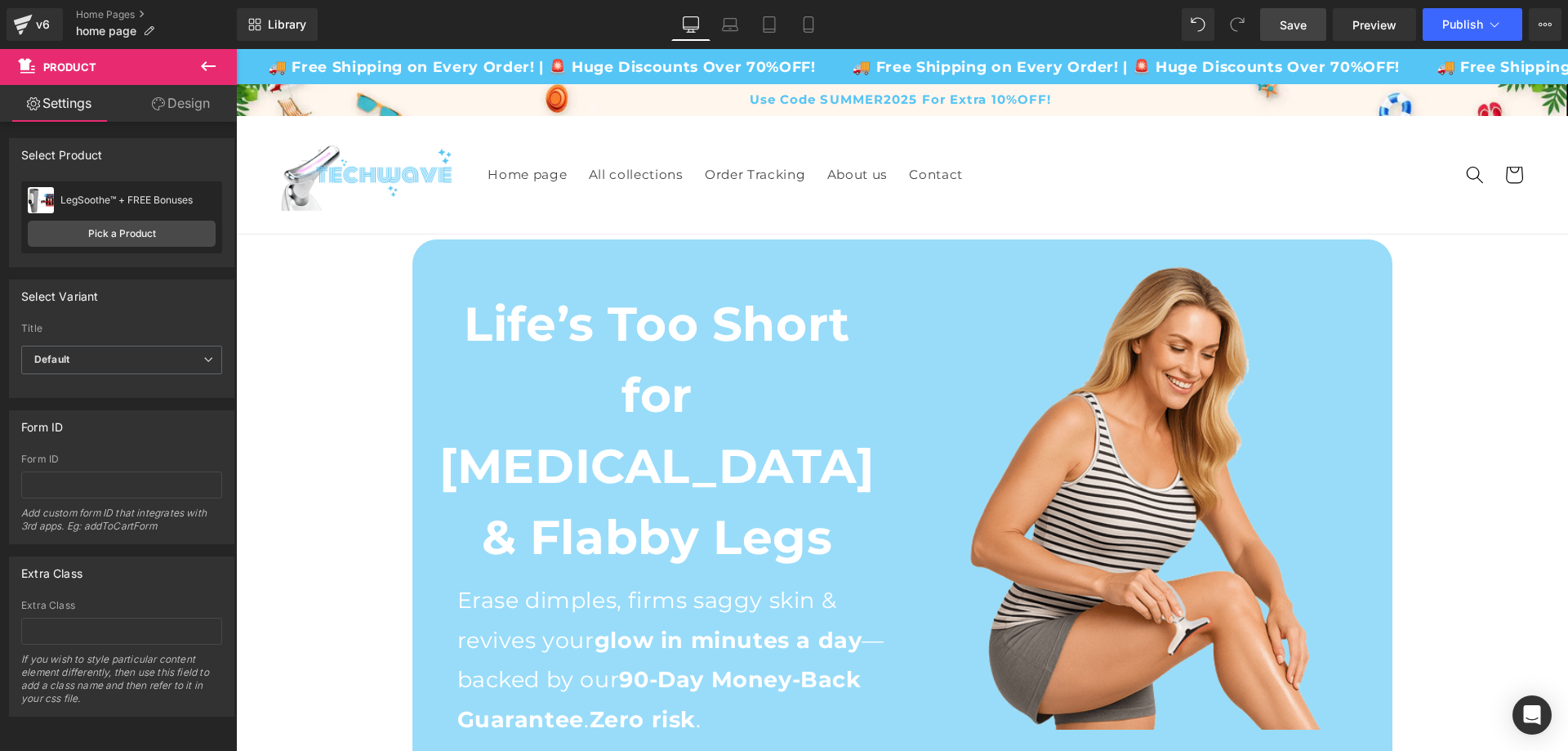
click at [1285, 24] on span "Save" at bounding box center [1293, 24] width 27 height 17
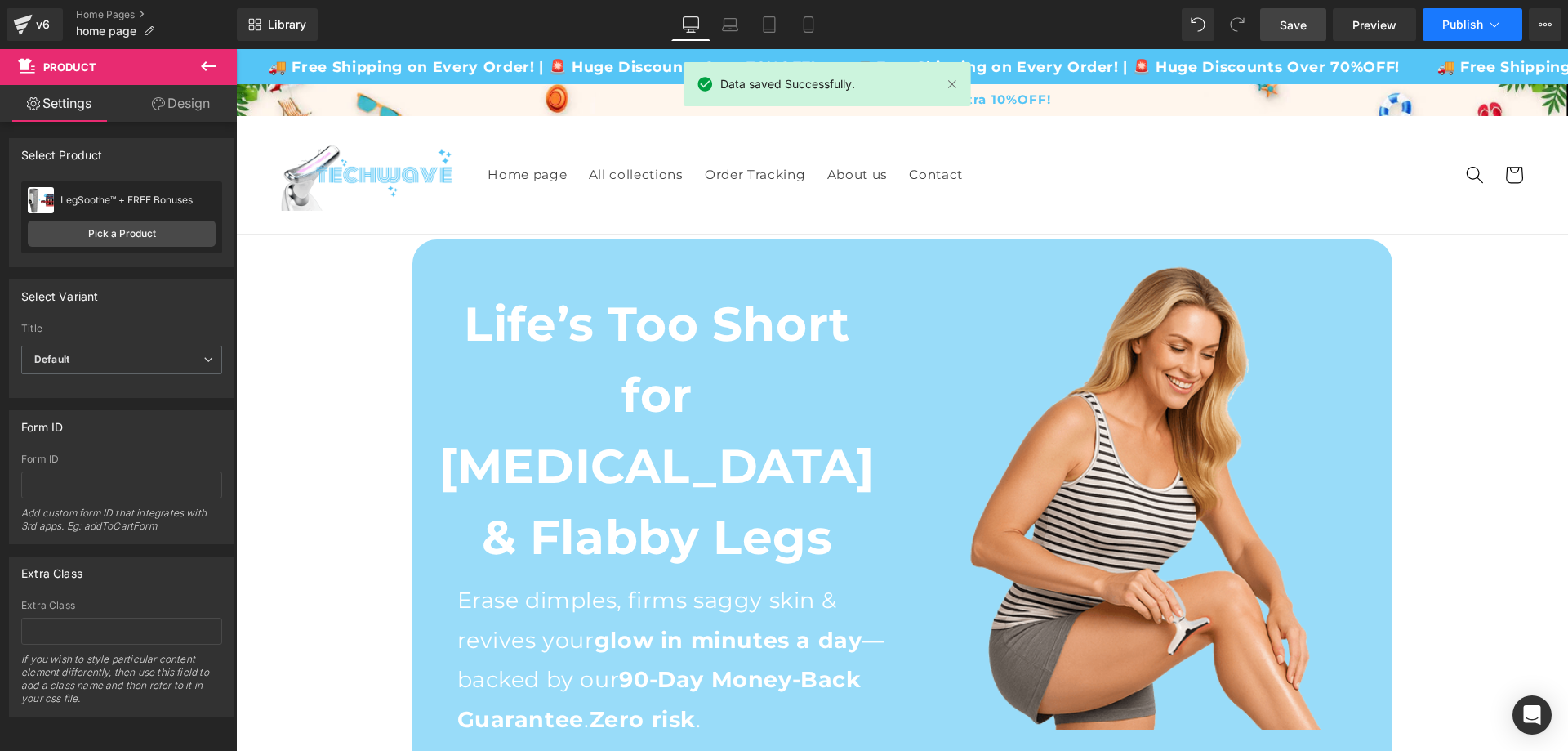
click at [1475, 24] on span "Publish" at bounding box center [1463, 24] width 40 height 13
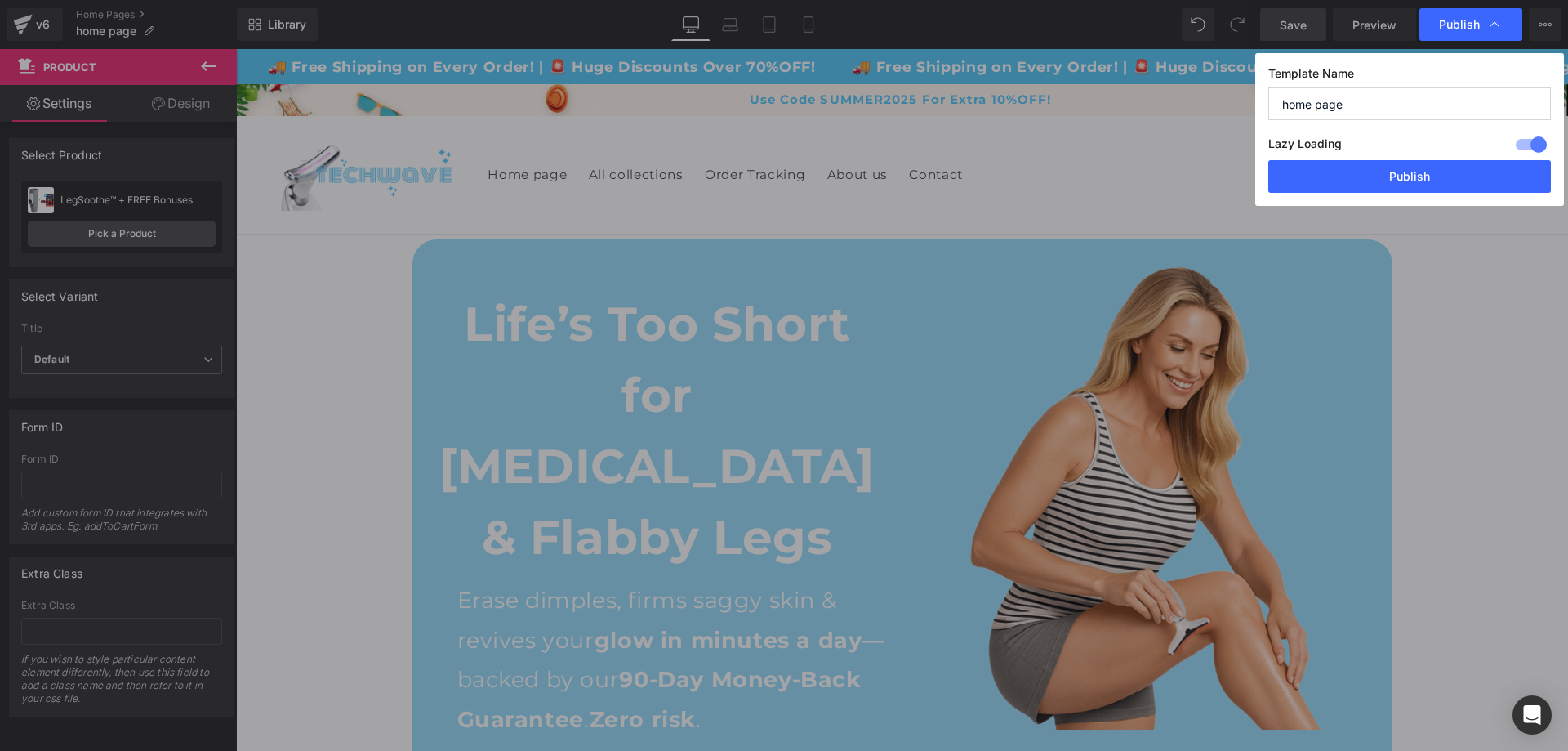
click at [1475, 25] on span "Publish" at bounding box center [1459, 24] width 40 height 14
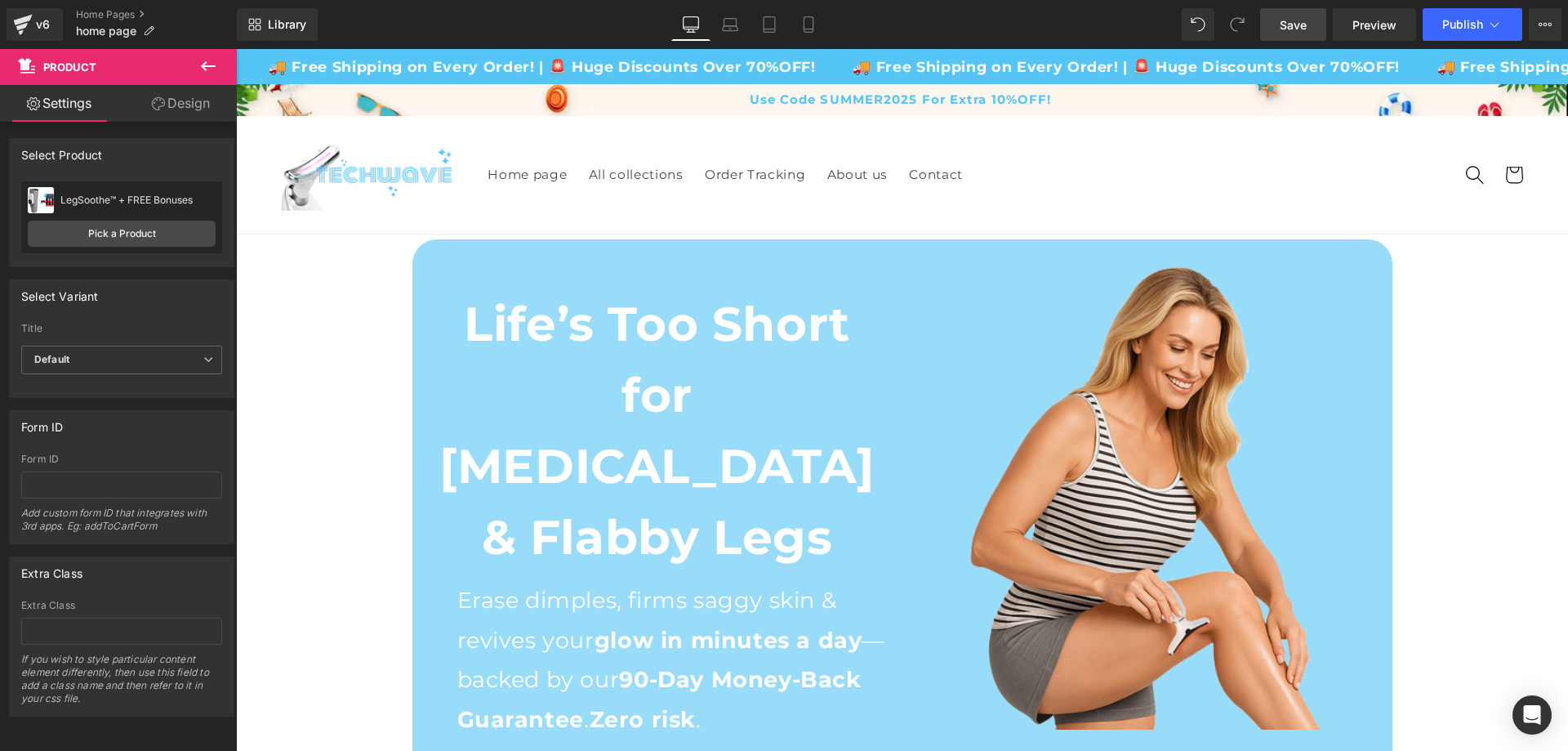
click at [1466, 175] on use "Search" at bounding box center [1474, 174] width 18 height 18
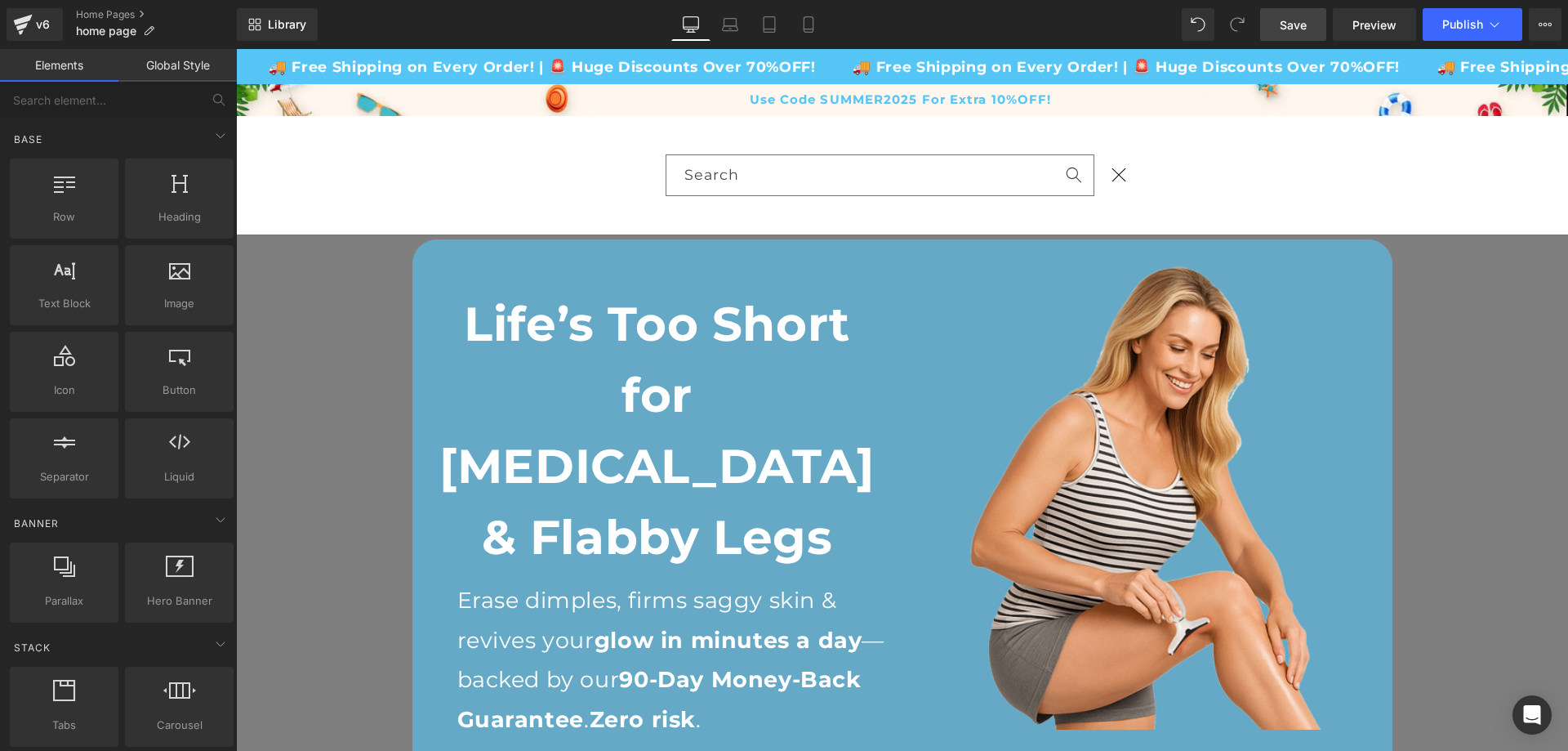
click at [1260, 193] on div "Search" at bounding box center [902, 175] width 1332 height 119
click at [1110, 180] on icon "Close" at bounding box center [1118, 175] width 16 height 16
click at [1117, 171] on use "Close" at bounding box center [1119, 175] width 15 height 14
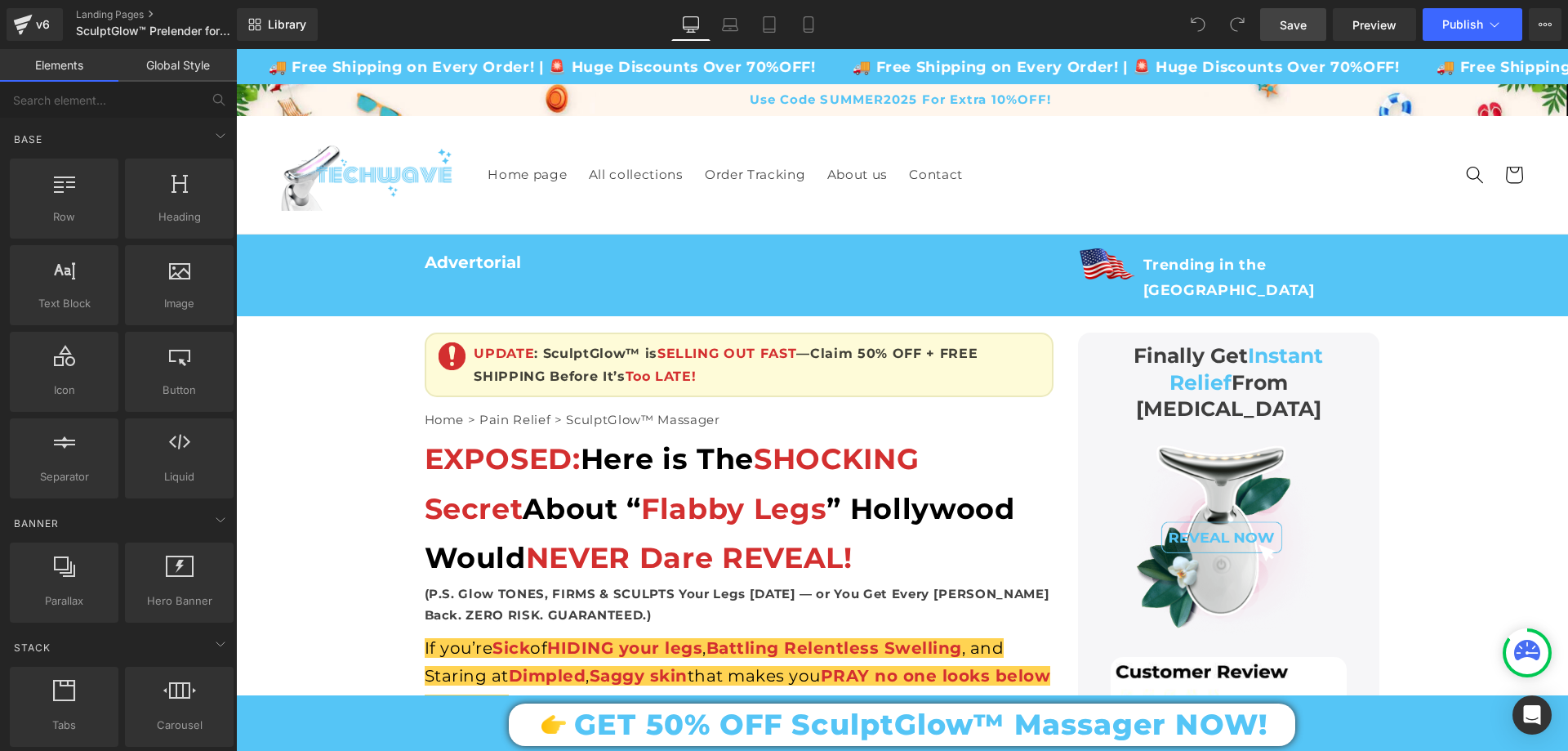
click at [1301, 24] on span "Save" at bounding box center [1293, 24] width 27 height 17
click at [1452, 41] on div "Library Desktop Desktop Laptop Tablet Mobile Save Preview Publish Scheduled Vie…" at bounding box center [902, 24] width 1331 height 49
click at [1458, 26] on span "Publish" at bounding box center [1463, 24] width 40 height 13
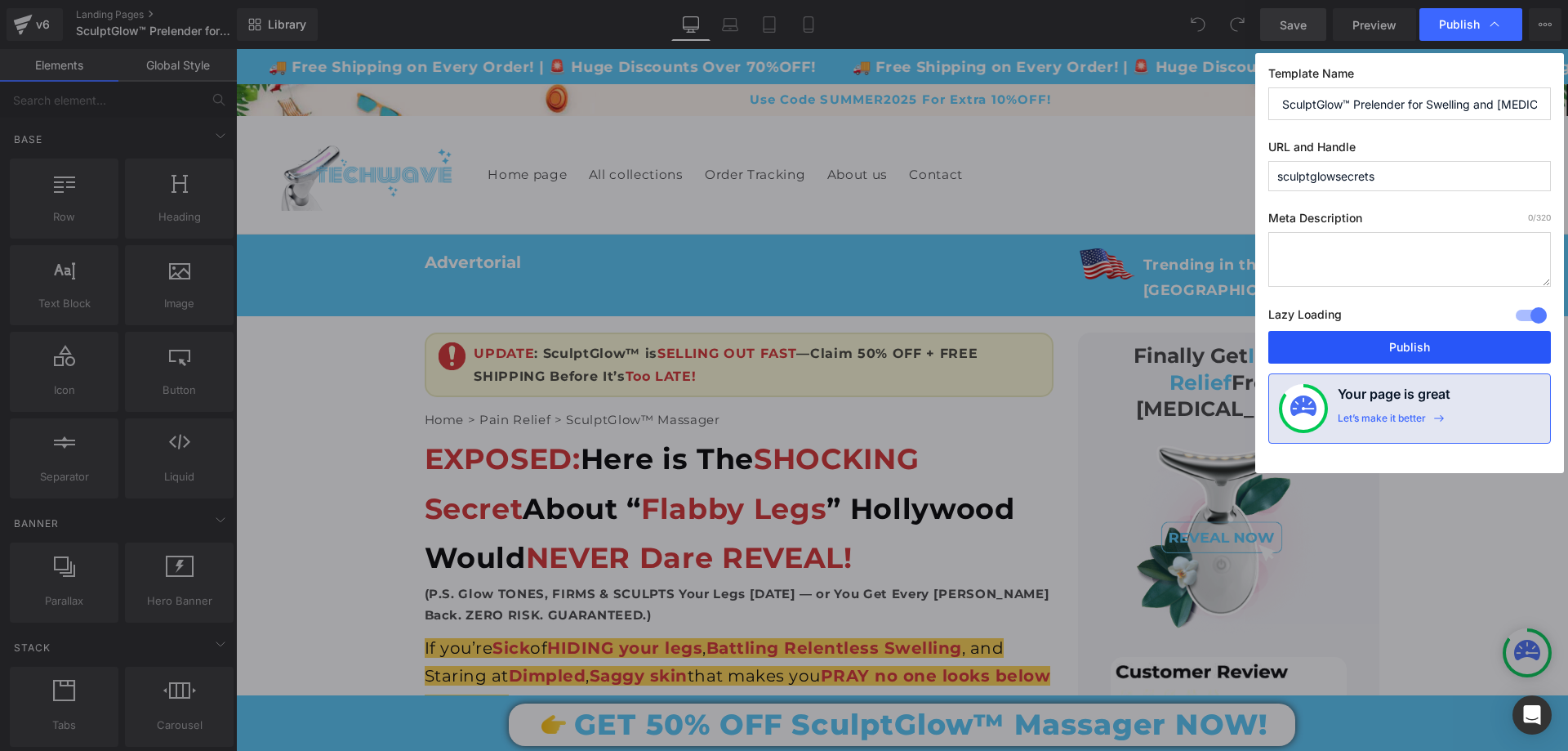
click at [1403, 349] on button "Publish" at bounding box center [1409, 347] width 282 height 33
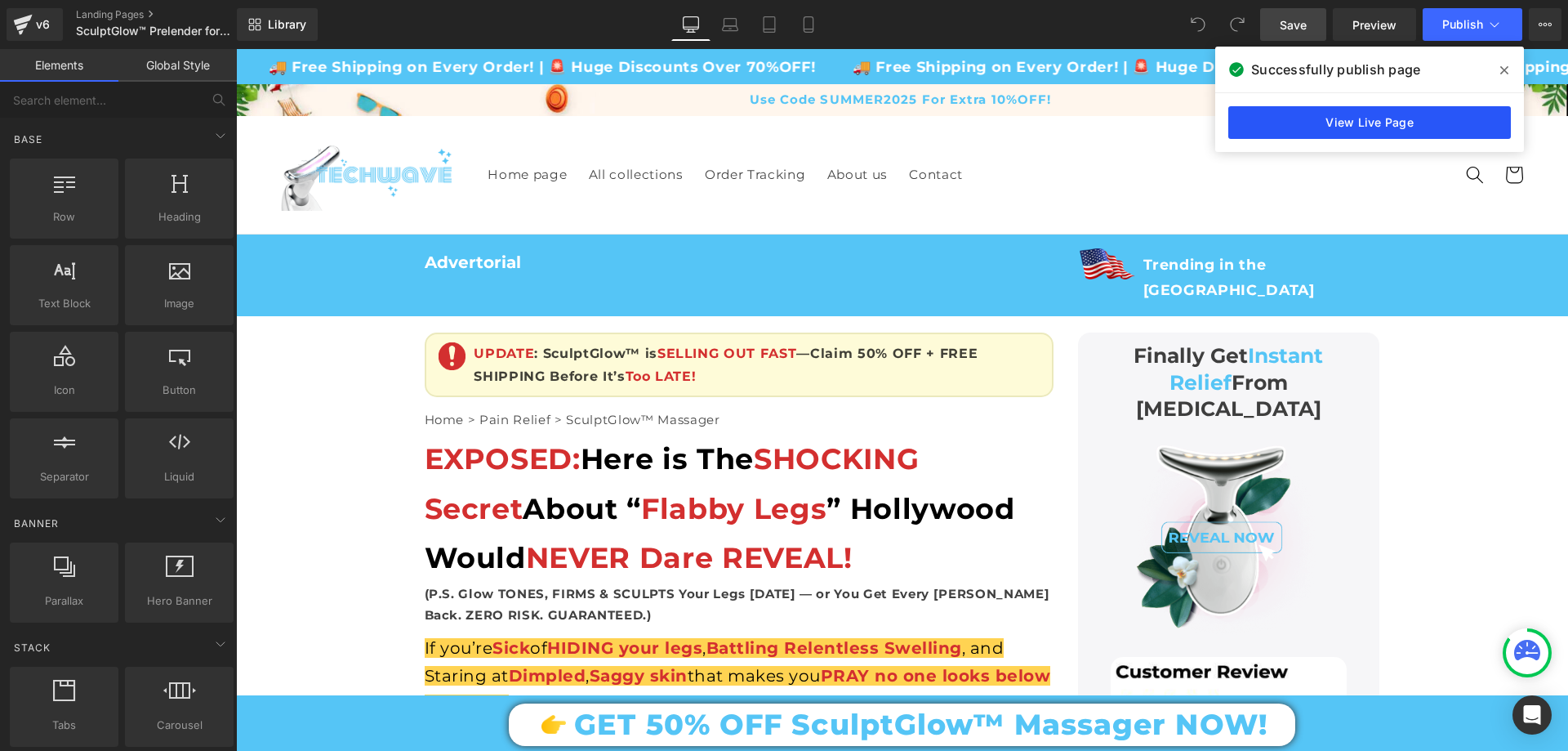
click at [1373, 125] on link "View Live Page" at bounding box center [1369, 122] width 282 height 33
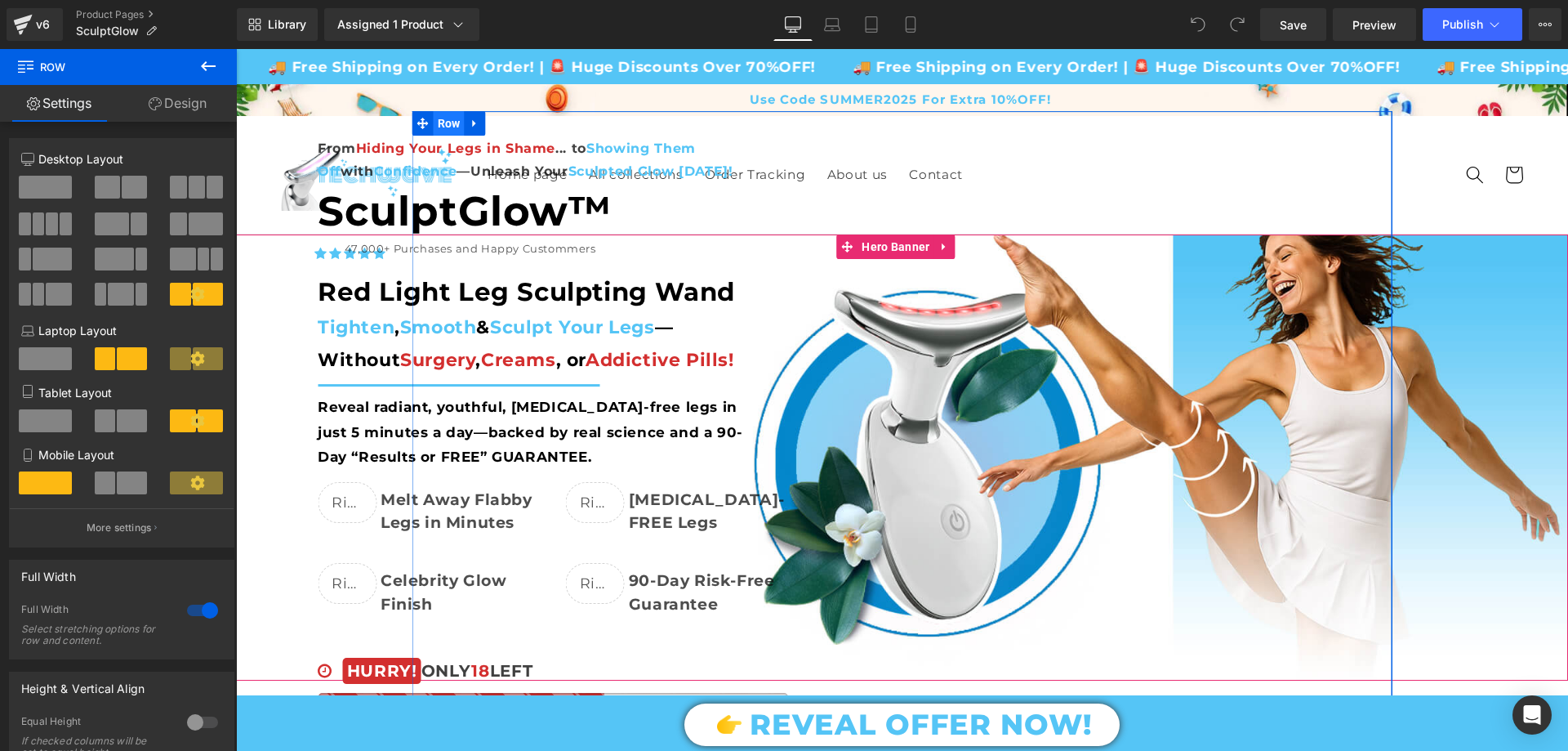
click at [434, 126] on span "Row" at bounding box center [449, 123] width 31 height 24
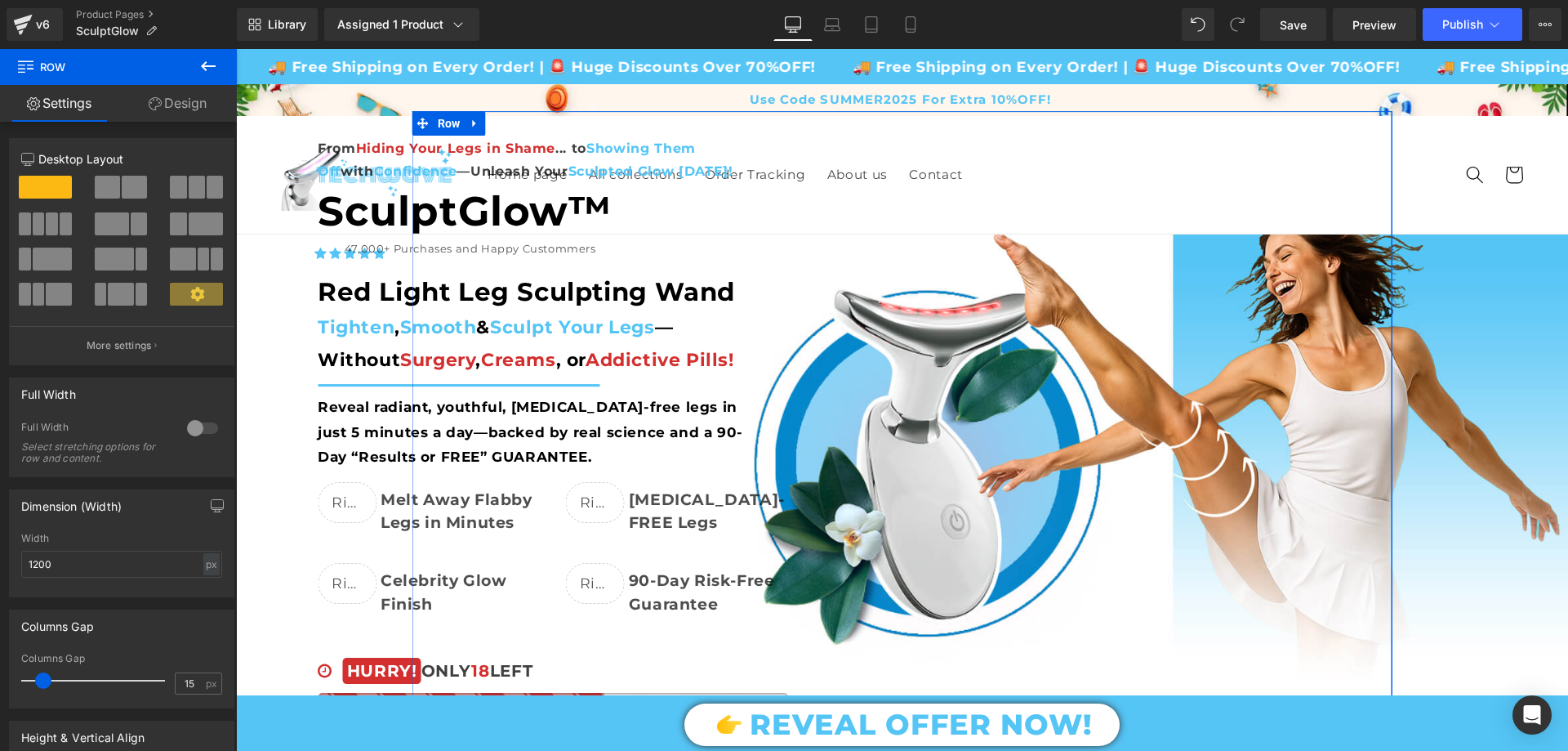
click at [191, 99] on link "Design" at bounding box center [178, 104] width 119 height 37
click at [0, 0] on div "Spacing" at bounding box center [0, 0] width 0 height 0
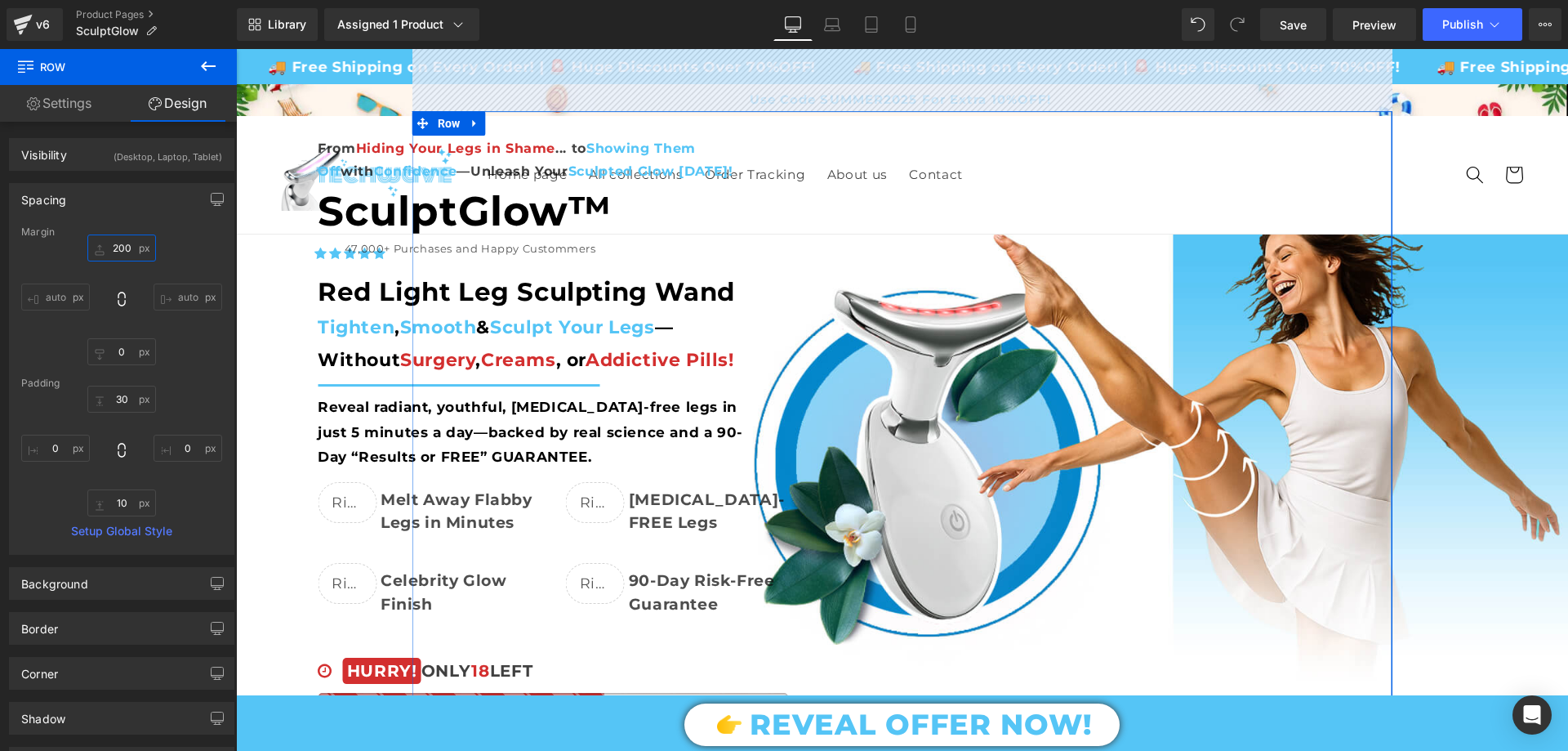
click at [117, 244] on input "text" at bounding box center [121, 248] width 68 height 27
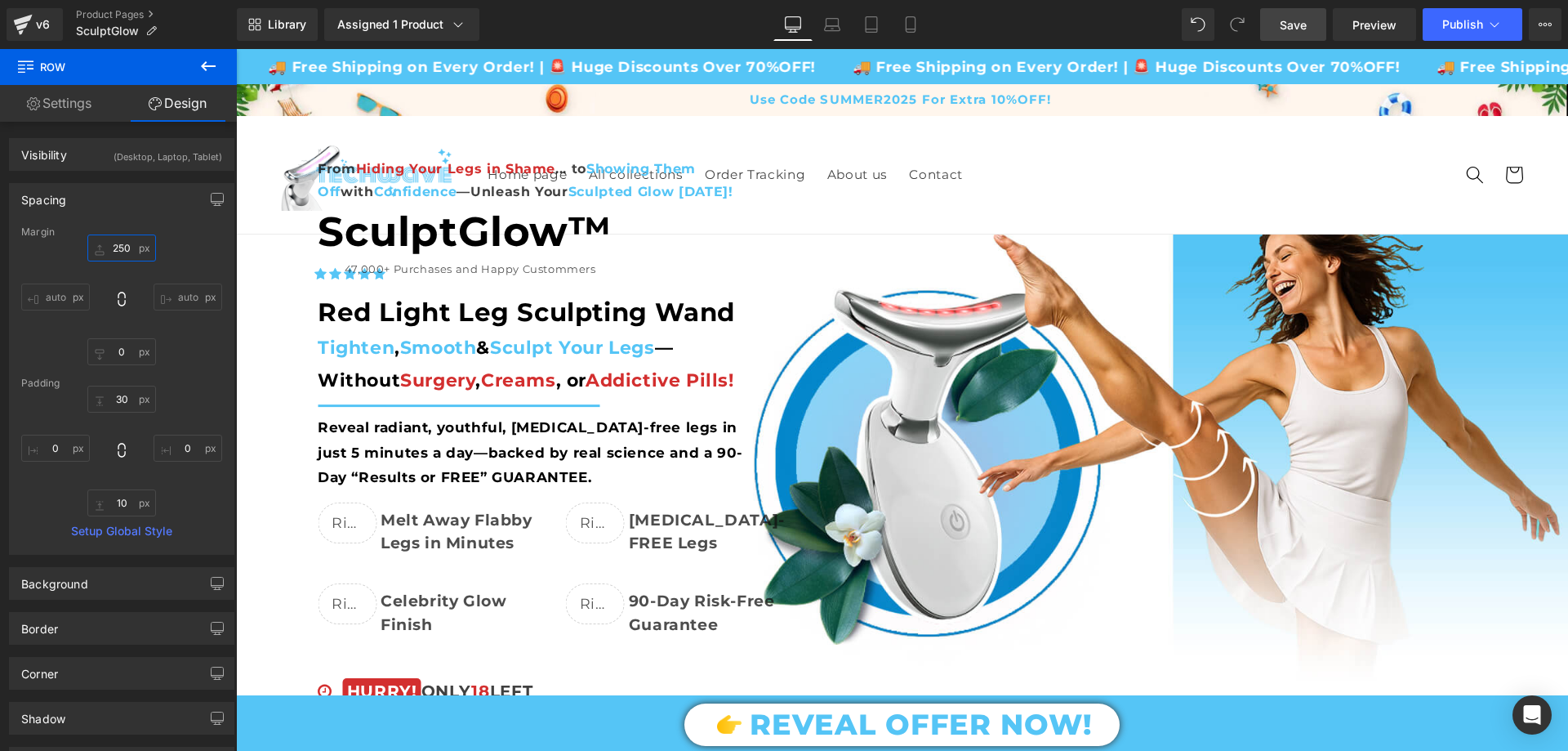
type input "250"
click at [1311, 23] on link "Save" at bounding box center [1292, 24] width 67 height 33
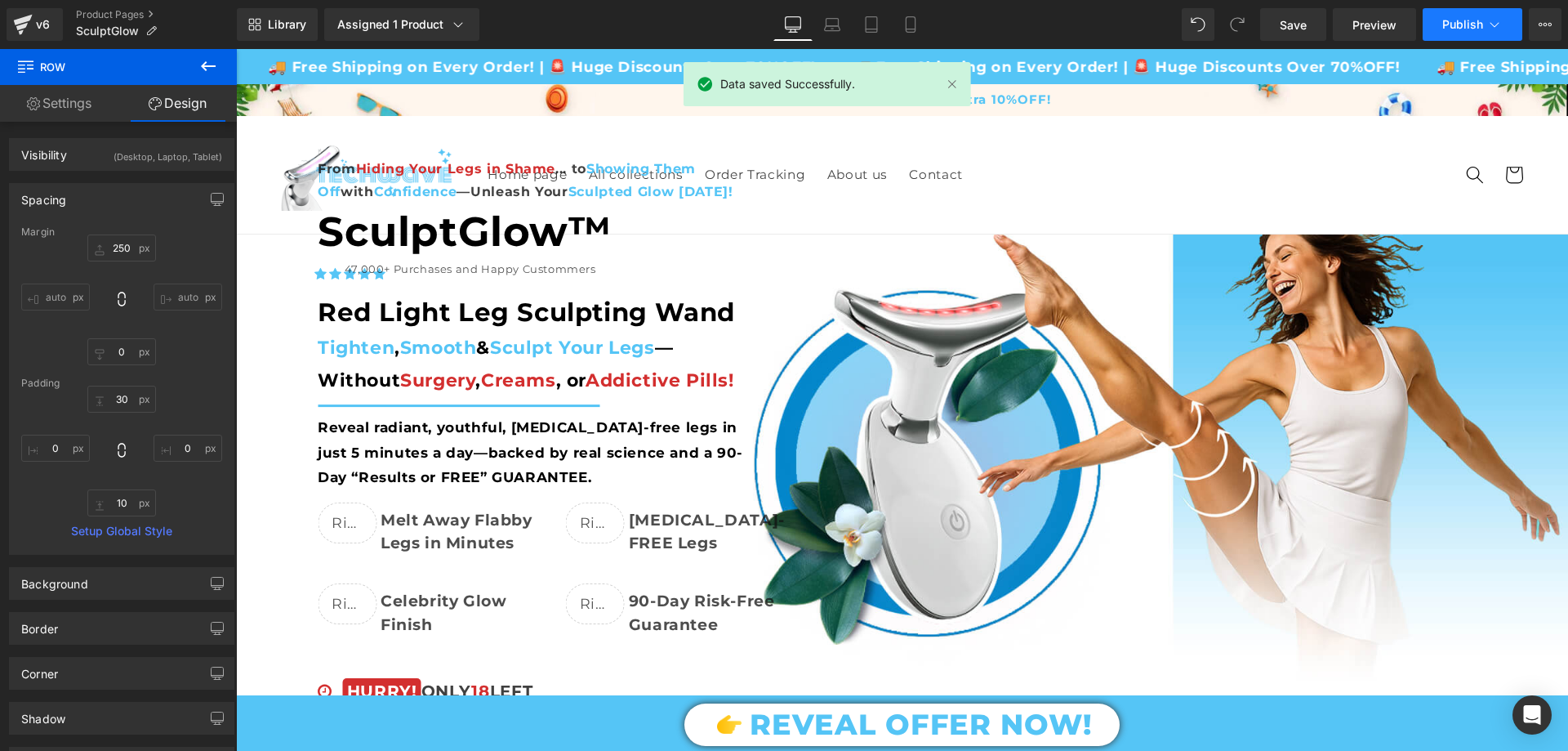
click at [1466, 35] on button "Publish" at bounding box center [1472, 24] width 99 height 33
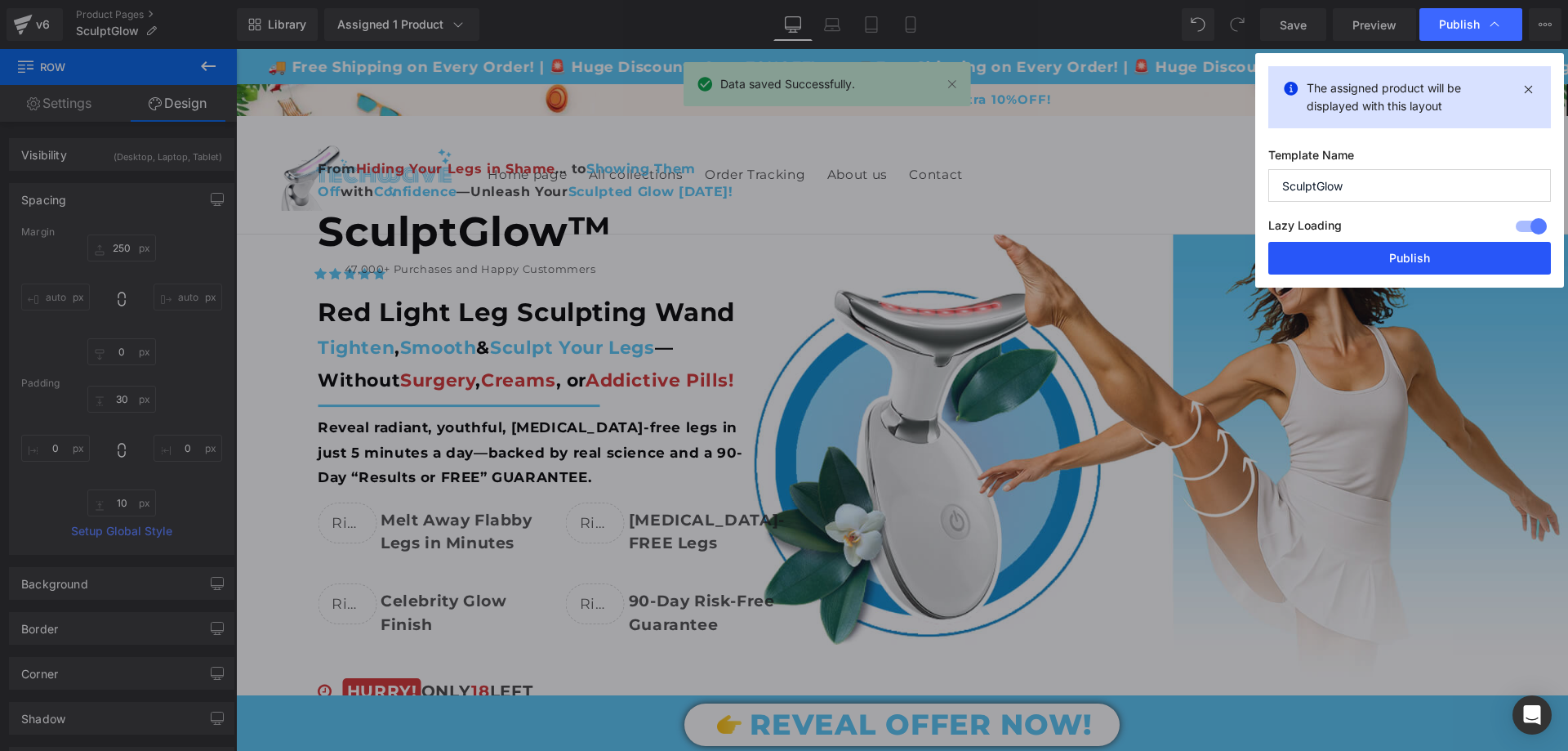
drag, startPoint x: 1384, startPoint y: 262, endPoint x: 1147, endPoint y: 212, distance: 242.2
click at [1384, 262] on button "Publish" at bounding box center [1409, 258] width 282 height 33
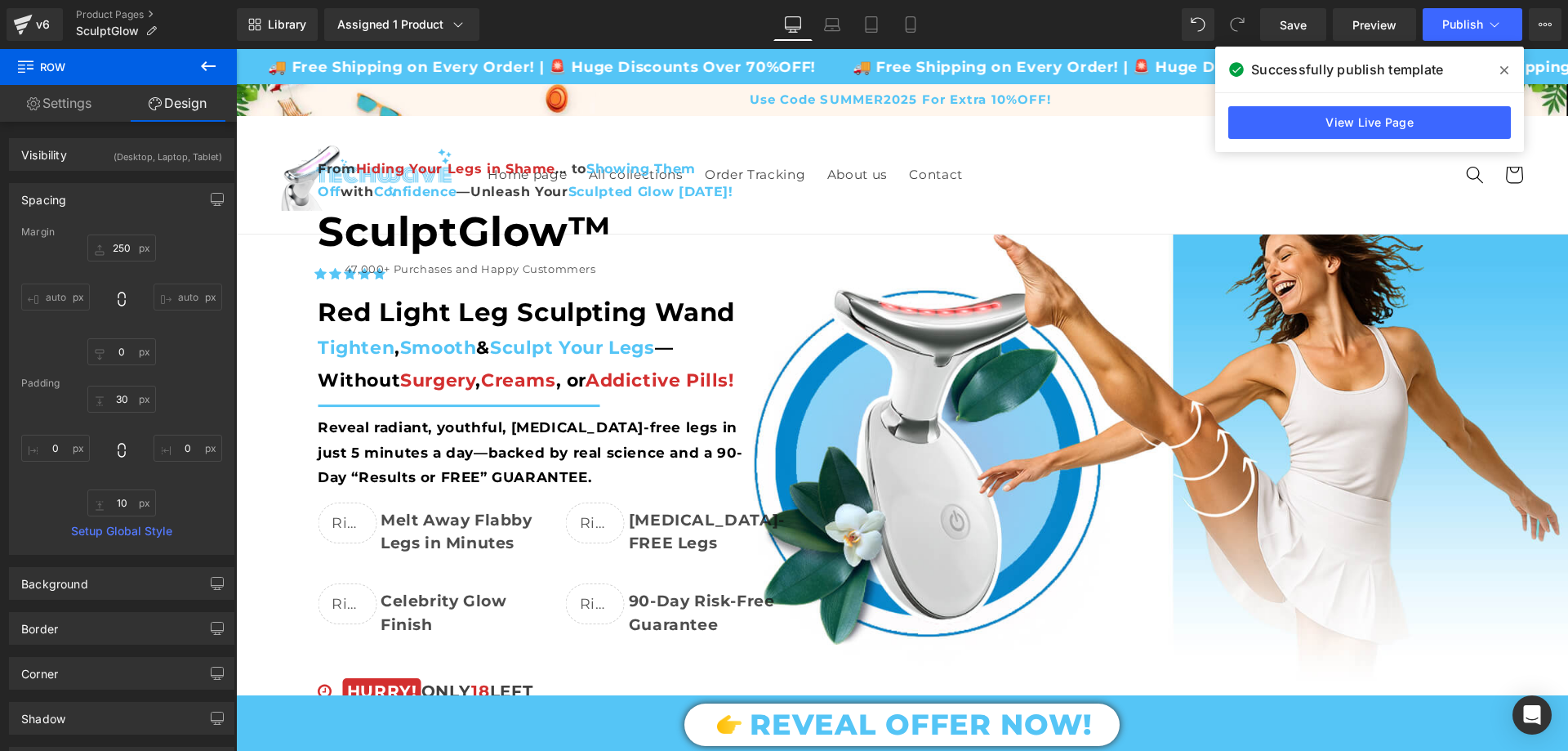
click at [1501, 69] on icon at bounding box center [1504, 71] width 8 height 13
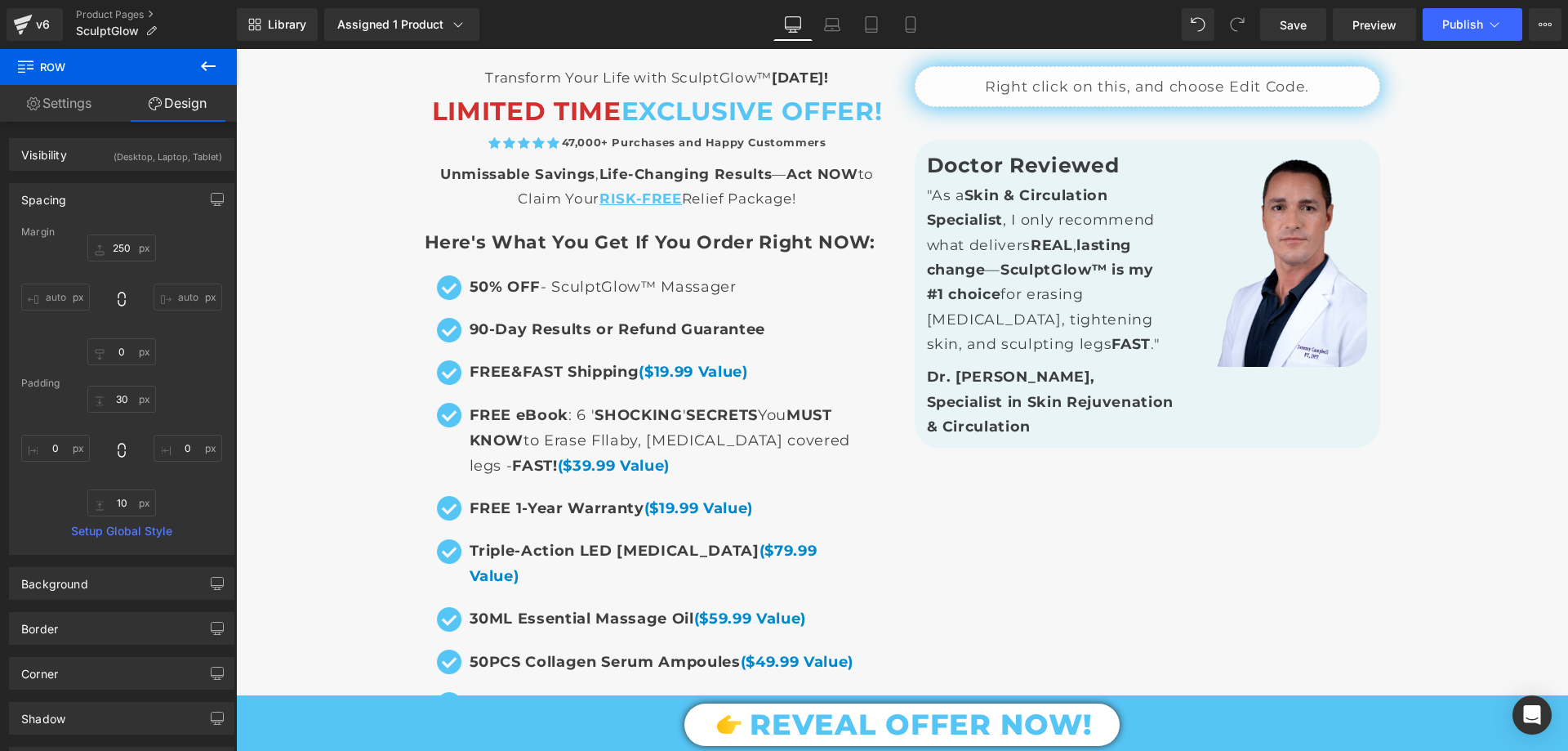
scroll to position [11518, 0]
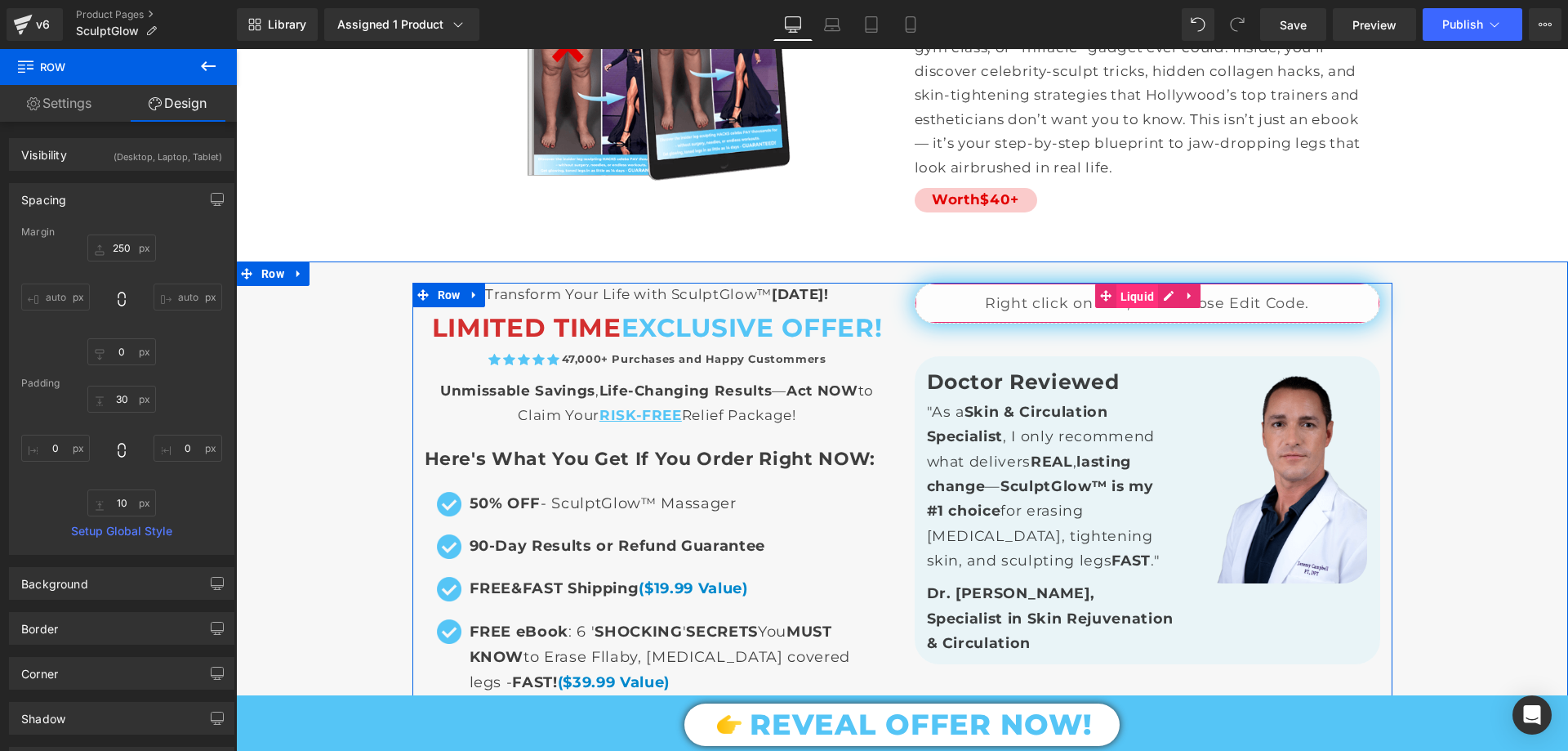
click at [1119, 284] on span "Liquid" at bounding box center [1137, 296] width 42 height 24
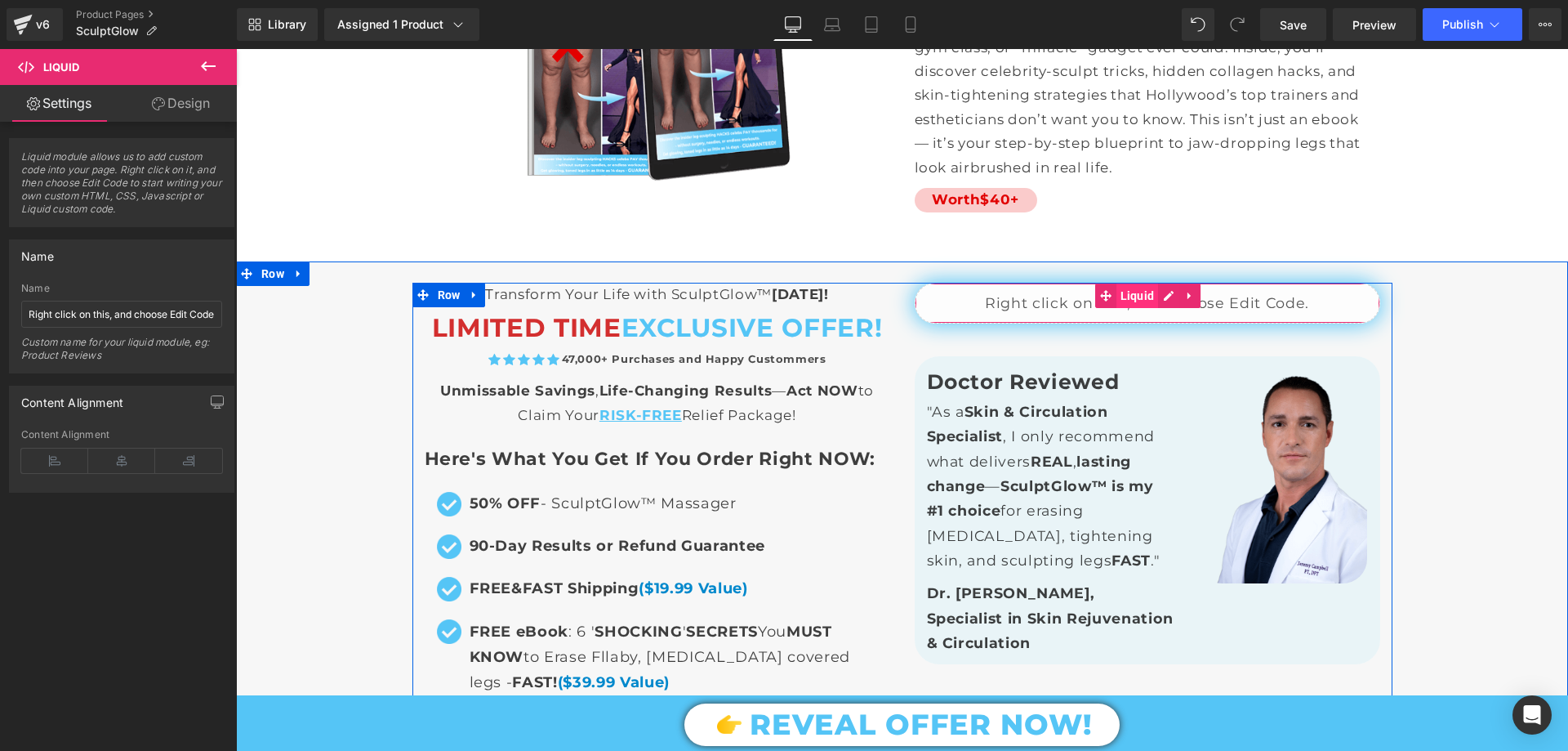
click at [1131, 283] on span "Liquid" at bounding box center [1137, 295] width 42 height 24
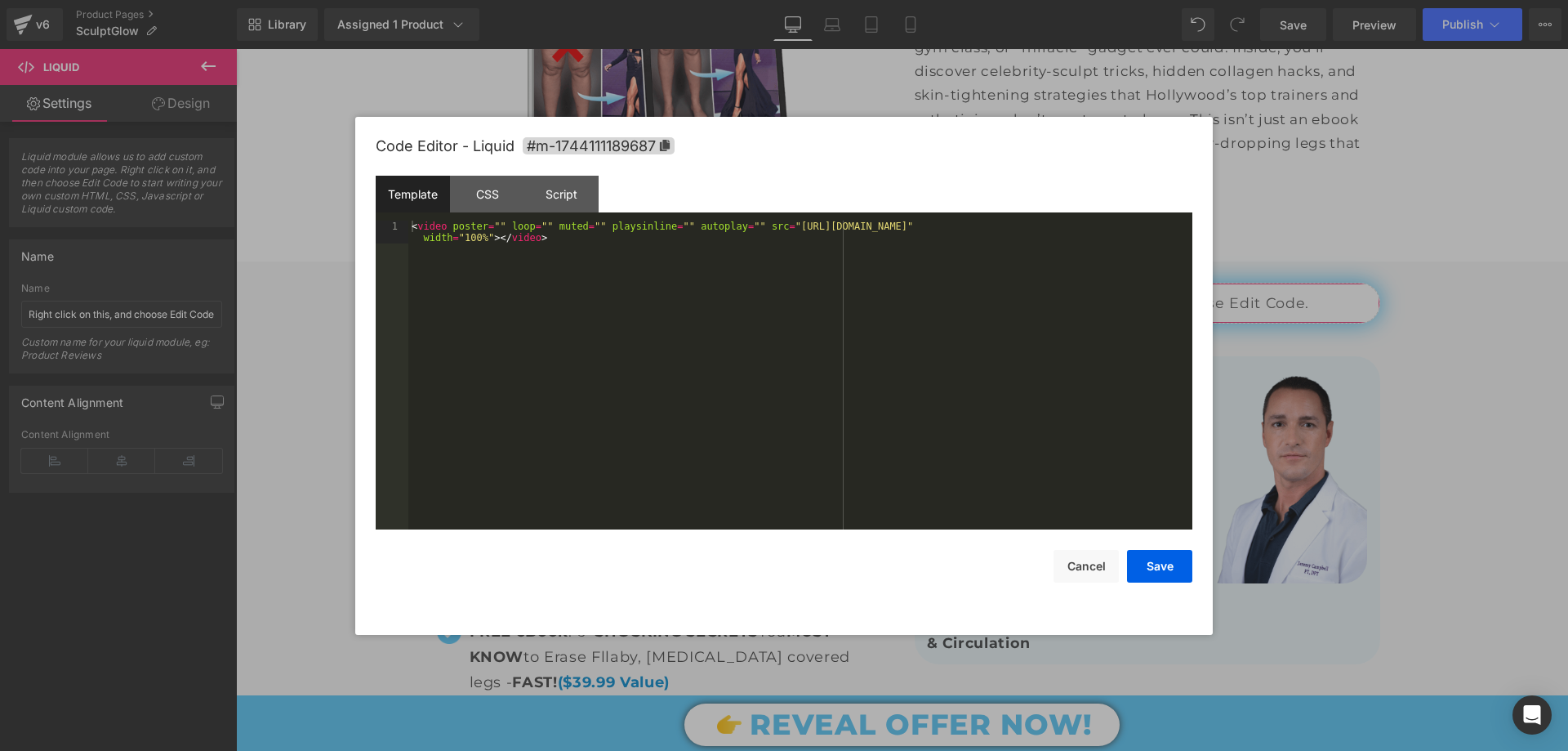
click at [1118, 0] on div "Liquid You are previewing how the will restyle your page. You can not edit Elem…" at bounding box center [784, 0] width 1568 height 0
click at [763, 228] on div "< video poster = "" loop = "" muted = "" playsinline = "" autoplay = "" src = "…" at bounding box center [800, 398] width 784 height 355
click at [768, 225] on div "< video poster = "" loop = "" muted = "" playsinline = "" autoplay = "" src = "…" at bounding box center [800, 398] width 784 height 355
drag, startPoint x: 769, startPoint y: 224, endPoint x: 1162, endPoint y: 224, distance: 393.0
click at [1162, 224] on div "< video poster = "" loop = "" muted = "" playsinline = "" autoplay = "" src = "…" at bounding box center [800, 398] width 784 height 355
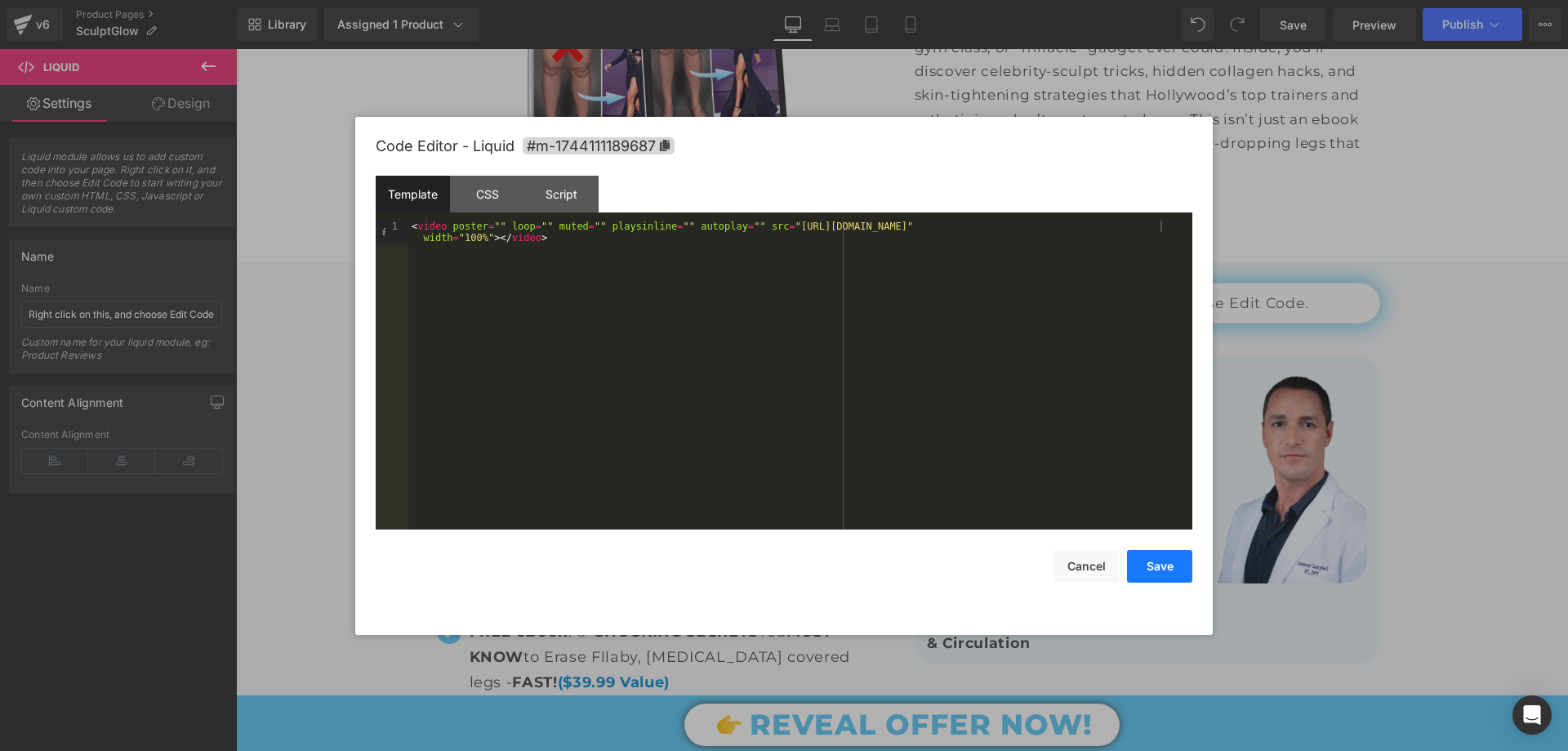
click at [1156, 570] on button "Save" at bounding box center [1159, 566] width 66 height 33
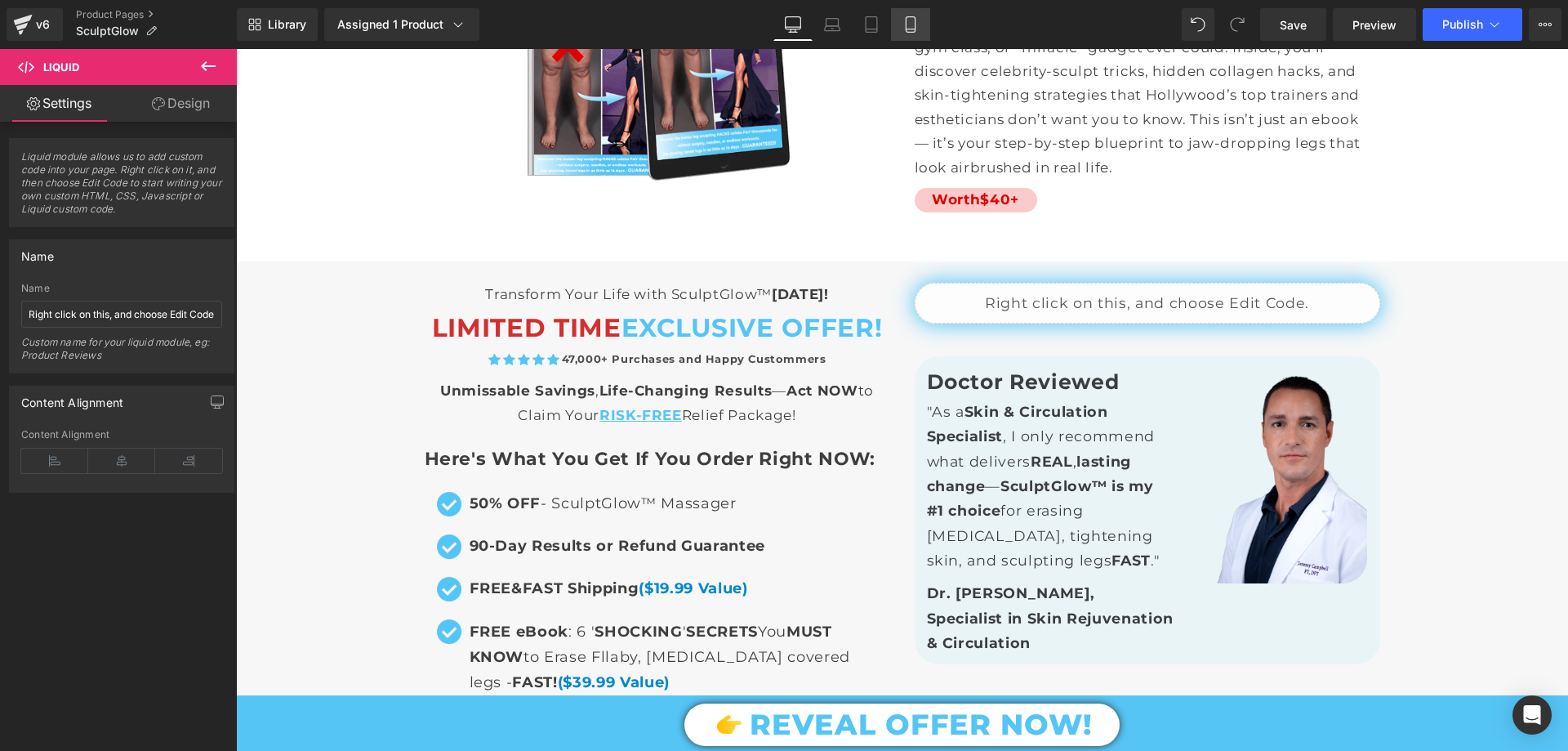
drag, startPoint x: 919, startPoint y: 35, endPoint x: 202, endPoint y: 83, distance: 718.6
click at [919, 34] on link "Mobile" at bounding box center [910, 24] width 40 height 33
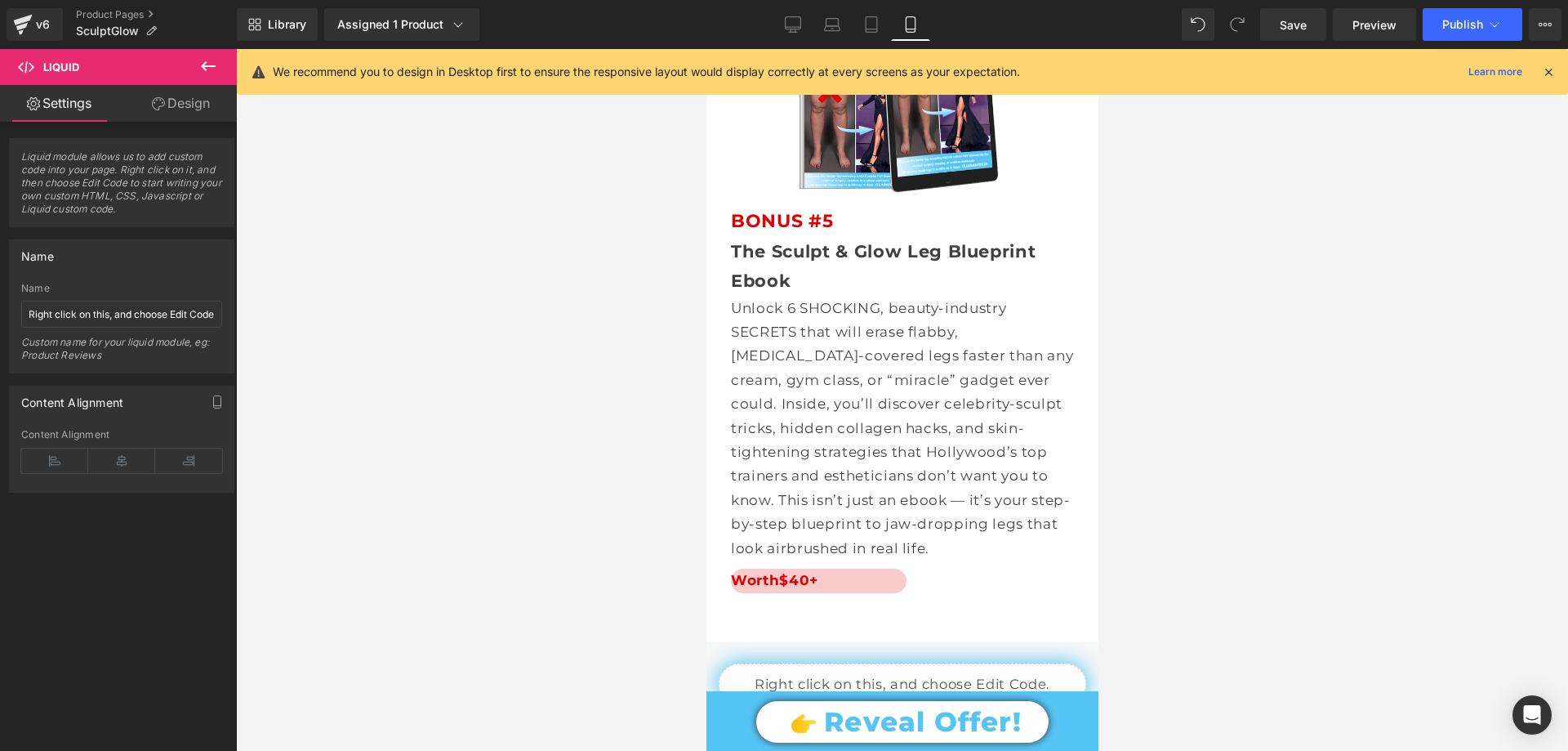
scroll to position [18707, 0]
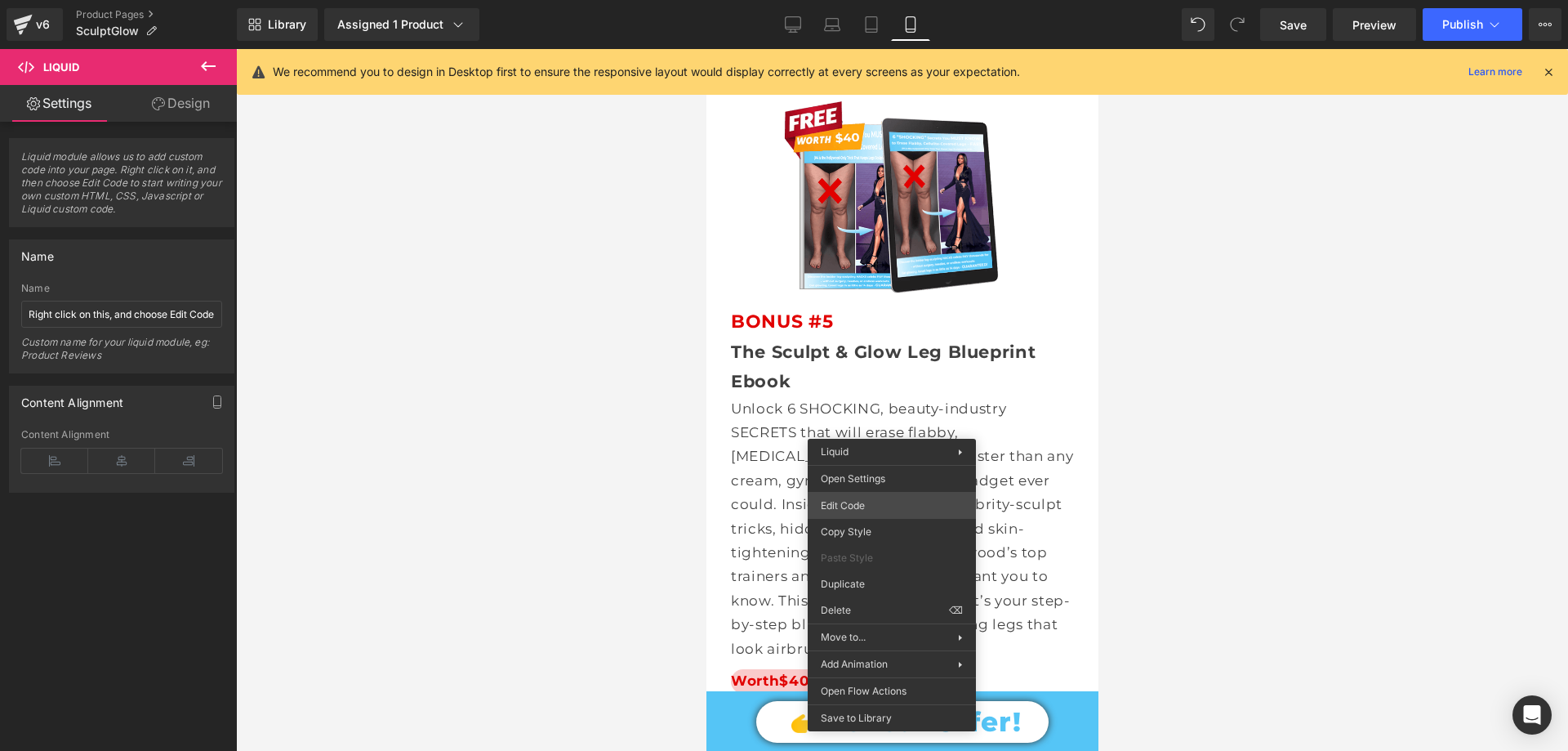
click at [866, 0] on div "Liquid You are previewing how the will restyle your page. You can not edit Elem…" at bounding box center [784, 0] width 1568 height 0
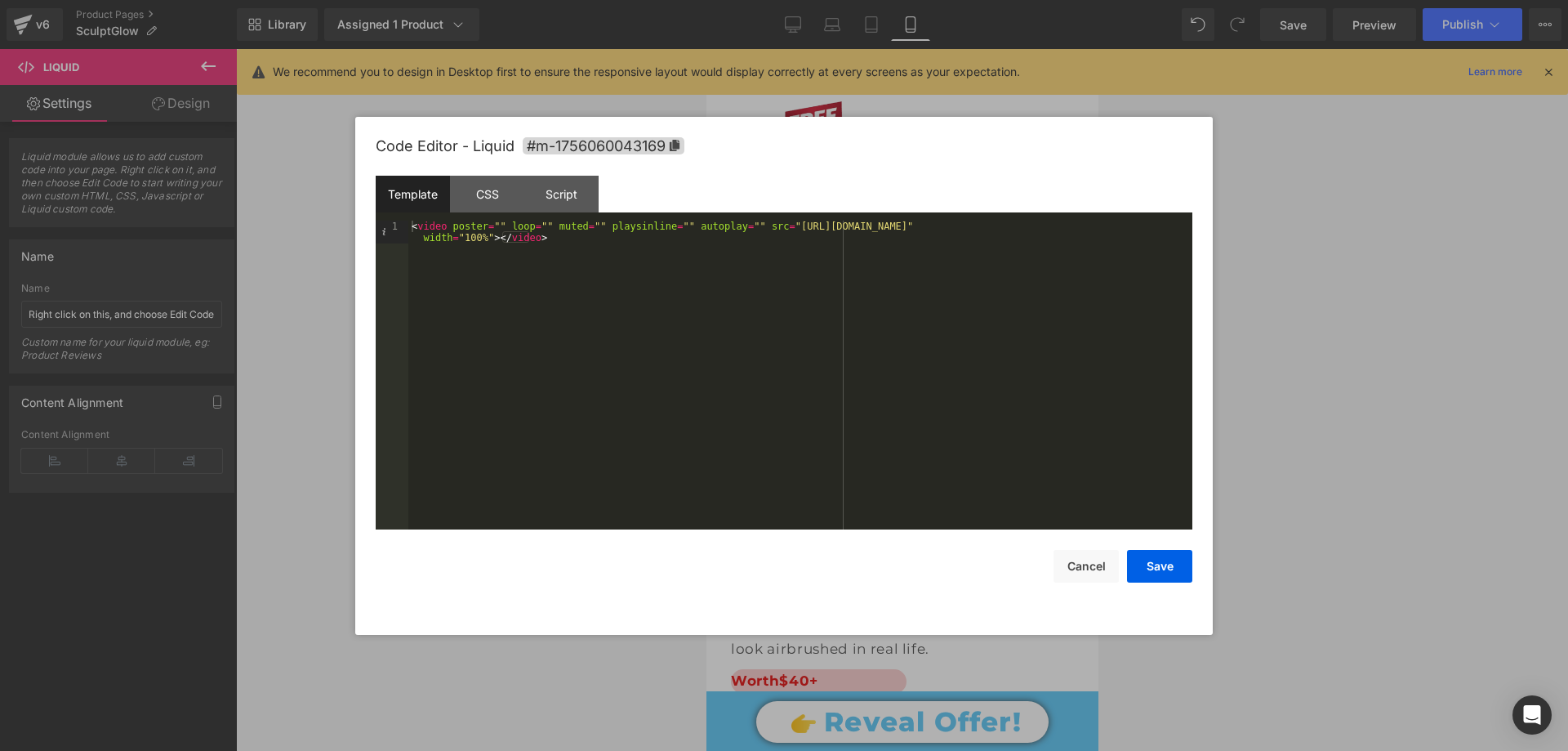
click at [896, 232] on div "< video poster = "" loop = "" muted = "" playsinline = "" autoplay = "" src = "…" at bounding box center [800, 398] width 784 height 355
click at [833, 227] on div "< video poster = "" loop = "" muted = "" playsinline = "" autoplay = "" src = "…" at bounding box center [800, 398] width 784 height 355
click at [766, 223] on div "< video poster = "" loop = "" muted = "" playsinline = "" autoplay = "" src = "…" at bounding box center [800, 398] width 784 height 355
drag, startPoint x: 768, startPoint y: 225, endPoint x: 1132, endPoint y: 222, distance: 364.0
click at [1132, 222] on div "< video poster = "" loop = "" muted = "" playsinline = "" autoplay = "" src = "…" at bounding box center [800, 398] width 784 height 355
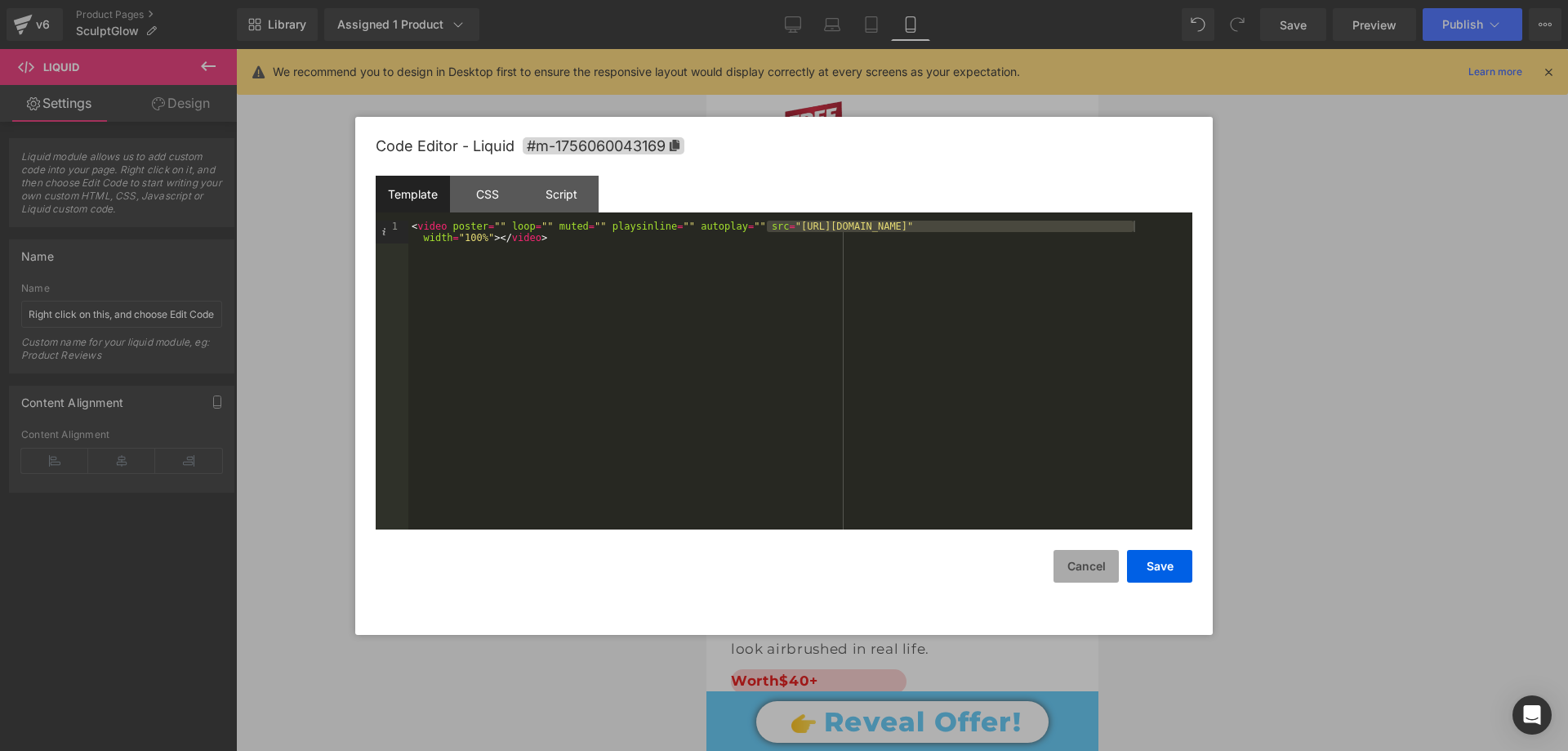
click at [1089, 570] on button "Cancel" at bounding box center [1086, 566] width 66 height 33
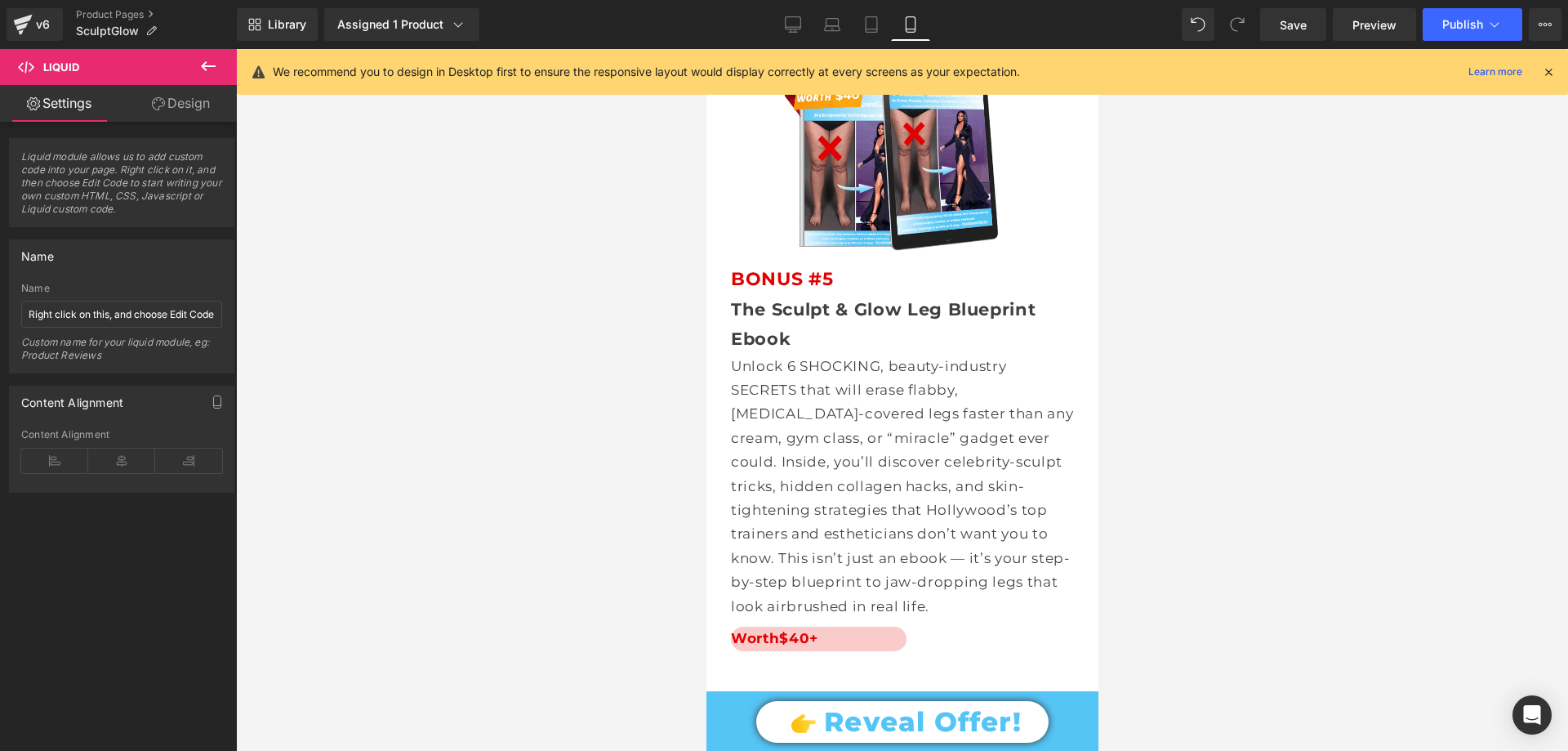
scroll to position [18788, 0]
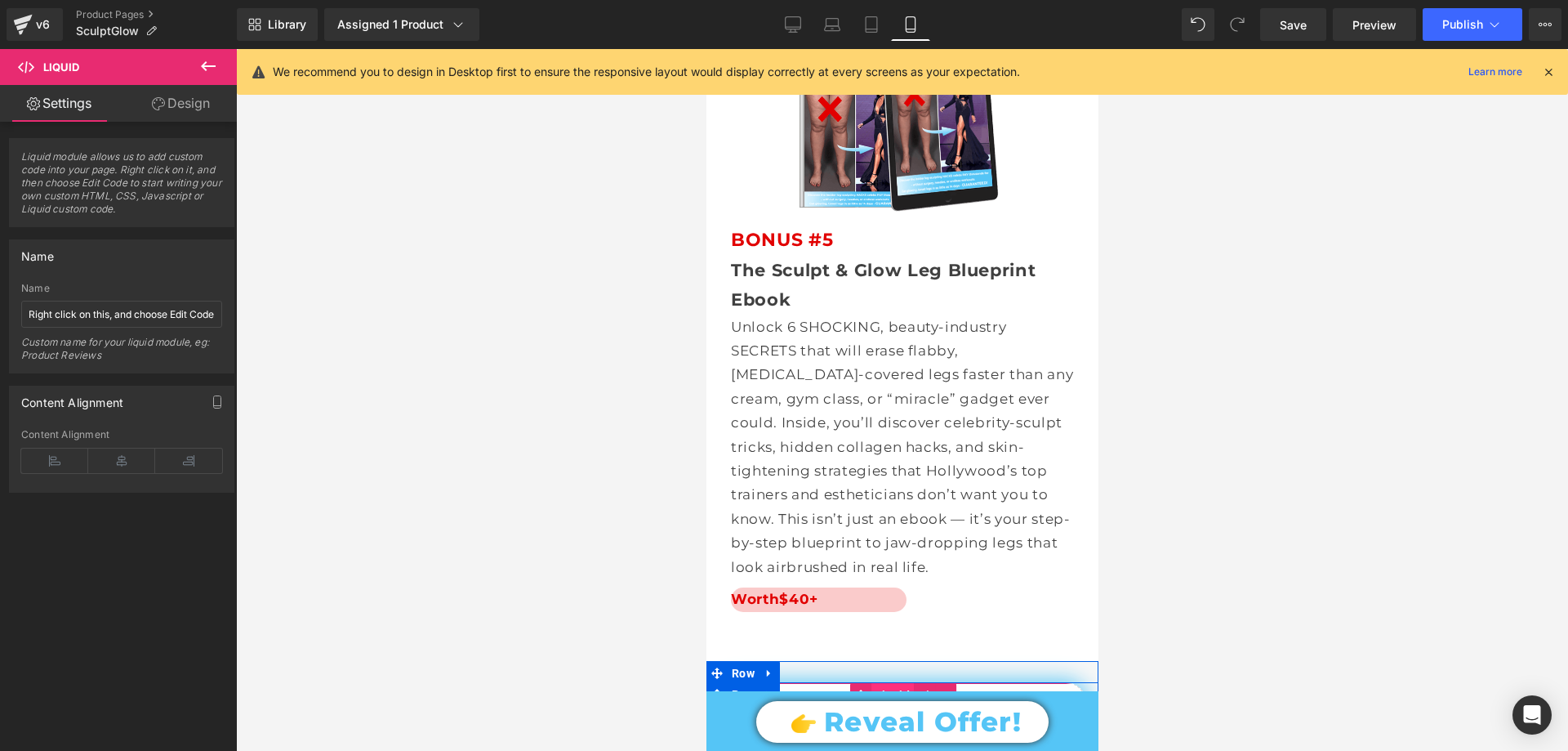
click at [879, 683] on span "Liquid" at bounding box center [891, 695] width 42 height 24
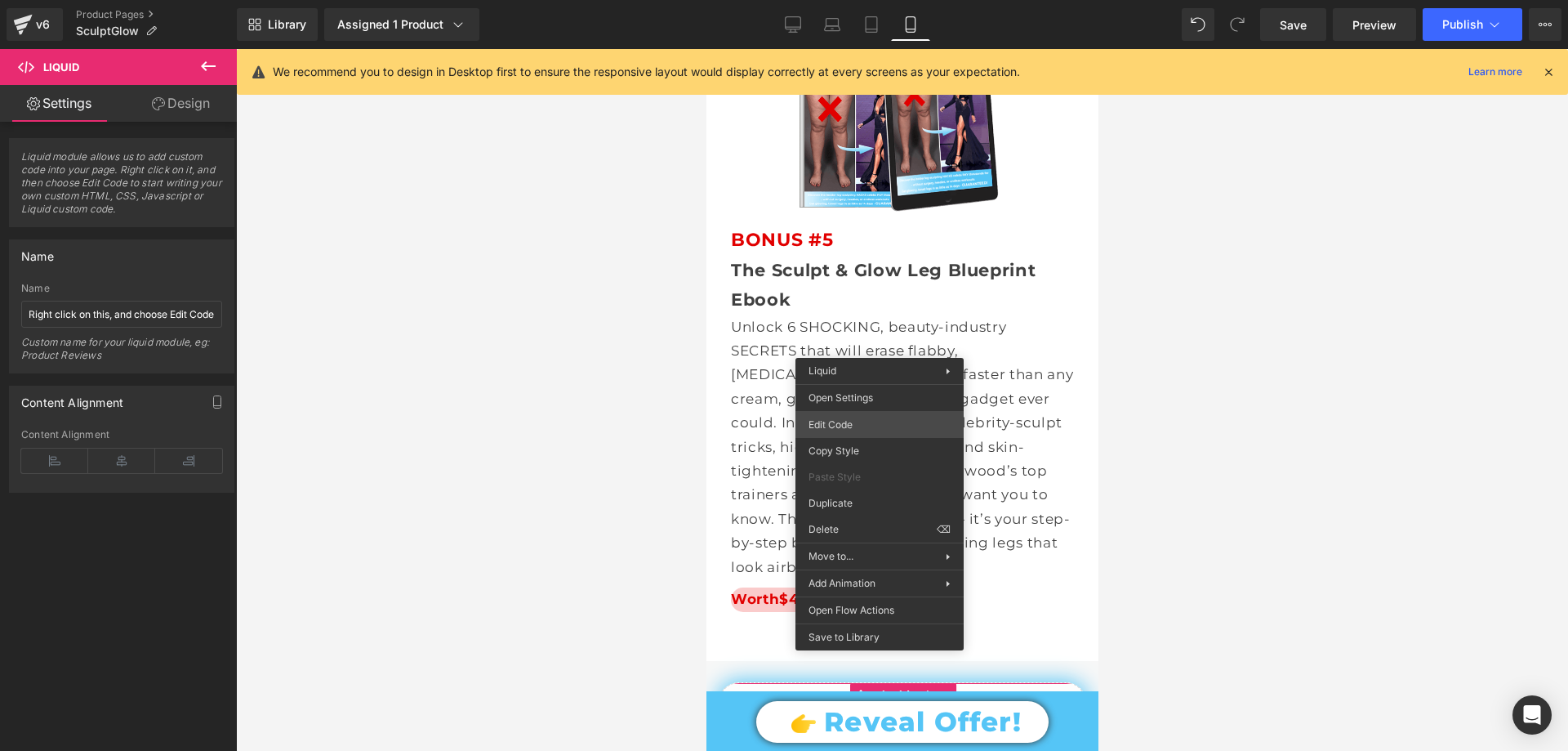
click at [857, 0] on div "Liquid You are previewing how the will restyle your page. You can not edit Elem…" at bounding box center [784, 0] width 1568 height 0
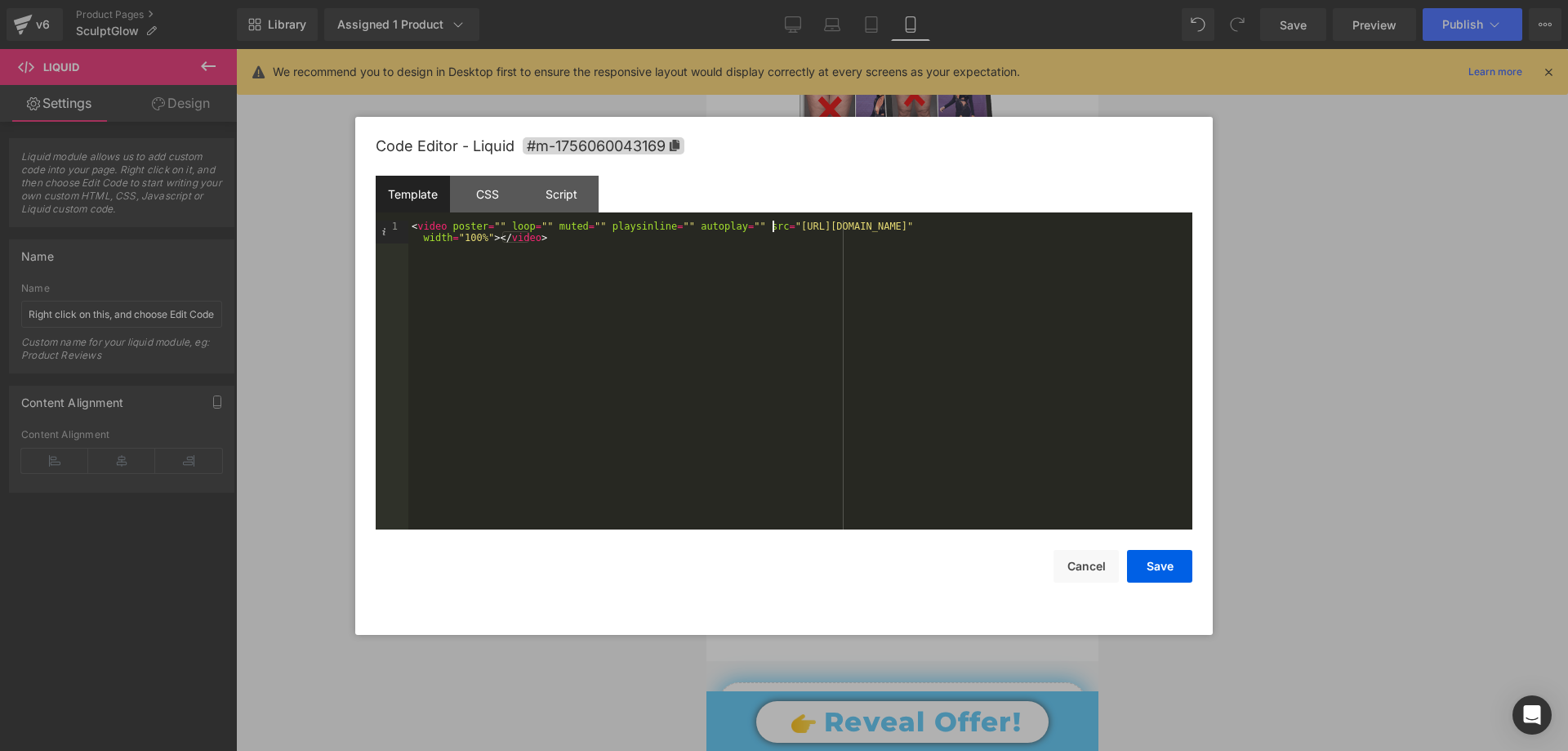
click at [771, 225] on div "< video poster = "" loop = "" muted = "" playsinline = "" autoplay = "" src = "…" at bounding box center [800, 398] width 784 height 355
drag, startPoint x: 769, startPoint y: 224, endPoint x: 1159, endPoint y: 231, distance: 390.1
click at [1159, 231] on div "< video poster = "" loop = "" muted = "" playsinline = "" autoplay = "" src = "…" at bounding box center [800, 398] width 784 height 355
click at [1159, 571] on button "Save" at bounding box center [1159, 566] width 66 height 33
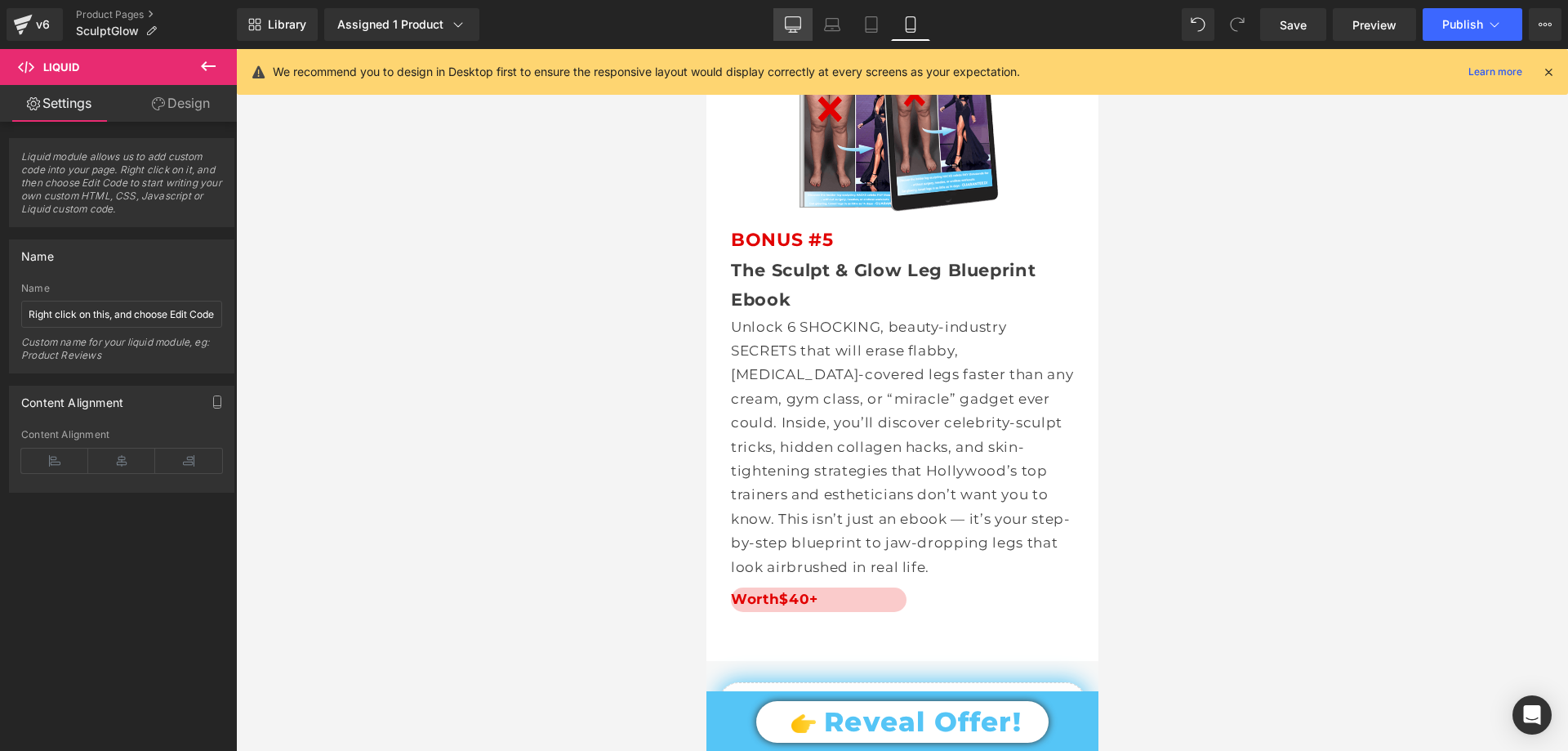
click at [801, 19] on icon at bounding box center [793, 23] width 15 height 13
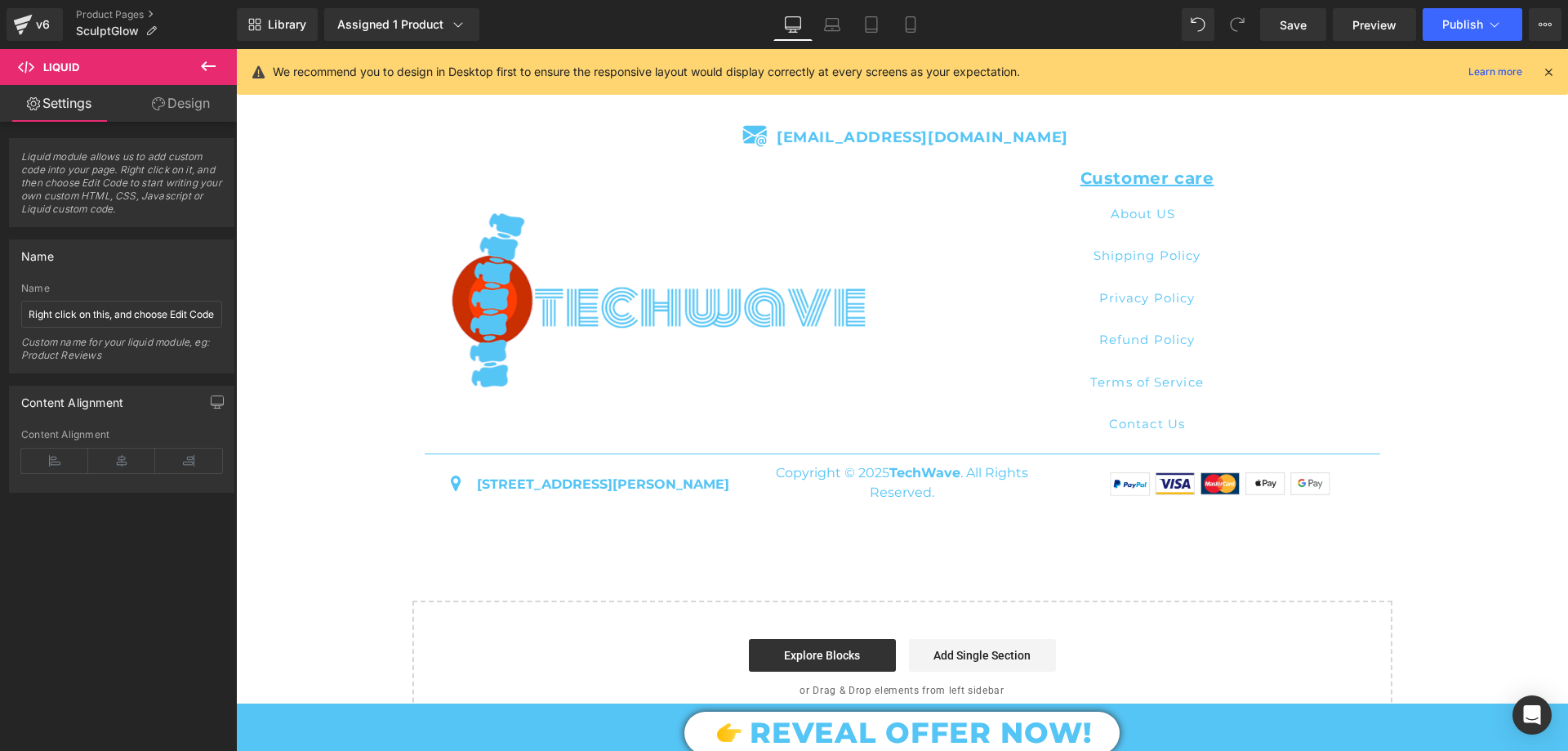
scroll to position [0, 0]
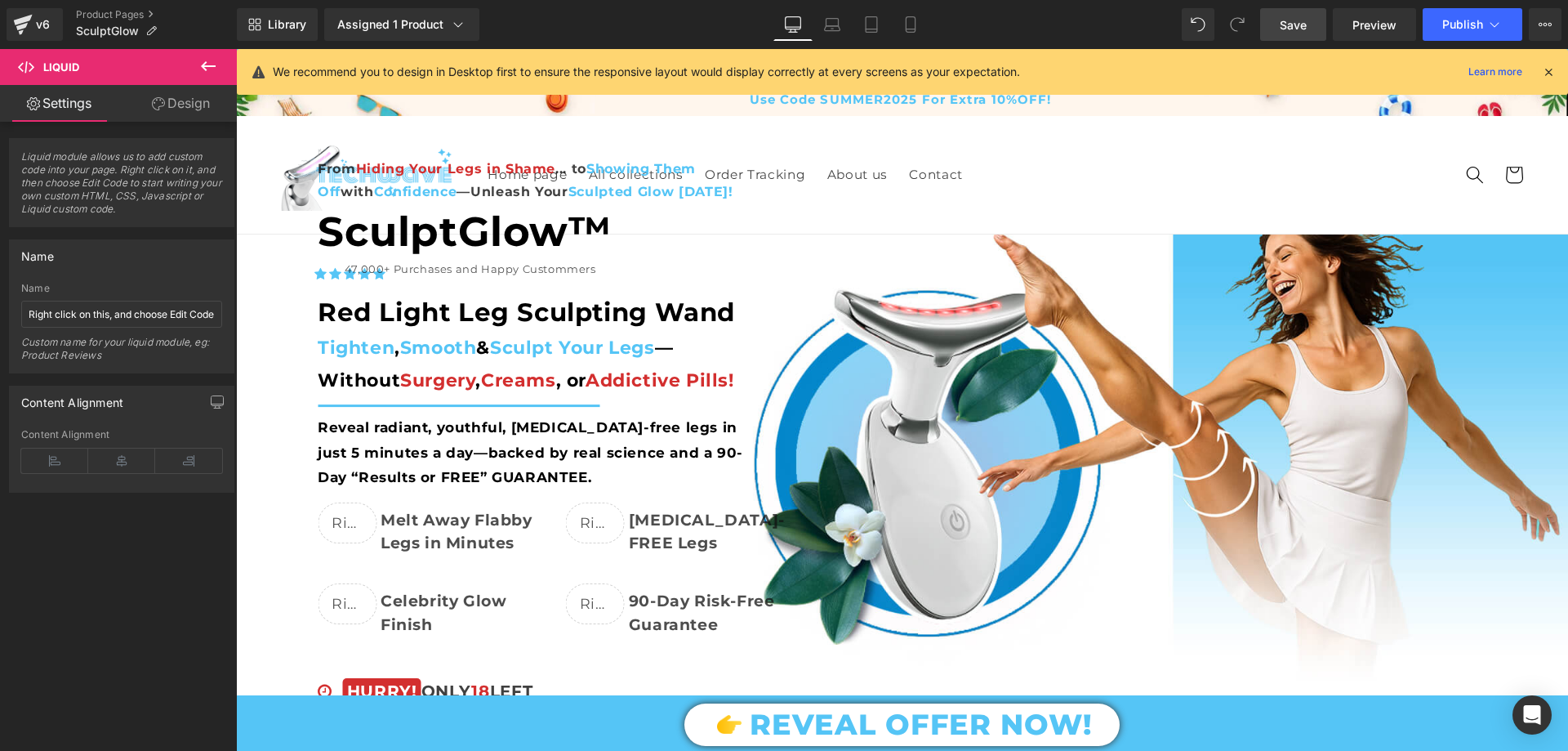
click at [1286, 33] on span "Save" at bounding box center [1293, 24] width 27 height 17
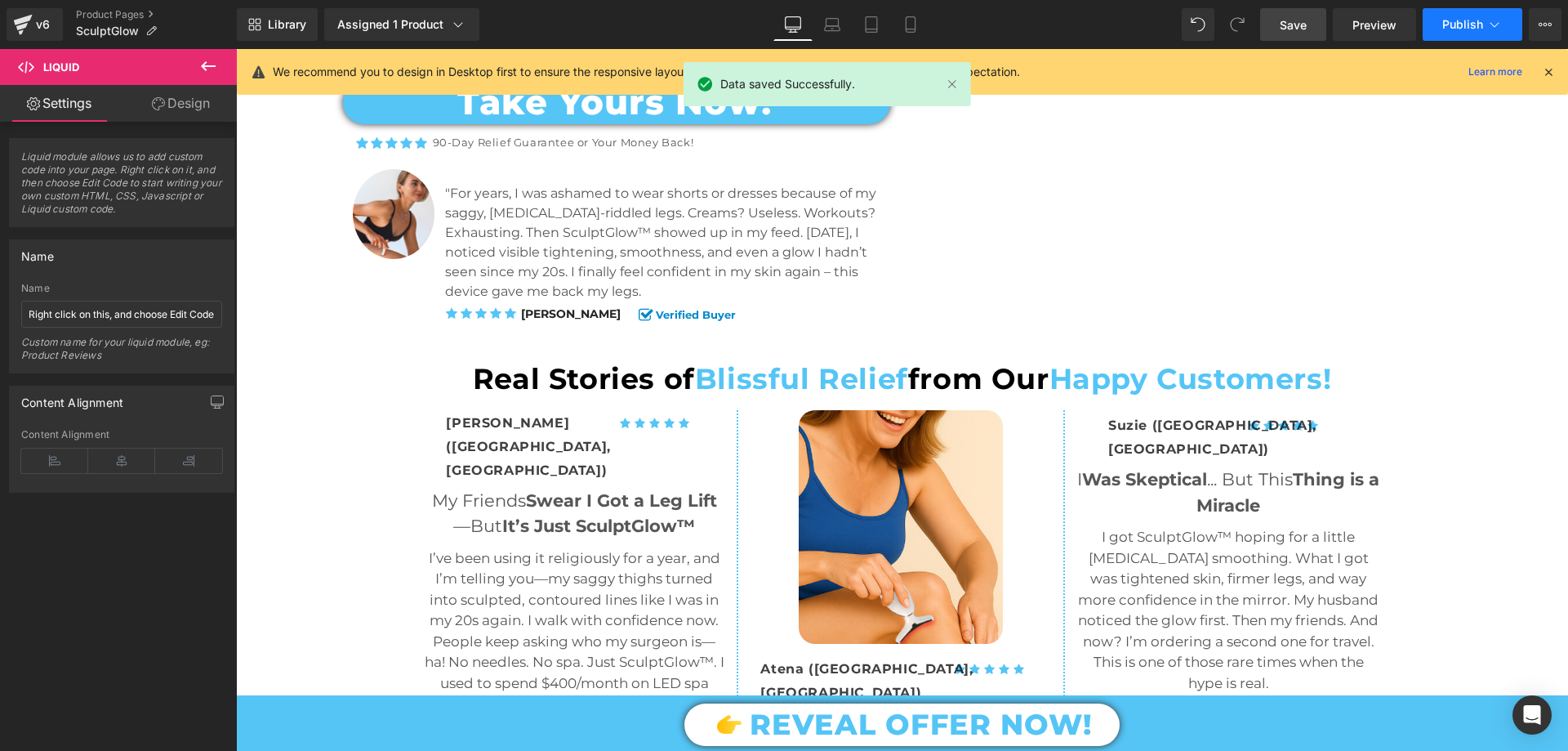
click at [1458, 30] on span "Publish" at bounding box center [1463, 24] width 40 height 13
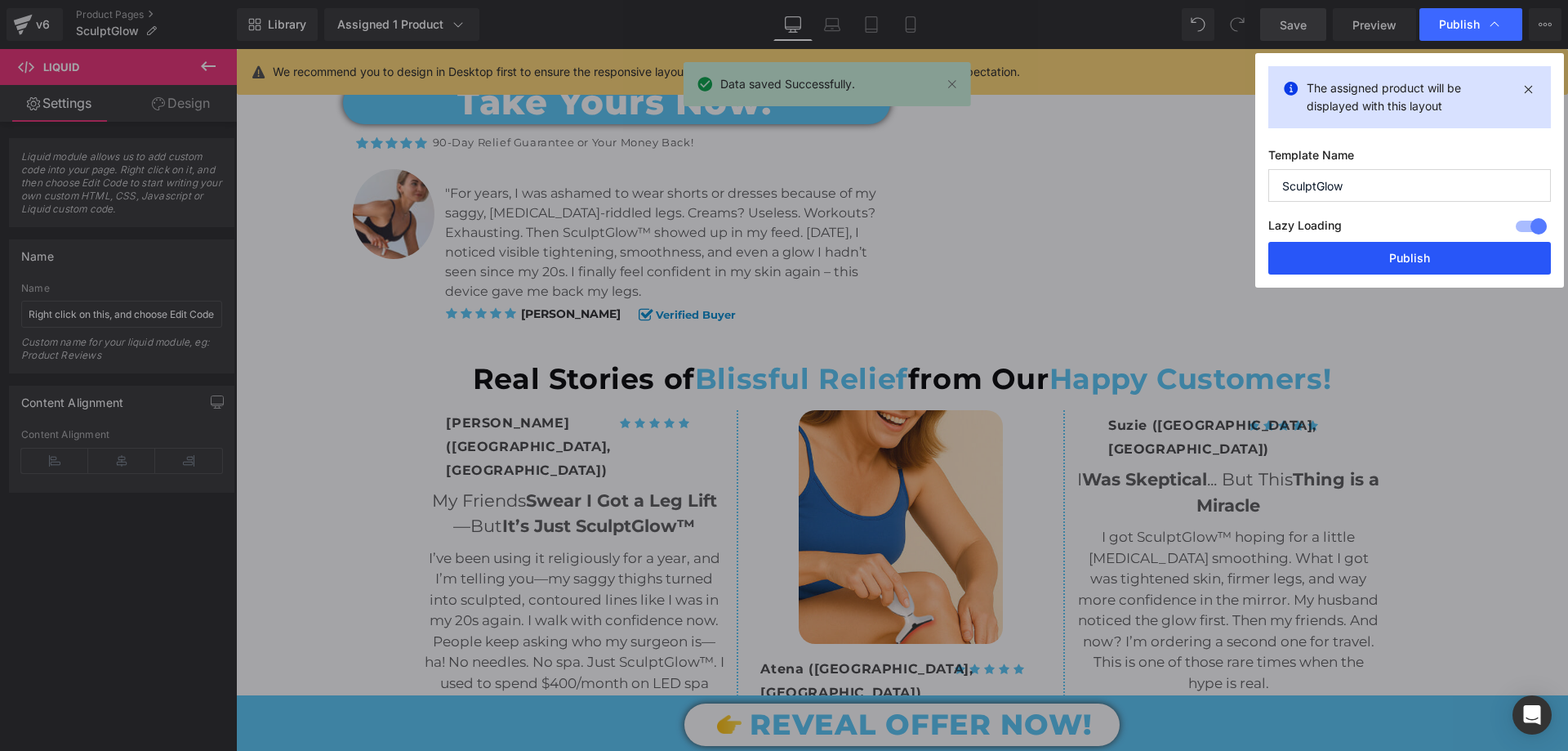
click at [1353, 249] on button "Publish" at bounding box center [1409, 258] width 282 height 33
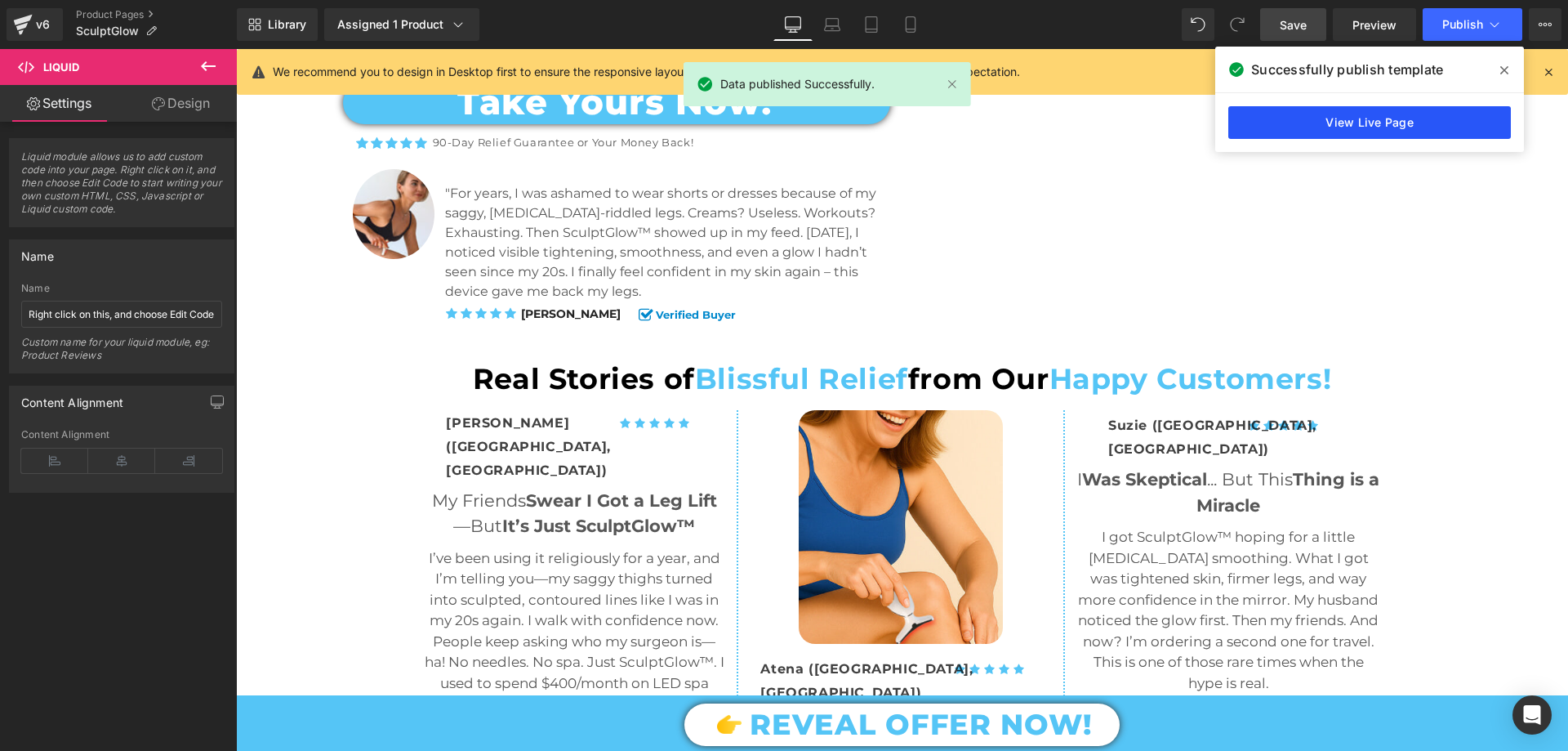
click at [1341, 122] on link "View Live Page" at bounding box center [1369, 122] width 282 height 33
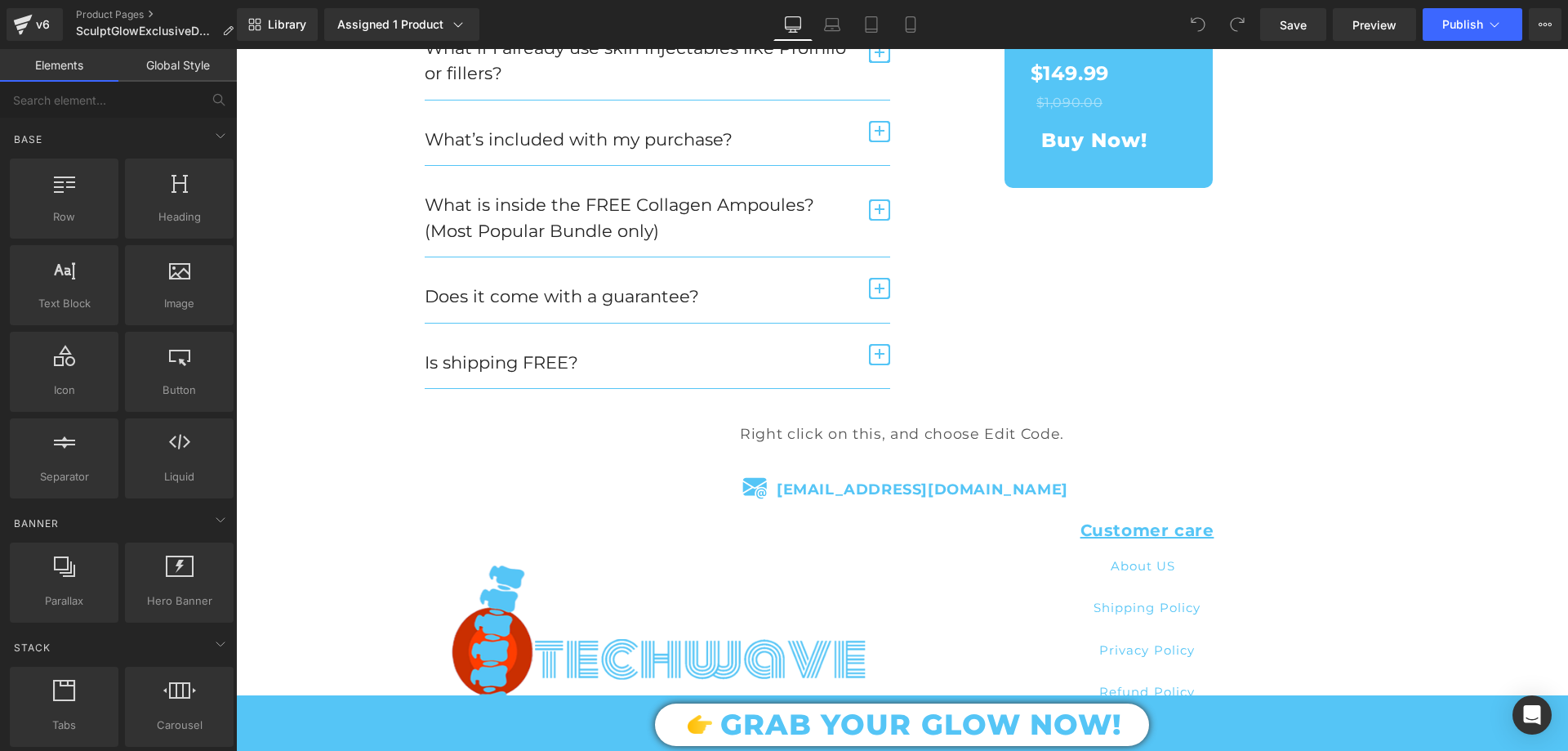
scroll to position [5895, 0]
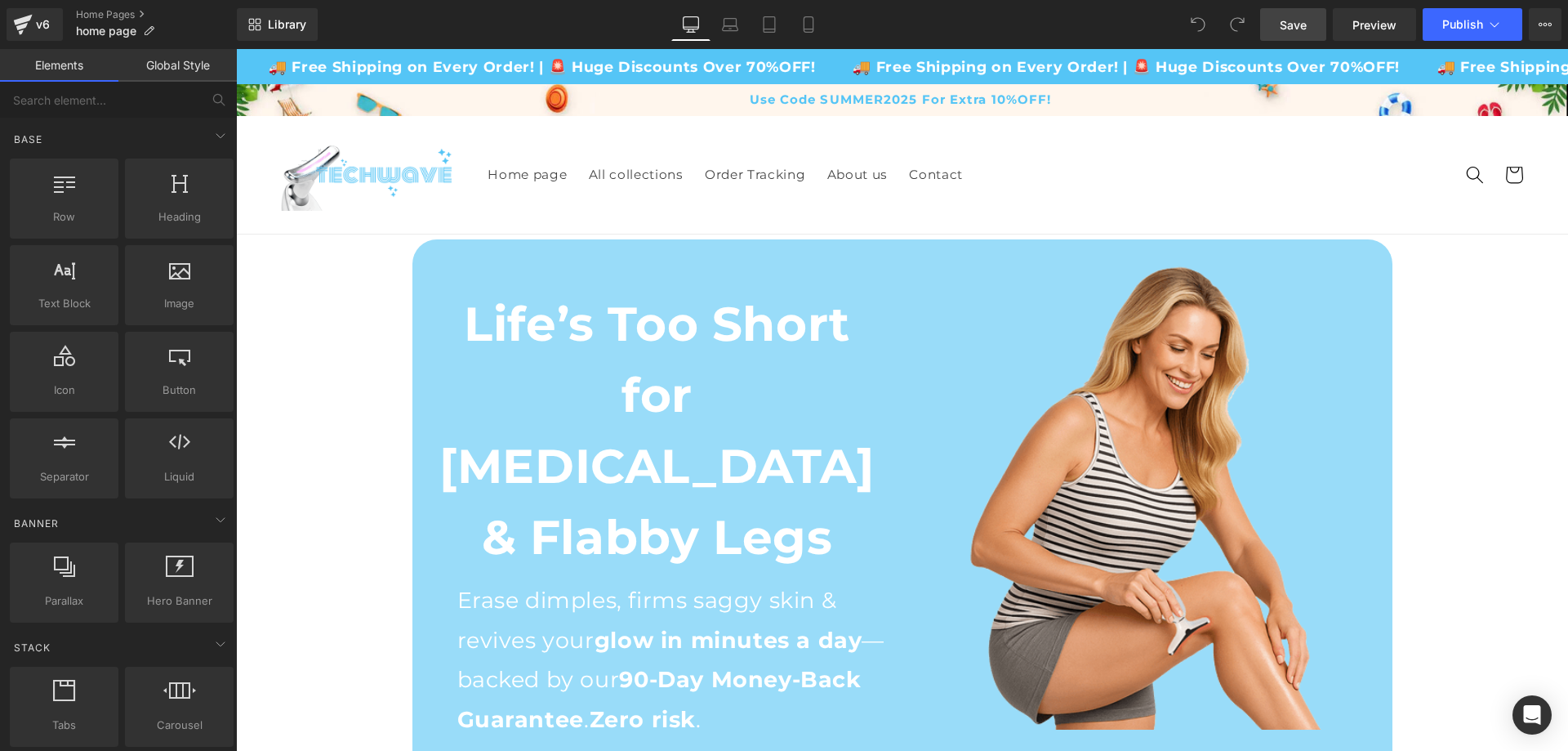
click at [1292, 25] on span "Save" at bounding box center [1293, 24] width 27 height 17
click at [1492, 20] on icon at bounding box center [1494, 24] width 16 height 16
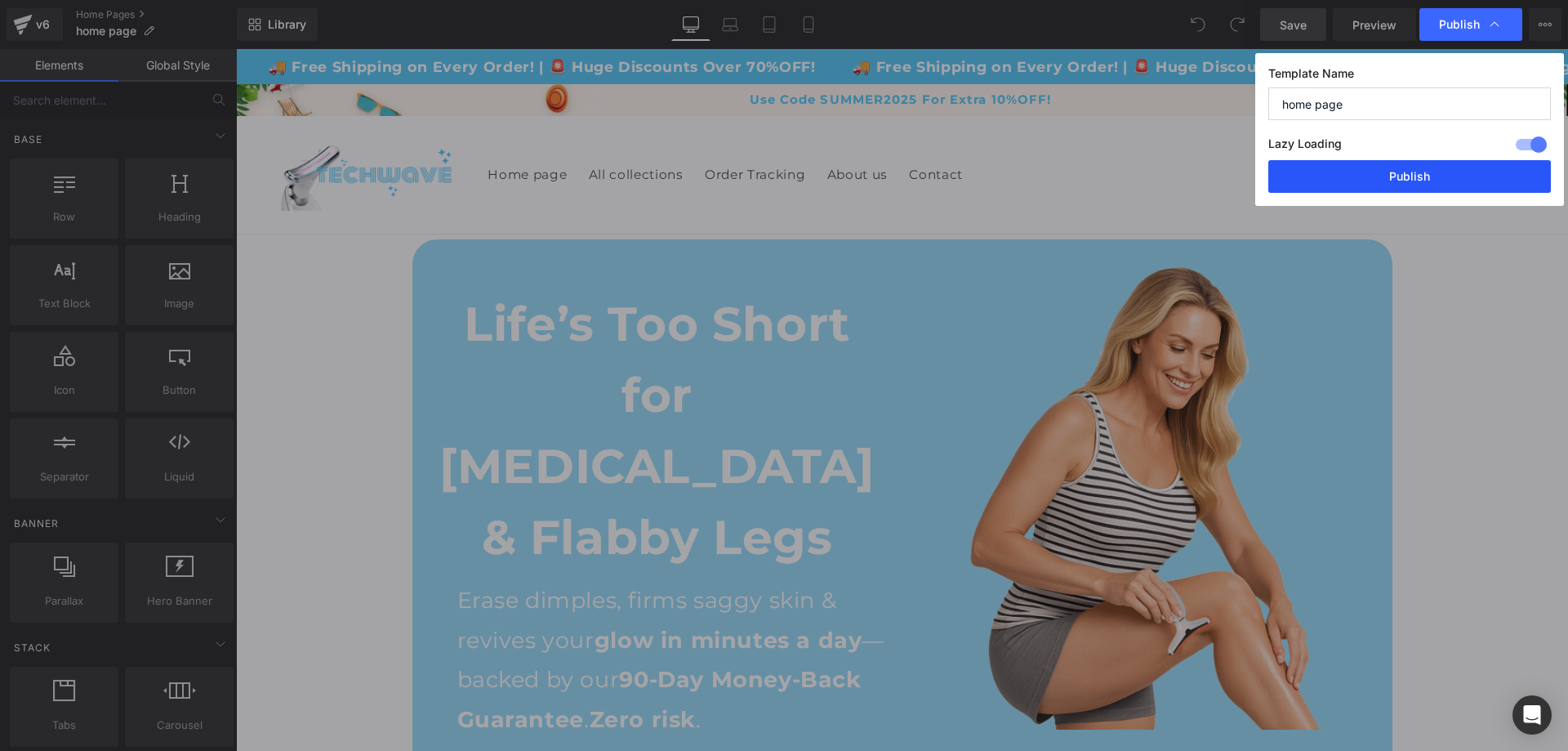
click at [1389, 187] on button "Publish" at bounding box center [1409, 176] width 282 height 33
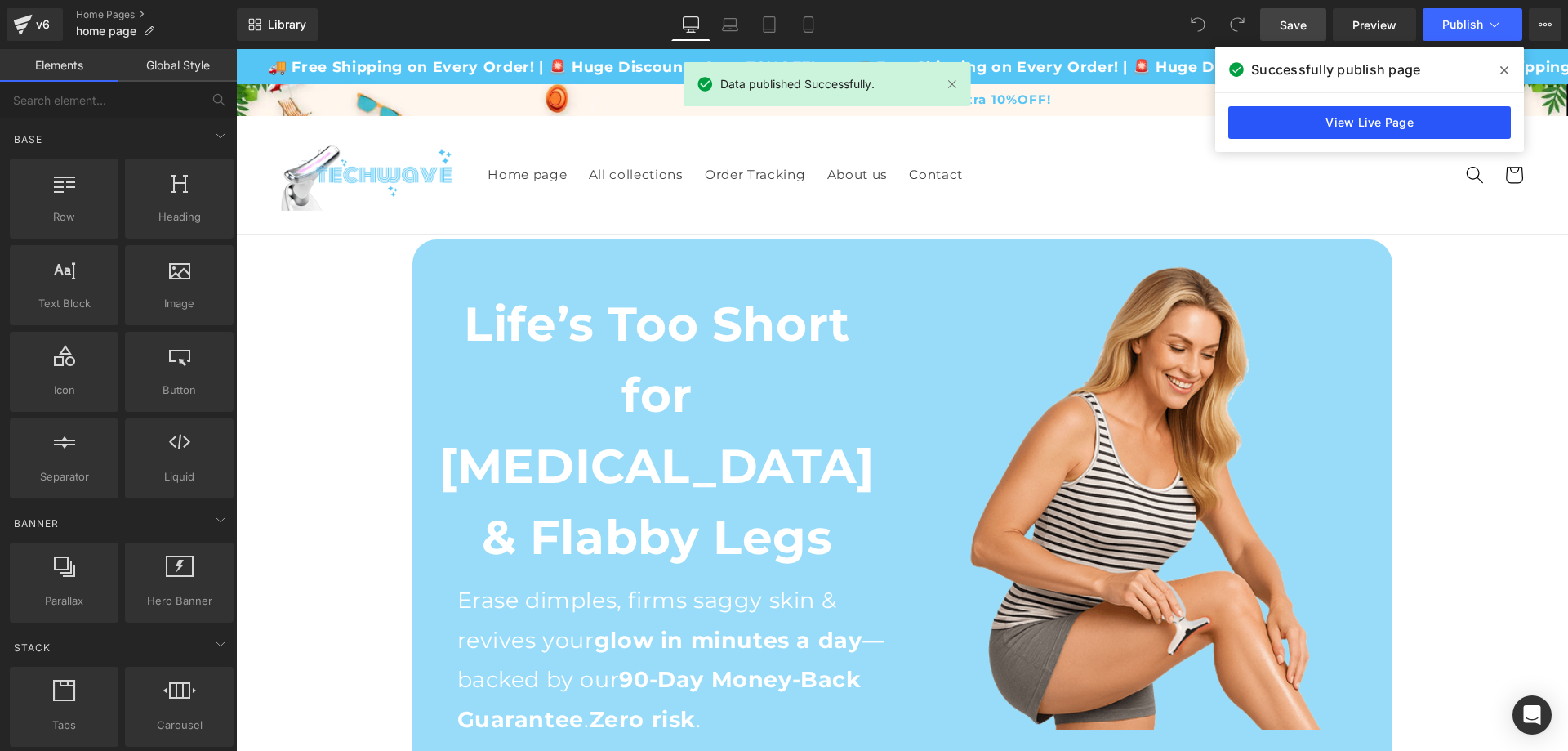
click at [1341, 126] on link "View Live Page" at bounding box center [1369, 122] width 282 height 33
